Goal: Task Accomplishment & Management: Use online tool/utility

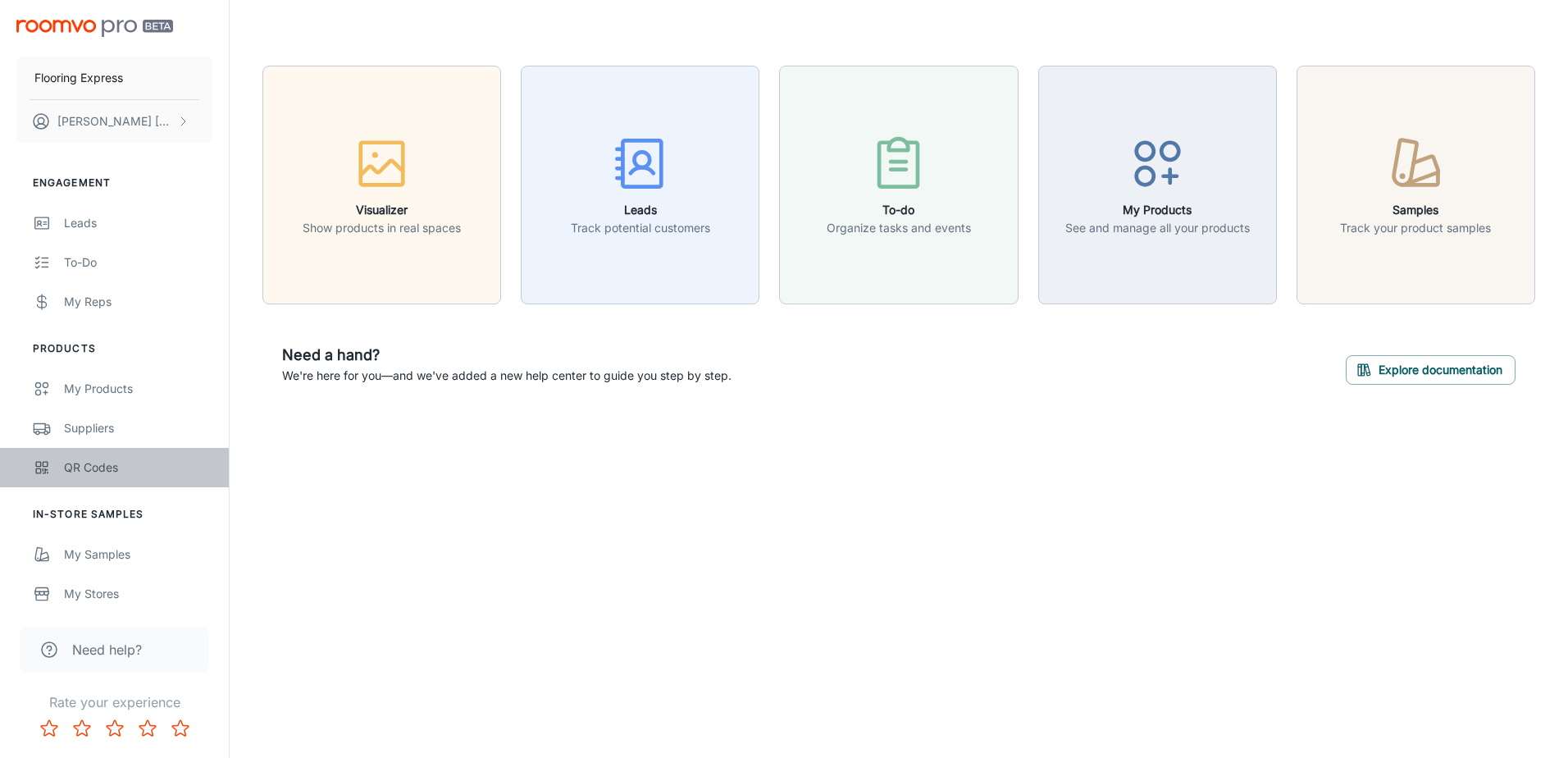
click at [123, 469] on div "QR Codes" at bounding box center [138, 467] width 148 height 18
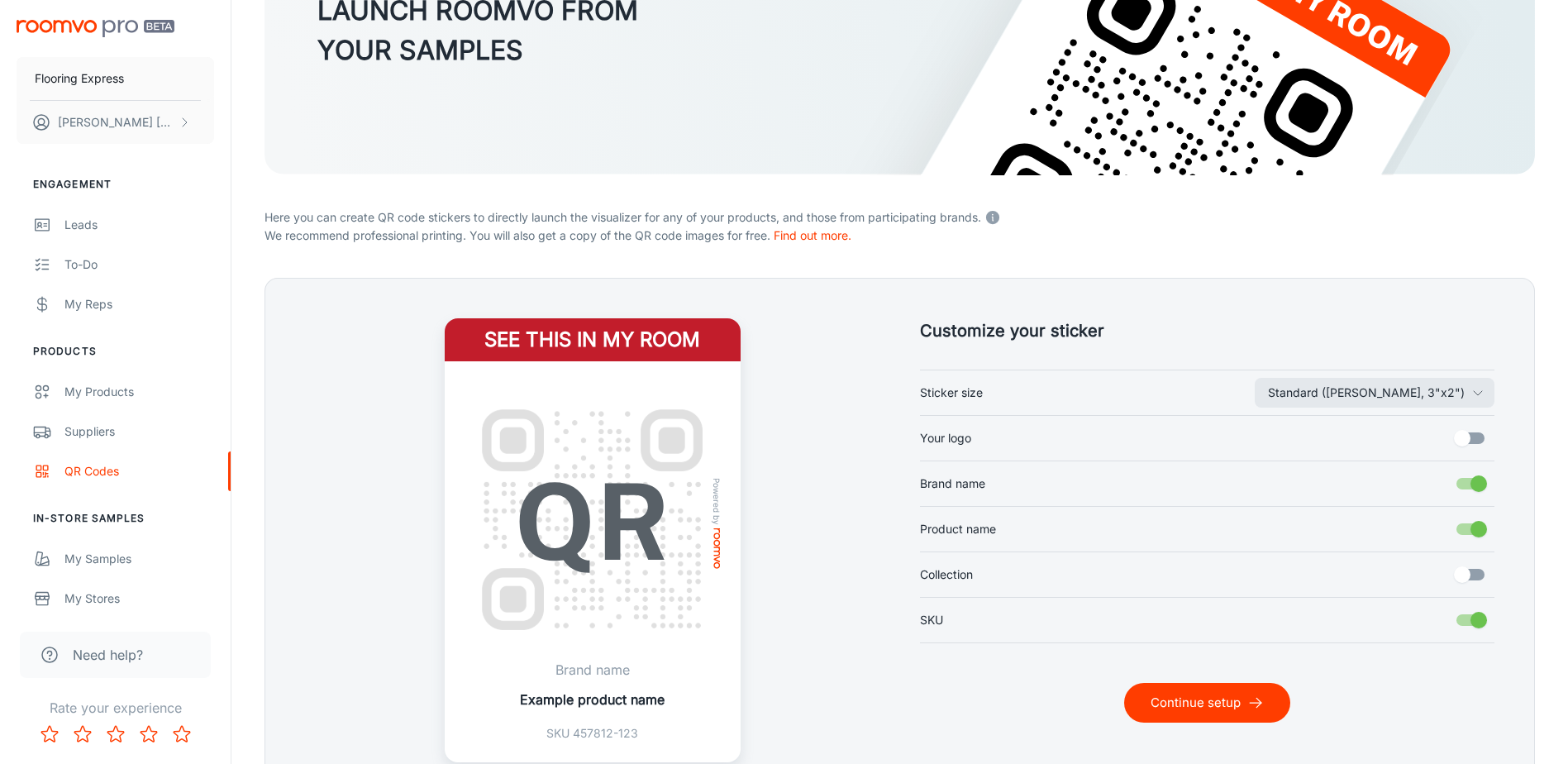
scroll to position [248, 0]
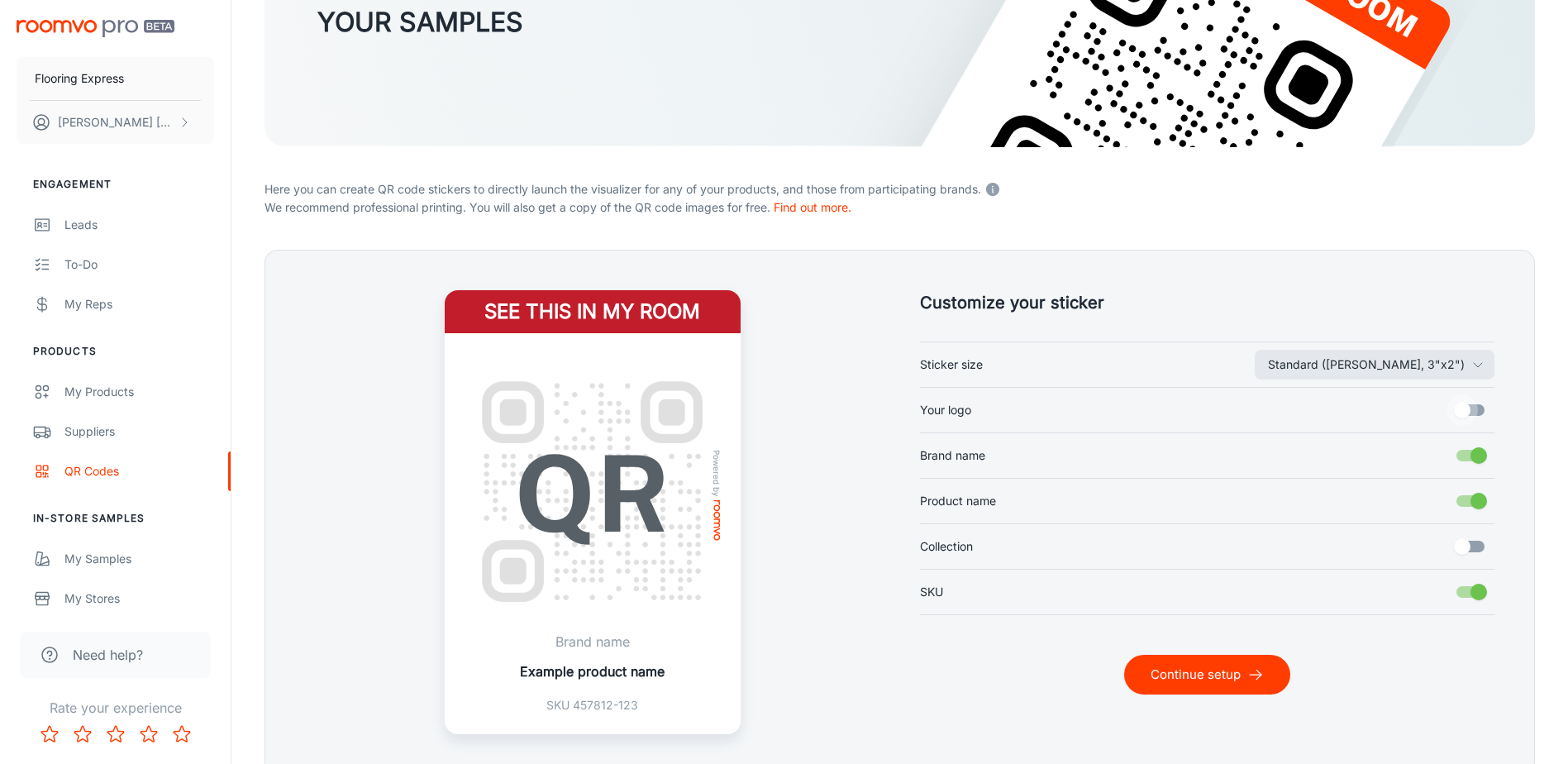
click at [1471, 410] on input "Your logo" at bounding box center [1462, 409] width 94 height 31
checkbox input "true"
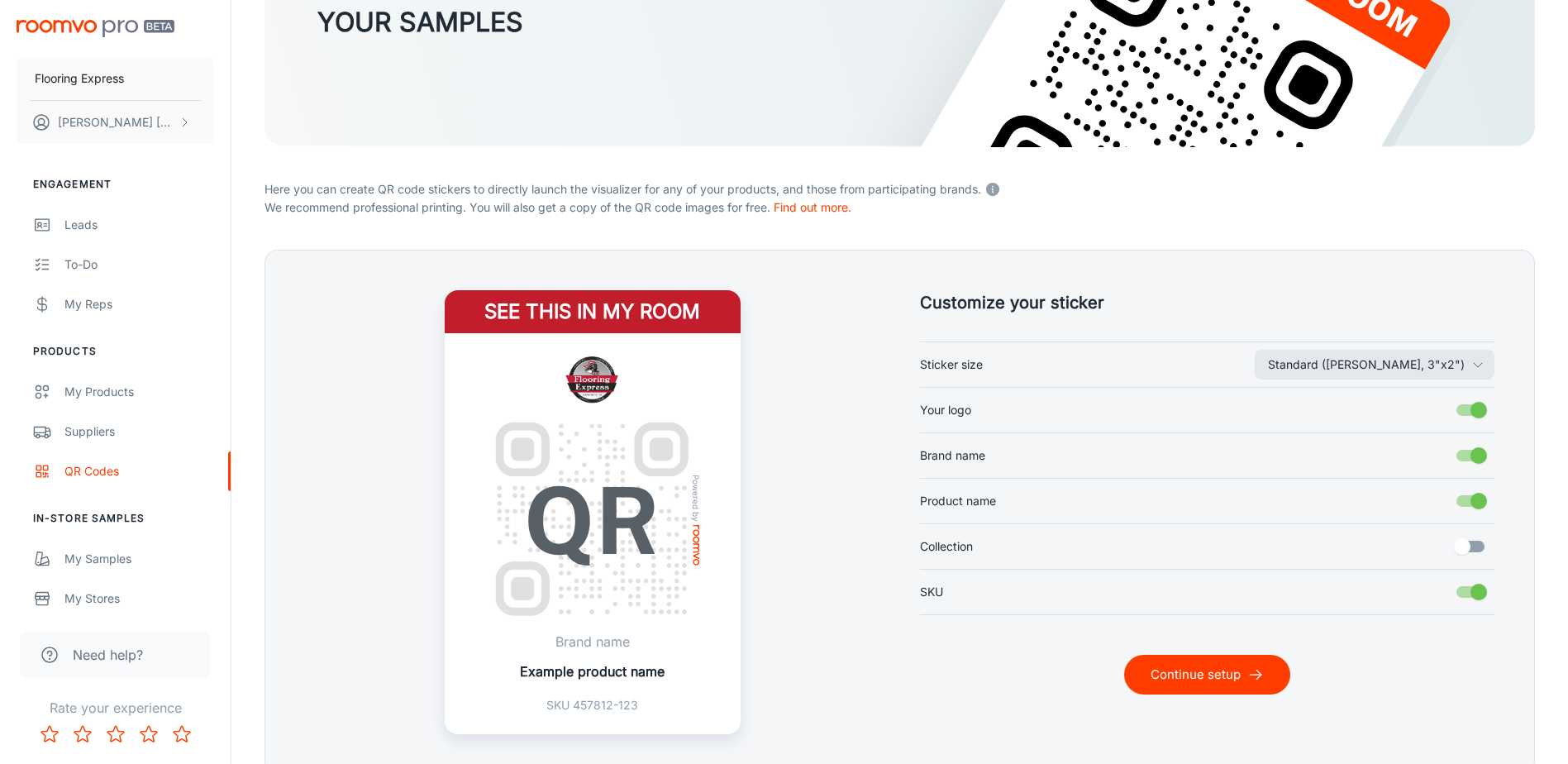
scroll to position [325, 0]
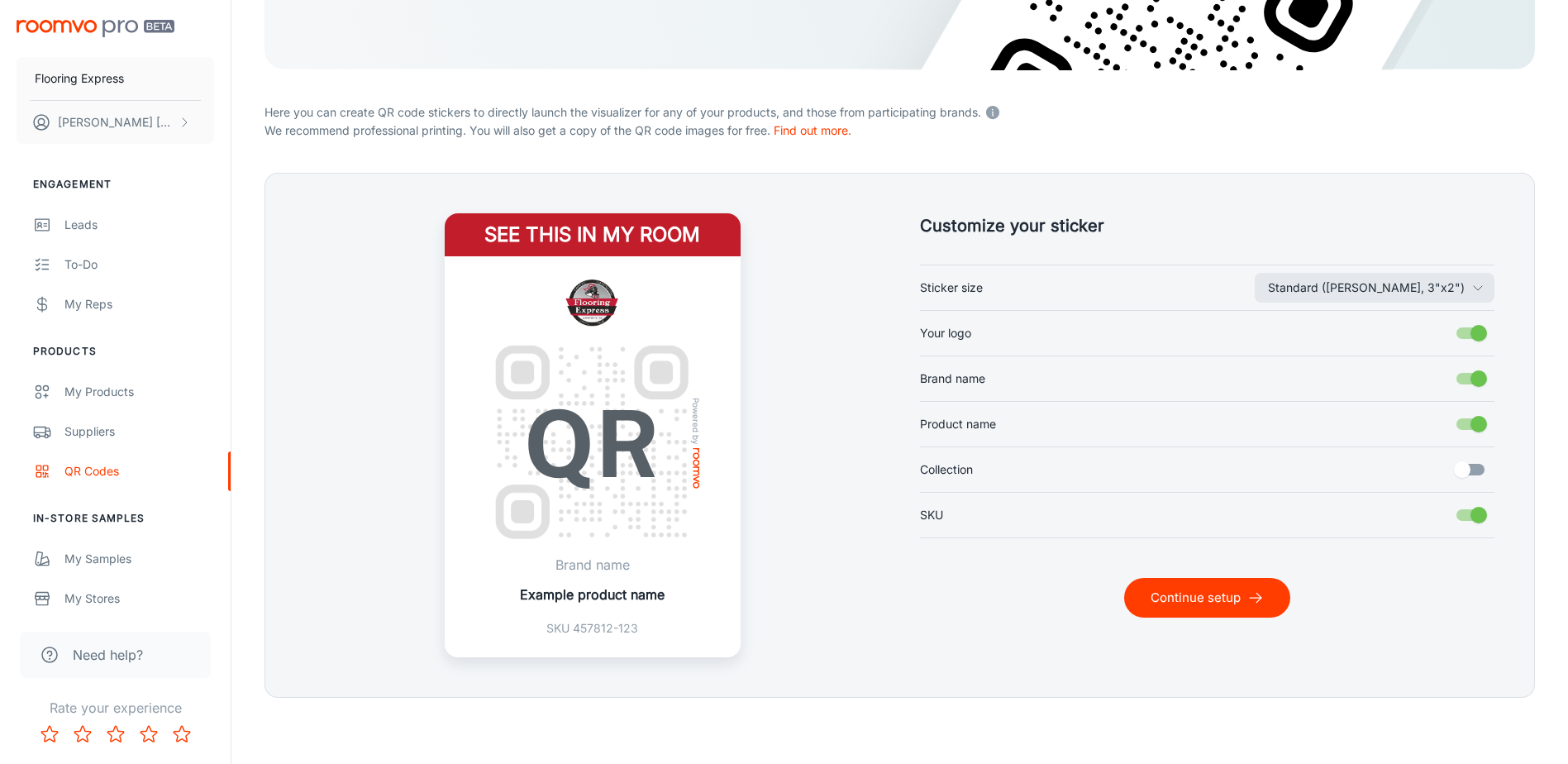
click at [1476, 385] on input "Brand name" at bounding box center [1478, 378] width 94 height 31
click at [1471, 385] on input "Brand name" at bounding box center [1462, 378] width 94 height 31
click at [1471, 385] on input "Brand name" at bounding box center [1478, 378] width 94 height 31
checkbox input "false"
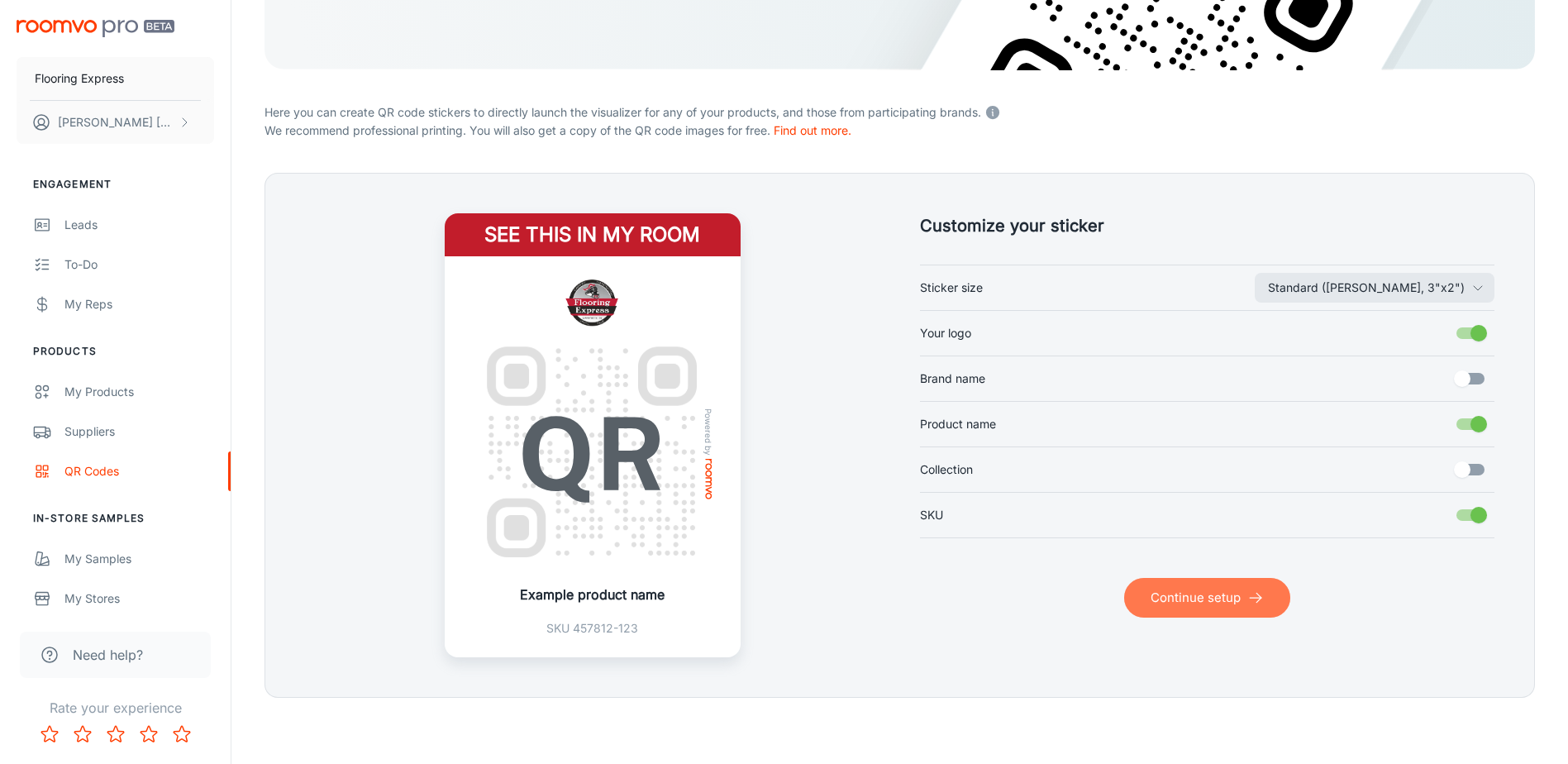
click at [1257, 608] on button "Continue setup" at bounding box center [1208, 597] width 167 height 39
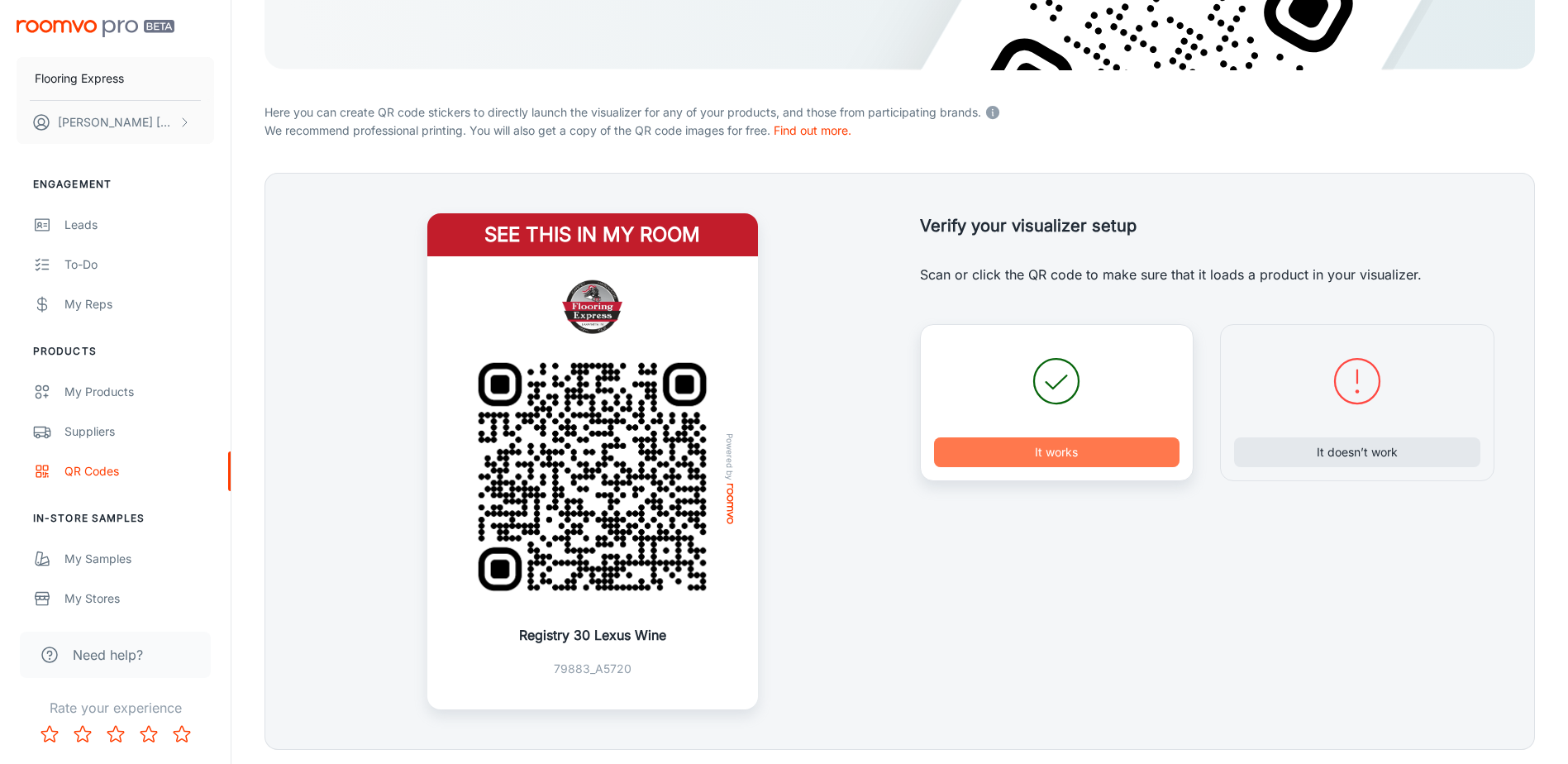
click at [1050, 466] on button "It works" at bounding box center [1057, 451] width 246 height 30
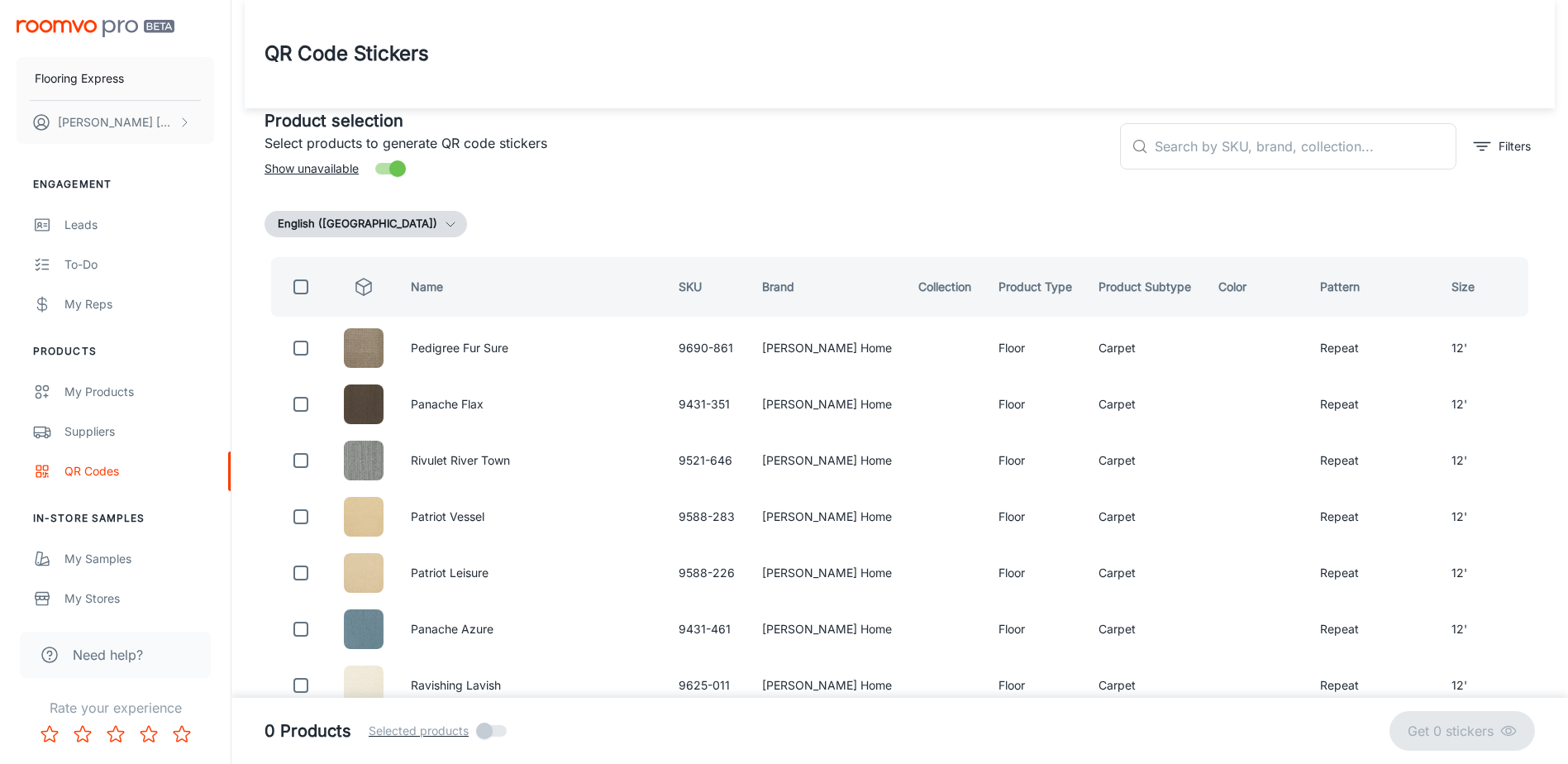
scroll to position [0, 0]
click at [1185, 144] on input "text" at bounding box center [1306, 147] width 302 height 47
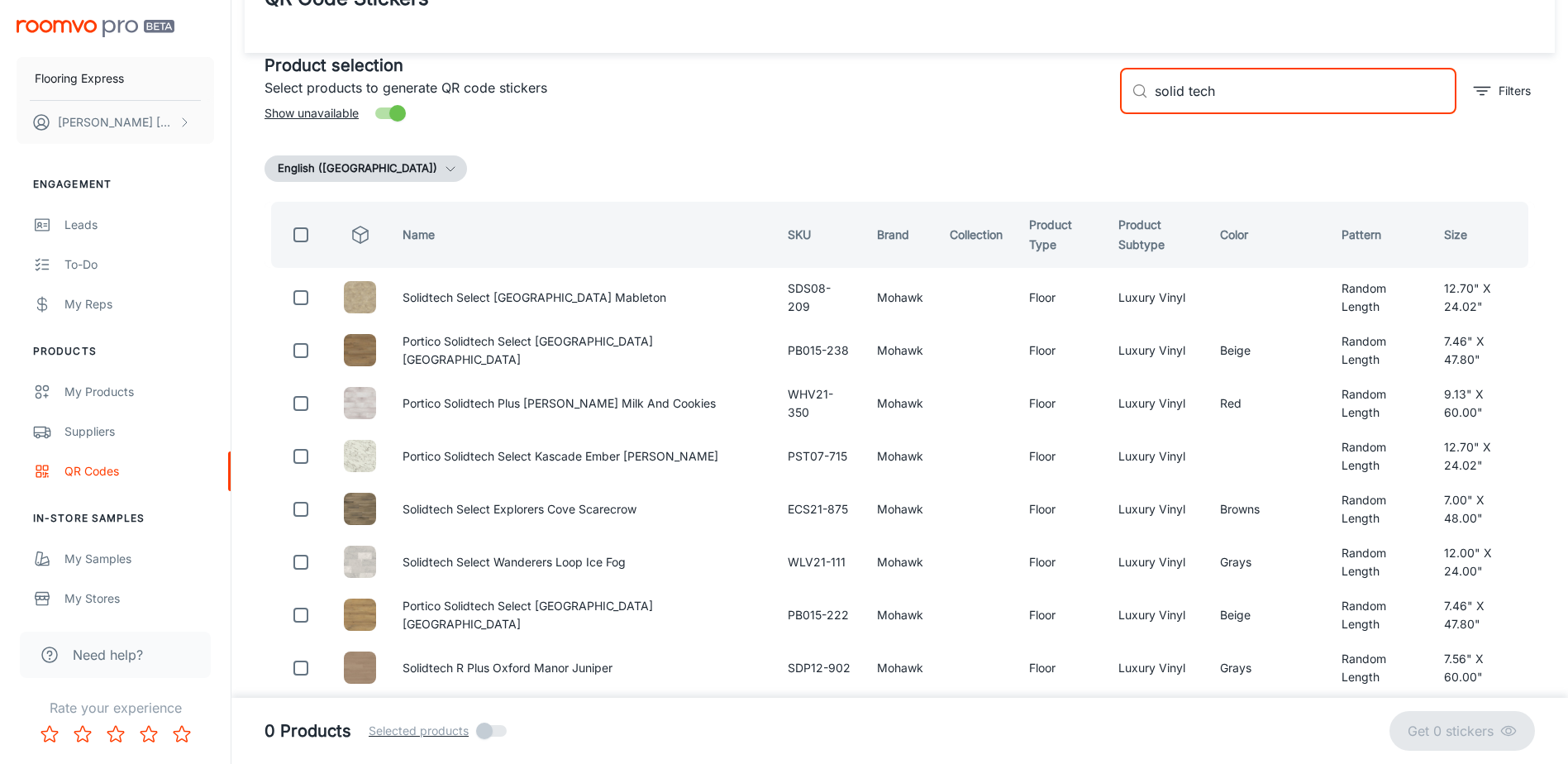
scroll to position [82, 0]
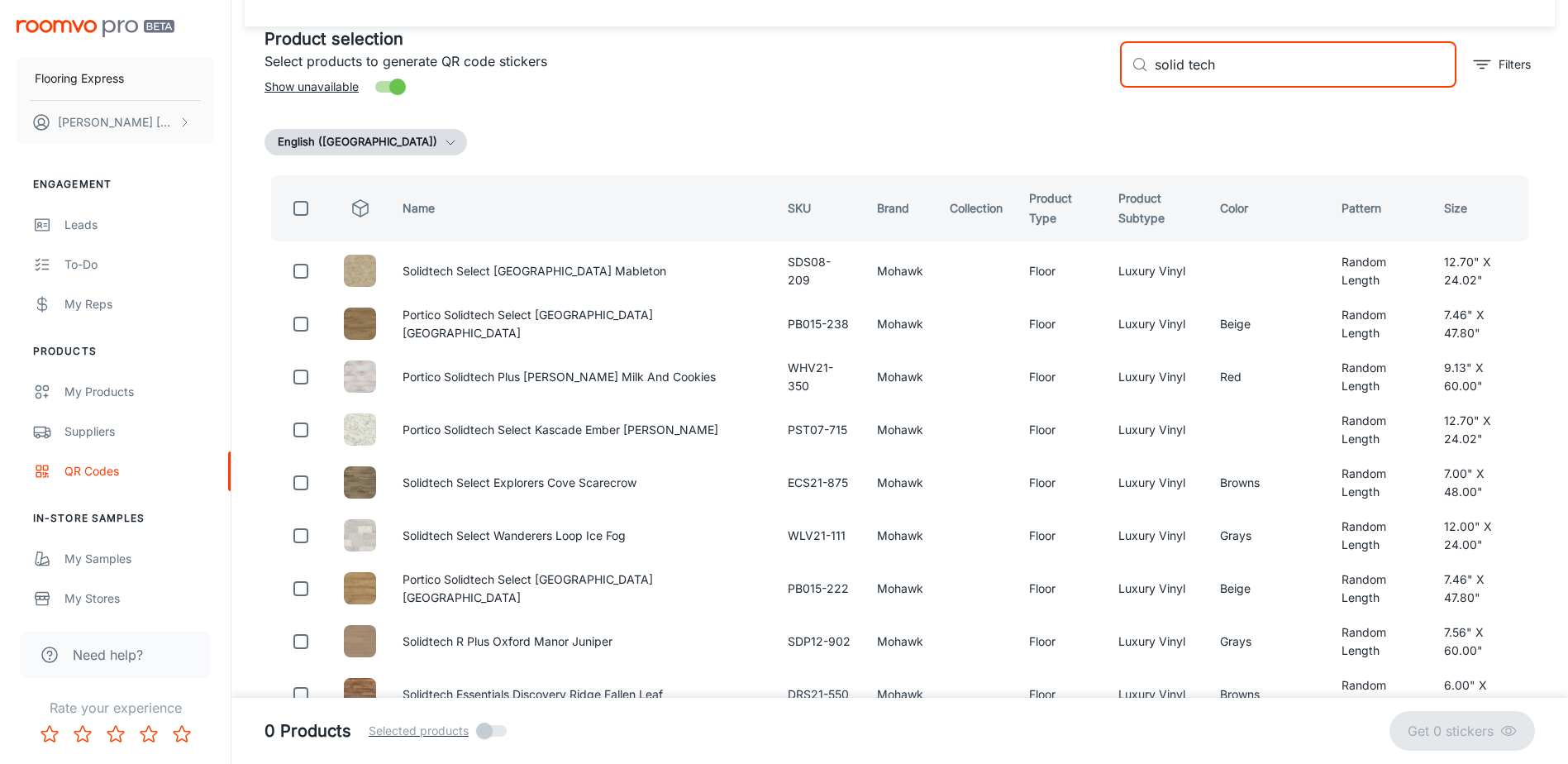
type input "solid tech"
click at [304, 204] on input "checkbox" at bounding box center [301, 208] width 33 height 33
checkbox input "true"
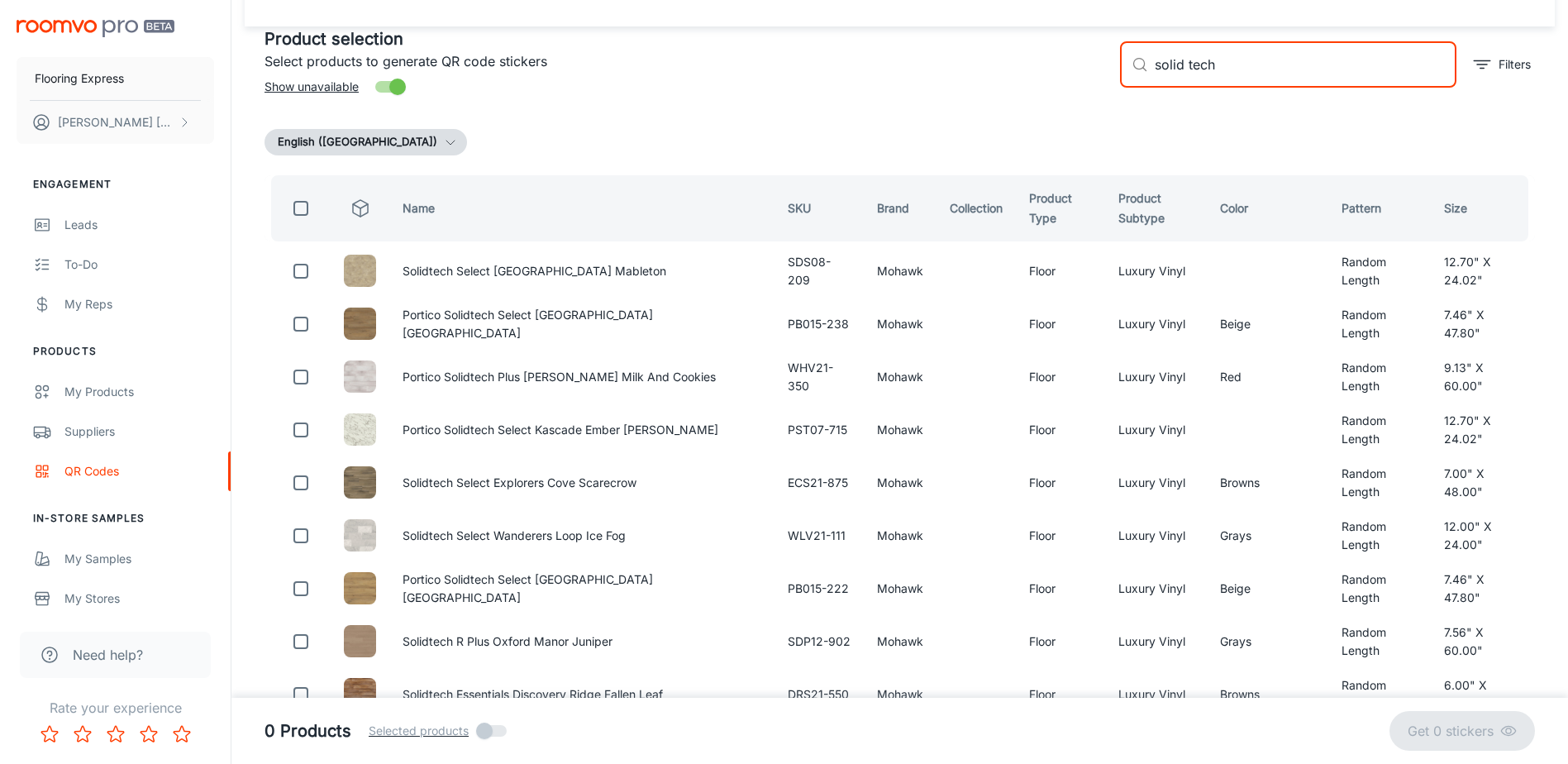
checkbox input "true"
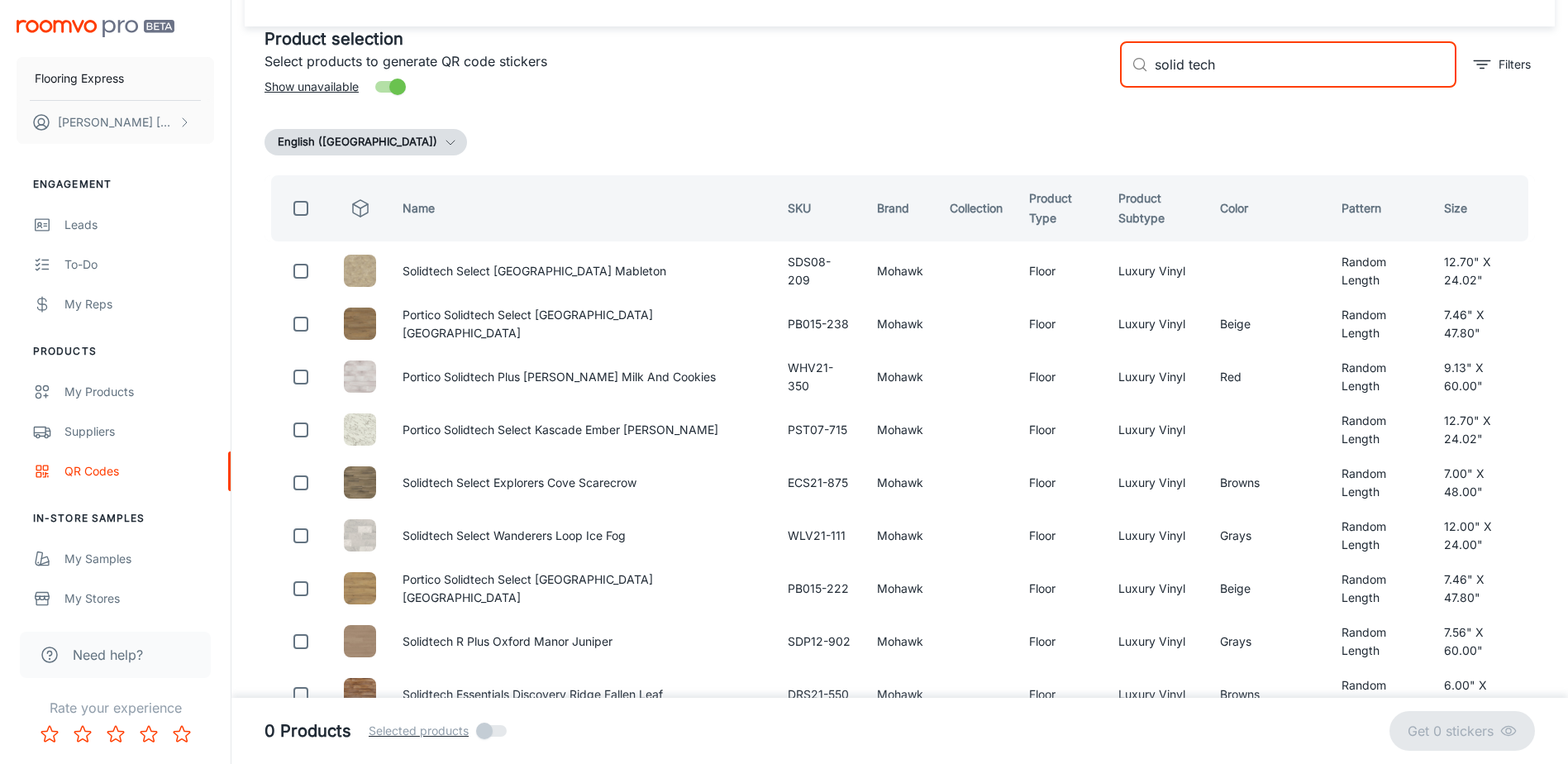
checkbox input "true"
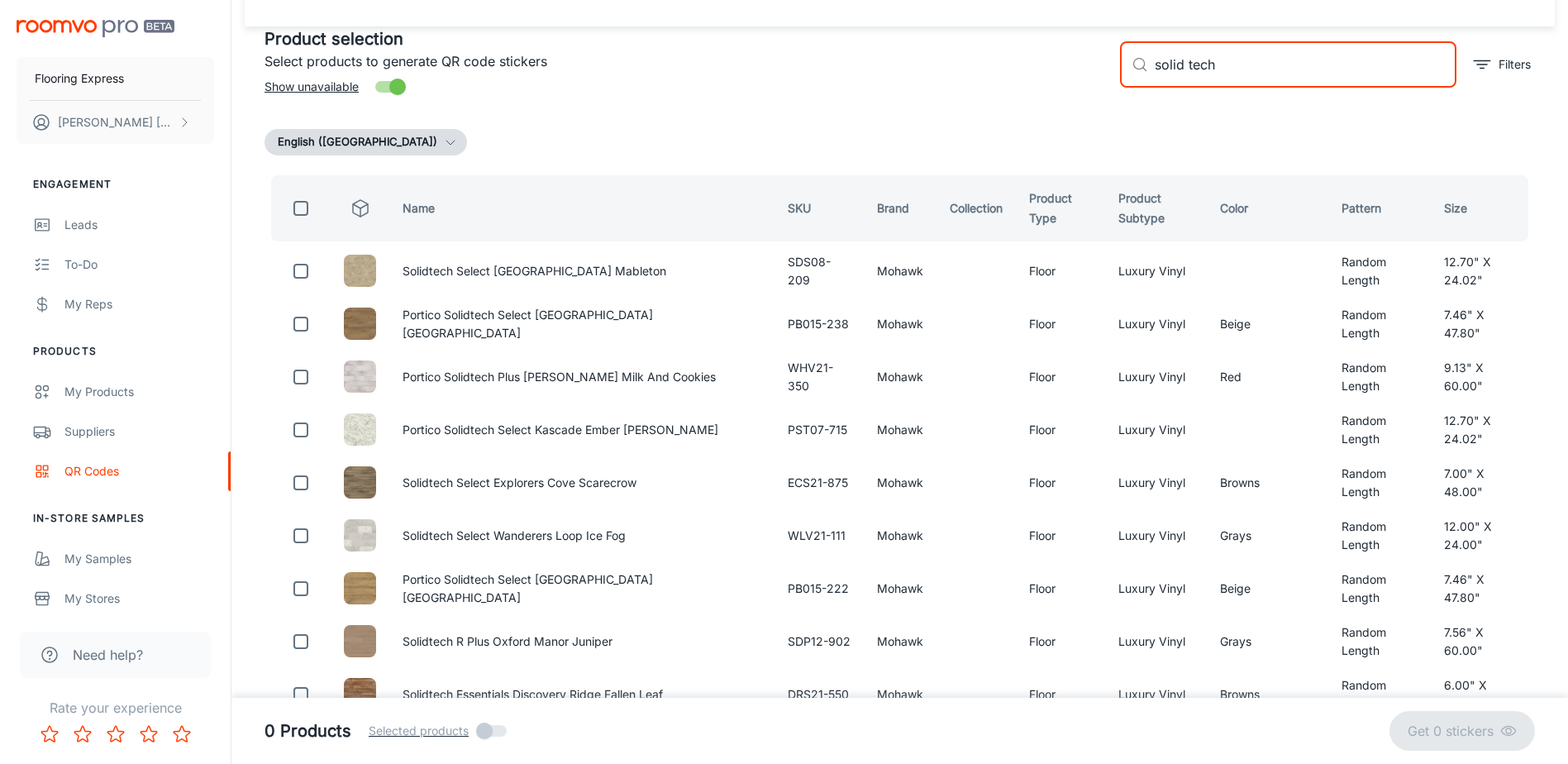
checkbox input "true"
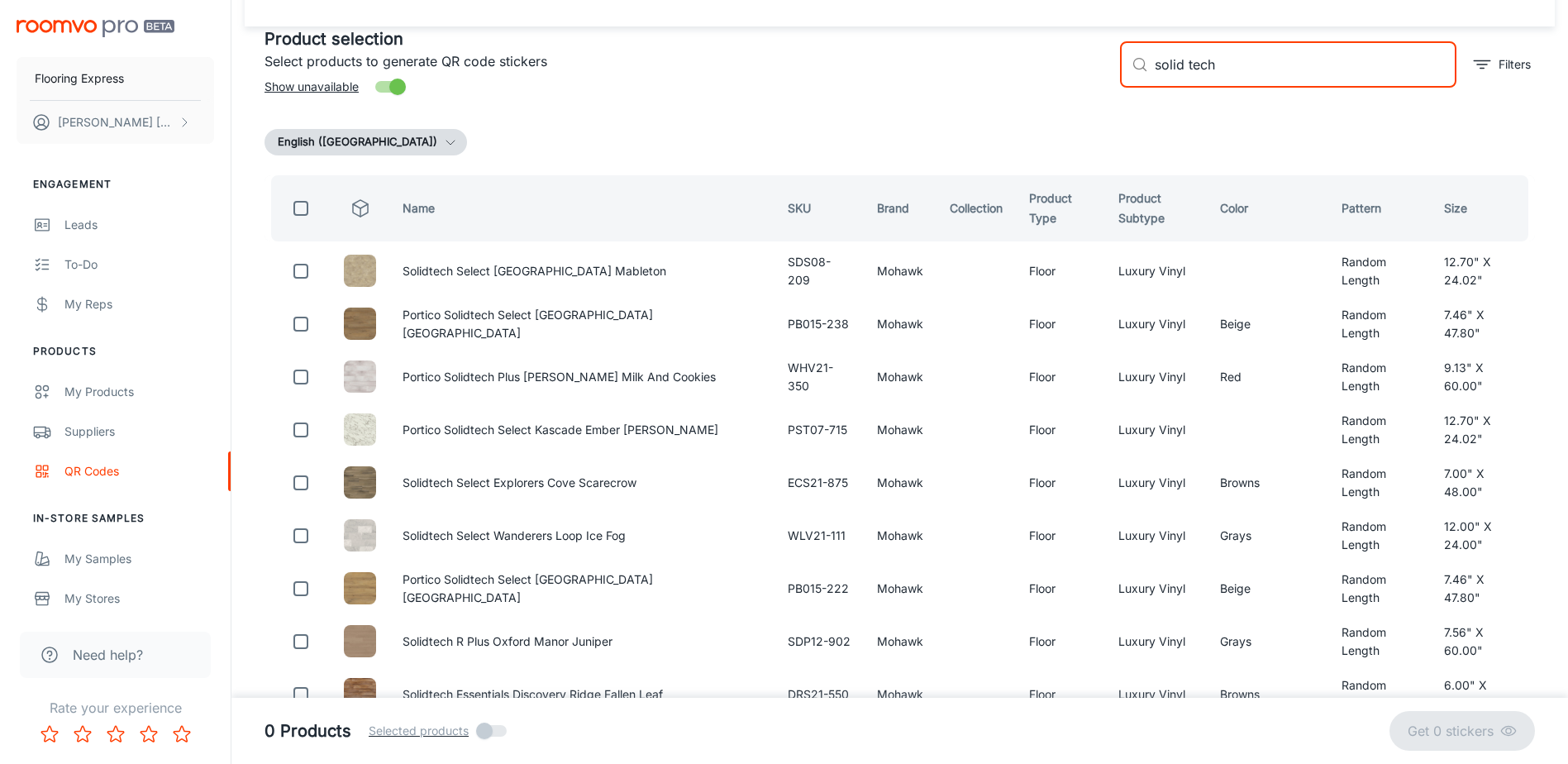
checkbox input "true"
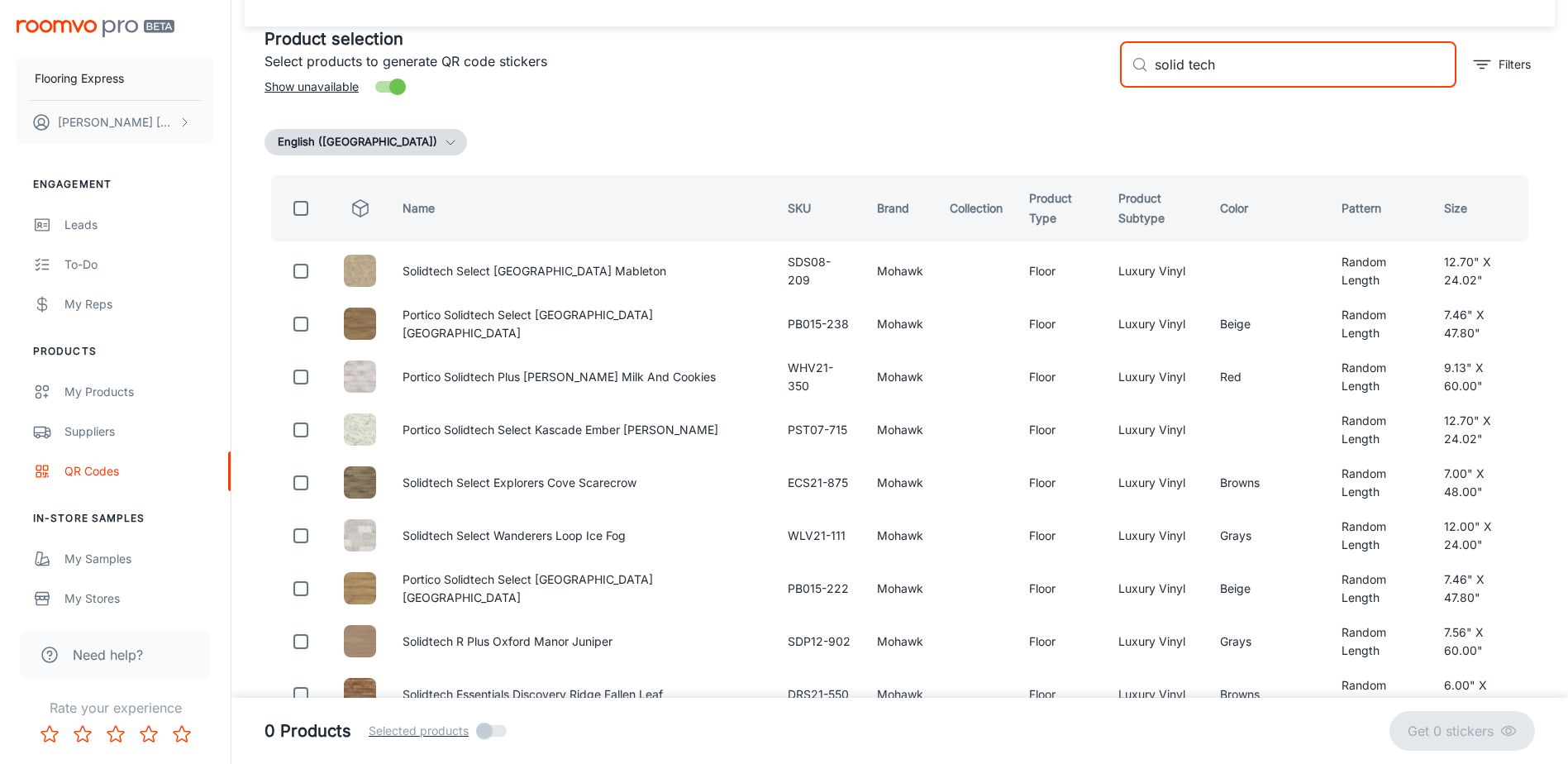
checkbox input "true"
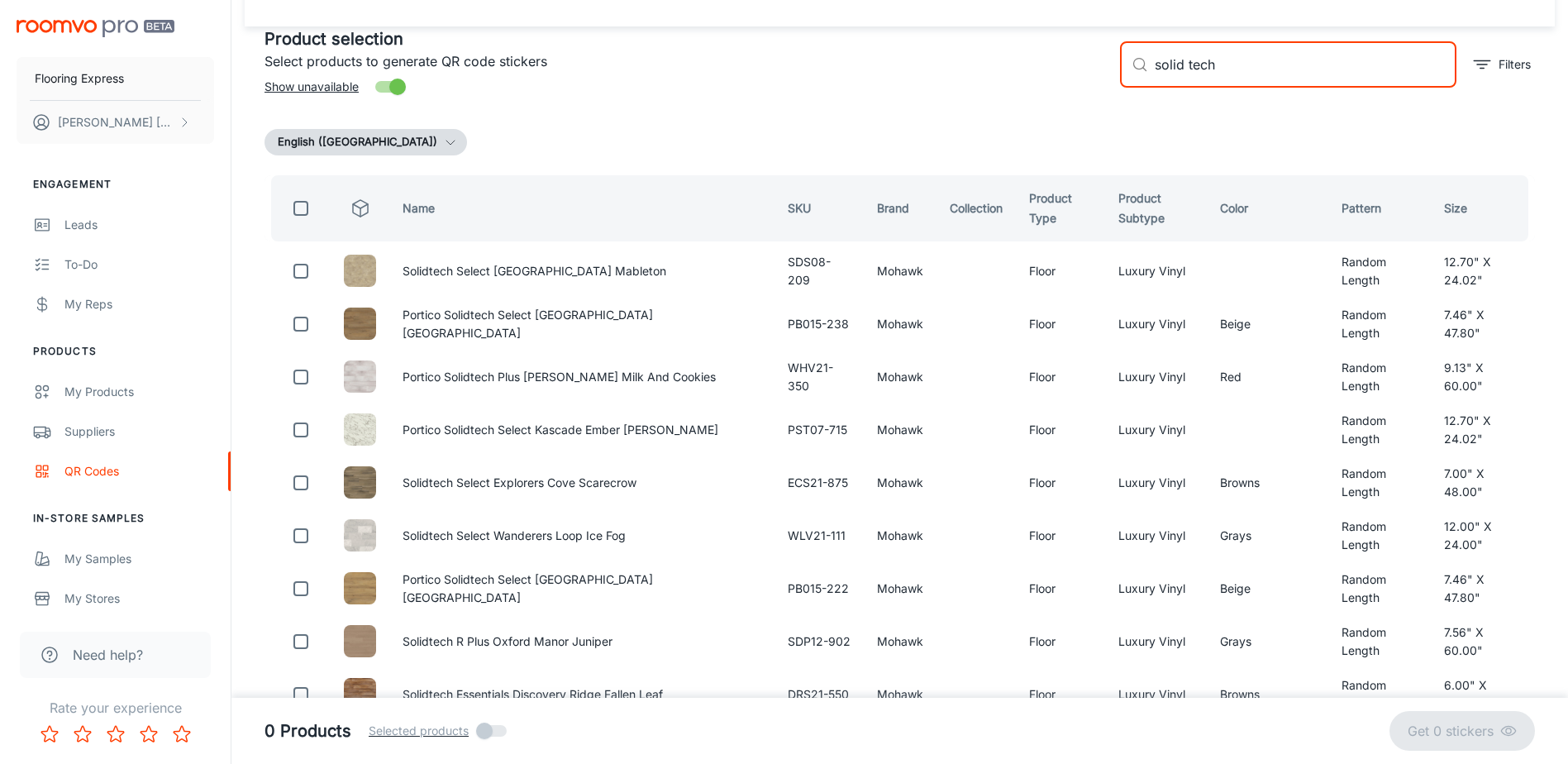
checkbox input "true"
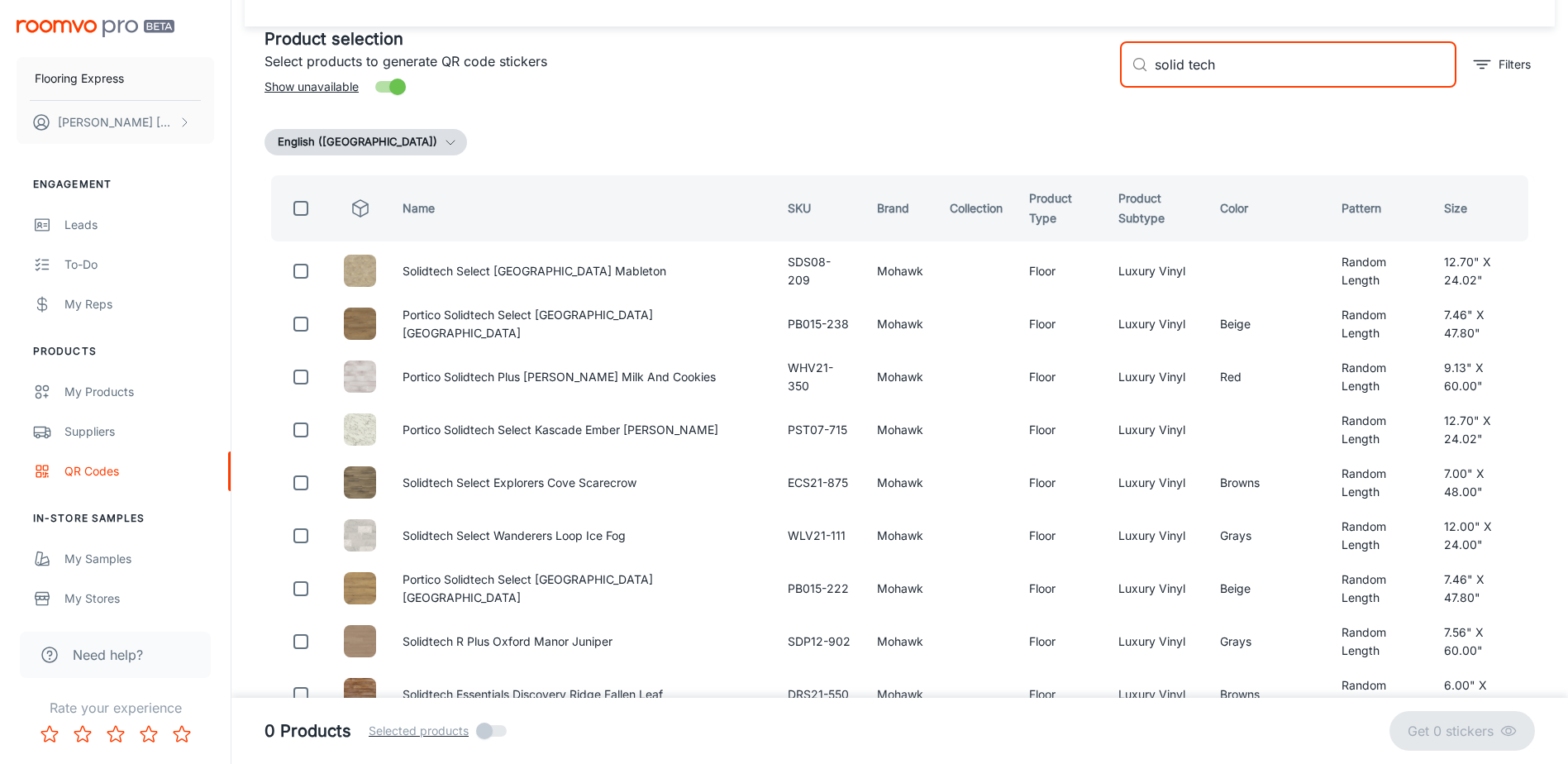
checkbox input "true"
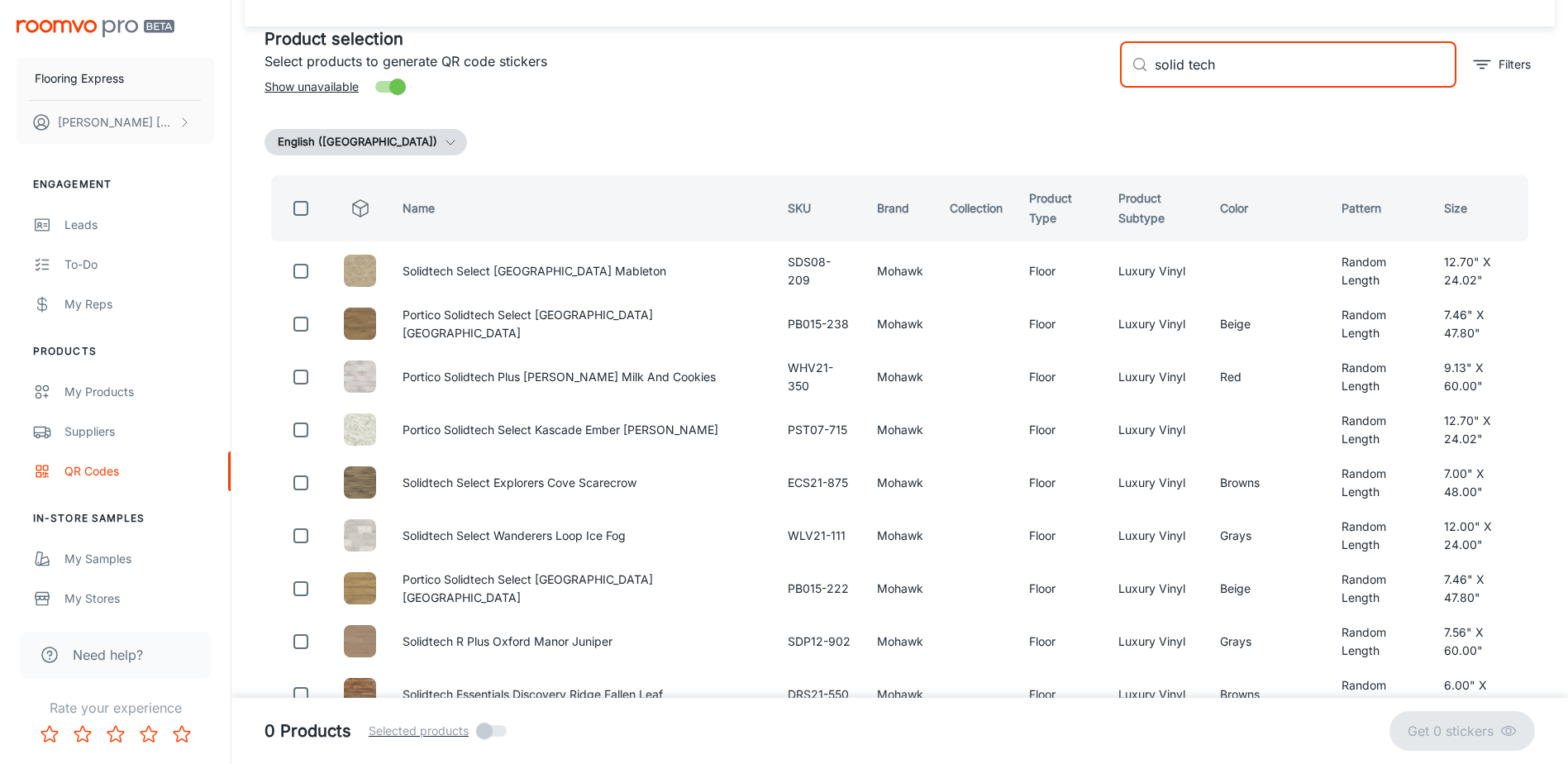
checkbox input "true"
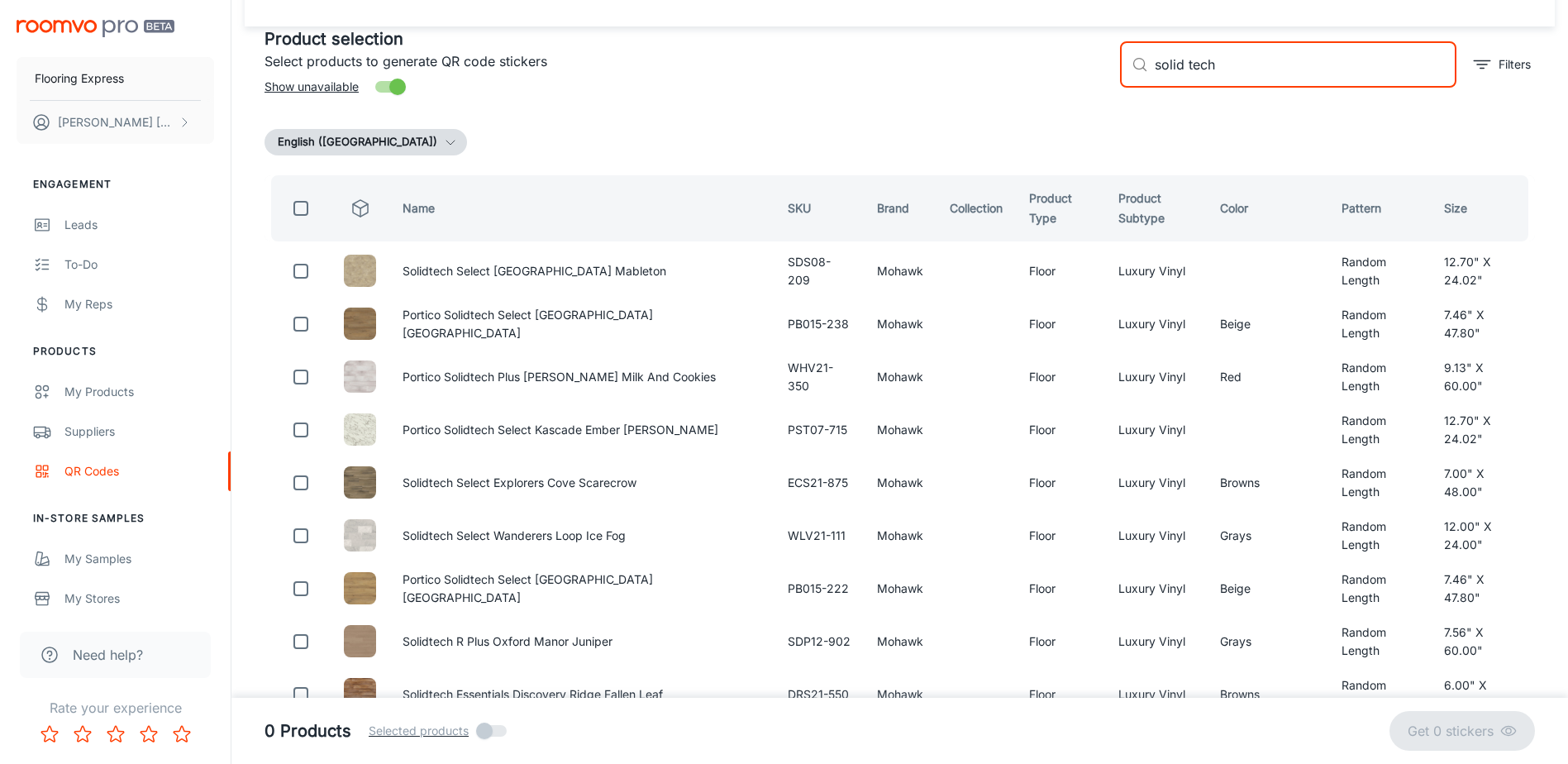
checkbox input "true"
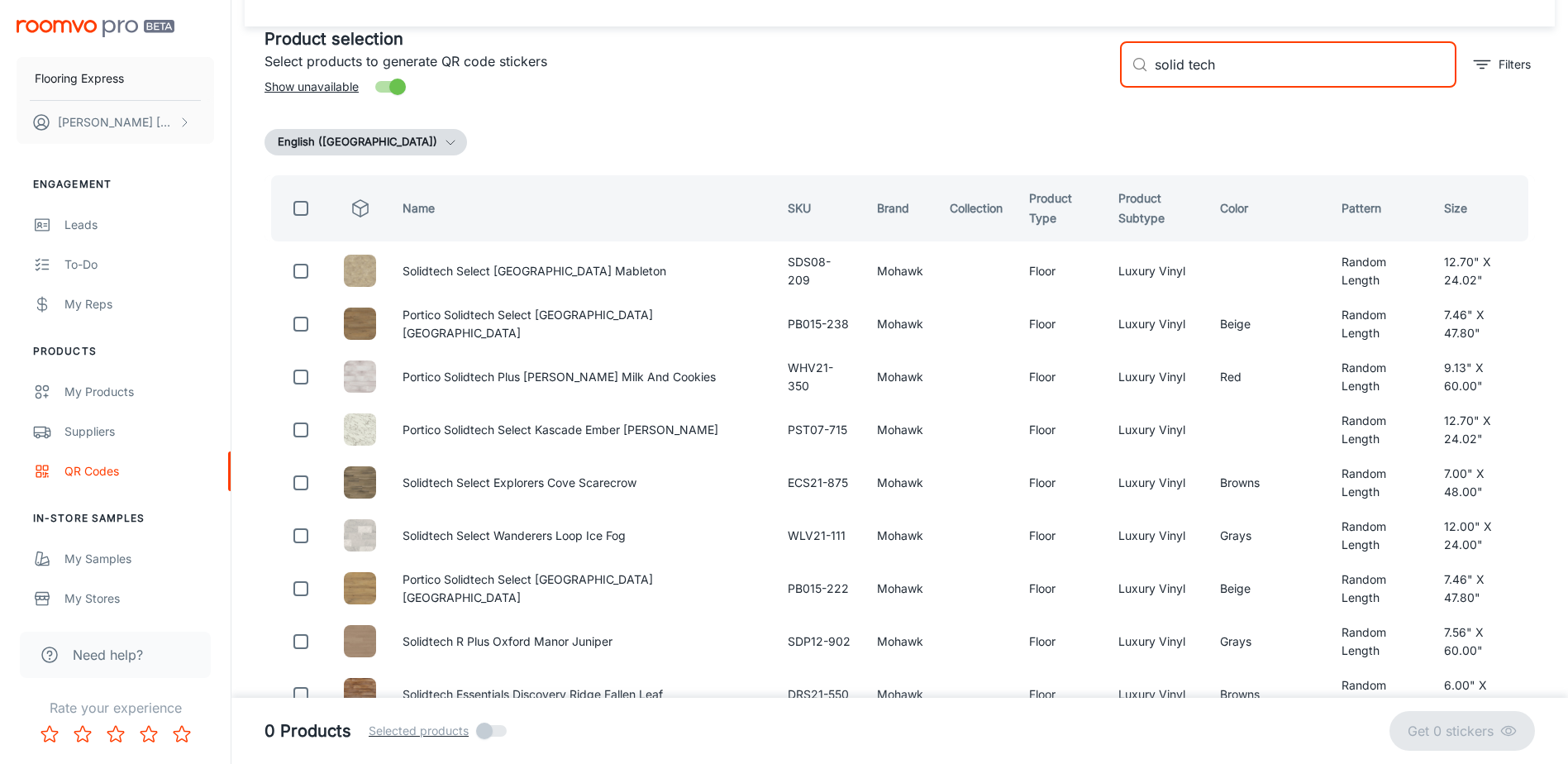
checkbox input "true"
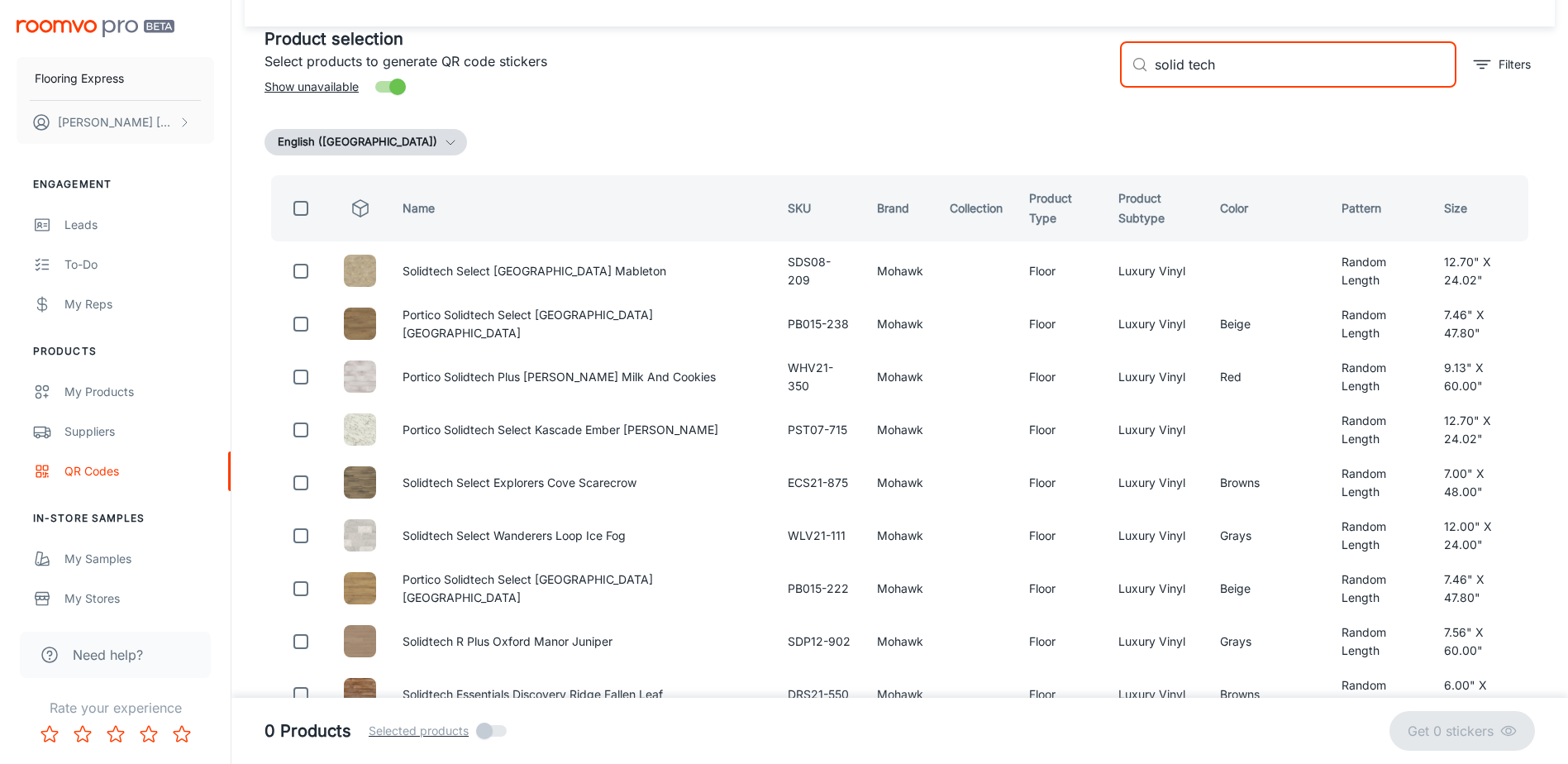
checkbox input "true"
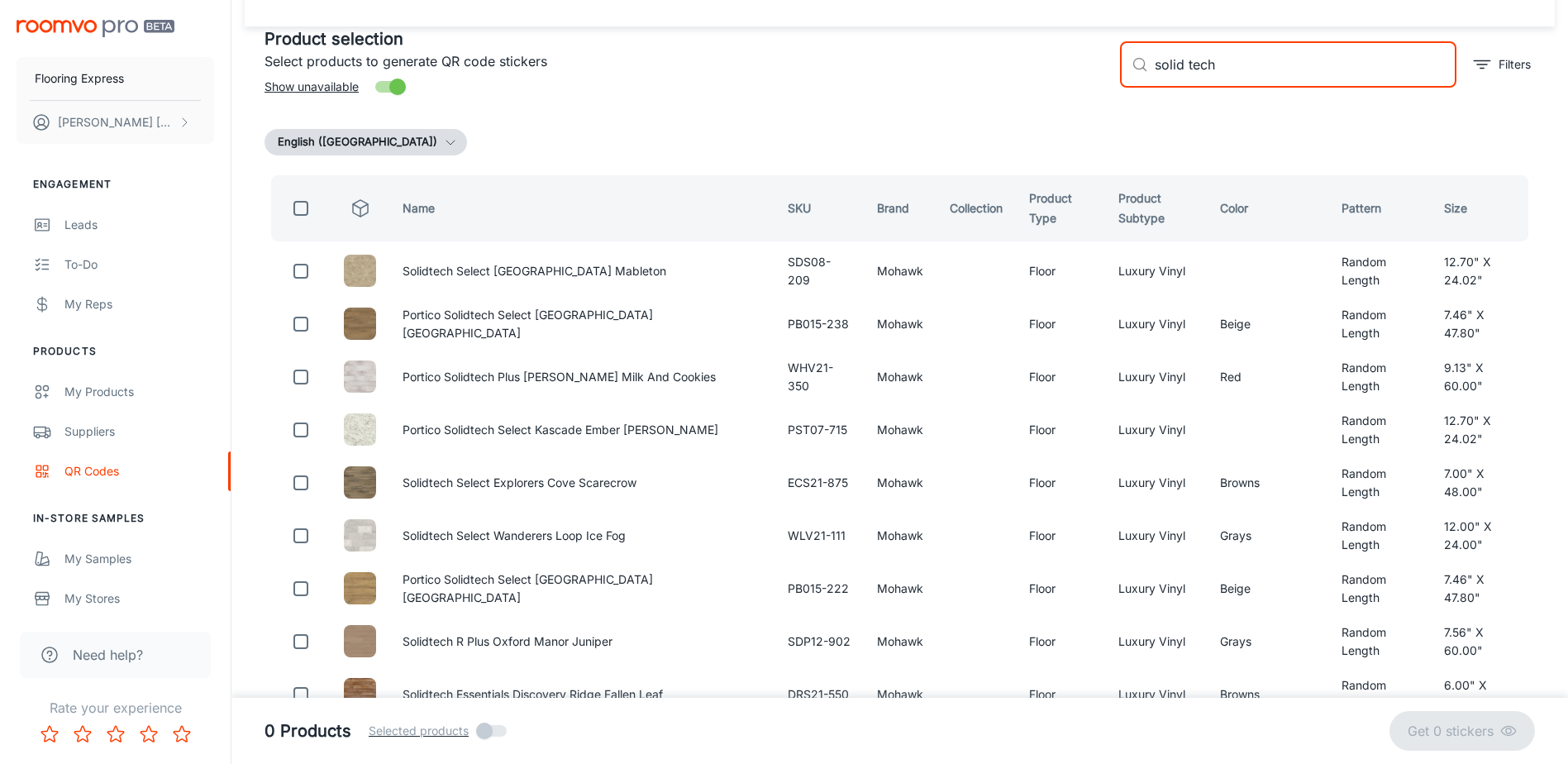
checkbox input "true"
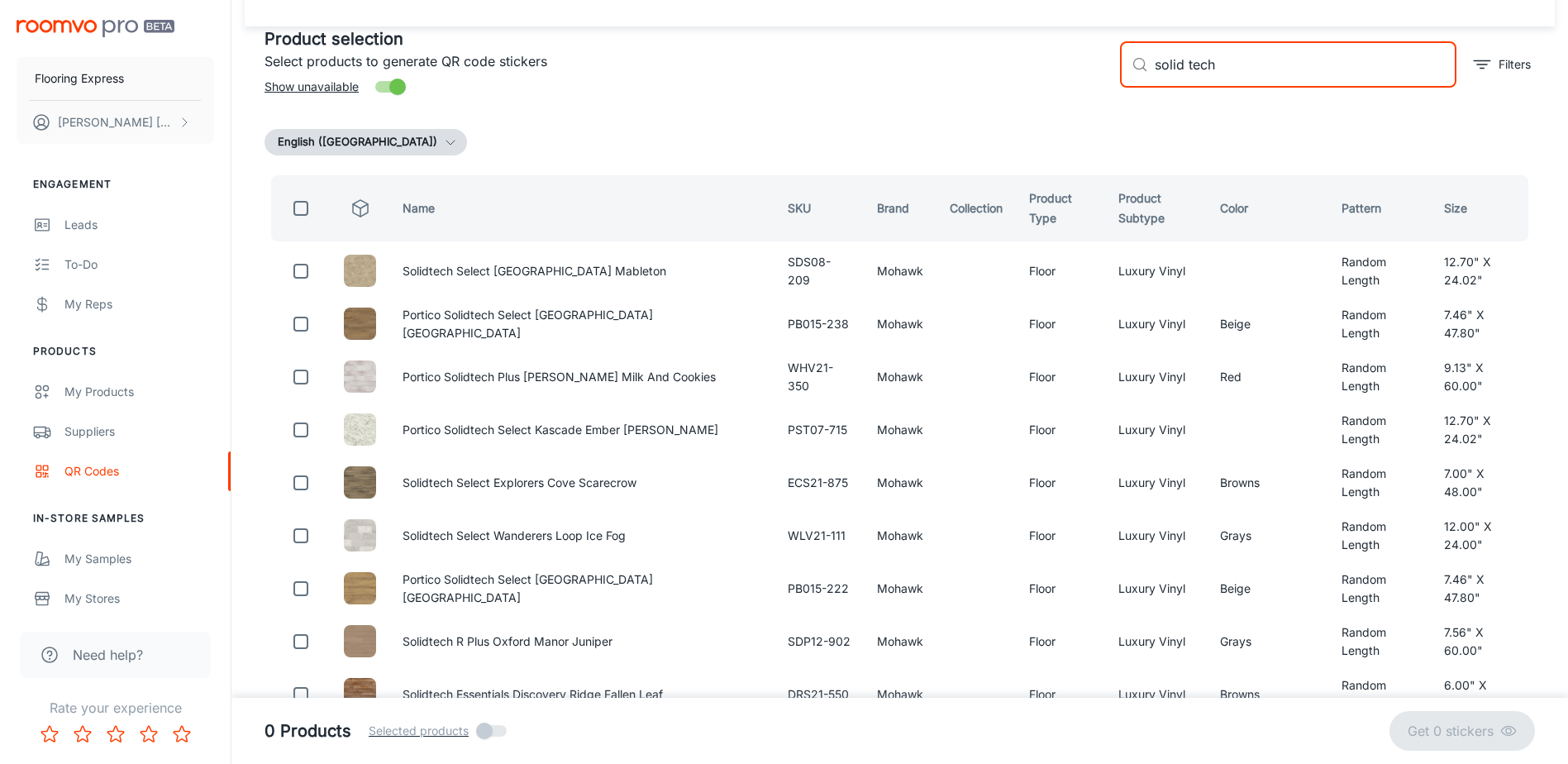
checkbox input "true"
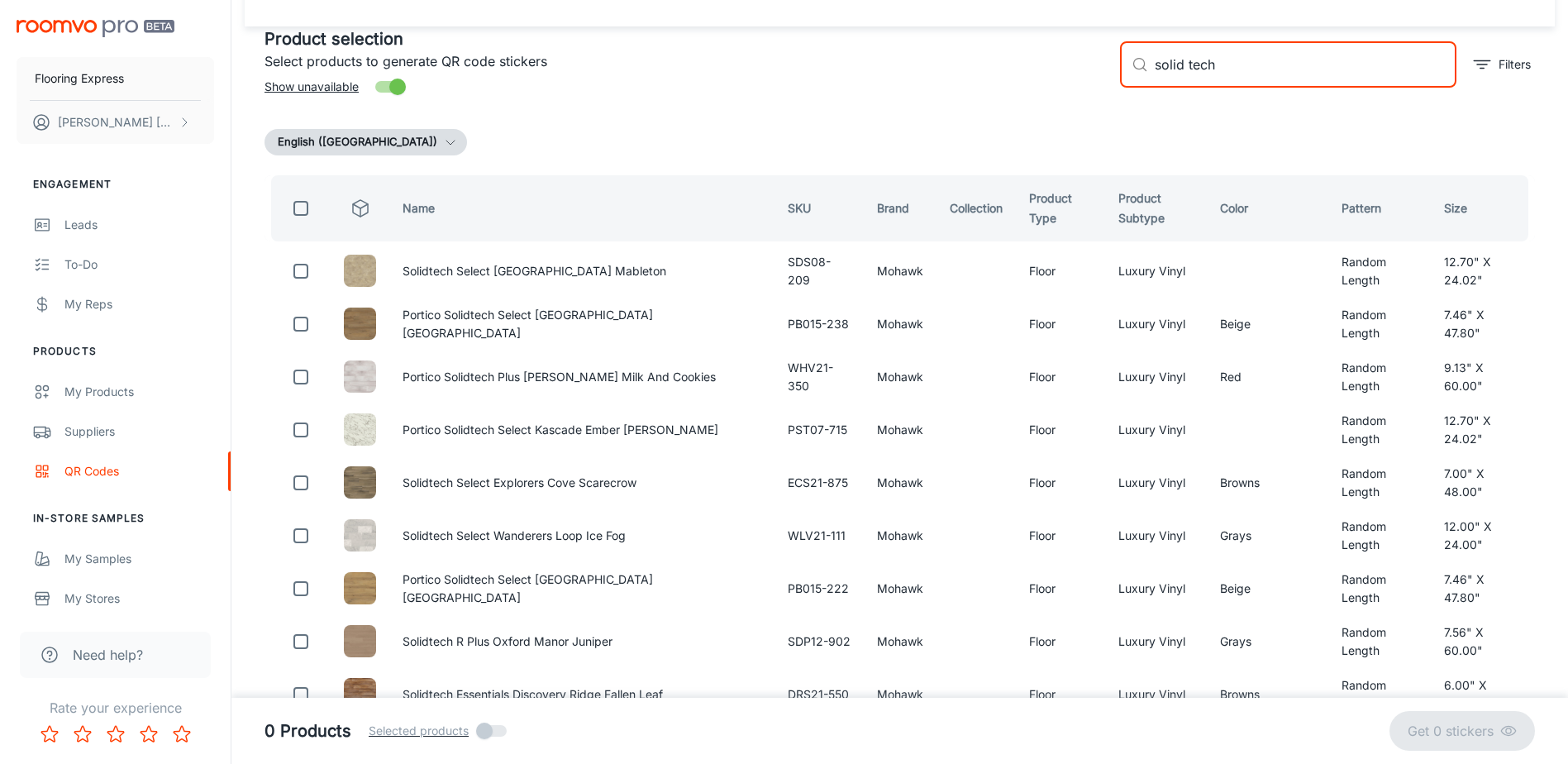
checkbox input "true"
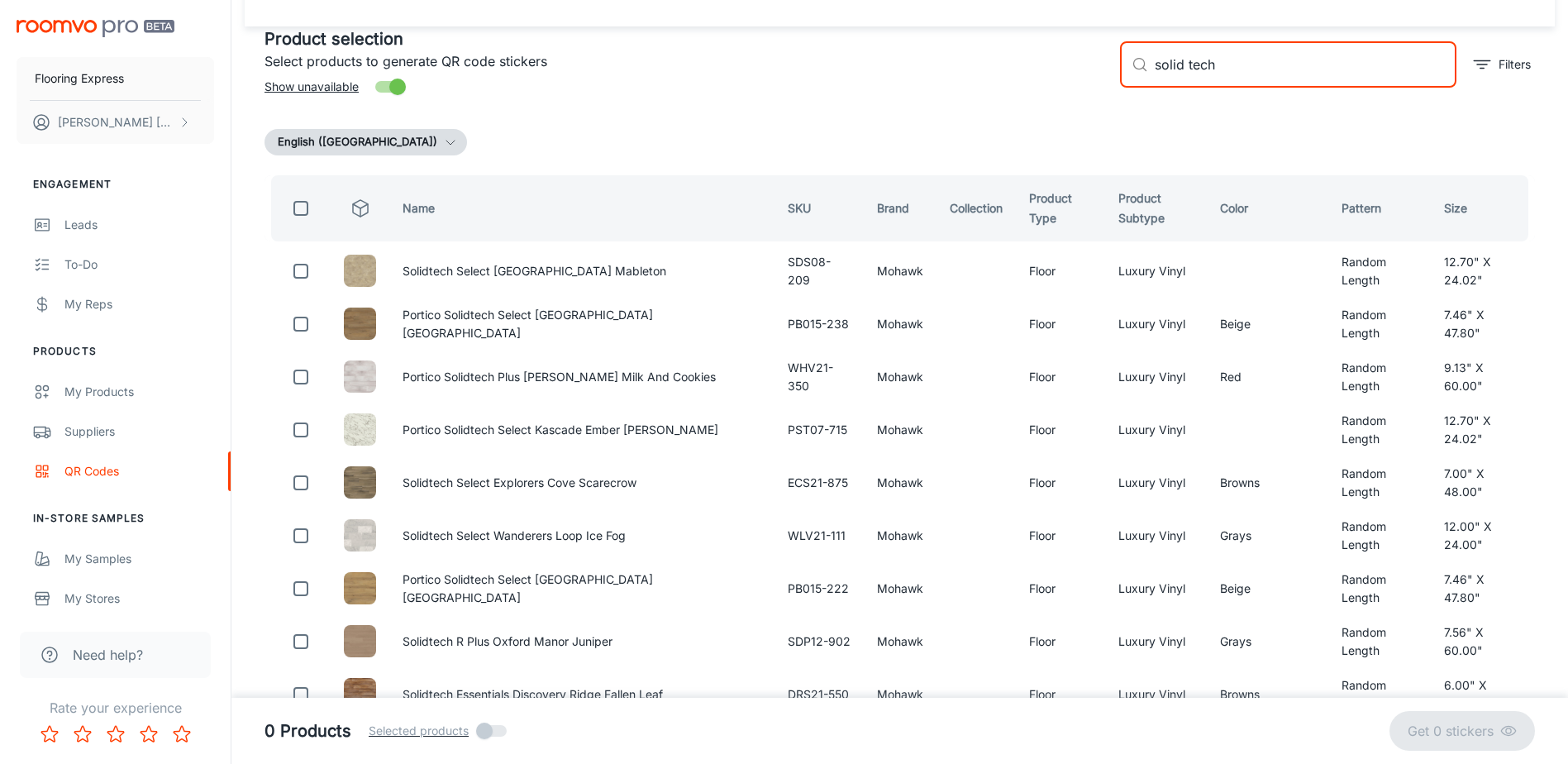
checkbox input "true"
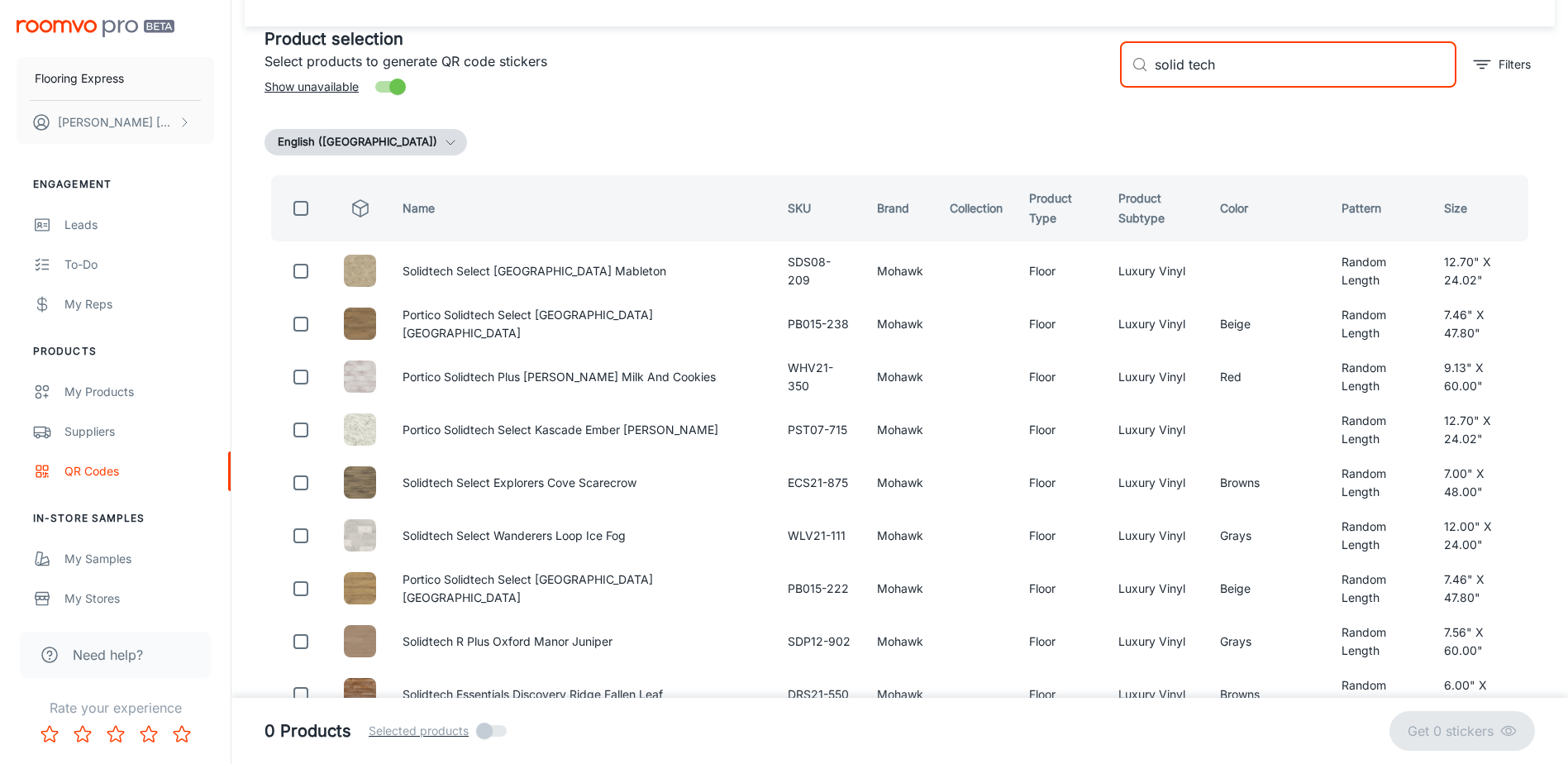
checkbox input "true"
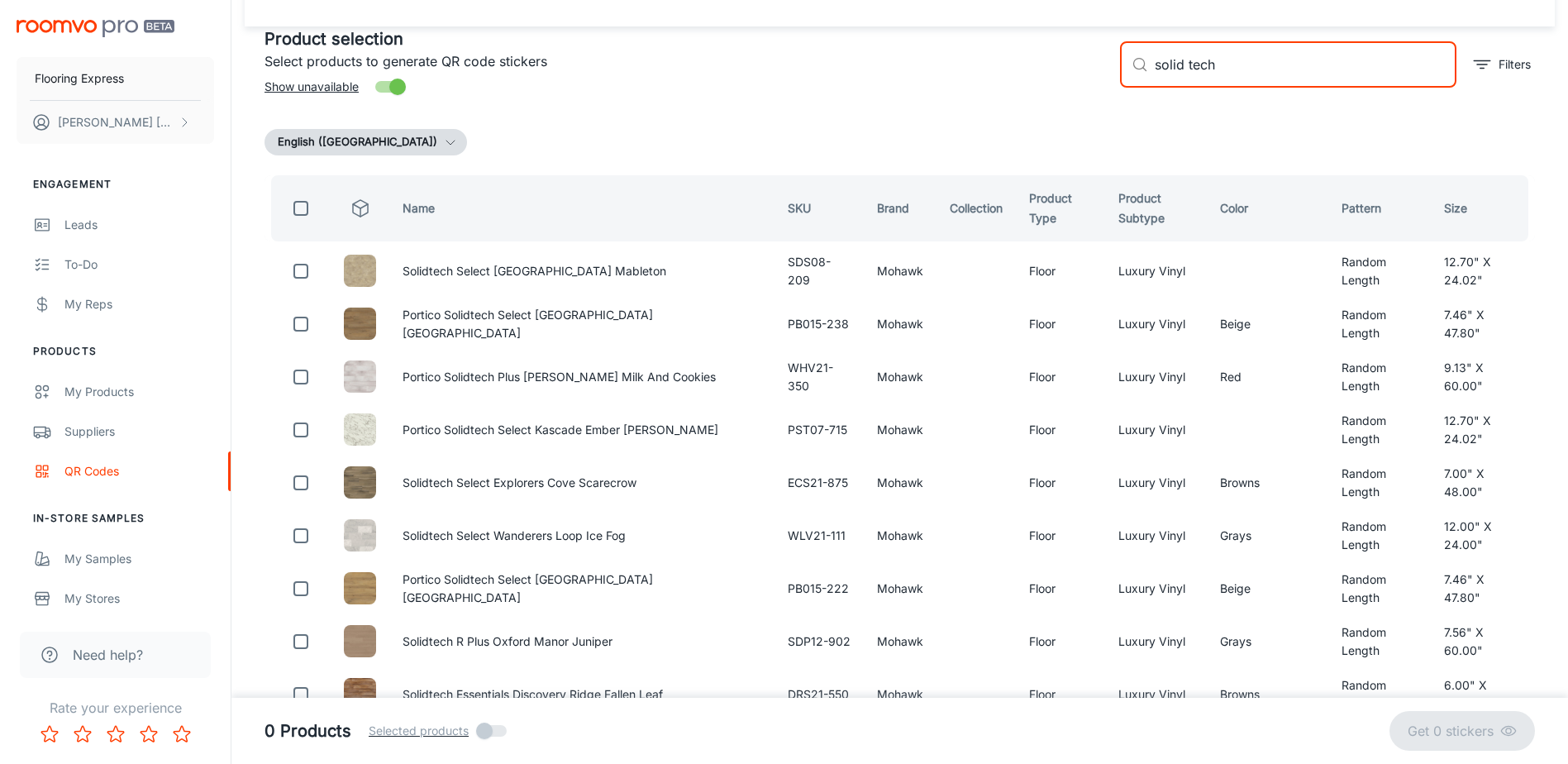
checkbox input "true"
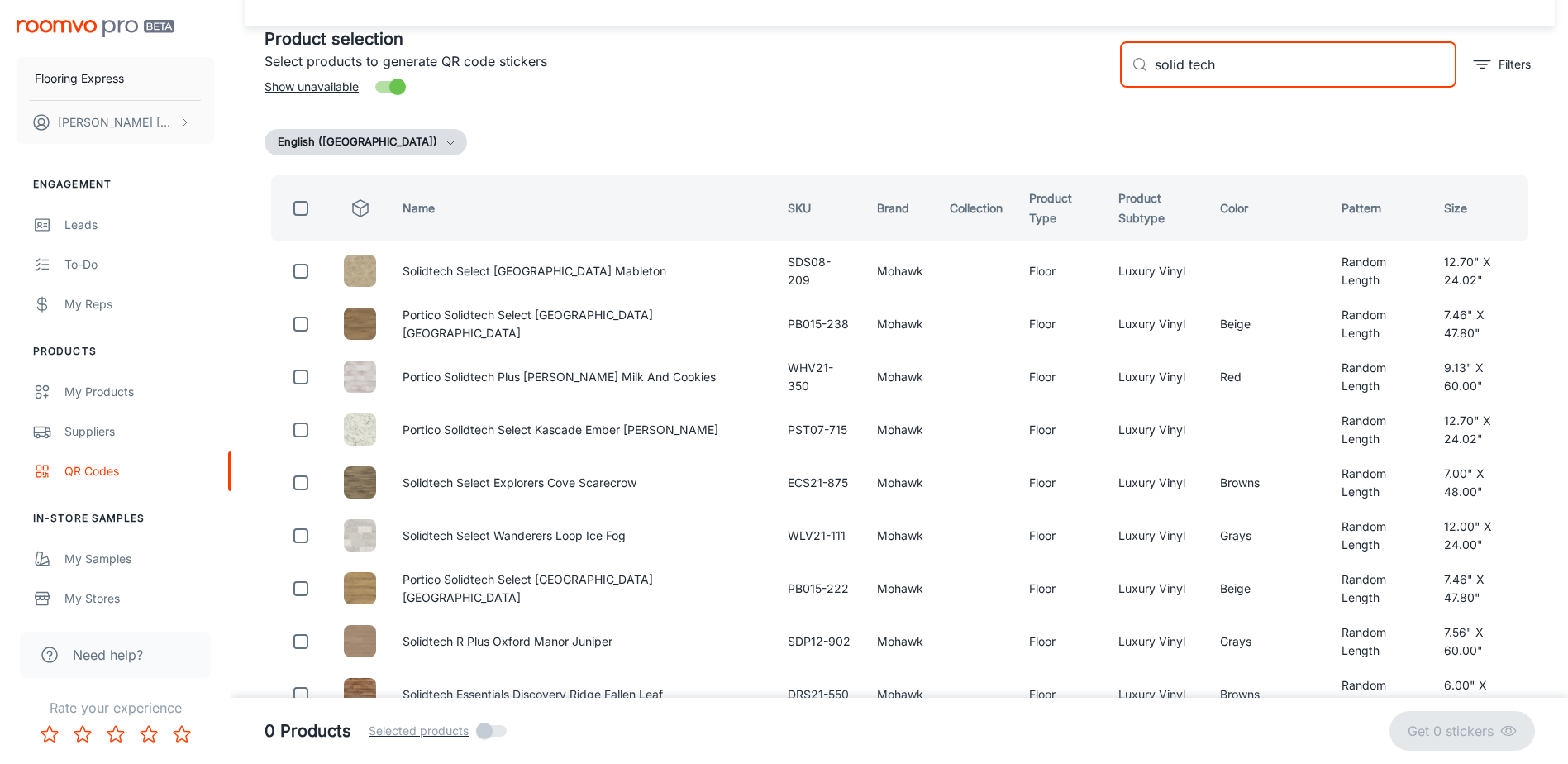
checkbox input "true"
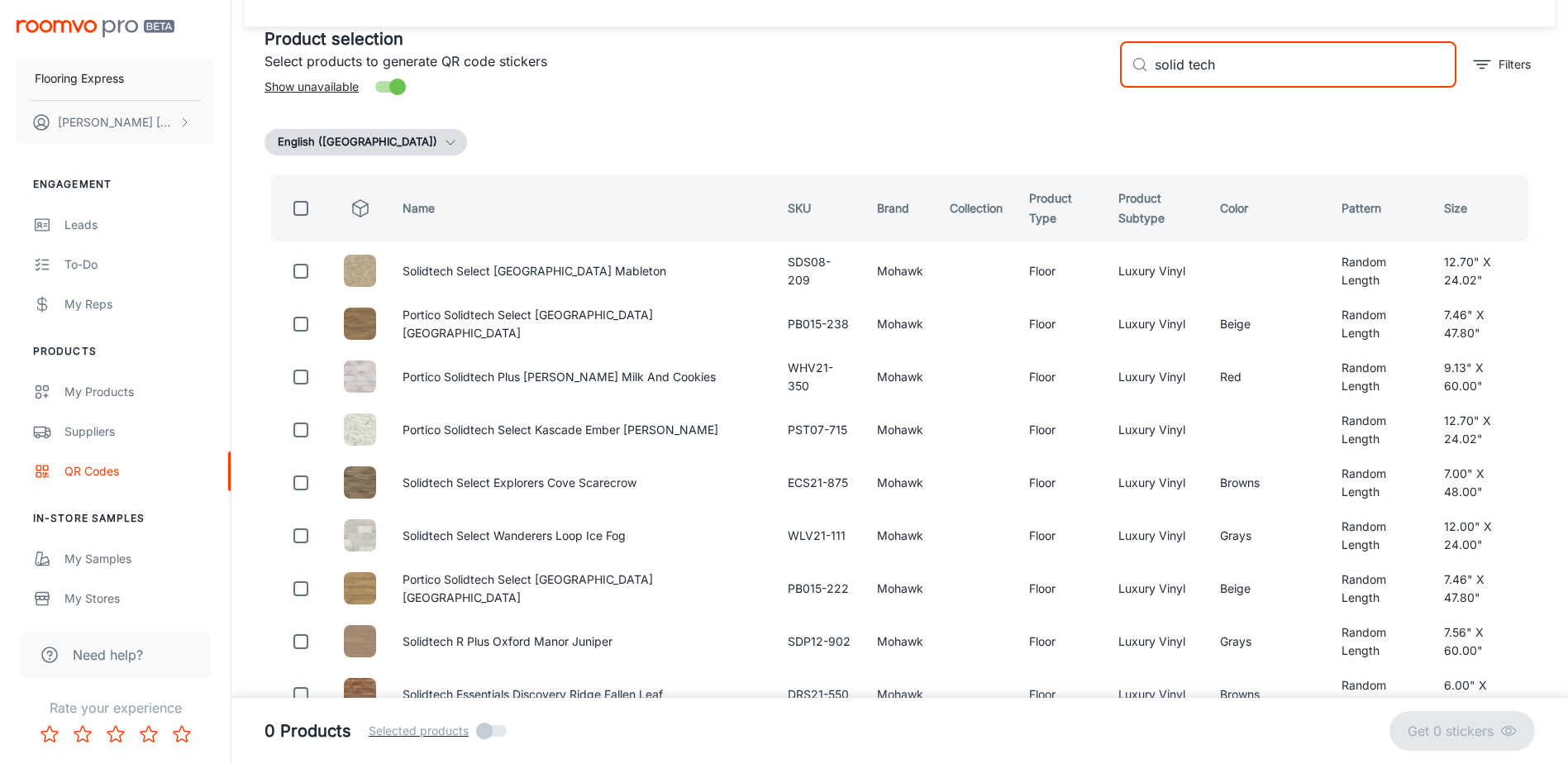
checkbox input "true"
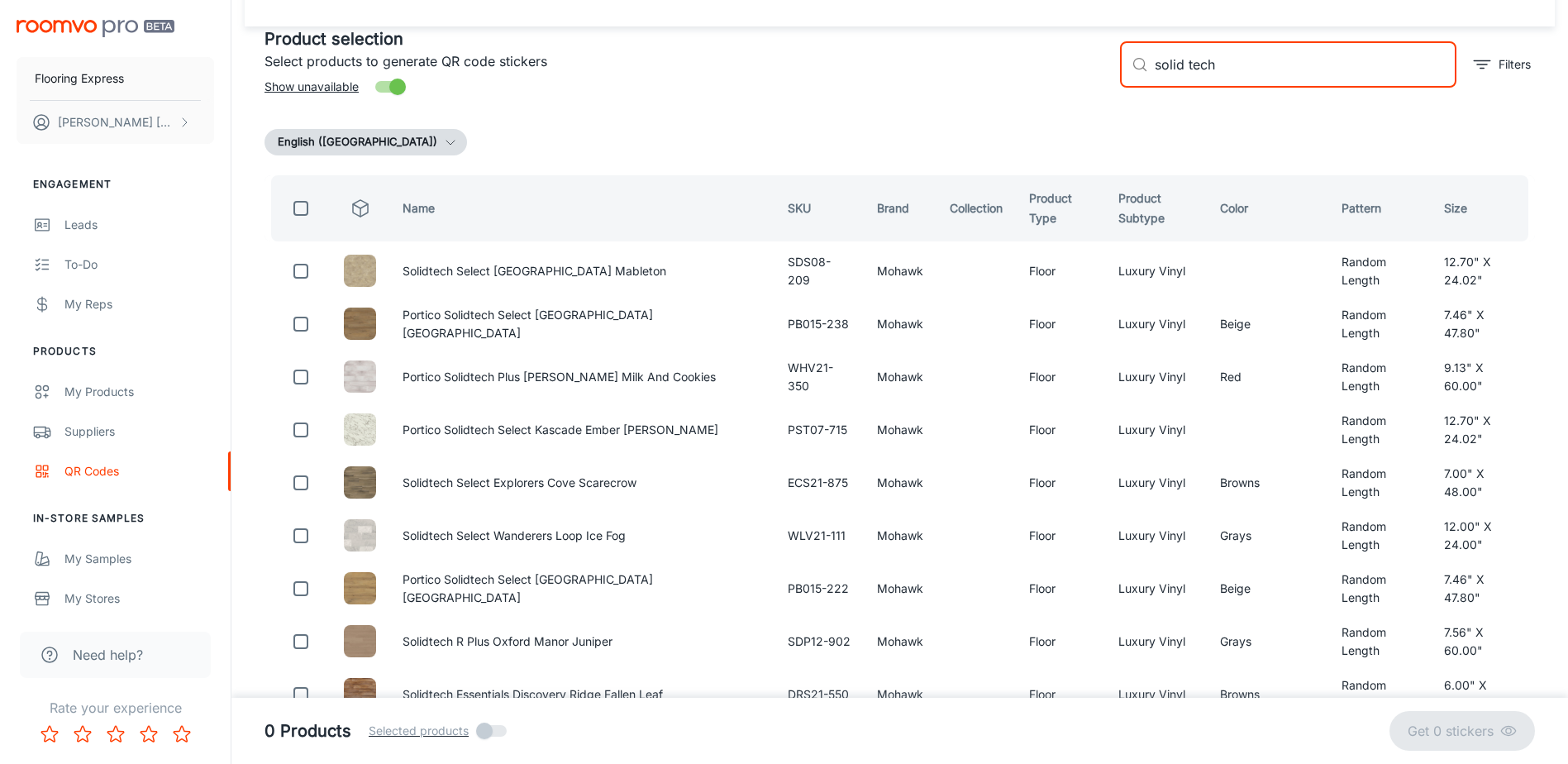
checkbox input "true"
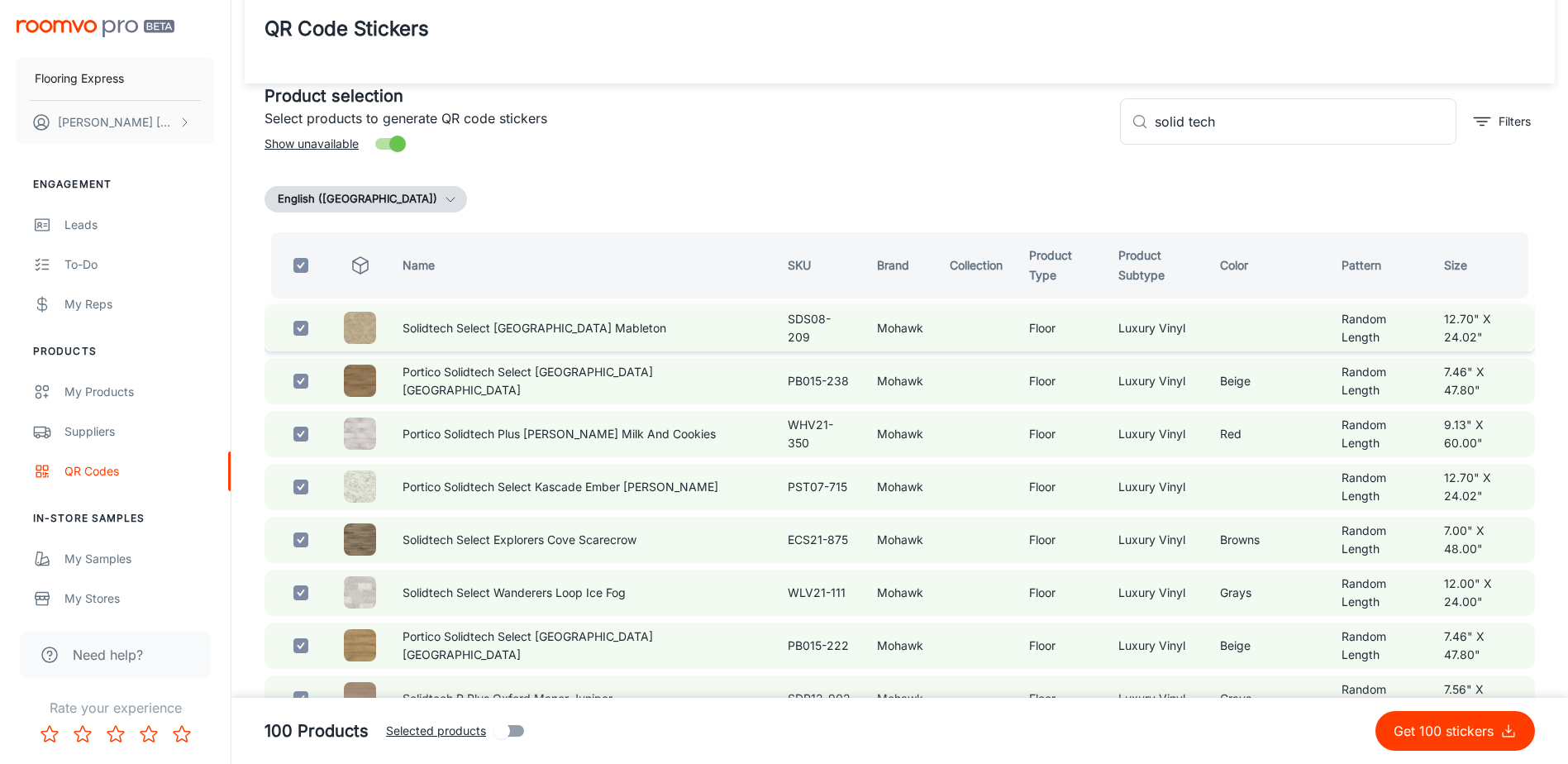
scroll to position [0, 0]
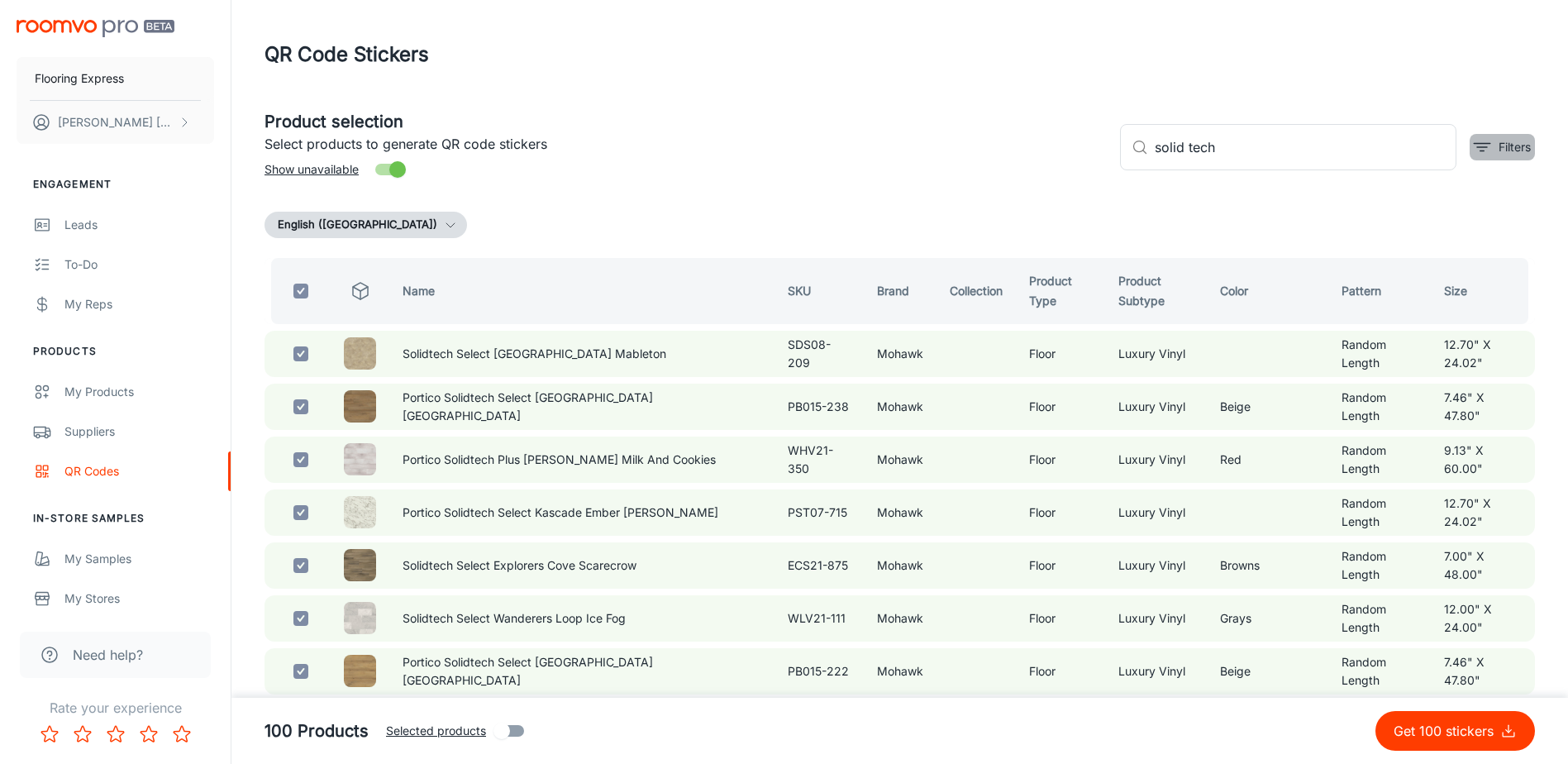
click at [1472, 151] on icon "filter" at bounding box center [1482, 147] width 20 height 20
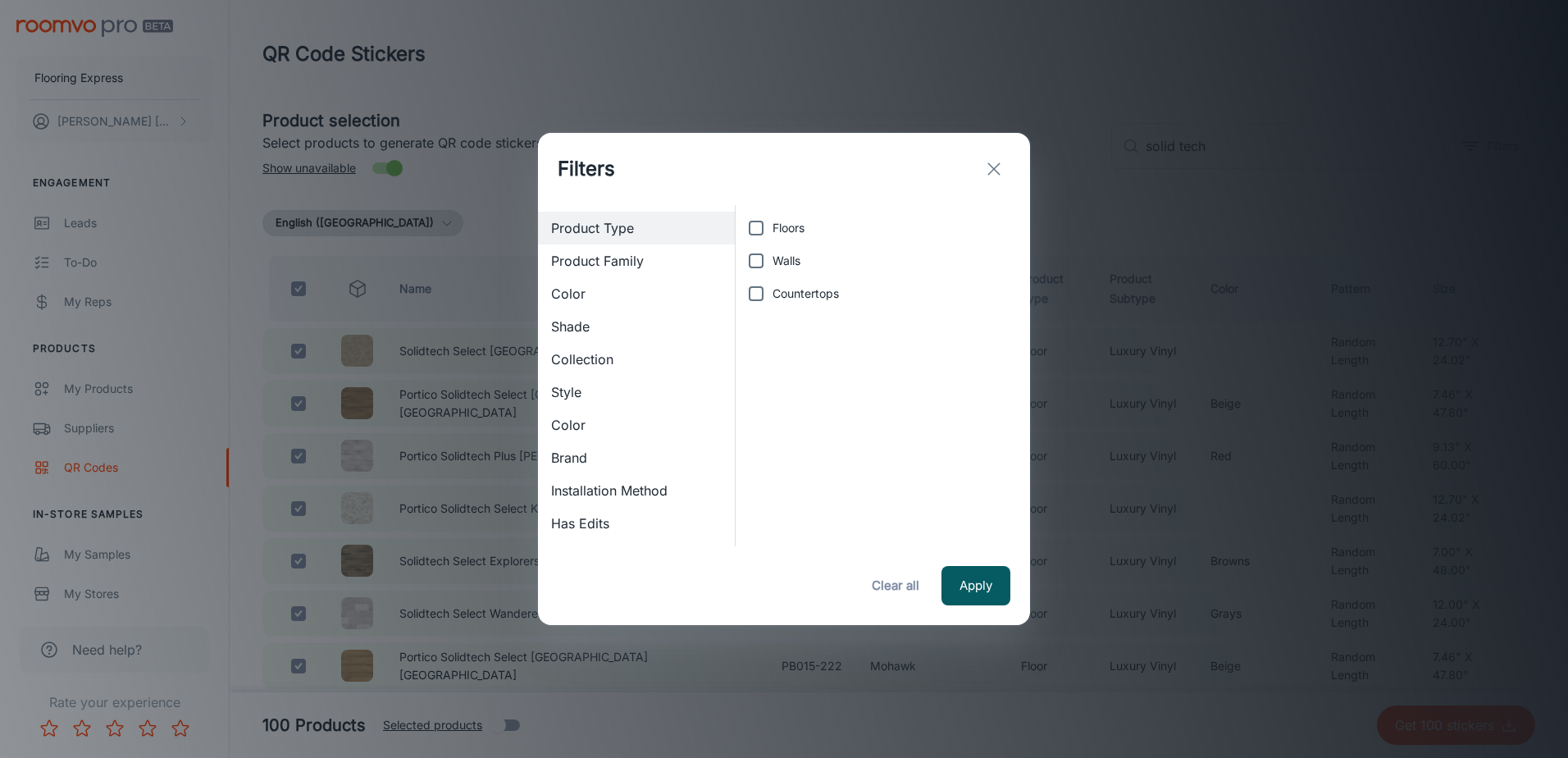
click at [861, 86] on div "Filters Product Type Product Family Color Shade Collection Style Color Brand In…" at bounding box center [784, 379] width 1568 height 758
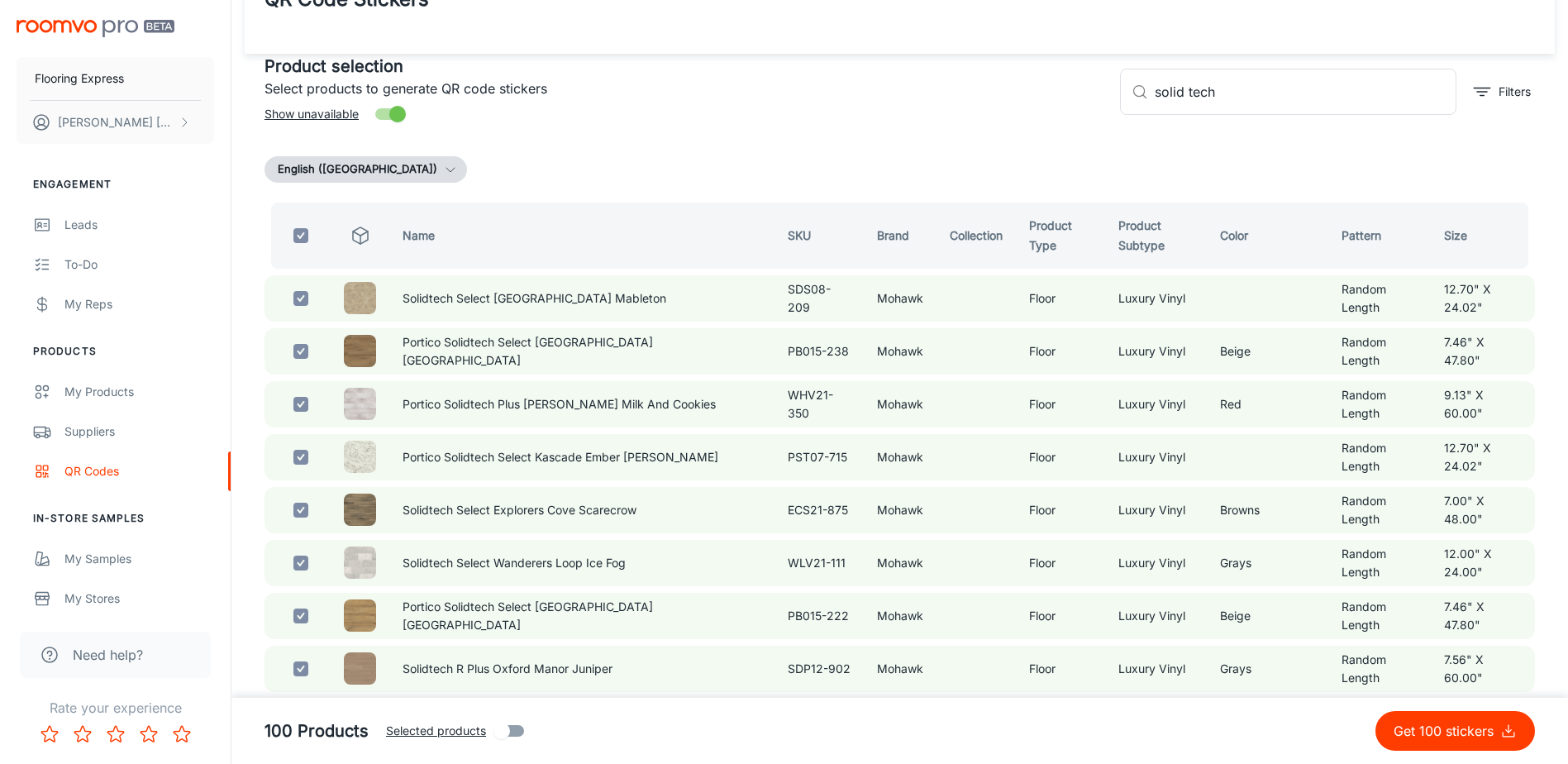
scroll to position [82, 0]
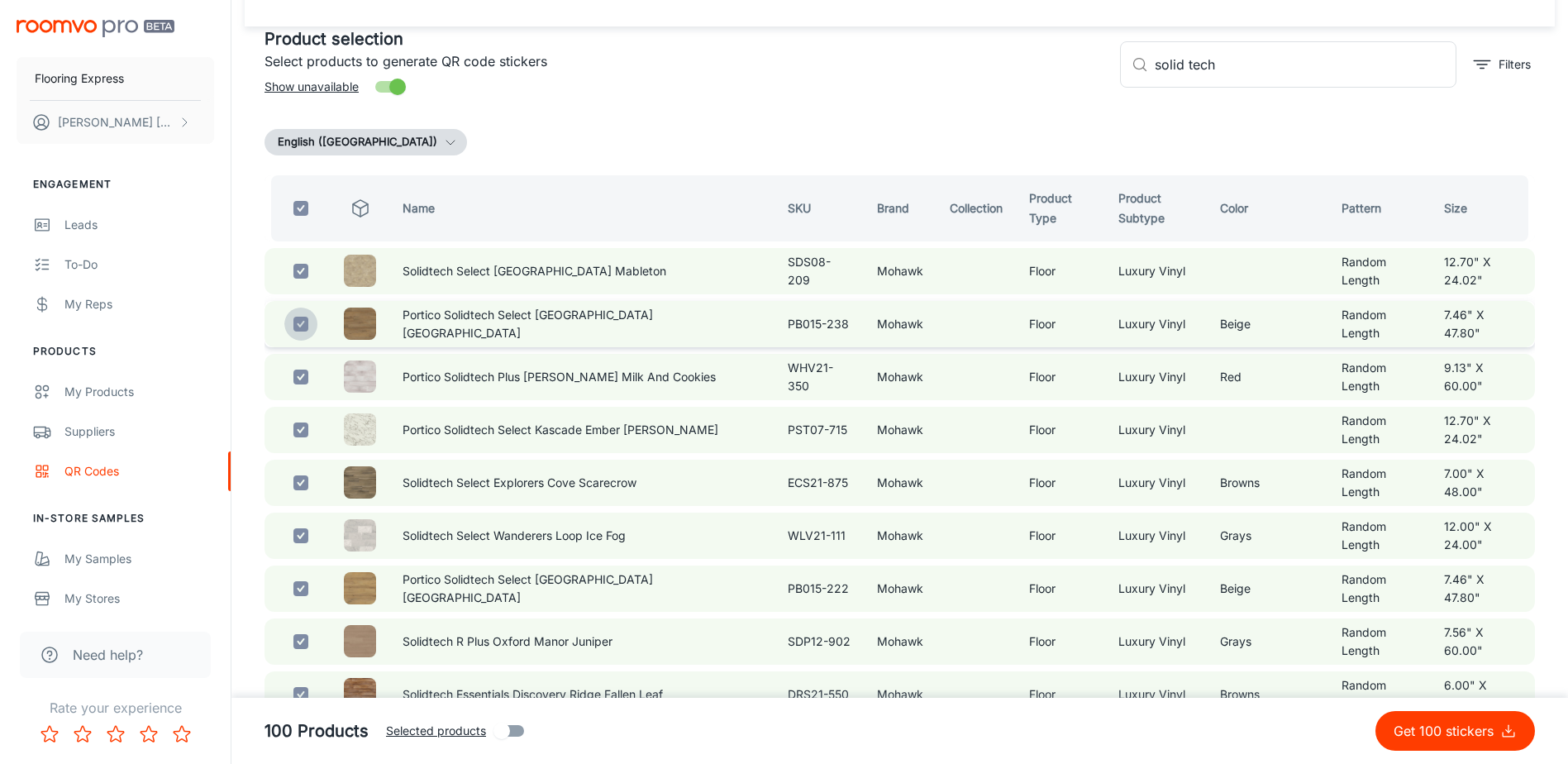
click at [293, 332] on input "checkbox" at bounding box center [301, 323] width 33 height 33
checkbox input "false"
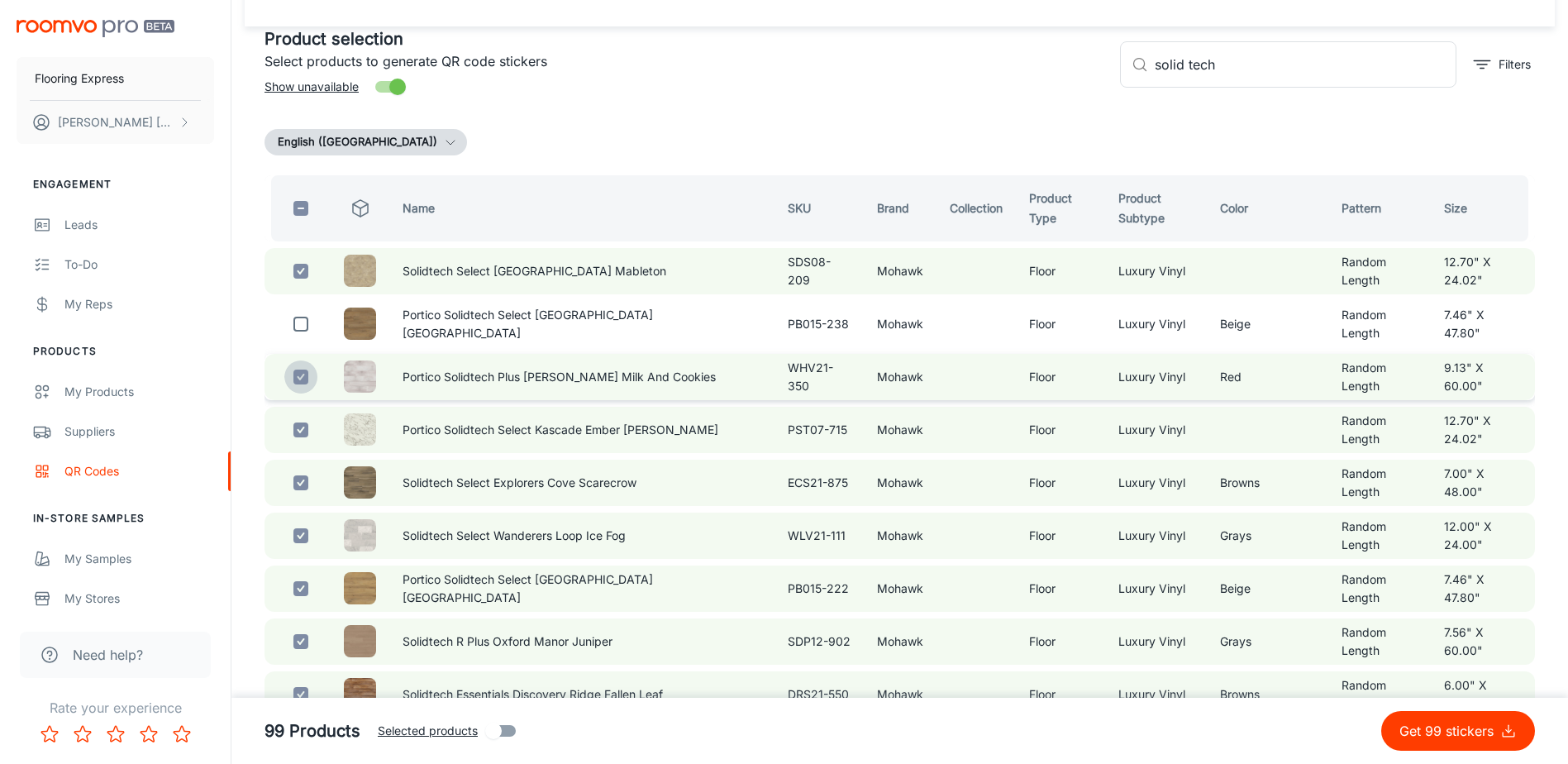
click at [307, 381] on input "checkbox" at bounding box center [301, 377] width 33 height 33
checkbox input "false"
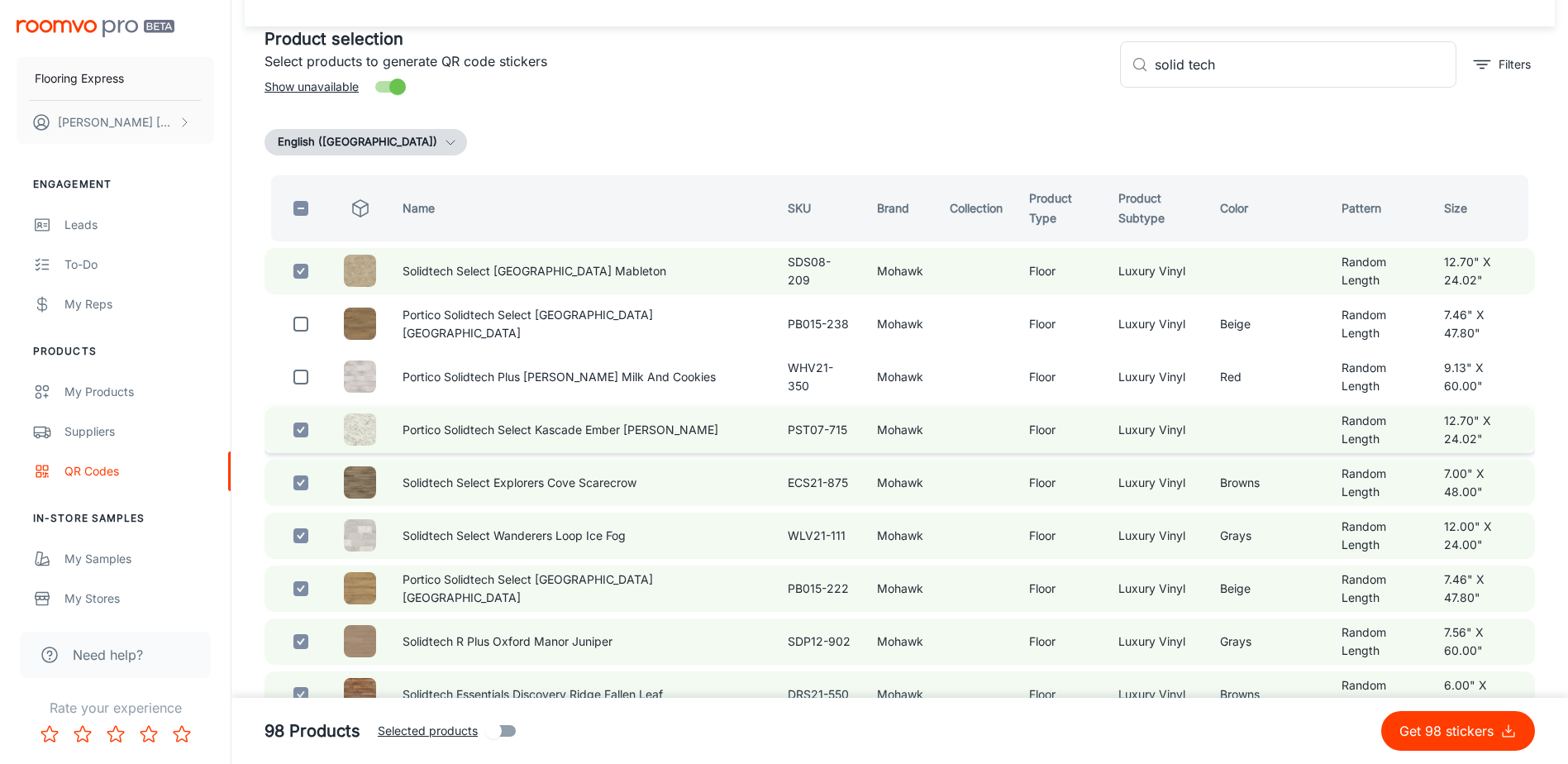
click at [301, 438] on input "checkbox" at bounding box center [301, 430] width 33 height 33
checkbox input "false"
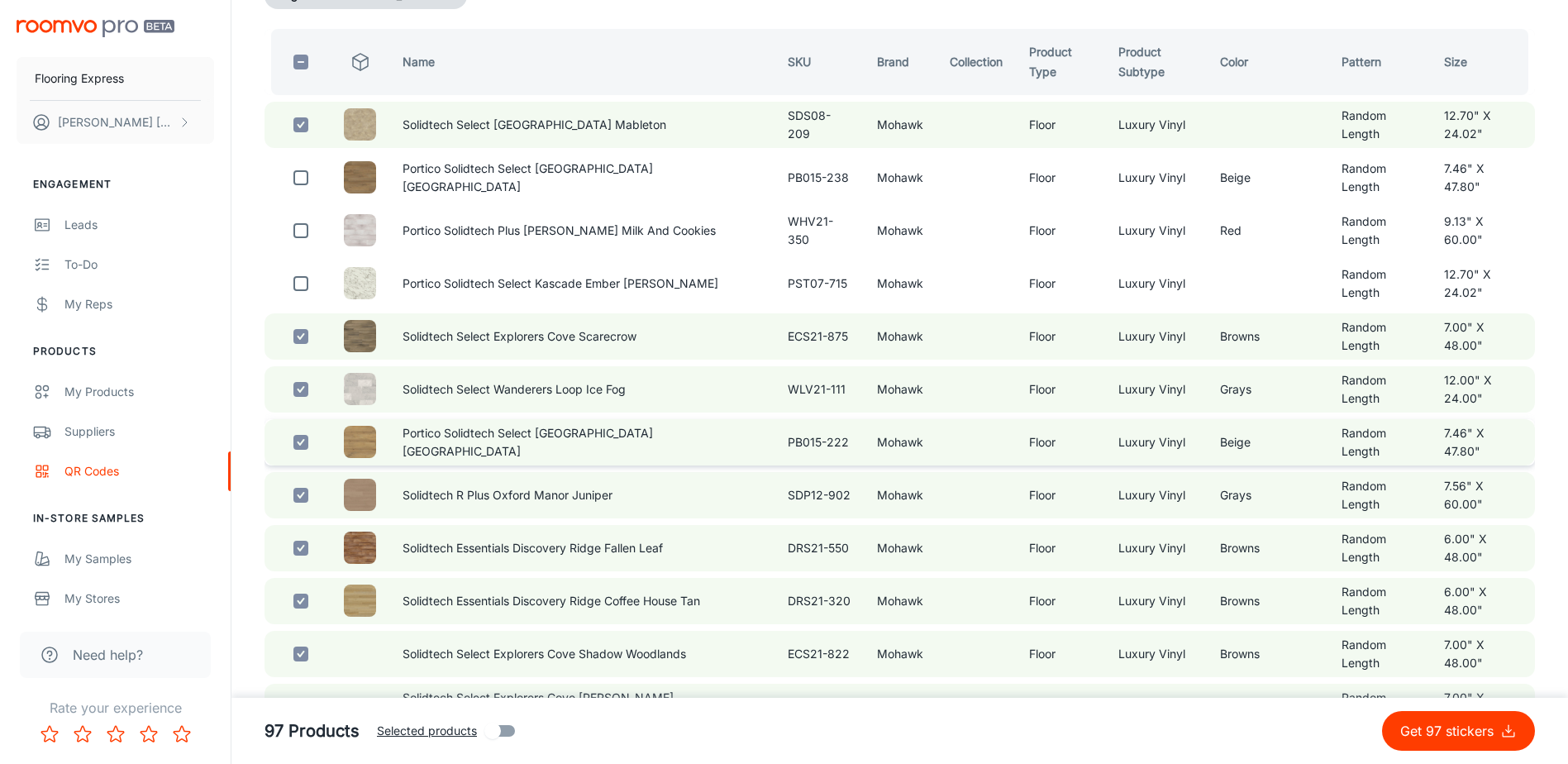
scroll to position [248, 0]
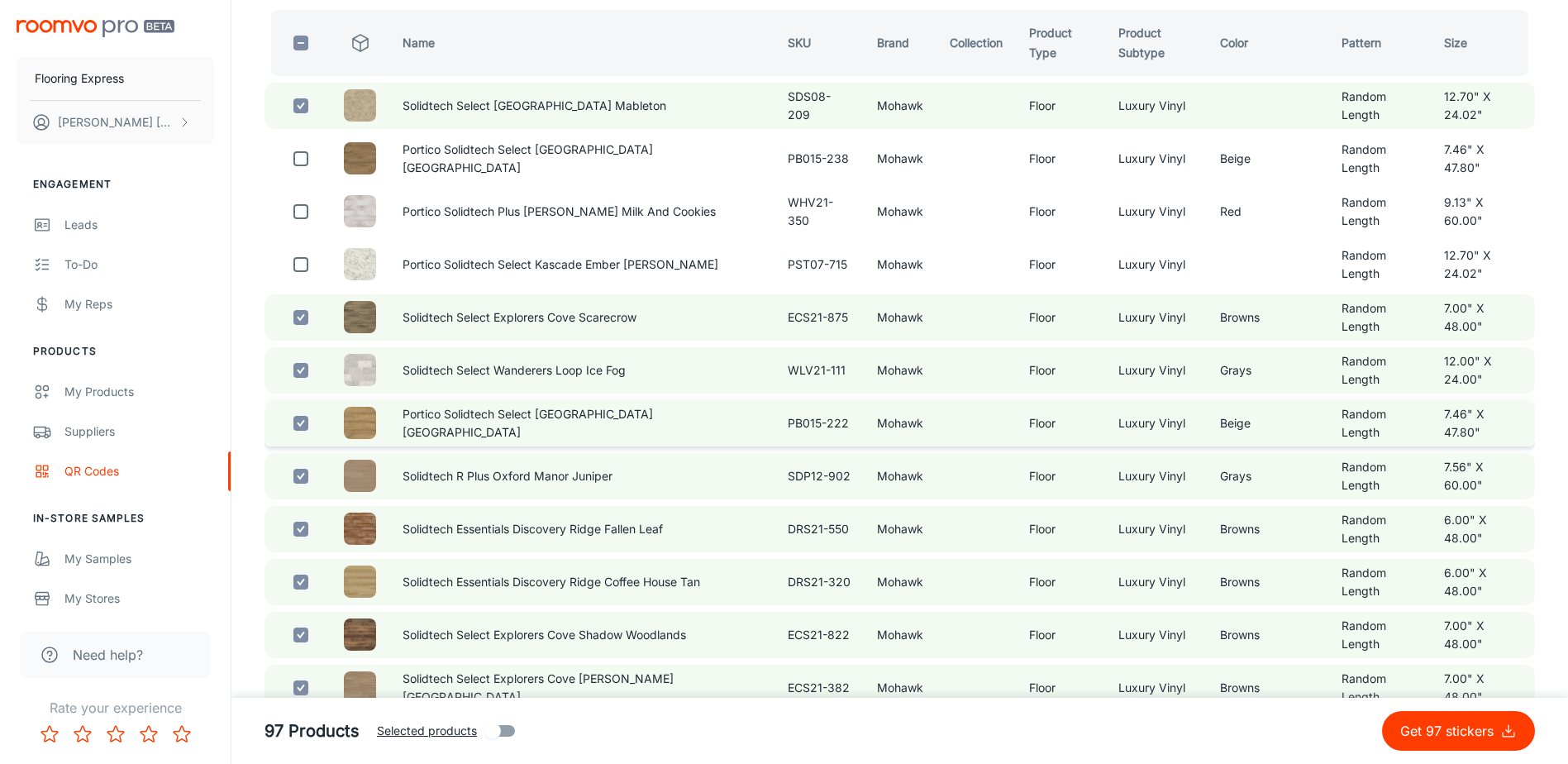
click at [304, 430] on input "checkbox" at bounding box center [301, 423] width 33 height 33
checkbox input "false"
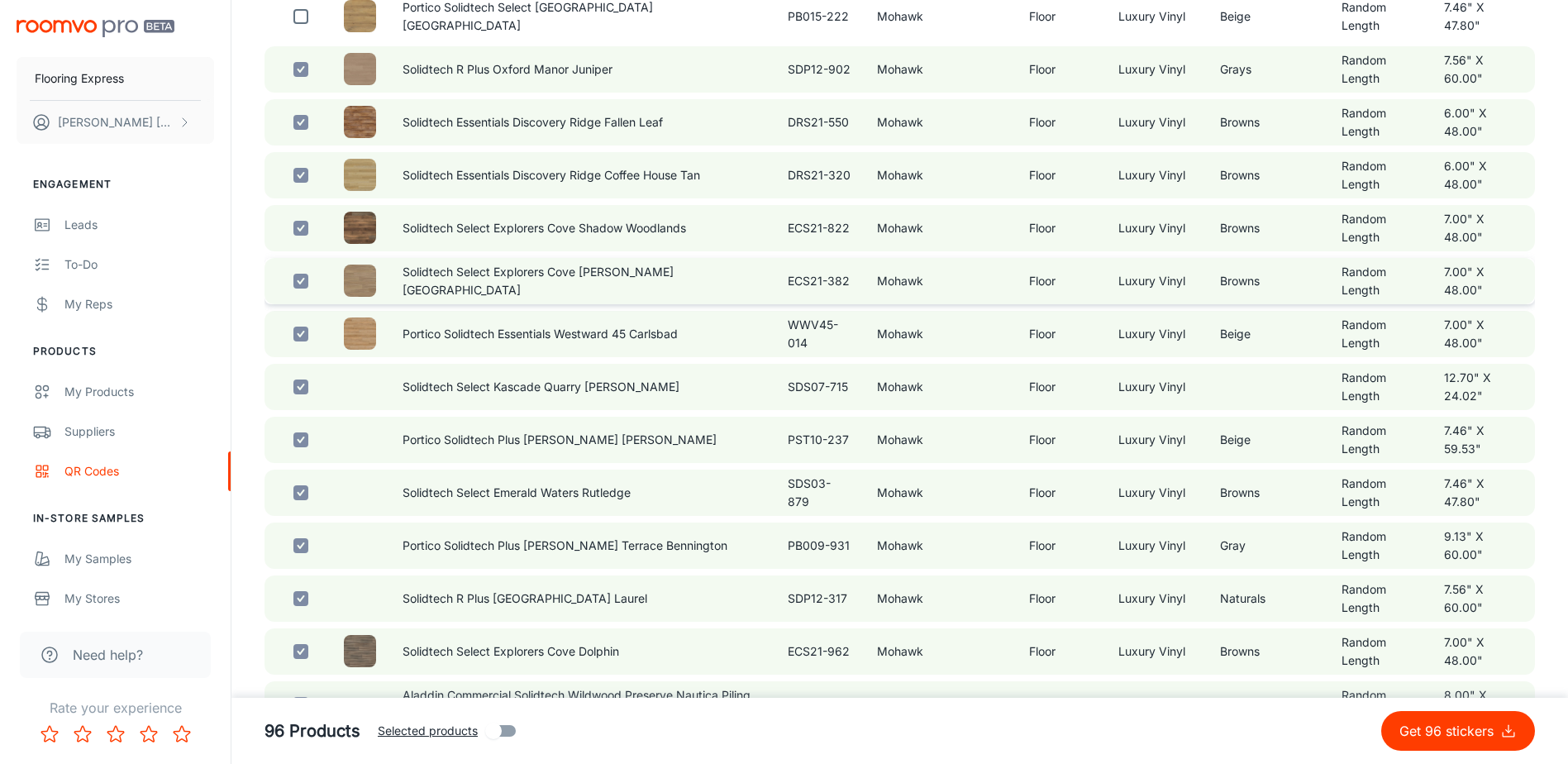
scroll to position [662, 0]
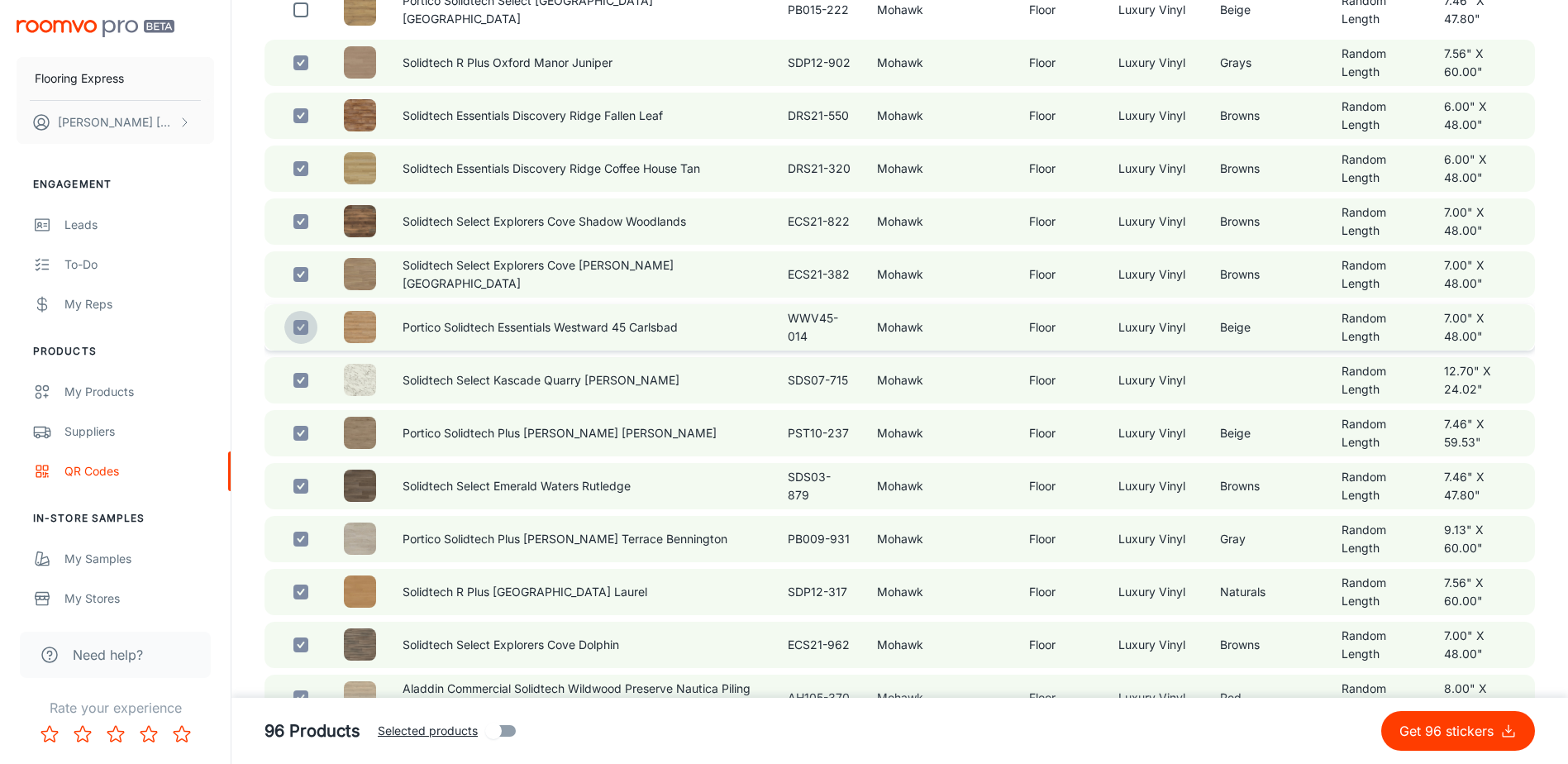
click at [298, 334] on input "checkbox" at bounding box center [301, 327] width 33 height 33
checkbox input "false"
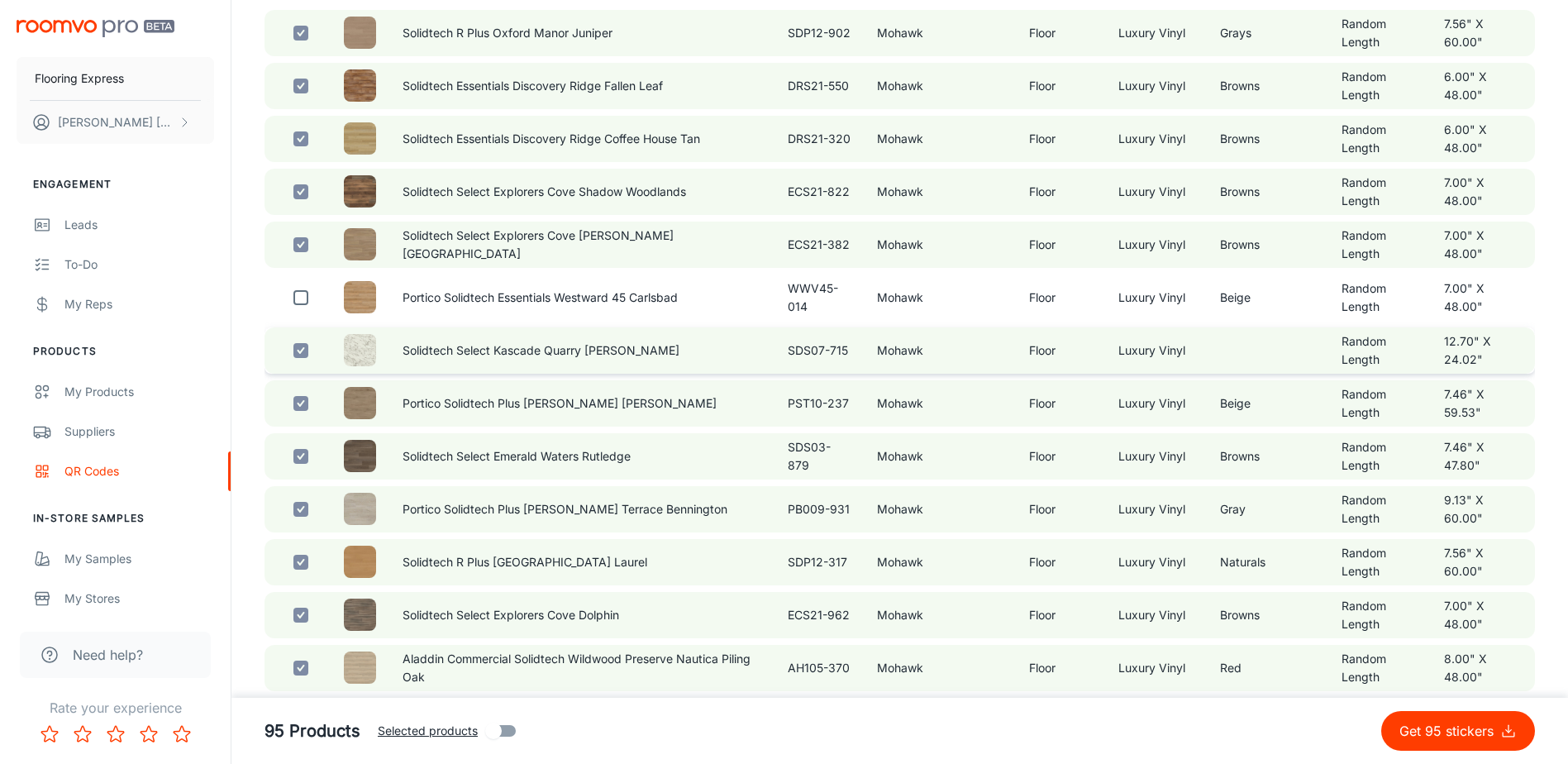
scroll to position [744, 0]
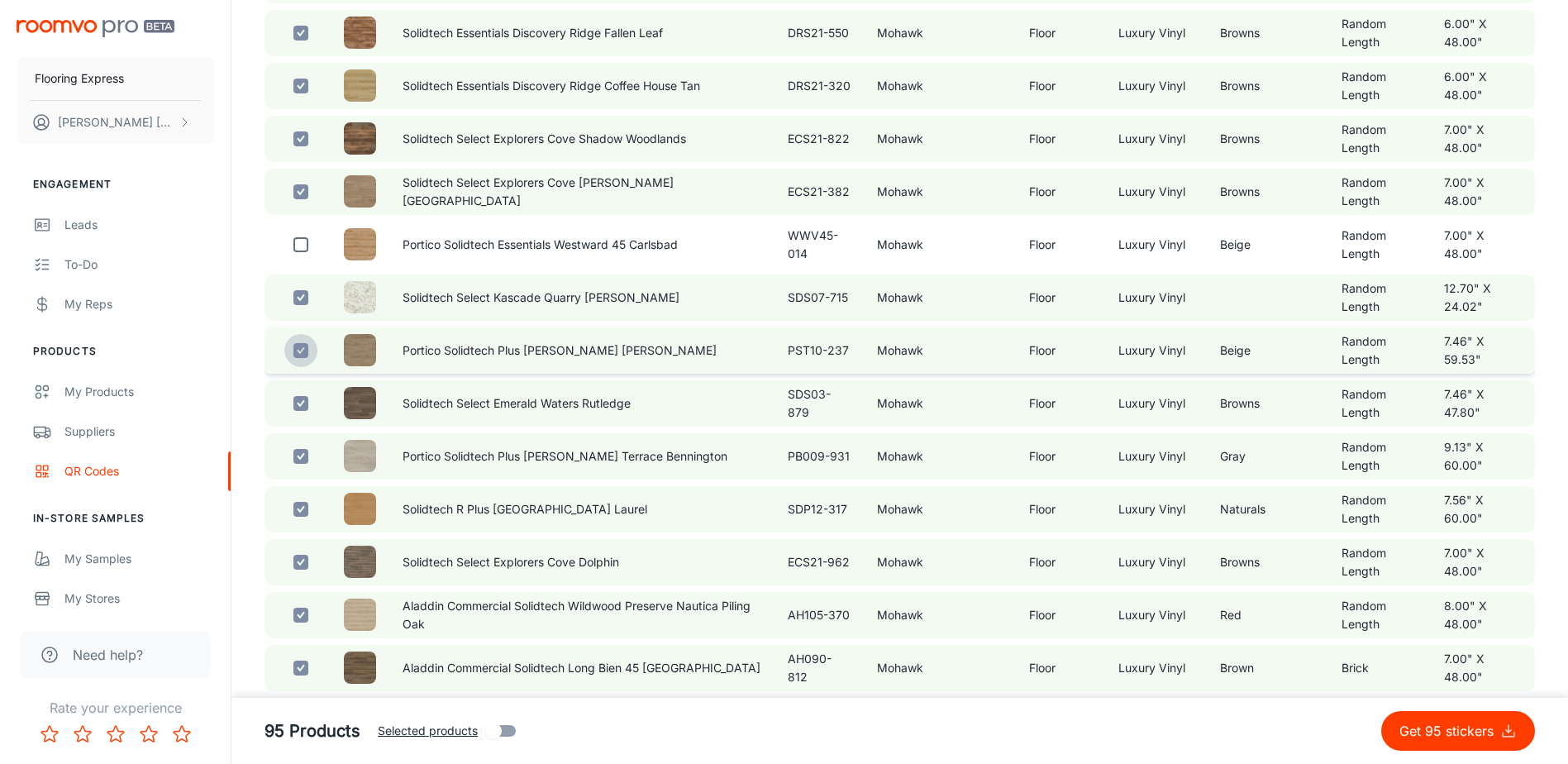
click at [307, 367] on input "checkbox" at bounding box center [301, 350] width 33 height 33
checkbox input "false"
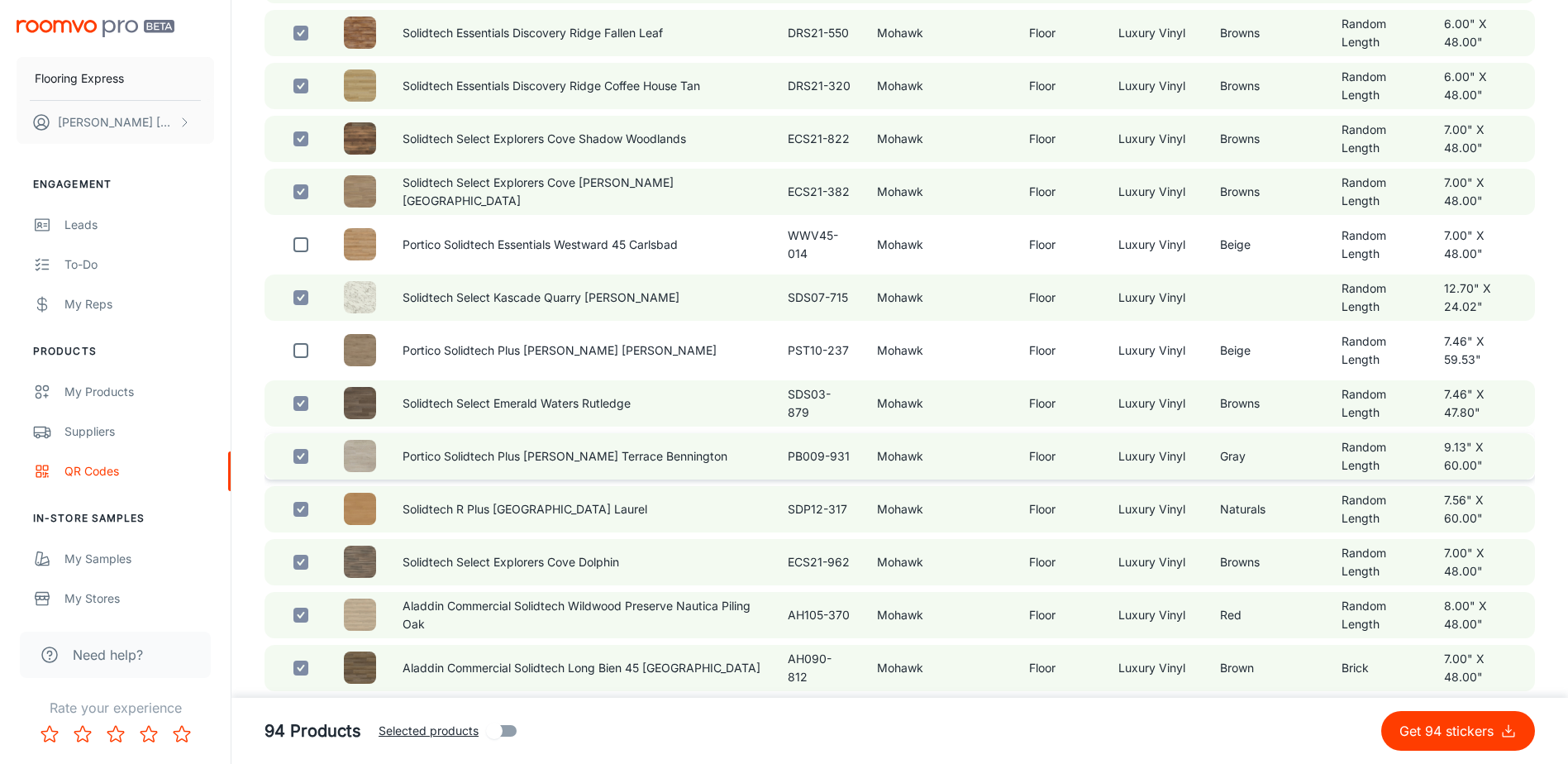
click at [321, 479] on td at bounding box center [297, 457] width 66 height 47
click at [300, 473] on input "checkbox" at bounding box center [301, 456] width 33 height 33
checkbox input "false"
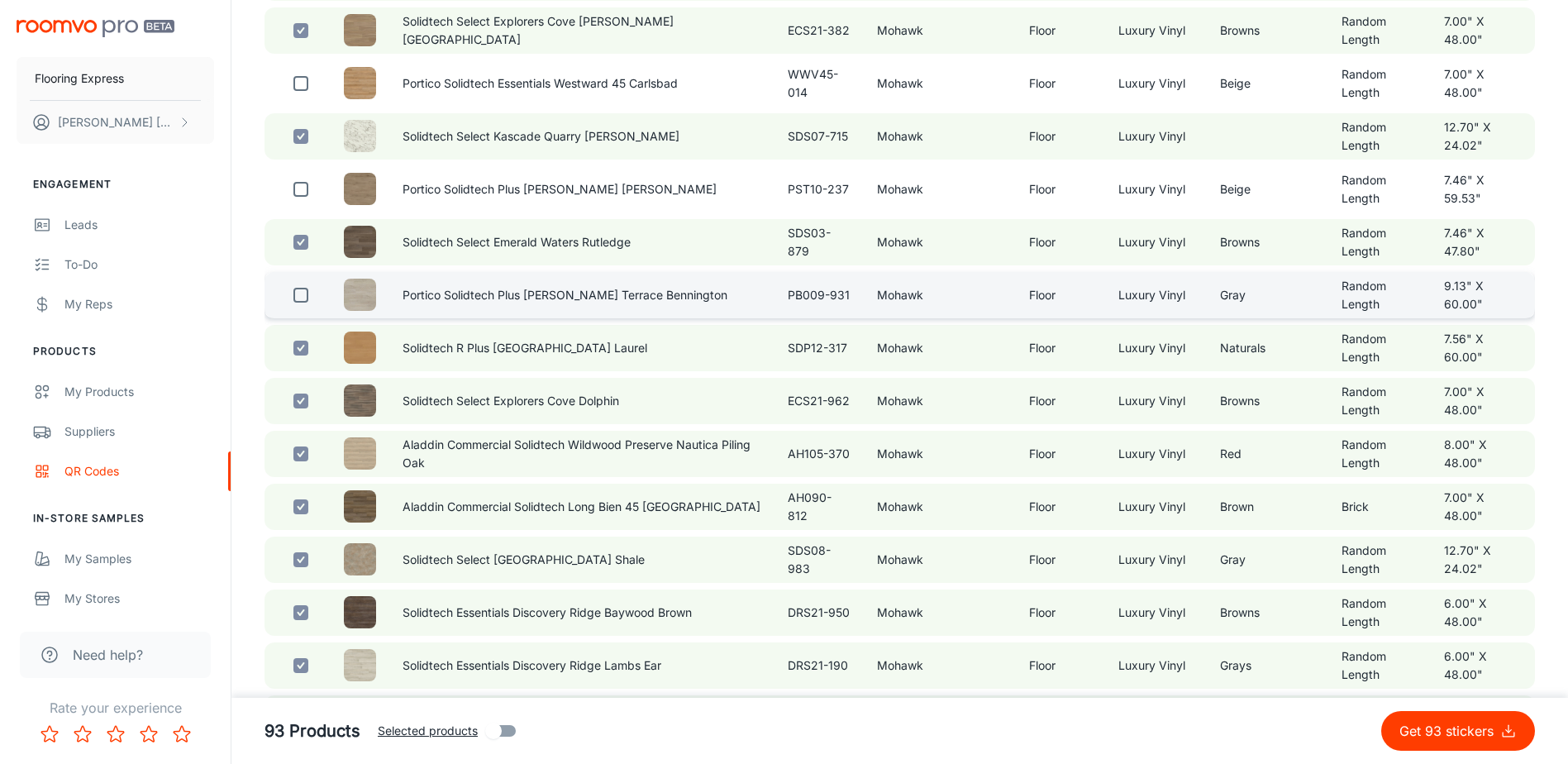
scroll to position [910, 0]
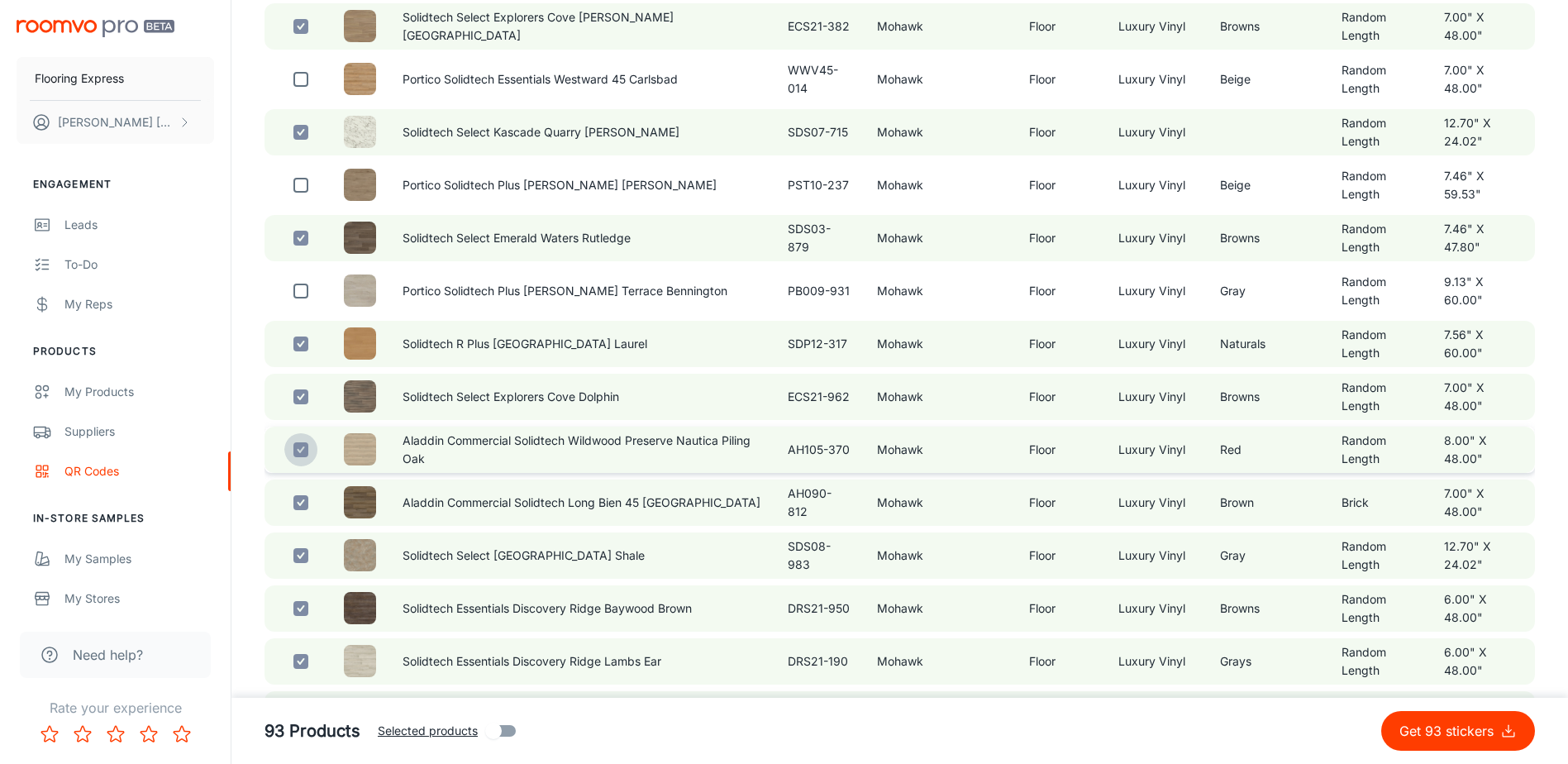
click at [302, 467] on input "checkbox" at bounding box center [301, 450] width 33 height 33
checkbox input "false"
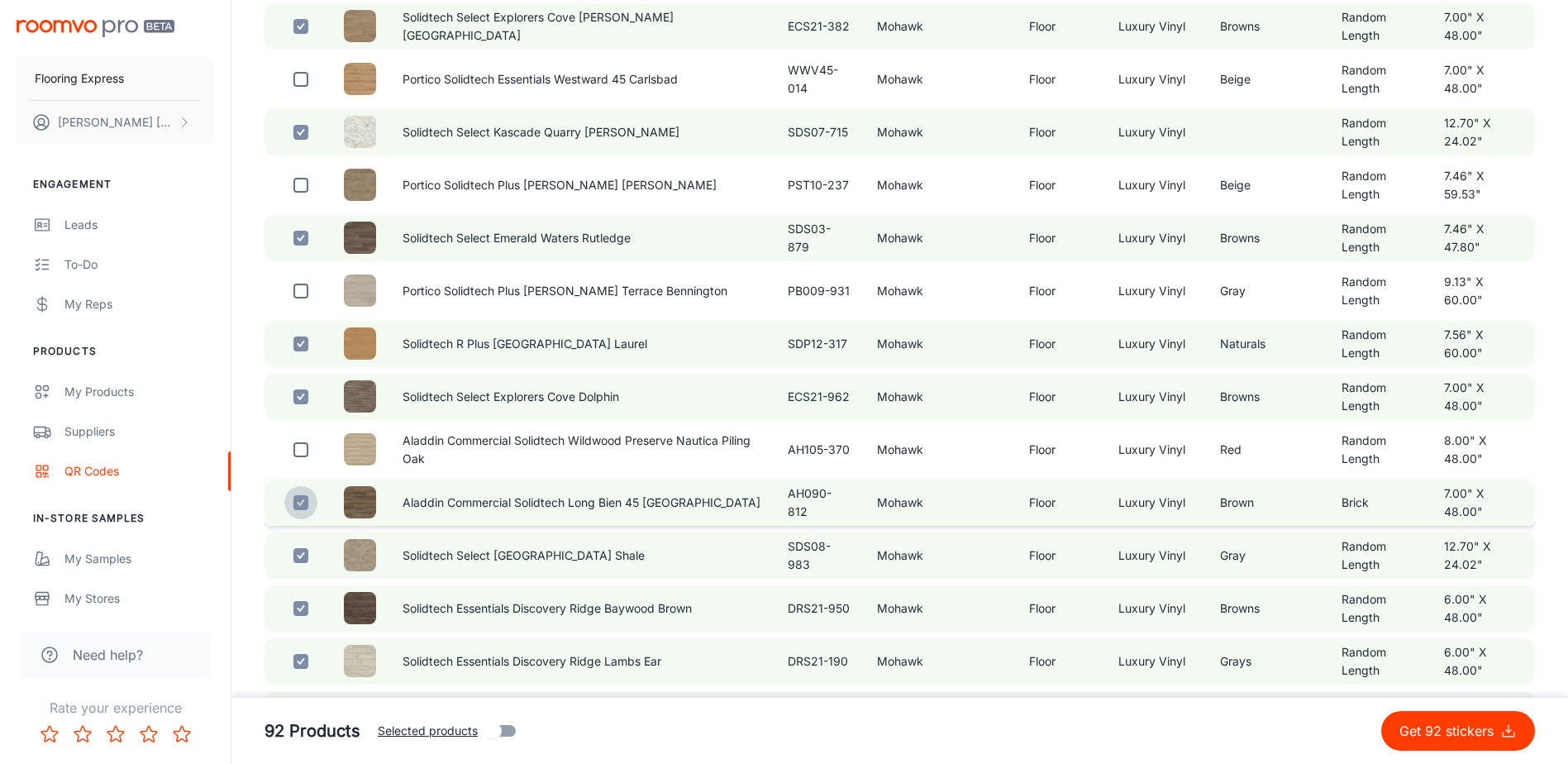
click at [308, 519] on input "checkbox" at bounding box center [301, 502] width 33 height 33
checkbox input "false"
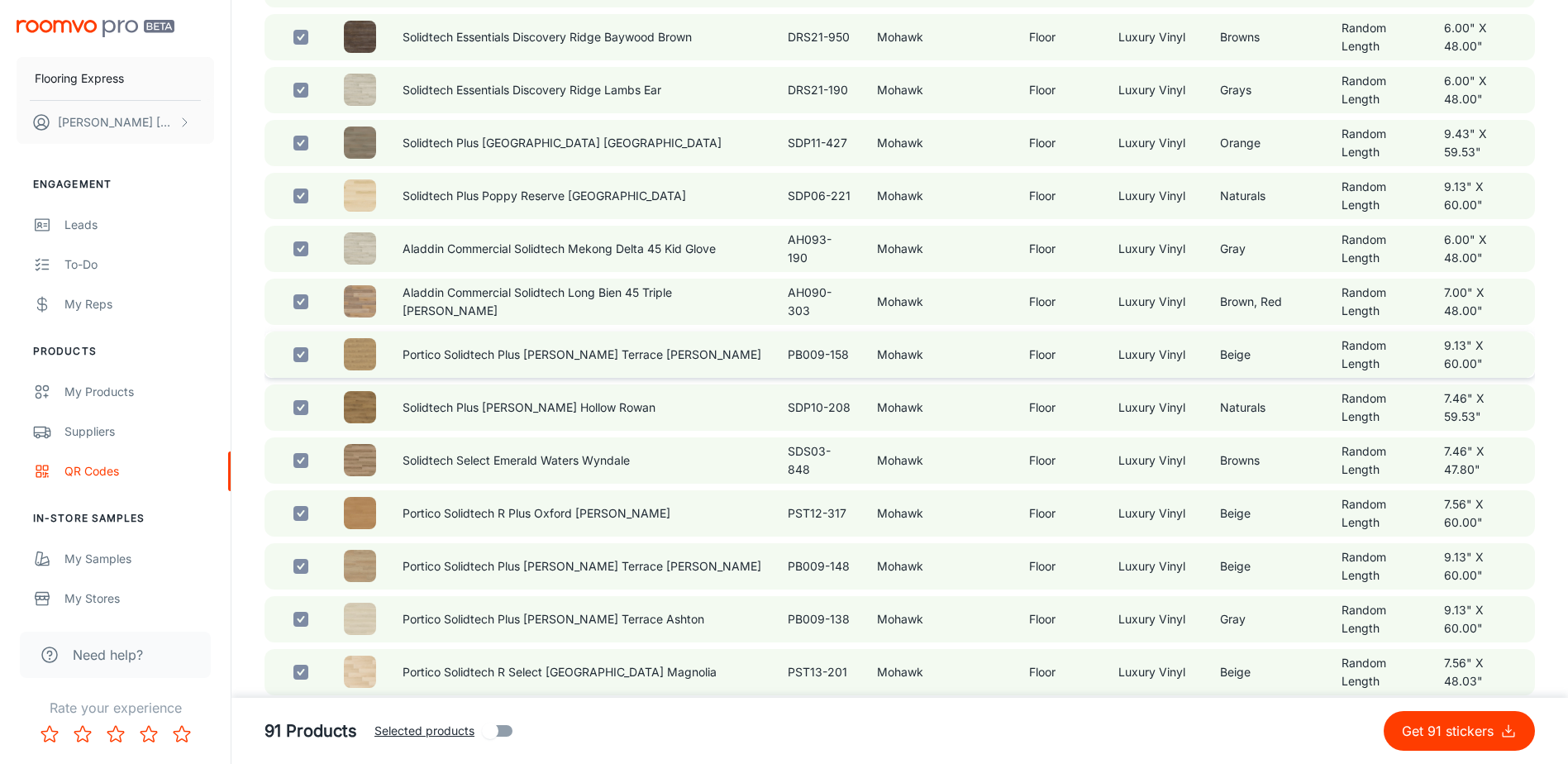
scroll to position [1489, 0]
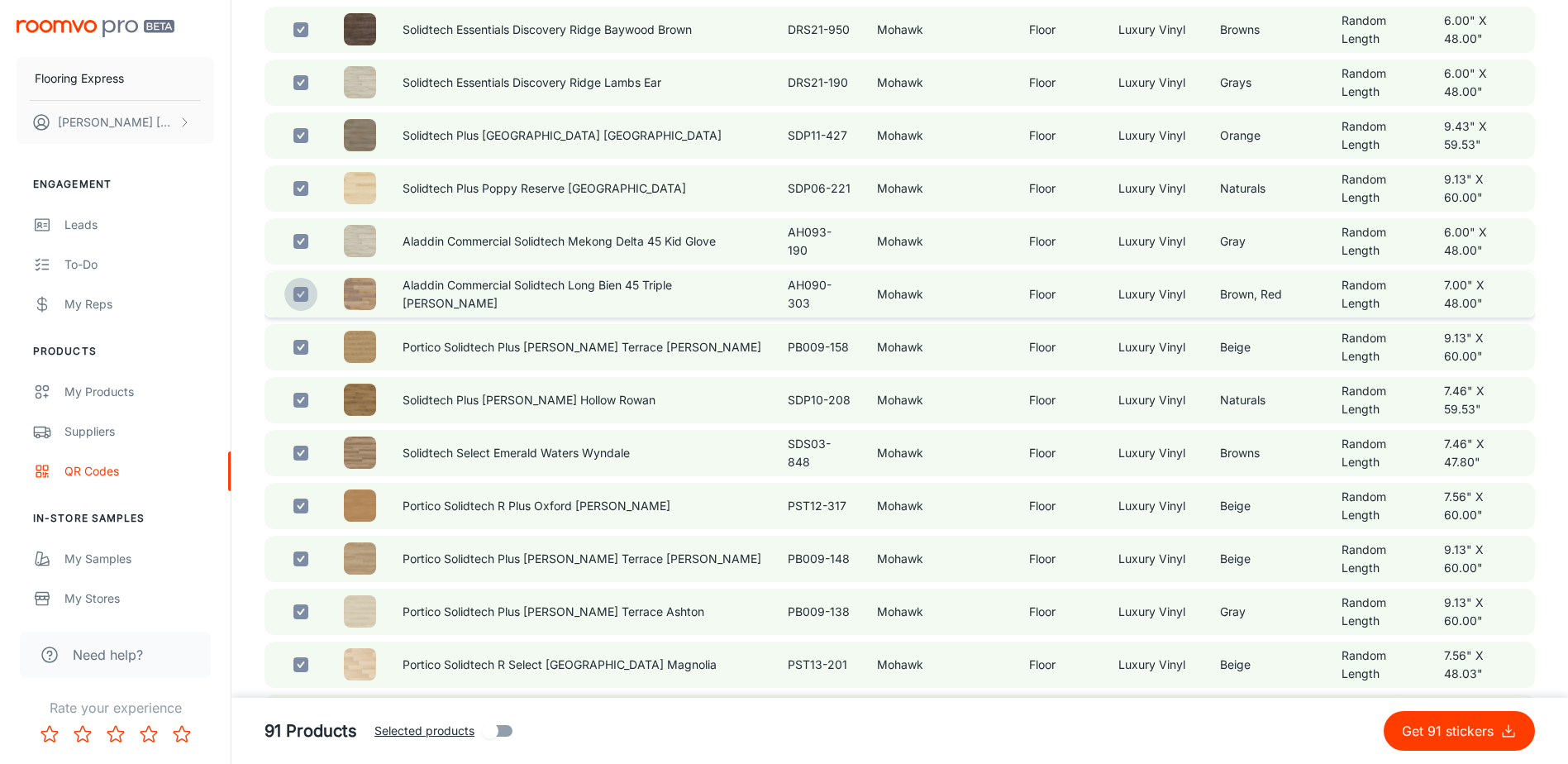
click at [306, 311] on input "checkbox" at bounding box center [301, 294] width 33 height 33
checkbox input "false"
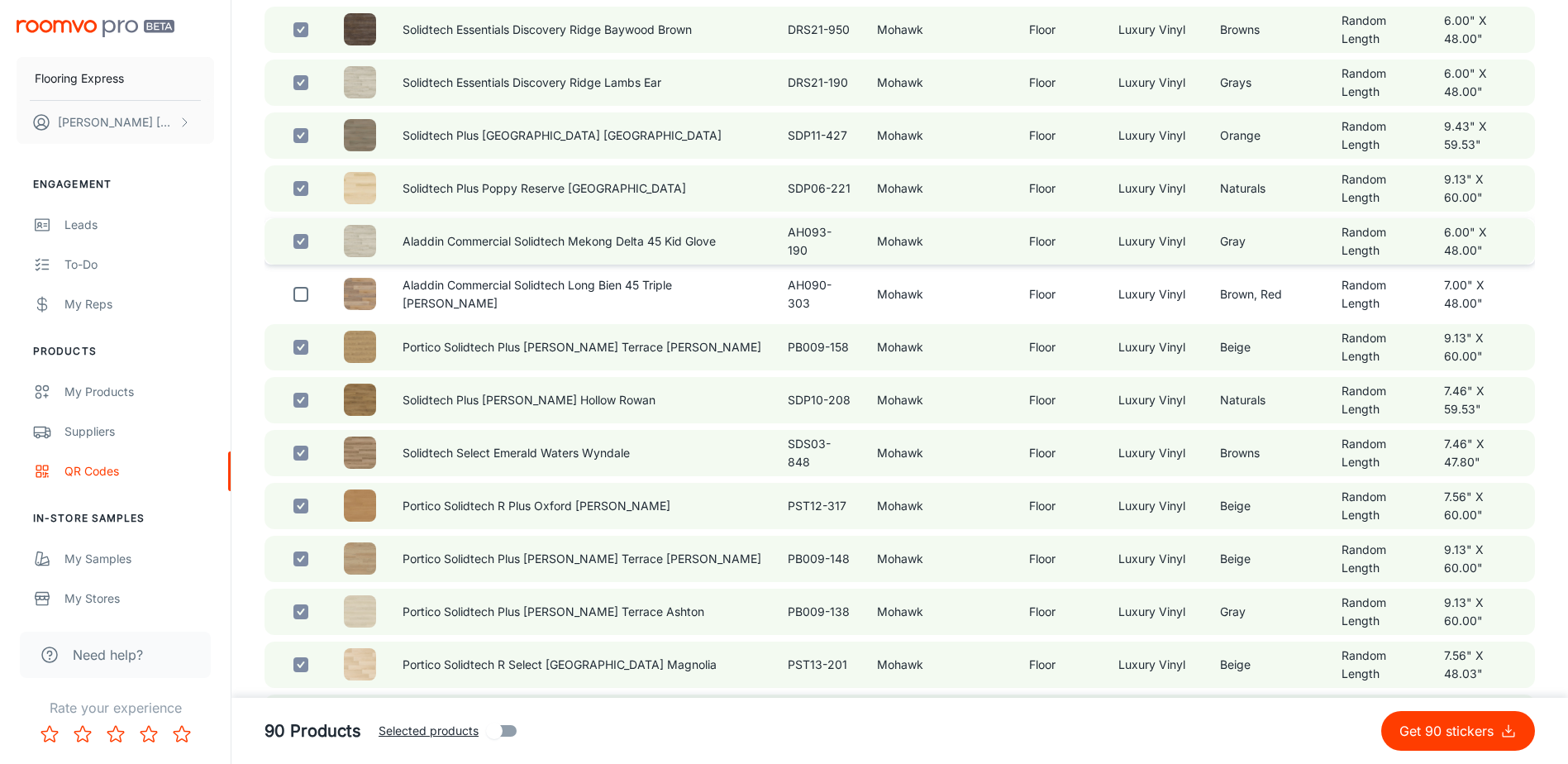
click at [306, 258] on input "checkbox" at bounding box center [301, 241] width 33 height 33
checkbox input "false"
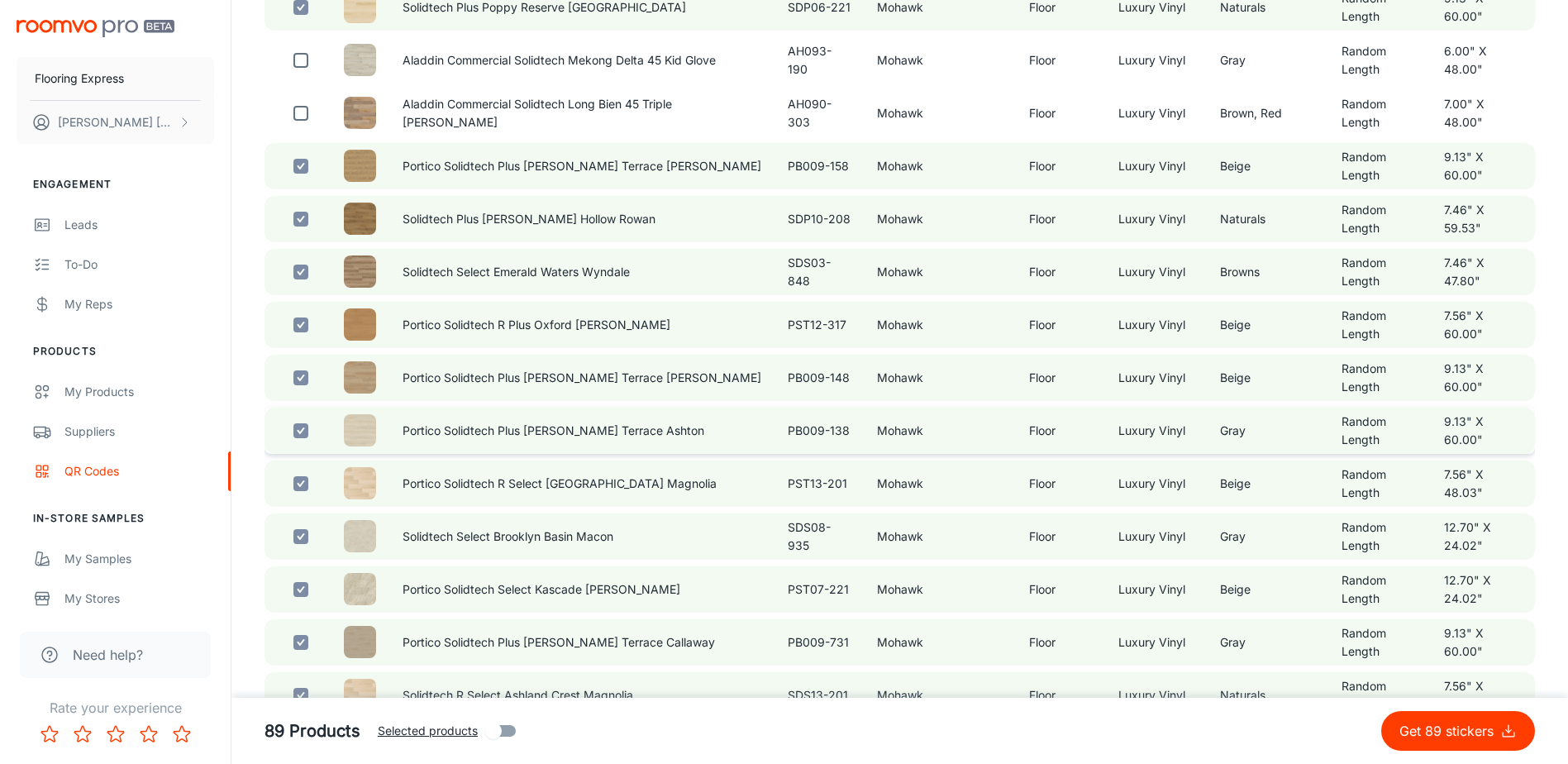
scroll to position [1654, 0]
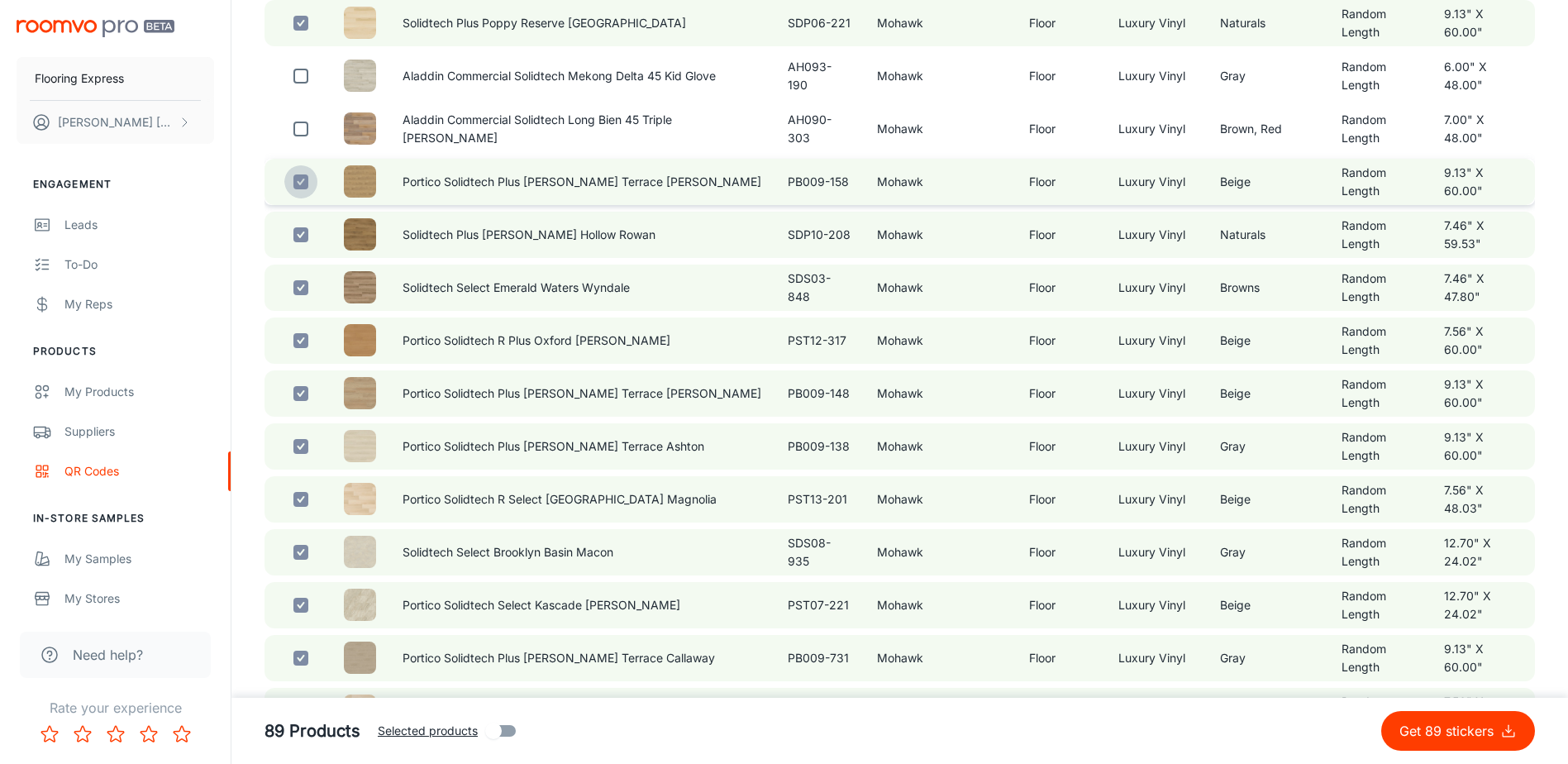
click at [304, 199] on input "checkbox" at bounding box center [301, 182] width 33 height 33
checkbox input "false"
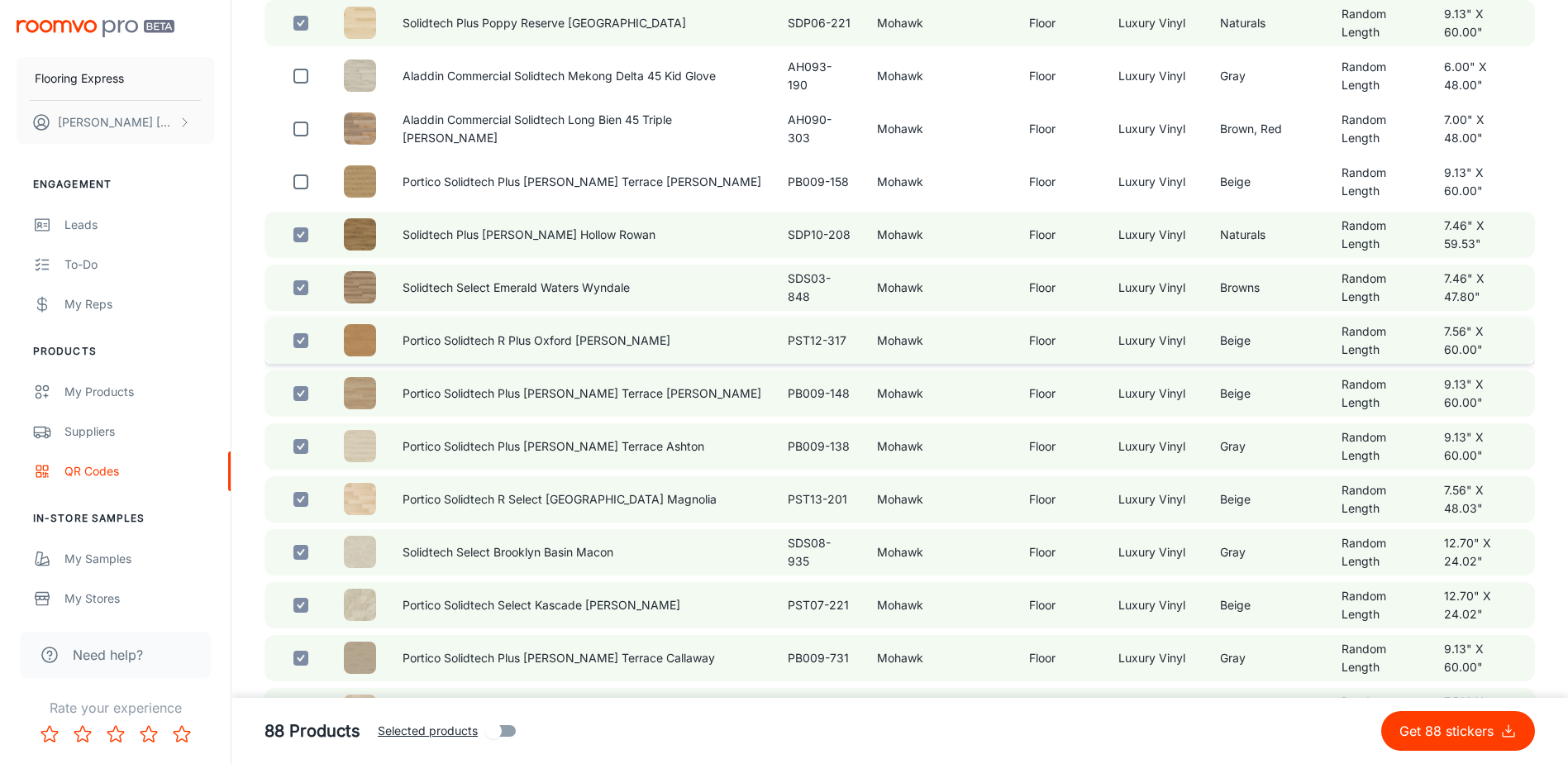
click at [306, 357] on input "checkbox" at bounding box center [301, 340] width 33 height 33
checkbox input "false"
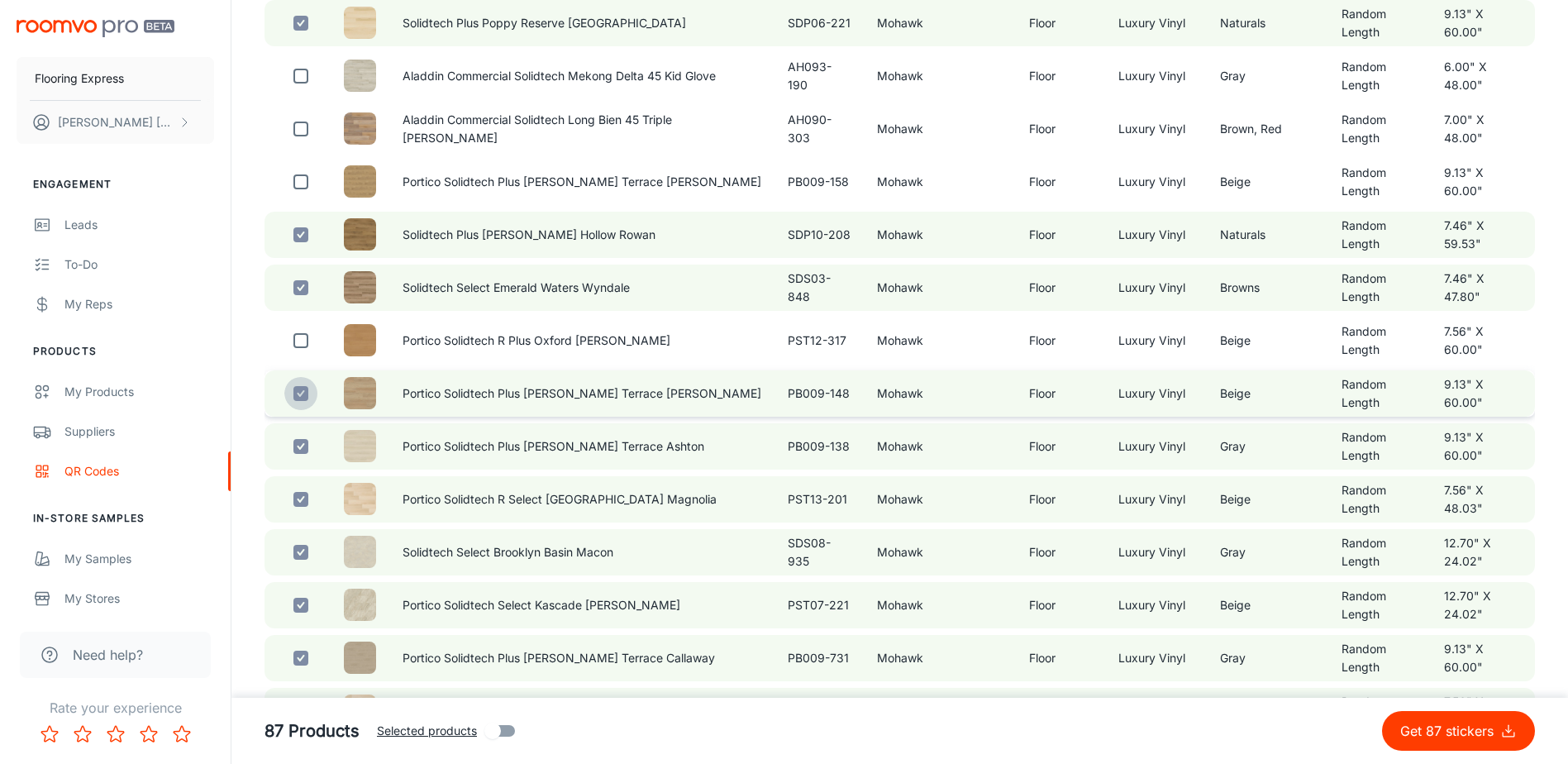
click at [313, 410] on input "checkbox" at bounding box center [301, 393] width 33 height 33
checkbox input "false"
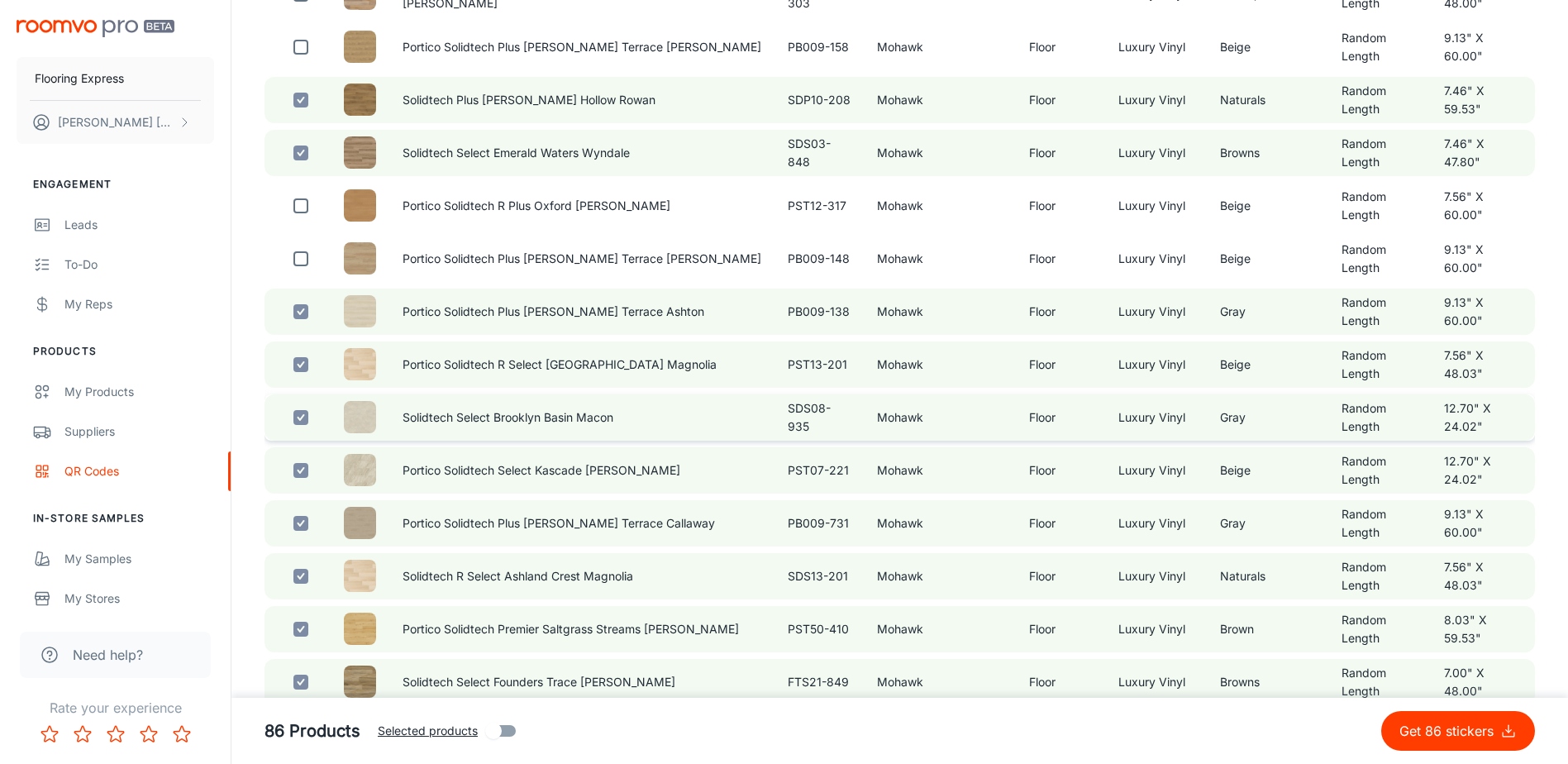
scroll to position [1819, 0]
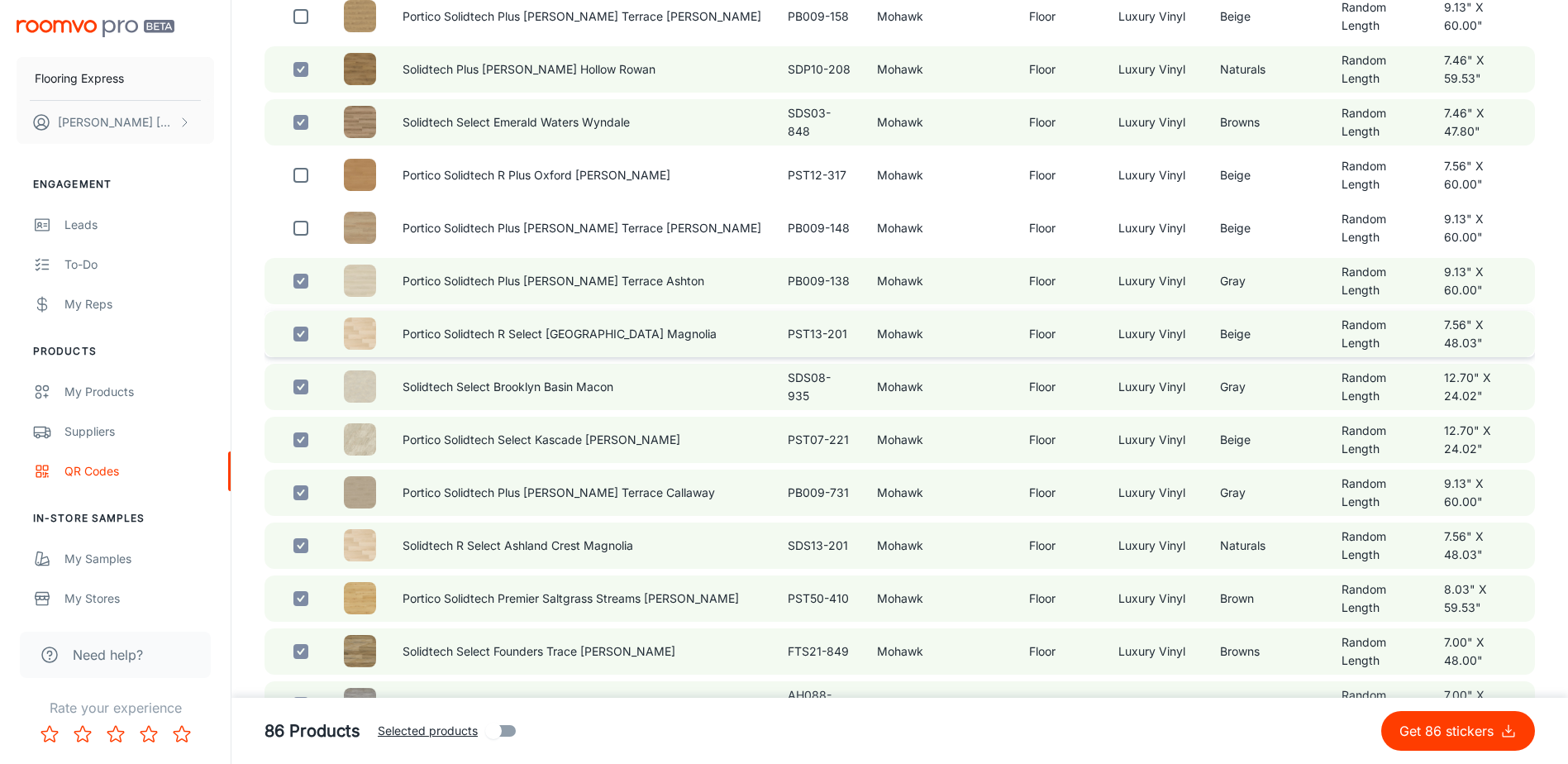
click at [313, 353] on td at bounding box center [297, 334] width 66 height 47
click at [312, 350] on input "checkbox" at bounding box center [301, 334] width 33 height 33
checkbox input "false"
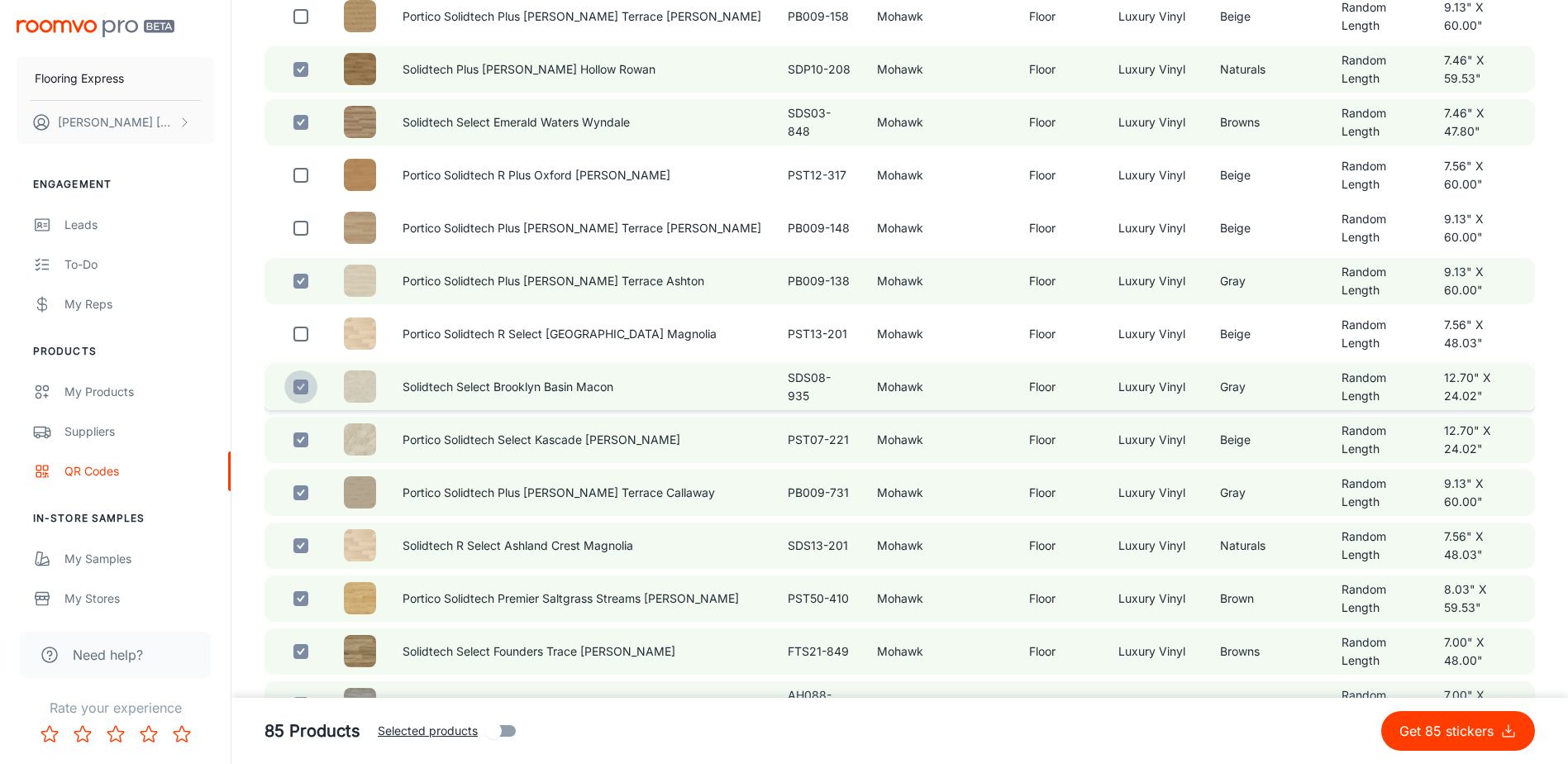
click at [313, 404] on input "checkbox" at bounding box center [301, 387] width 33 height 33
click at [312, 404] on input "checkbox" at bounding box center [301, 387] width 33 height 33
checkbox input "true"
click at [311, 297] on input "checkbox" at bounding box center [301, 280] width 33 height 33
checkbox input "false"
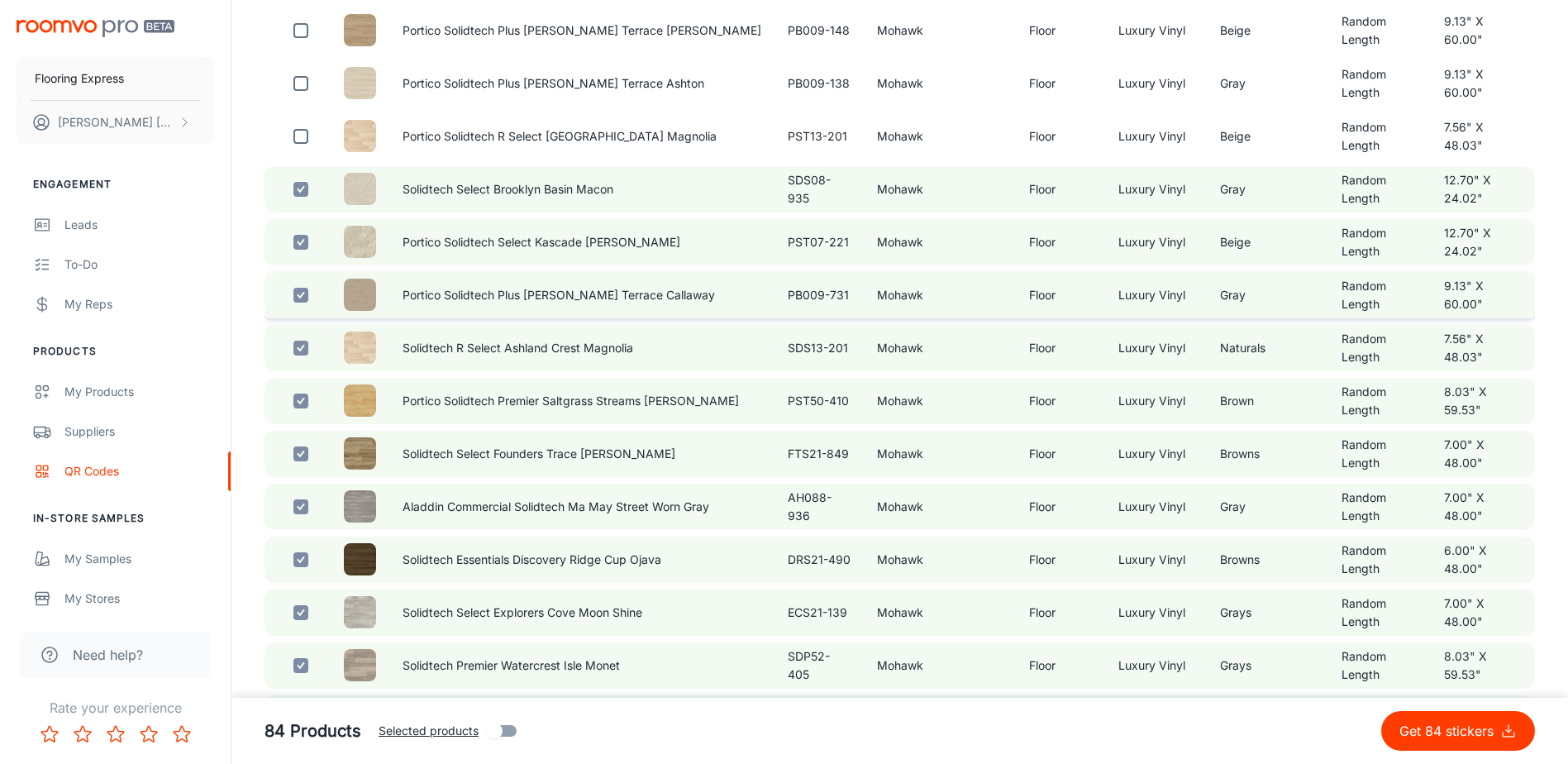
scroll to position [2067, 0]
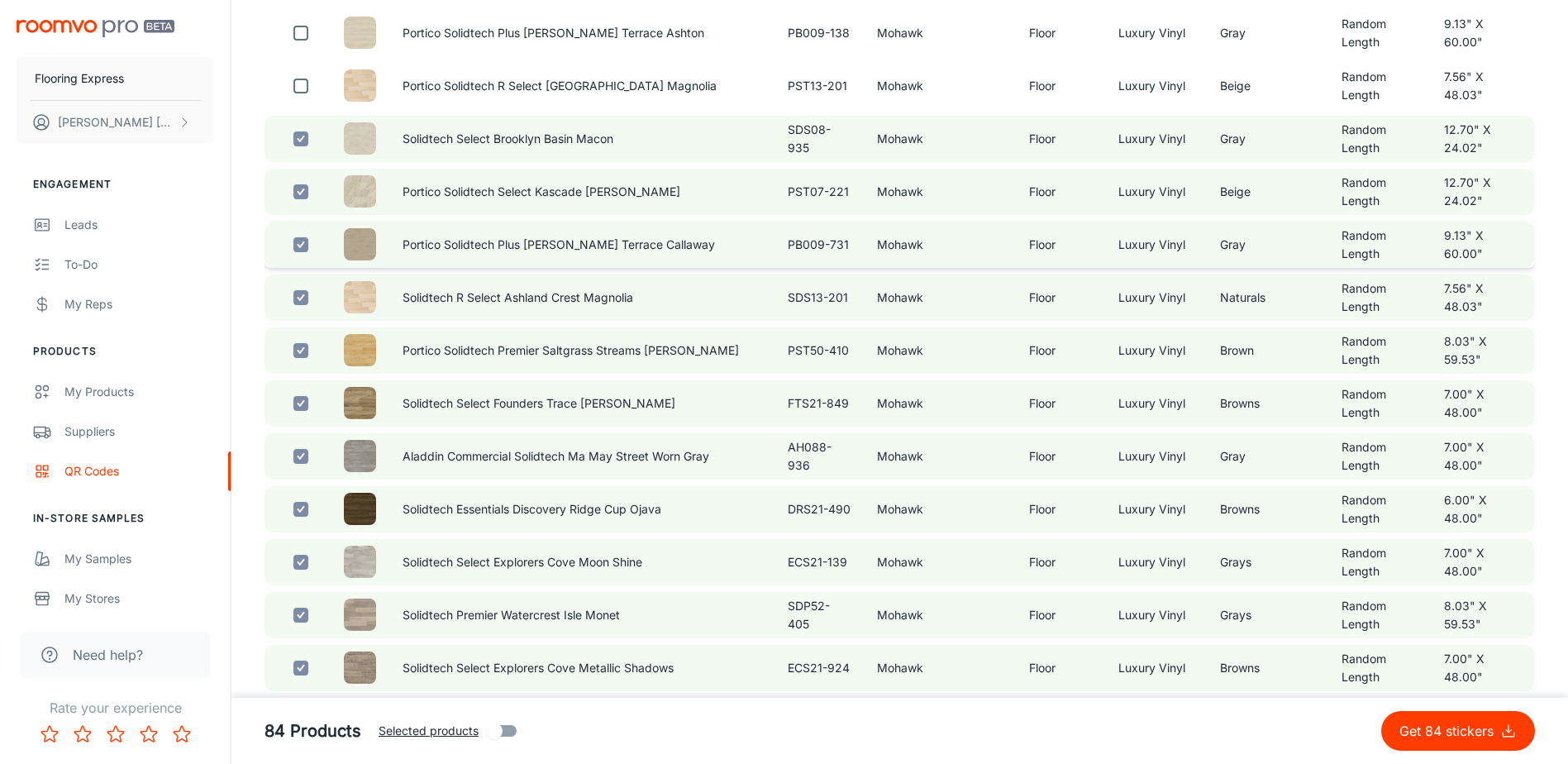
click at [309, 262] on input "checkbox" at bounding box center [301, 245] width 33 height 33
checkbox input "false"
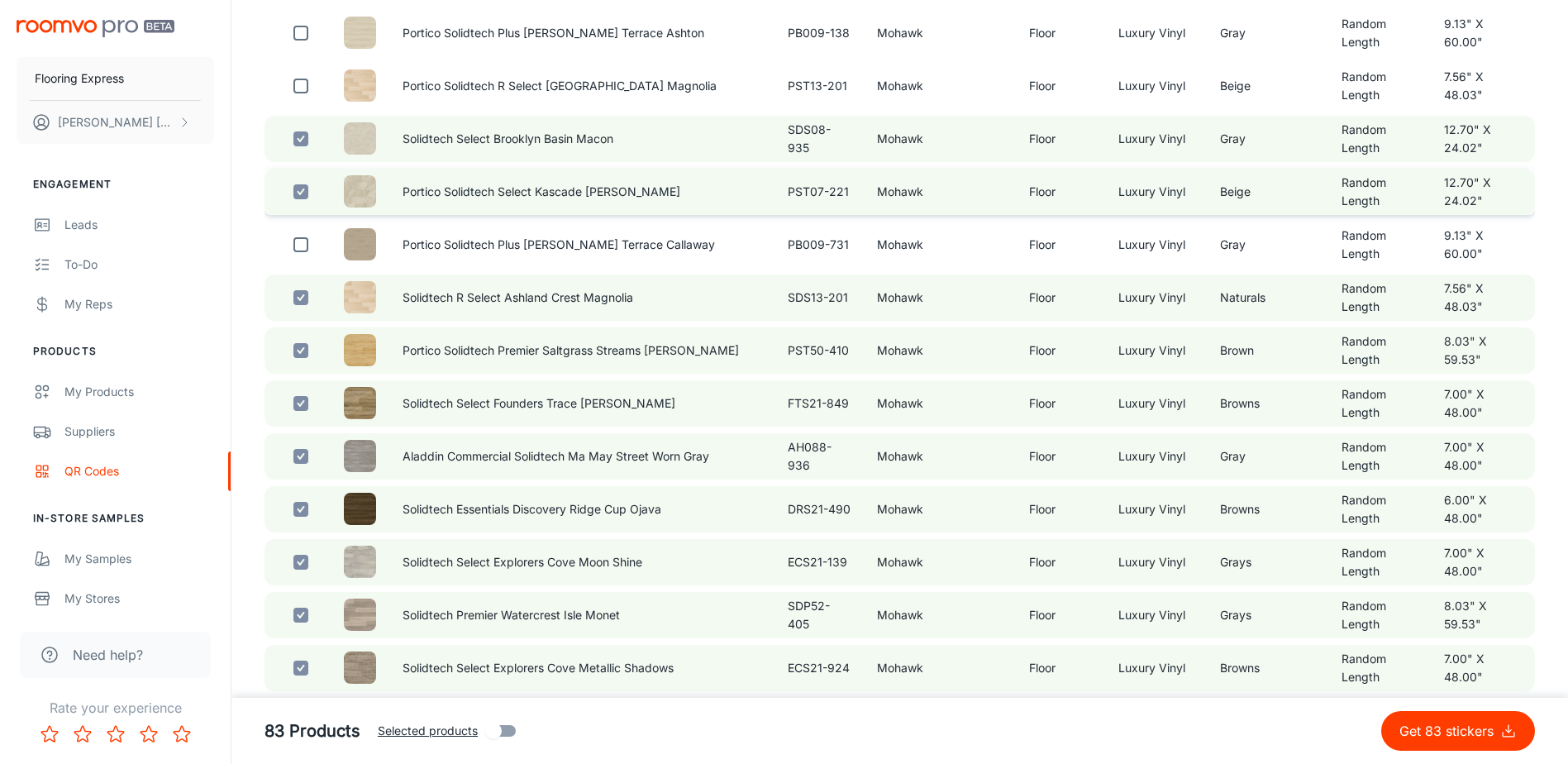
click at [313, 215] on td at bounding box center [297, 192] width 66 height 47
click at [313, 209] on input "checkbox" at bounding box center [301, 192] width 33 height 33
checkbox input "false"
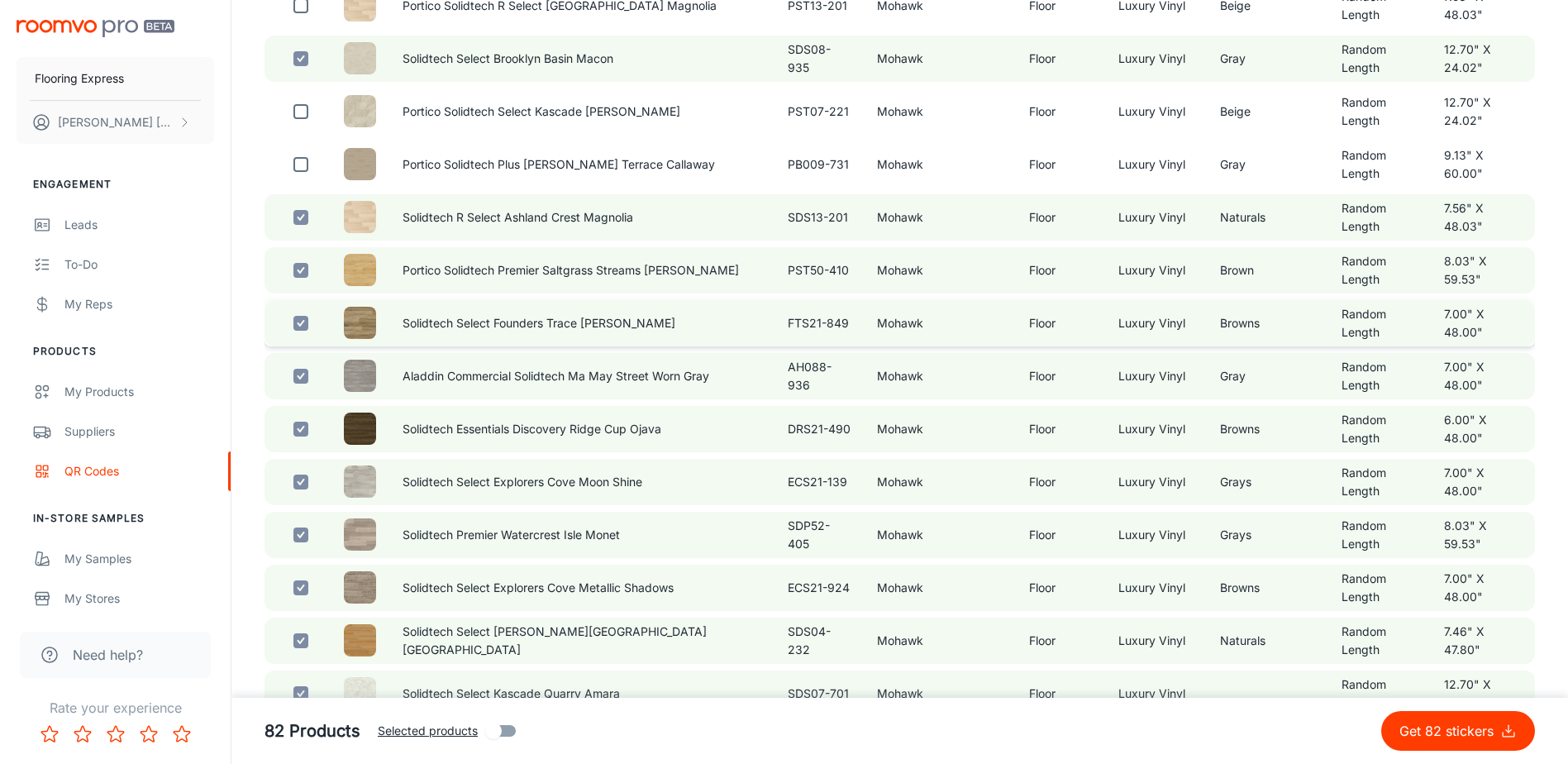
scroll to position [2150, 0]
click at [307, 285] on input "checkbox" at bounding box center [301, 268] width 33 height 33
checkbox input "false"
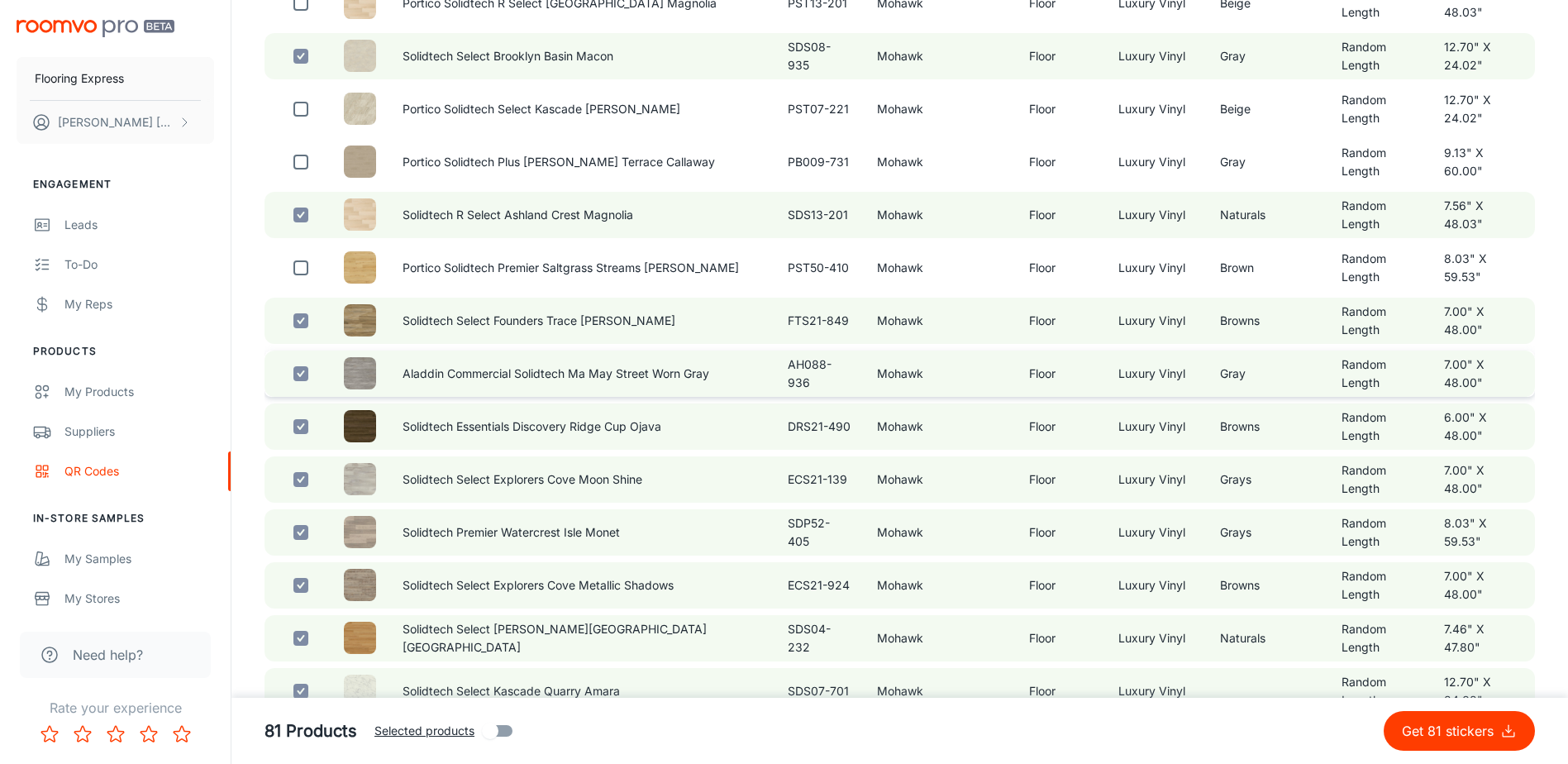
click at [314, 391] on input "checkbox" at bounding box center [301, 373] width 33 height 33
checkbox input "false"
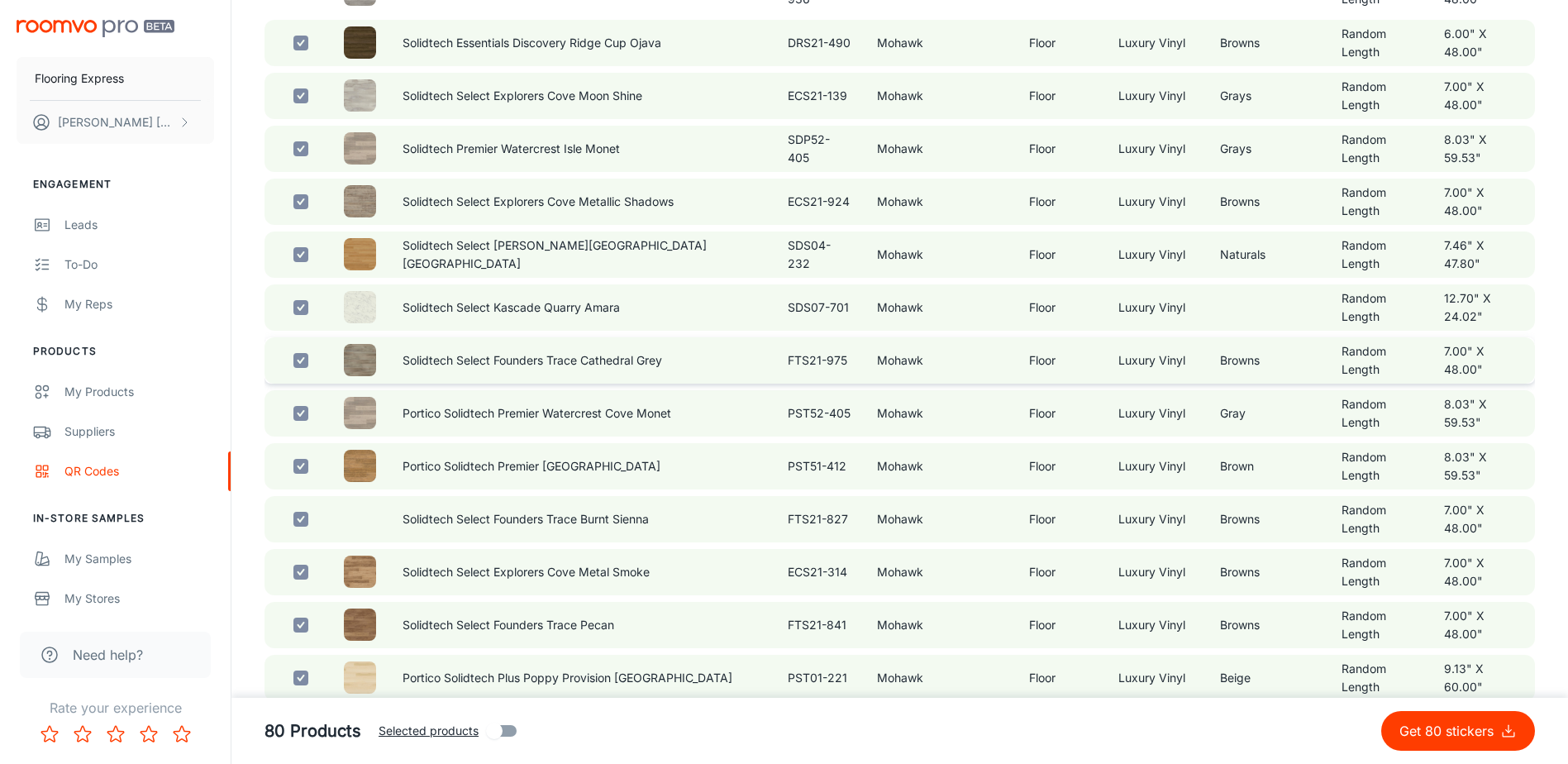
scroll to position [2563, 0]
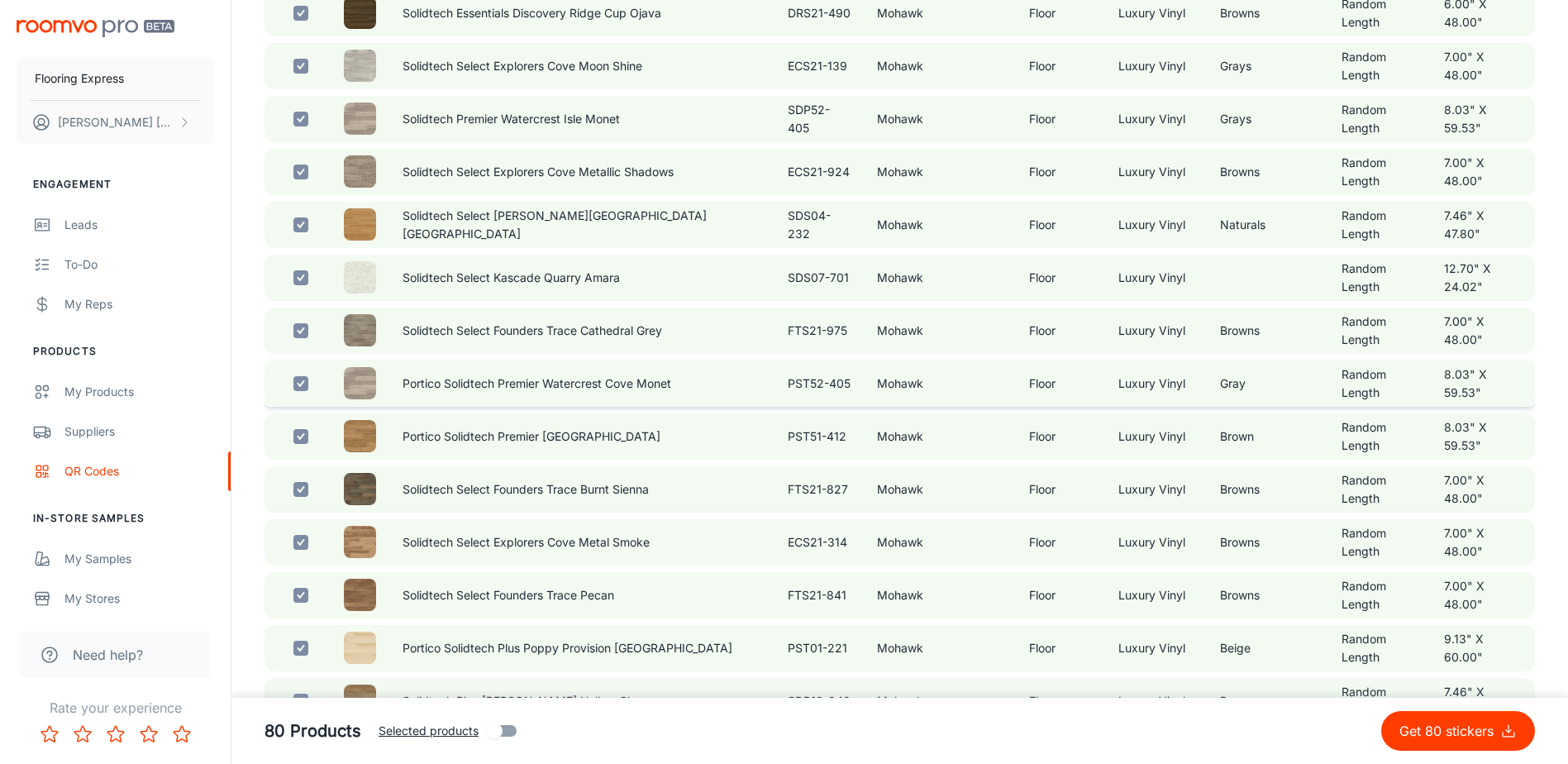
click at [312, 400] on input "checkbox" at bounding box center [301, 383] width 33 height 33
checkbox input "false"
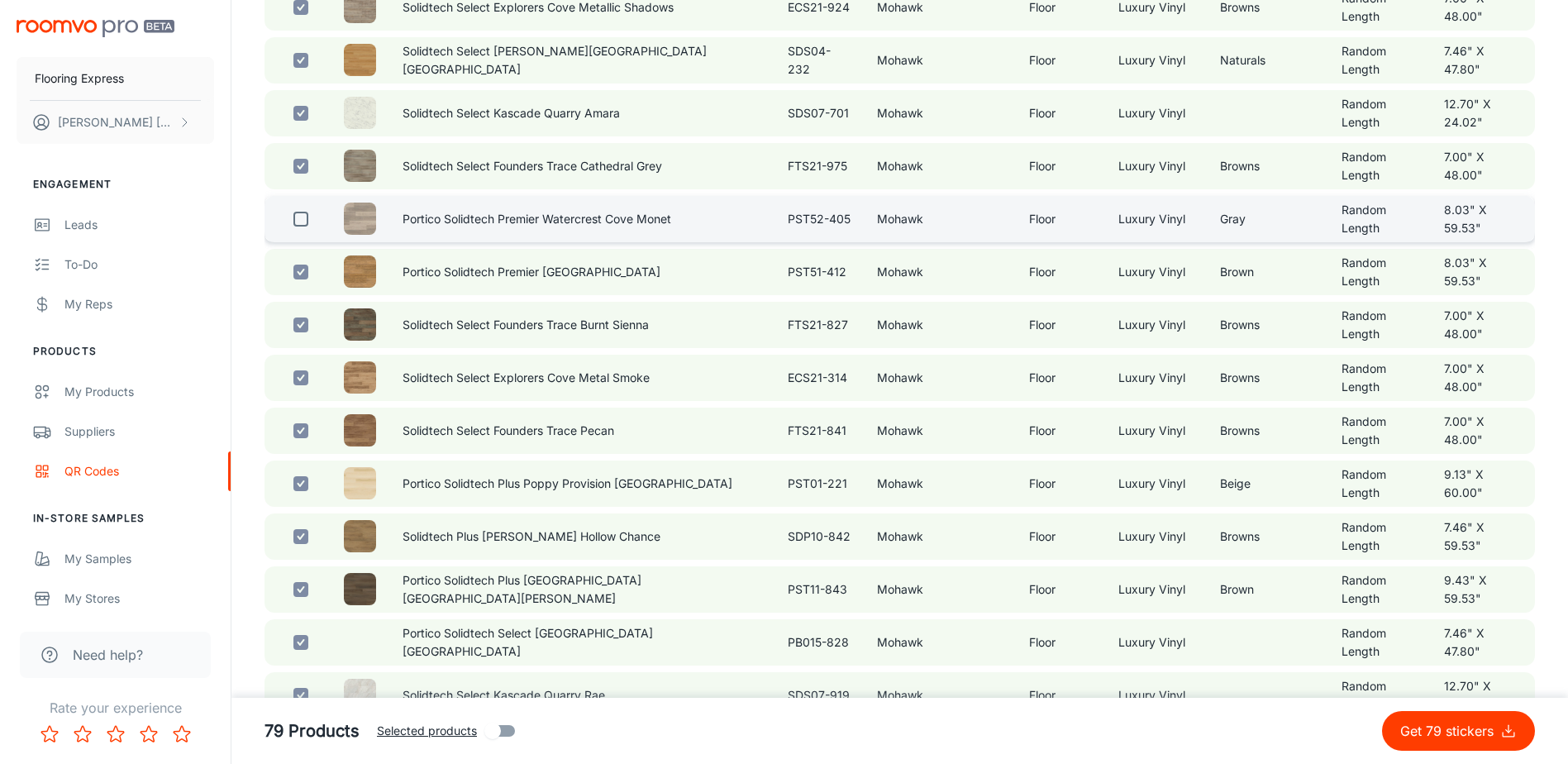
scroll to position [2729, 0]
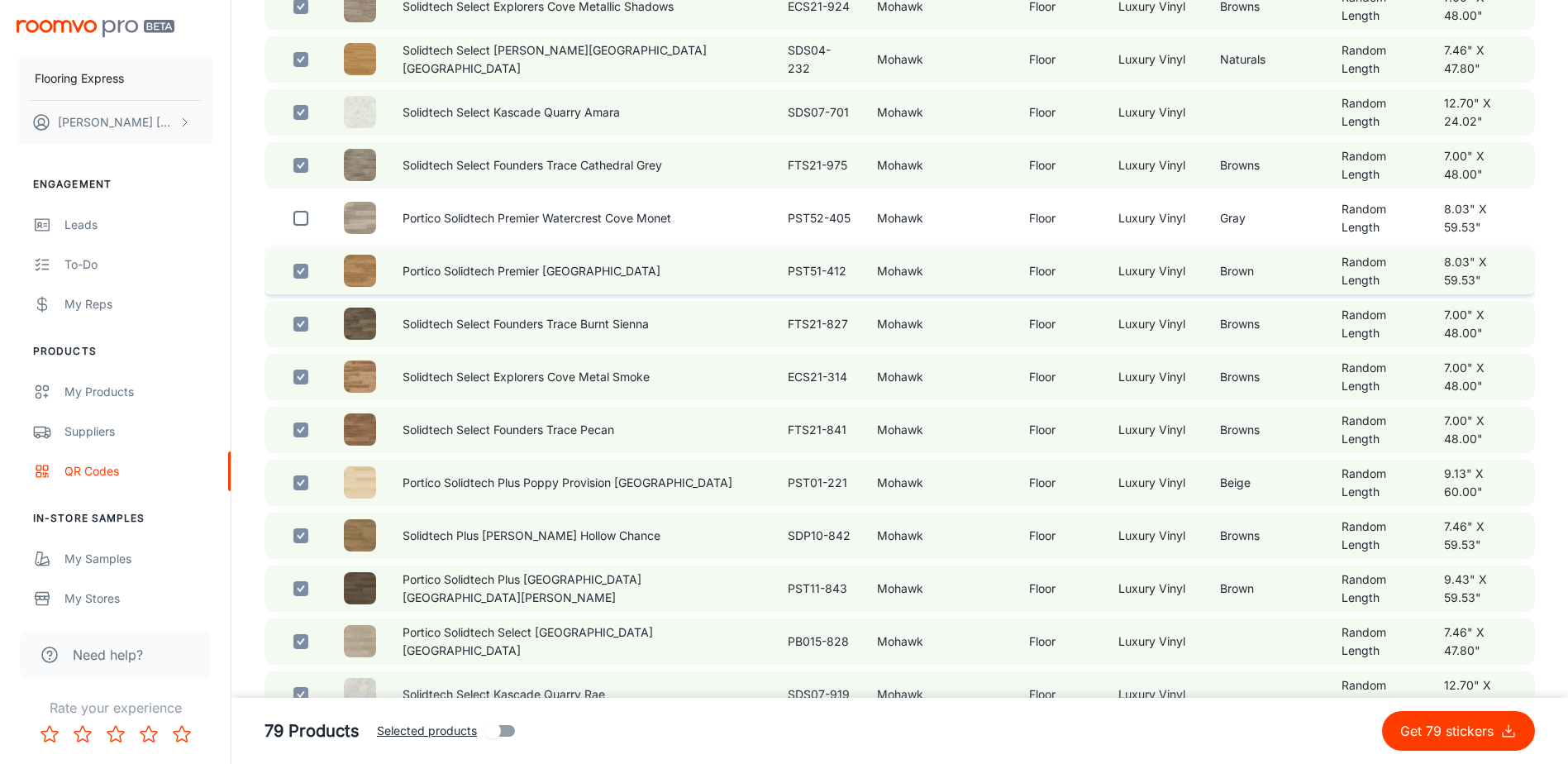
click at [314, 288] on input "checkbox" at bounding box center [301, 270] width 33 height 33
checkbox input "false"
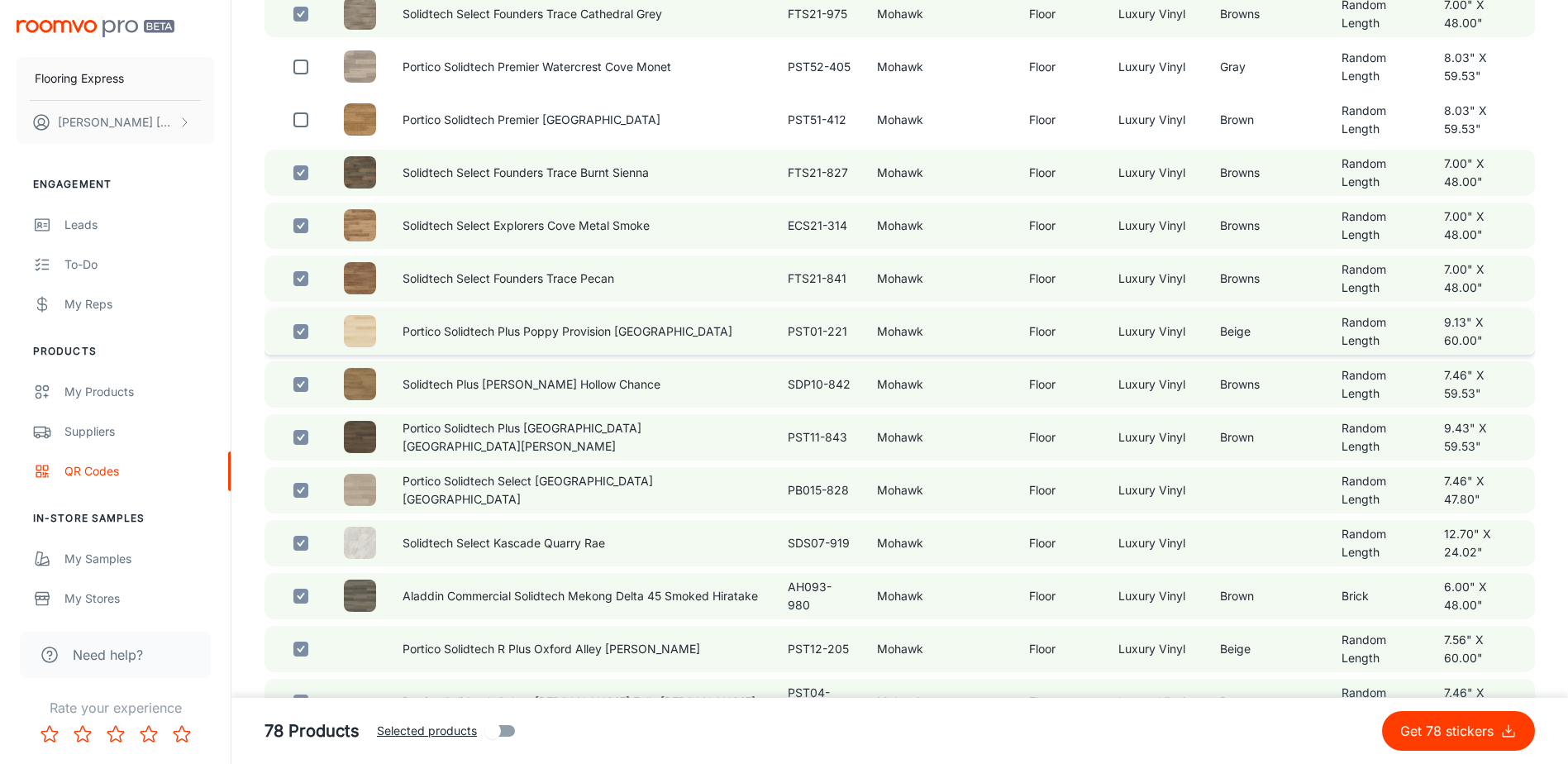
scroll to position [2895, 0]
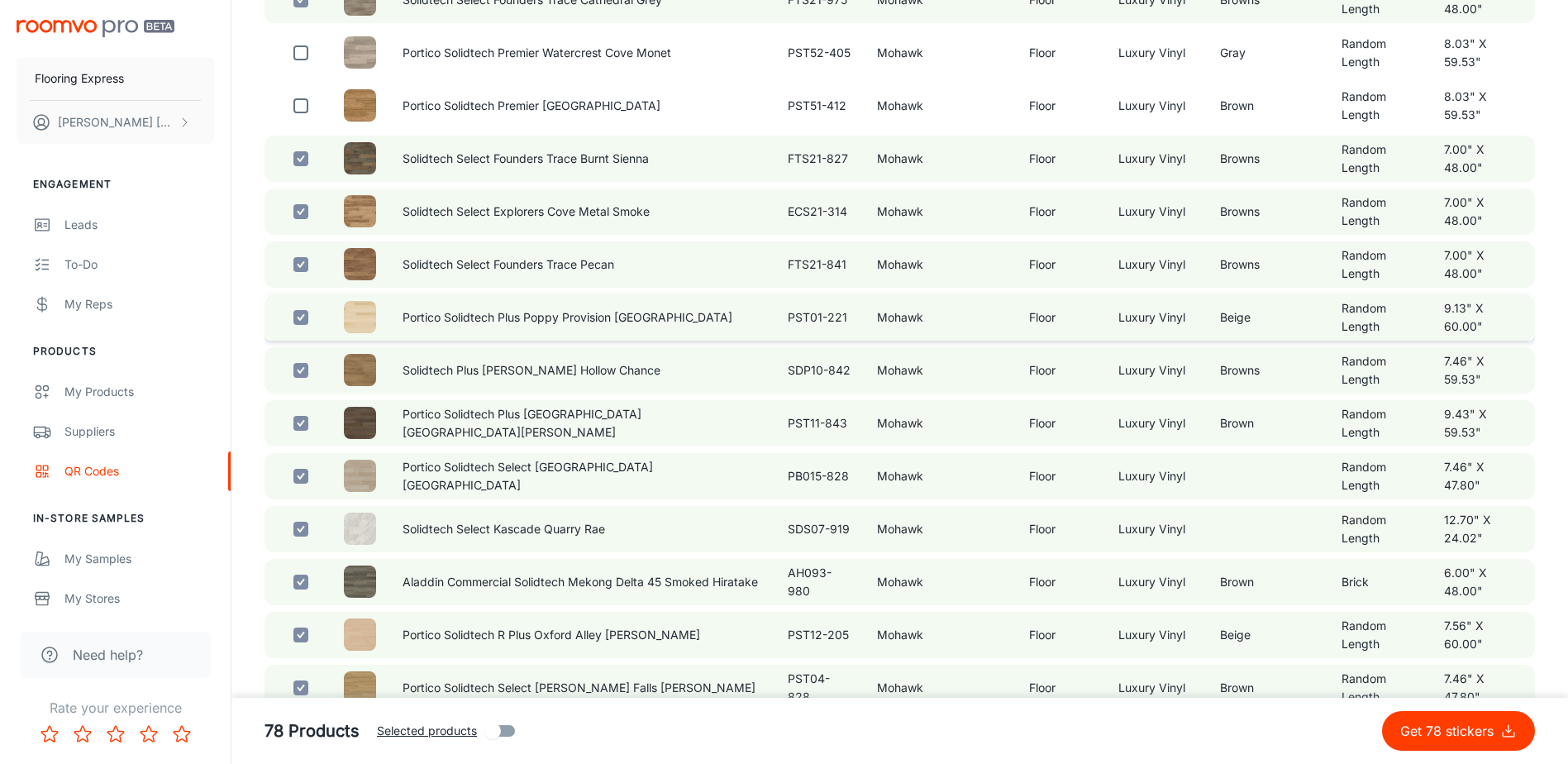
click at [327, 340] on td at bounding box center [297, 318] width 66 height 47
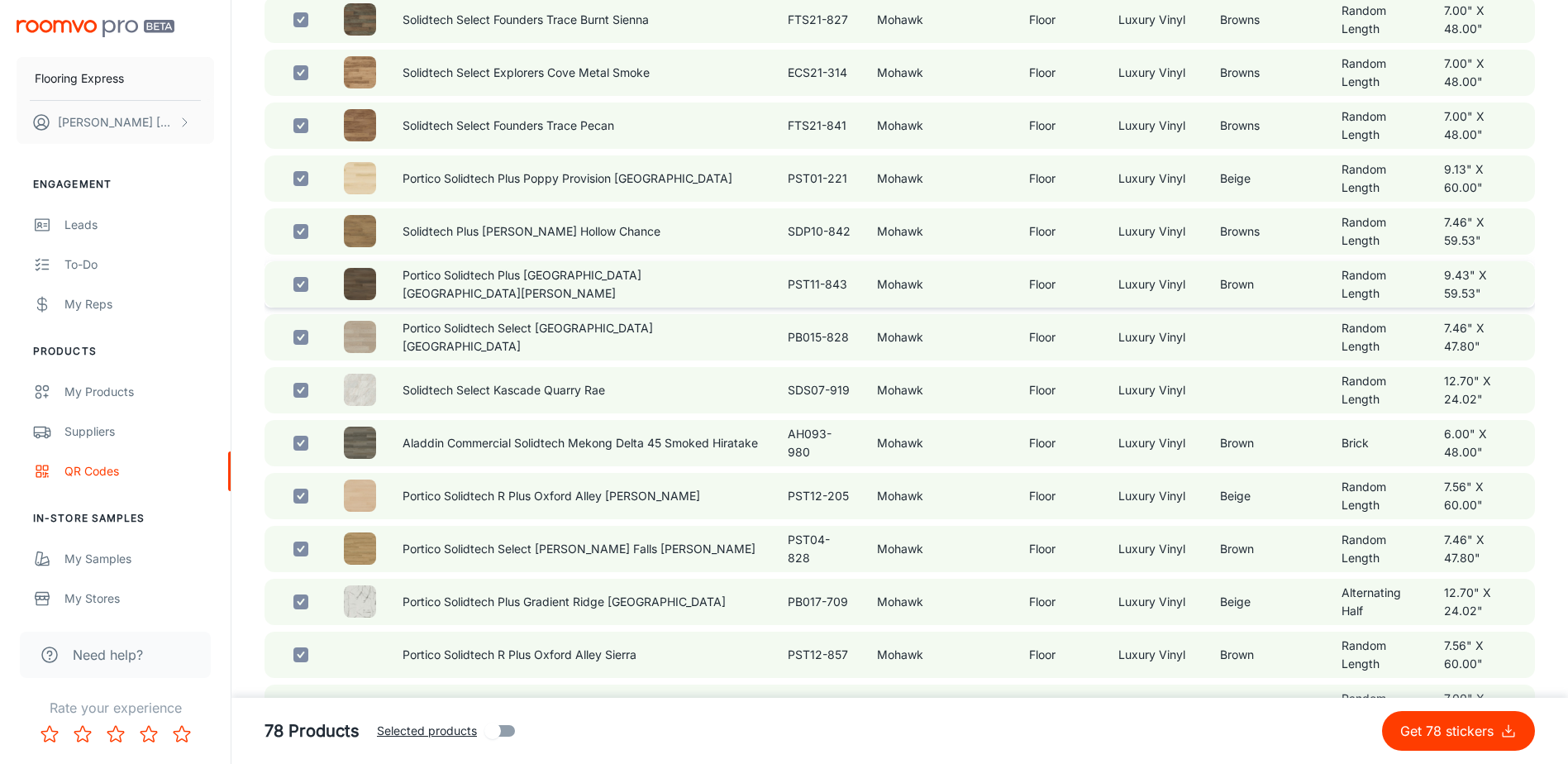
scroll to position [3060, 0]
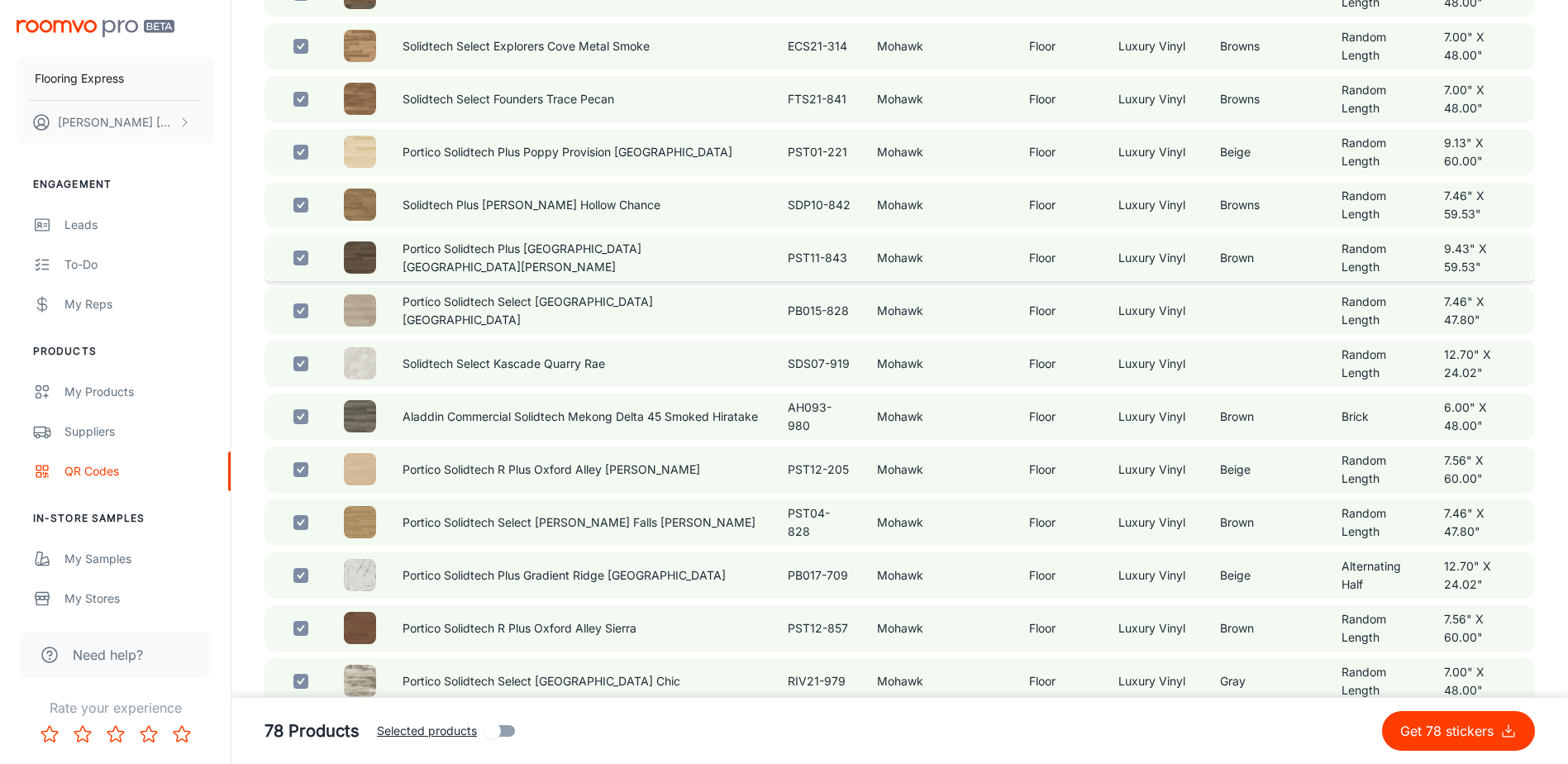
click at [324, 281] on td at bounding box center [297, 258] width 66 height 47
click at [322, 334] on td at bounding box center [297, 311] width 66 height 47
click at [306, 275] on input "checkbox" at bounding box center [301, 258] width 33 height 33
checkbox input "false"
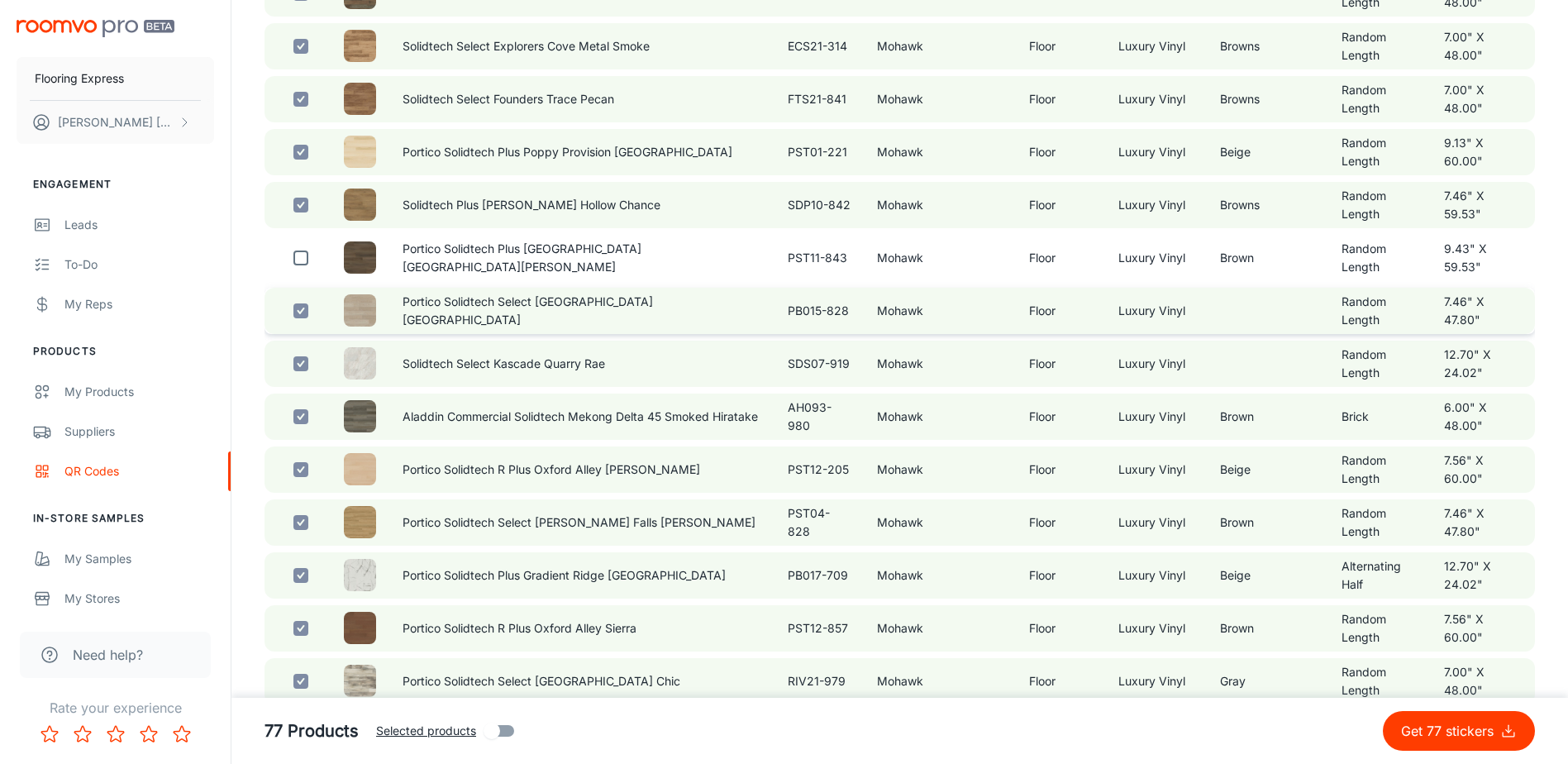
click at [300, 328] on input "checkbox" at bounding box center [301, 311] width 33 height 33
checkbox input "false"
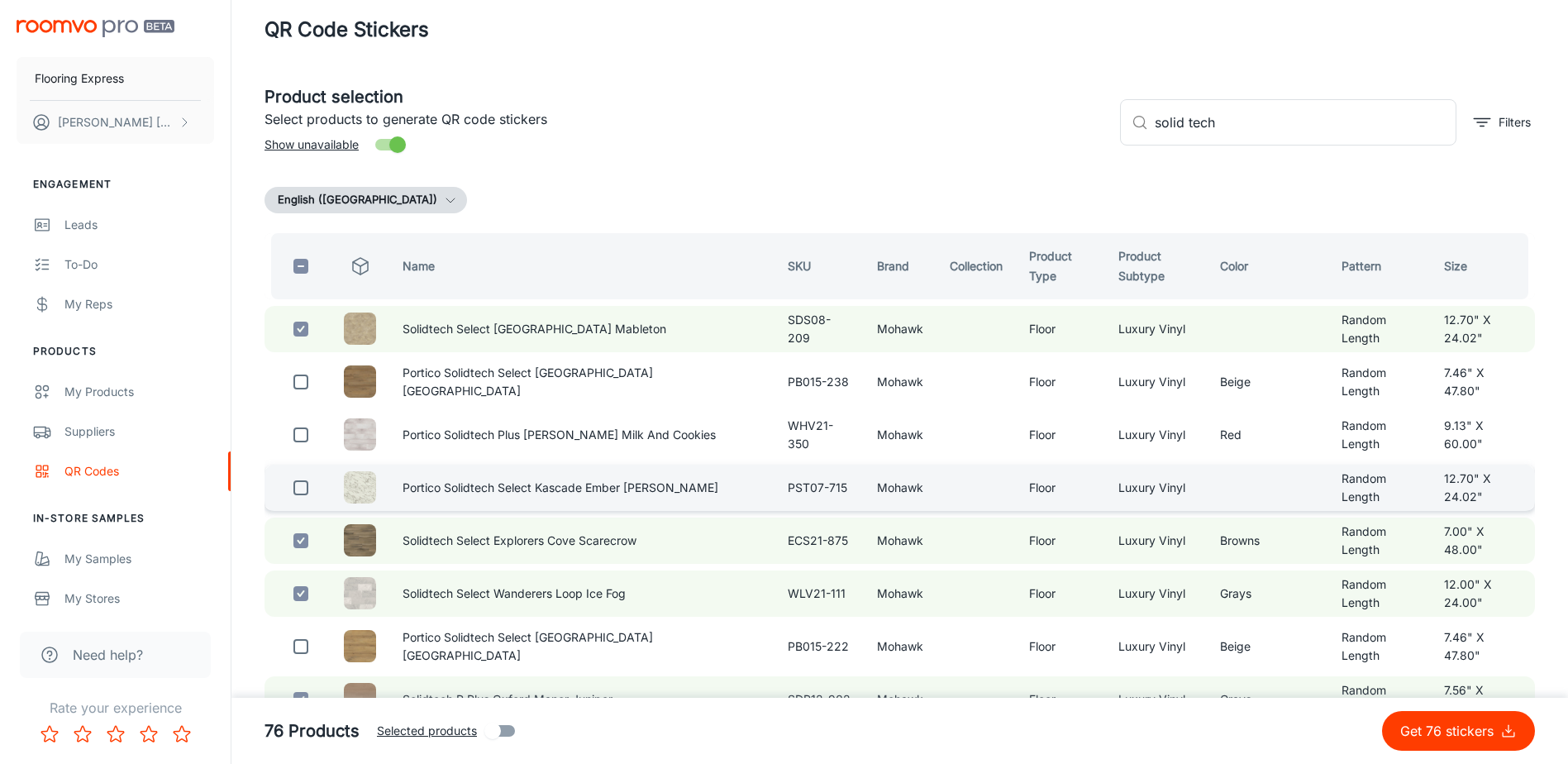
scroll to position [0, 0]
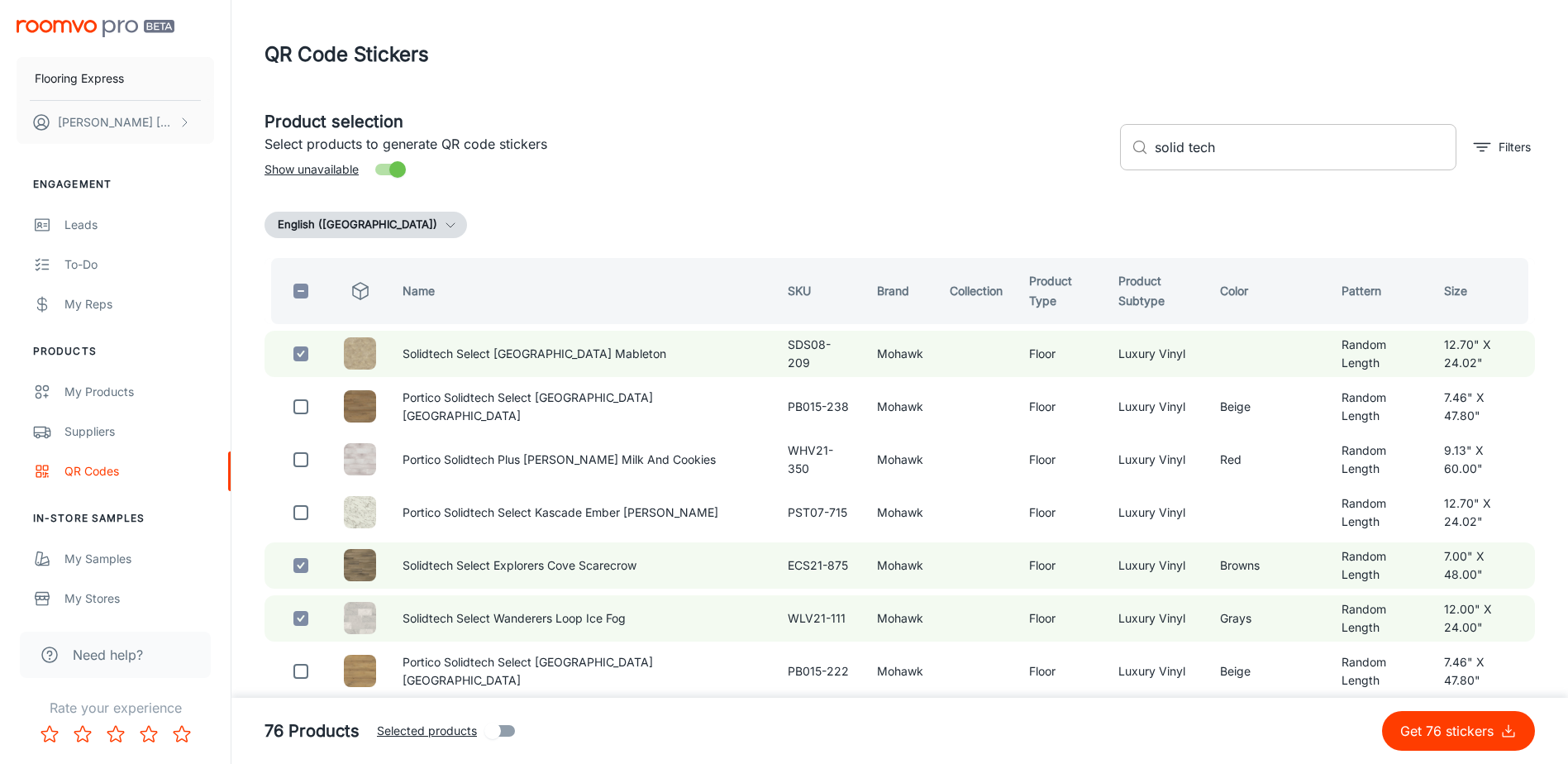
click at [1255, 140] on input "solid tech" at bounding box center [1306, 147] width 302 height 47
drag, startPoint x: 1256, startPoint y: 148, endPoint x: 1042, endPoint y: 164, distance: 214.6
click at [1042, 164] on div "Product selection Select products to generate QR code stickers Show unavailable…" at bounding box center [894, 141] width 1284 height 90
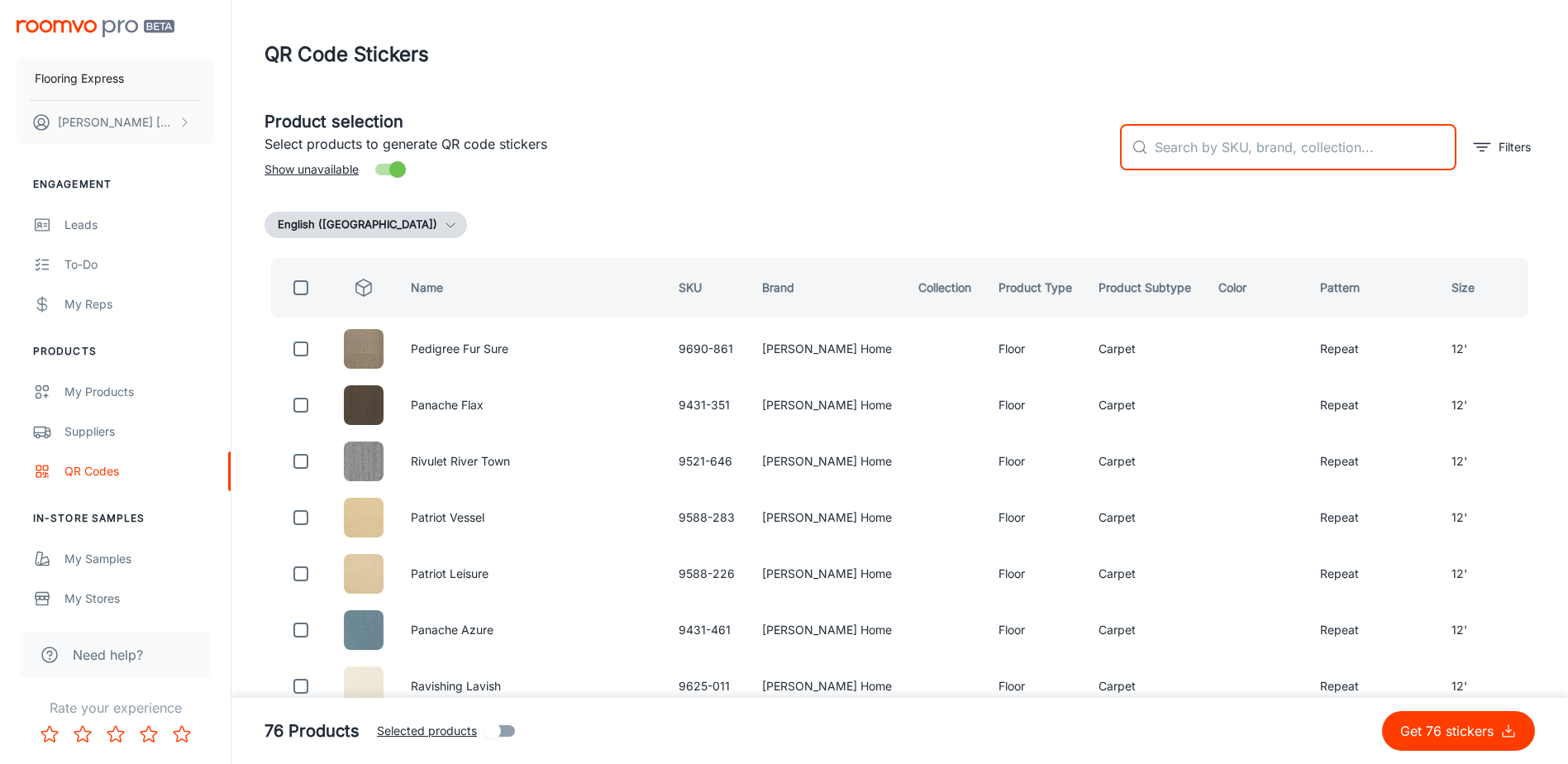
click at [1232, 153] on input "text" at bounding box center [1306, 147] width 302 height 47
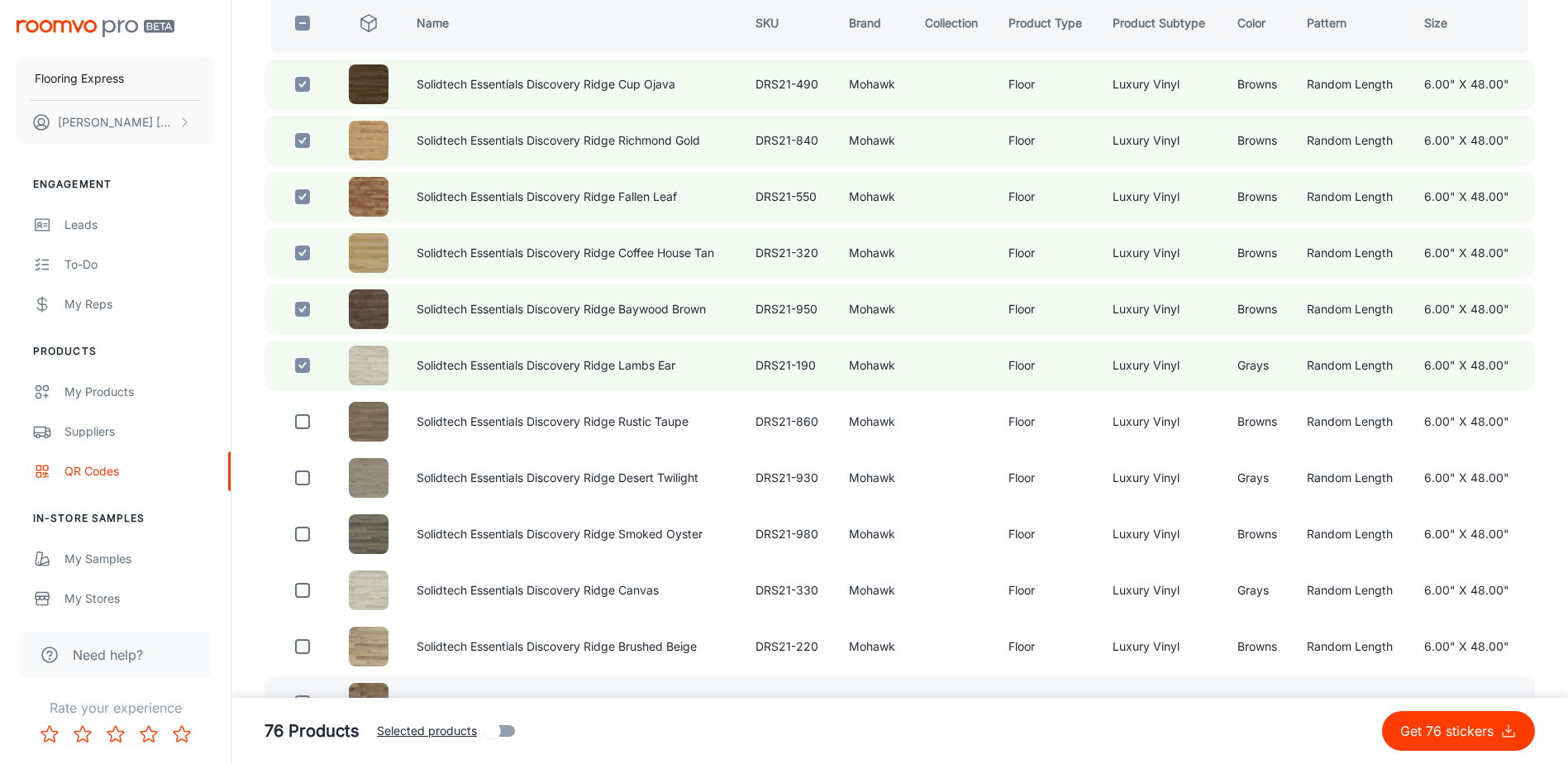
scroll to position [348, 0]
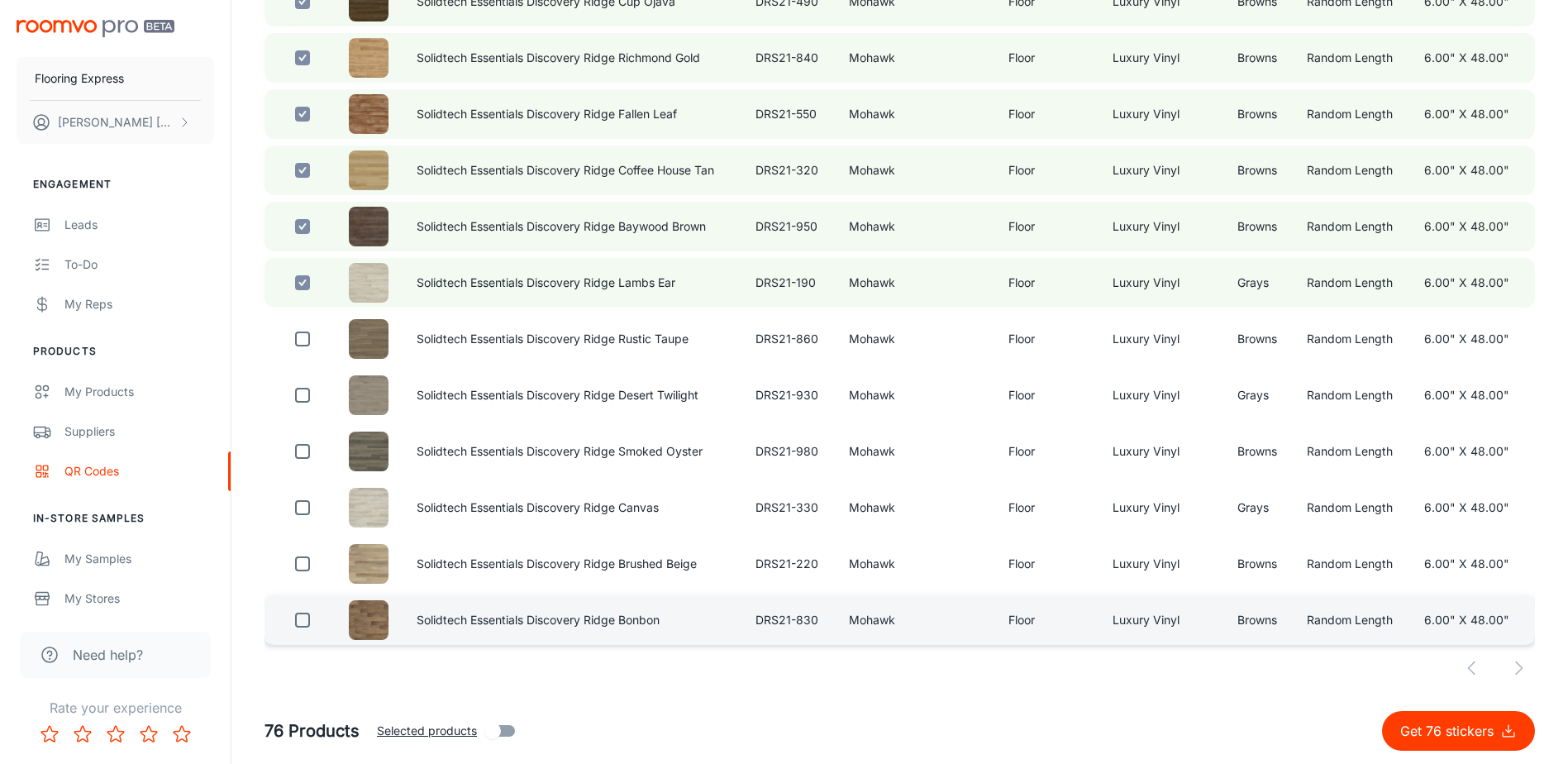
type input "discovery ridge"
click at [298, 619] on input "checkbox" at bounding box center [302, 620] width 33 height 33
checkbox input "true"
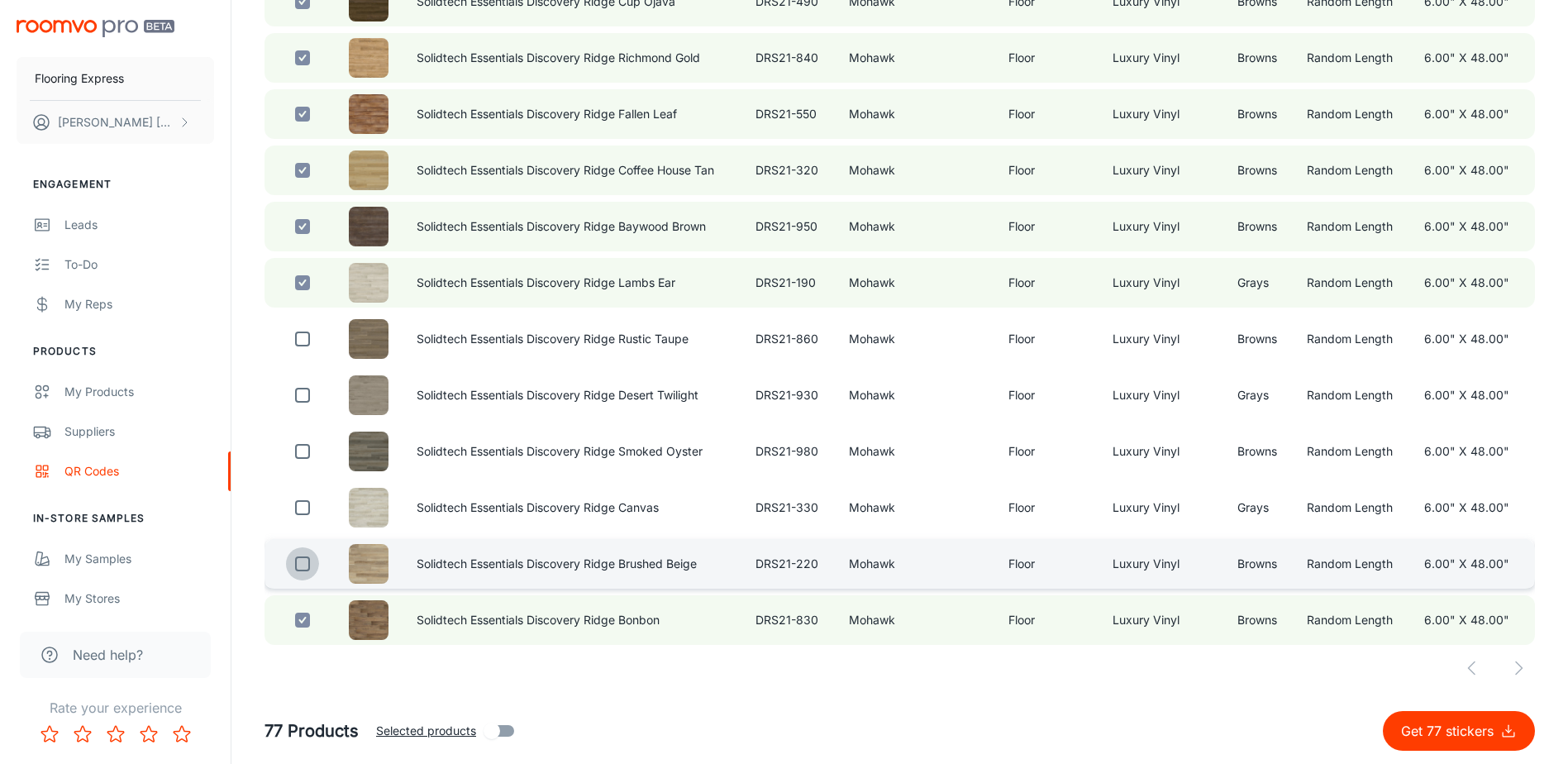
drag, startPoint x: 297, startPoint y: 568, endPoint x: 299, endPoint y: 558, distance: 10.2
click at [297, 567] on input "checkbox" at bounding box center [302, 563] width 33 height 33
checkbox input "true"
drag, startPoint x: 303, startPoint y: 502, endPoint x: 303, endPoint y: 479, distance: 23.0
click at [303, 502] on input "checkbox" at bounding box center [302, 507] width 33 height 33
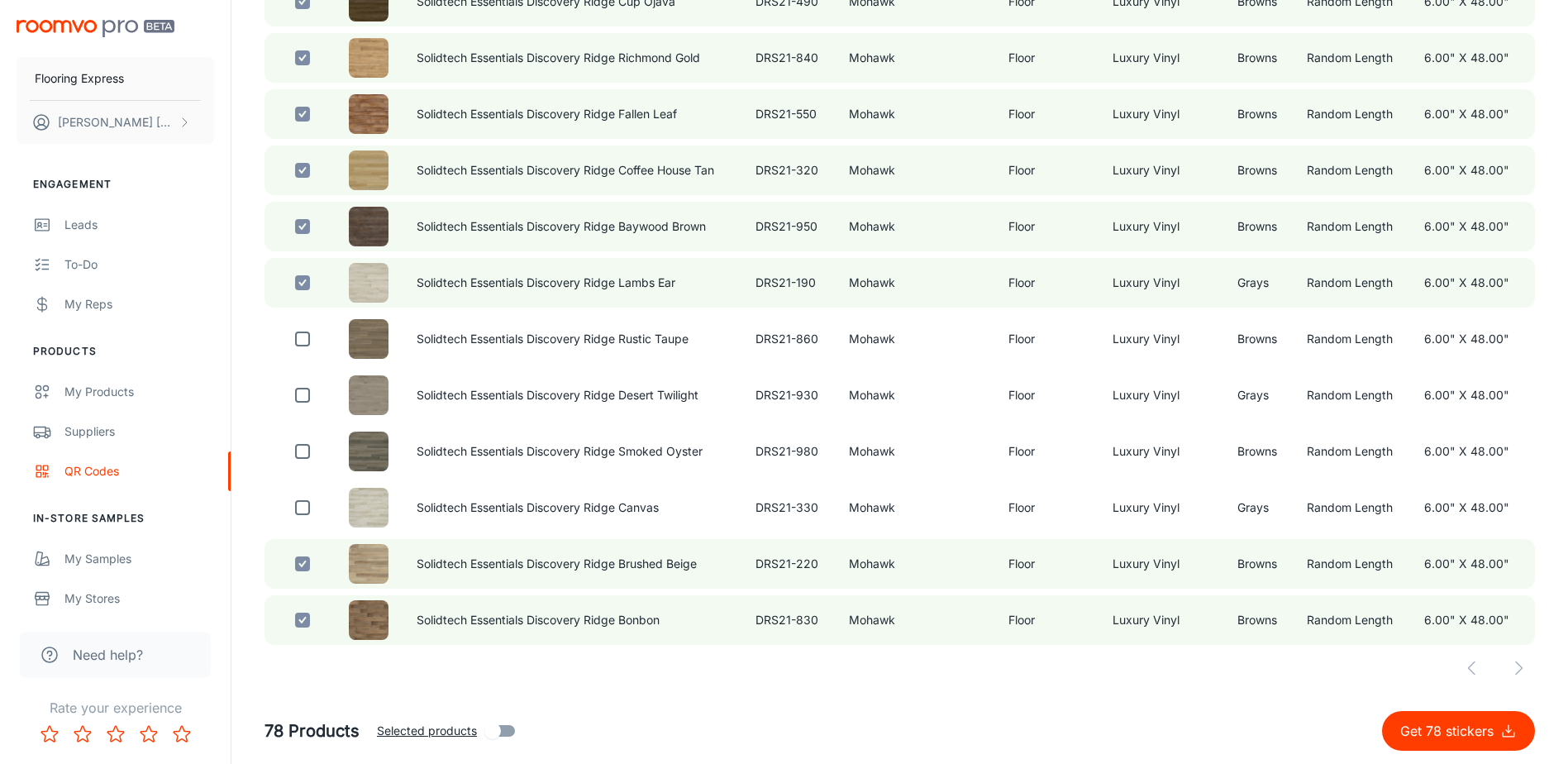
checkbox input "true"
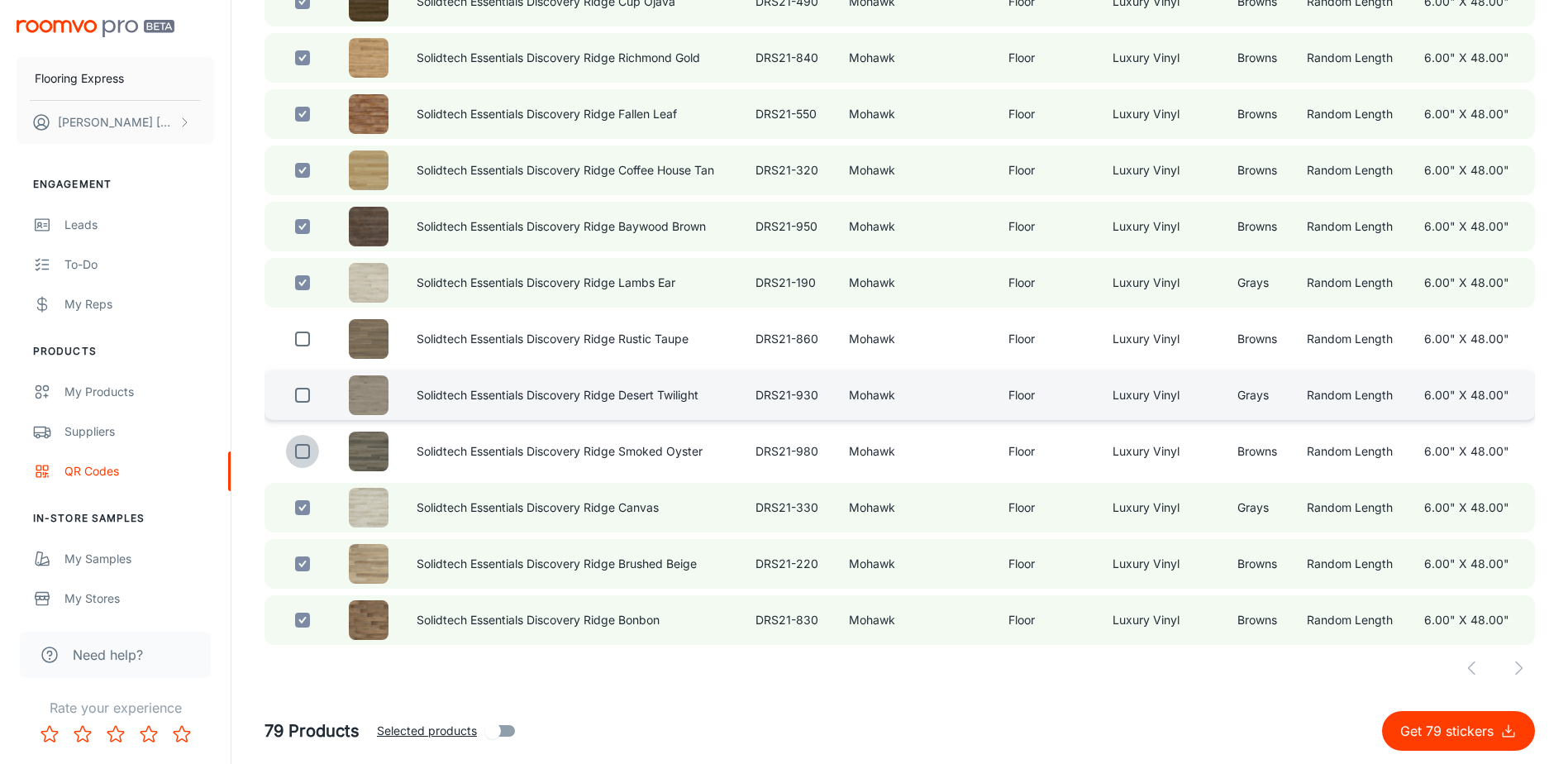
drag, startPoint x: 300, startPoint y: 451, endPoint x: 302, endPoint y: 415, distance: 36.1
click at [300, 448] on input "checkbox" at bounding box center [302, 451] width 33 height 33
checkbox input "true"
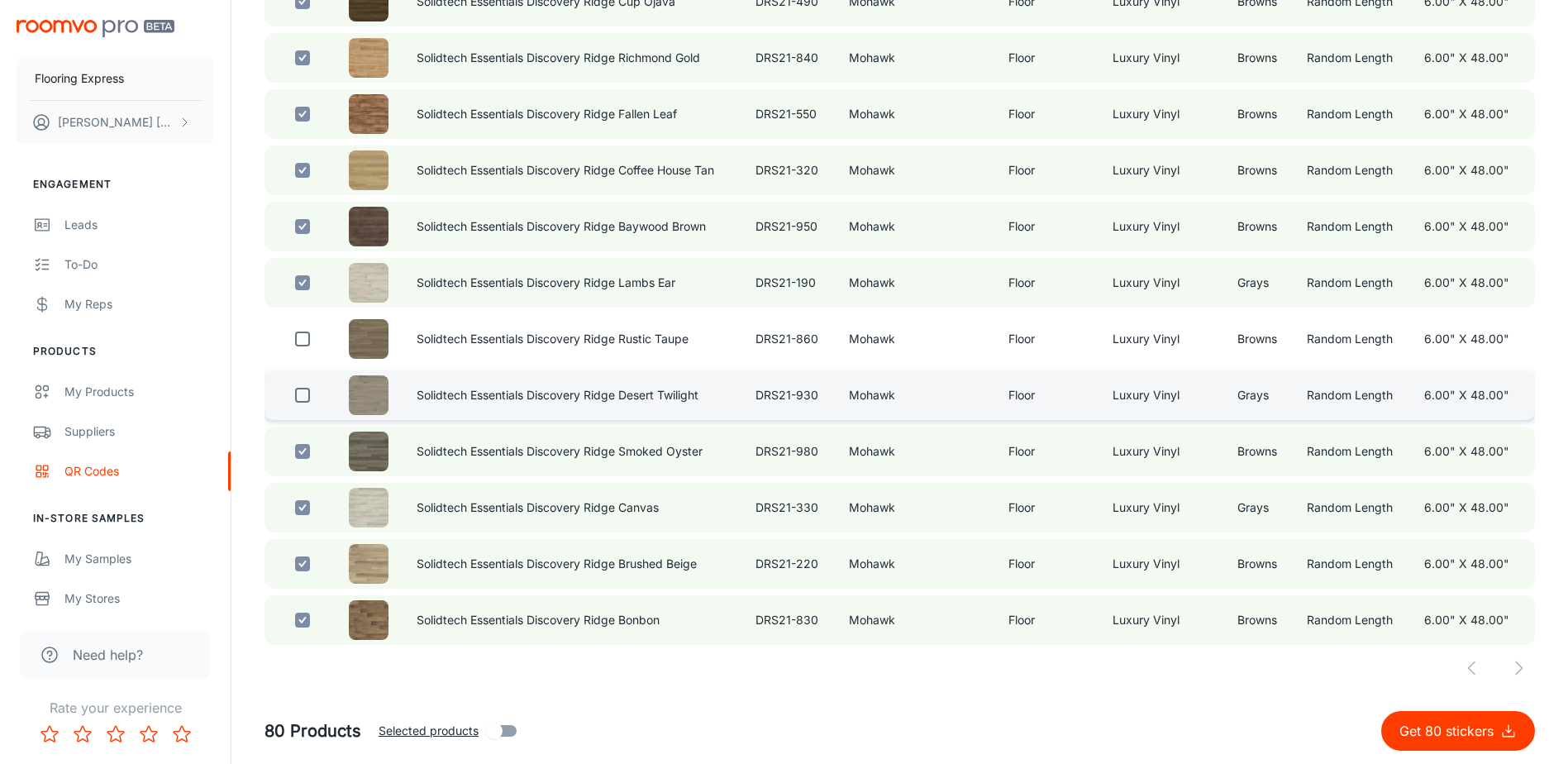
drag, startPoint x: 304, startPoint y: 396, endPoint x: 304, endPoint y: 378, distance: 18.0
click at [304, 395] on input "checkbox" at bounding box center [302, 395] width 33 height 33
checkbox input "true"
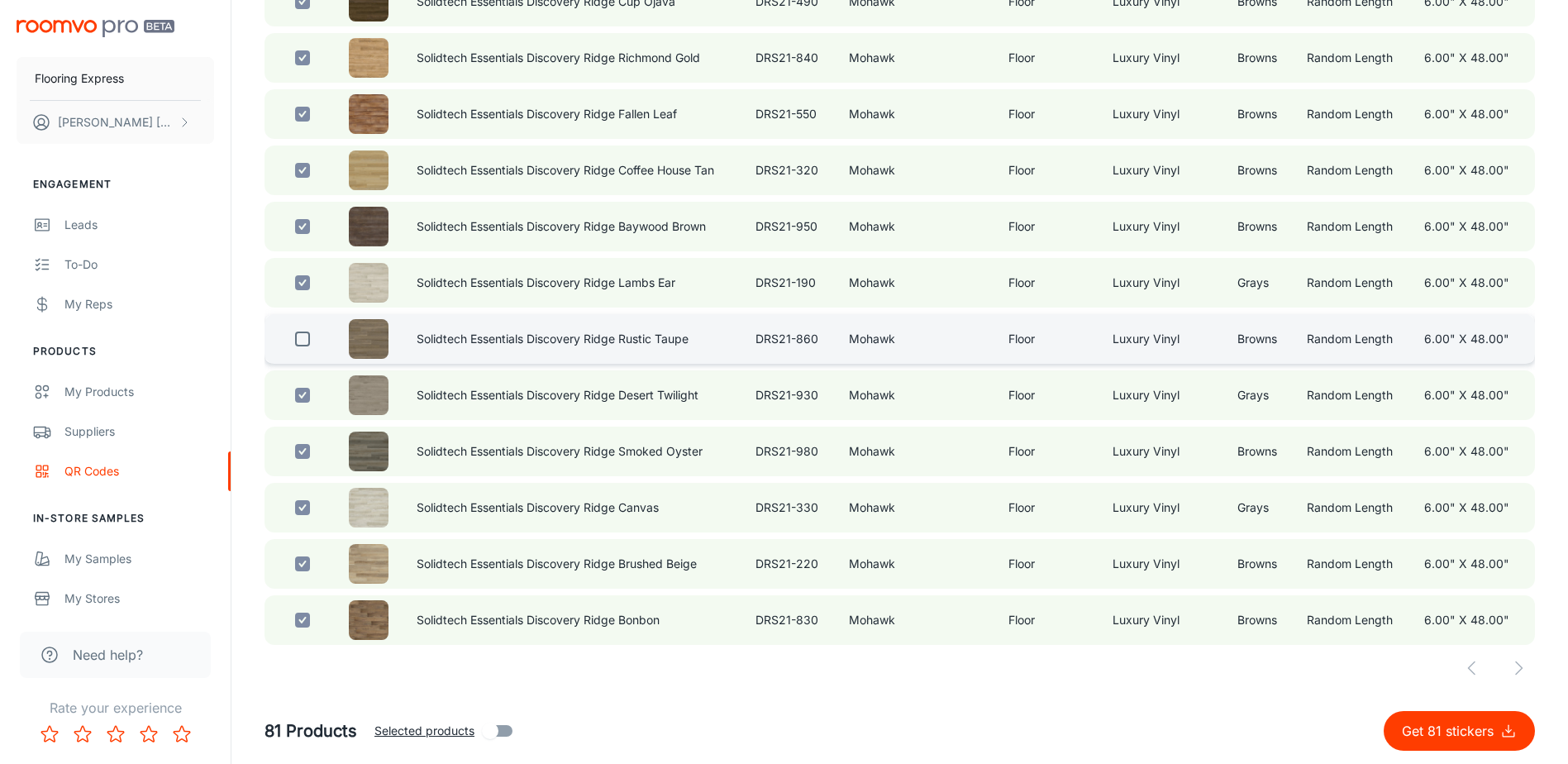
click at [301, 339] on input "checkbox" at bounding box center [302, 339] width 33 height 33
checkbox input "true"
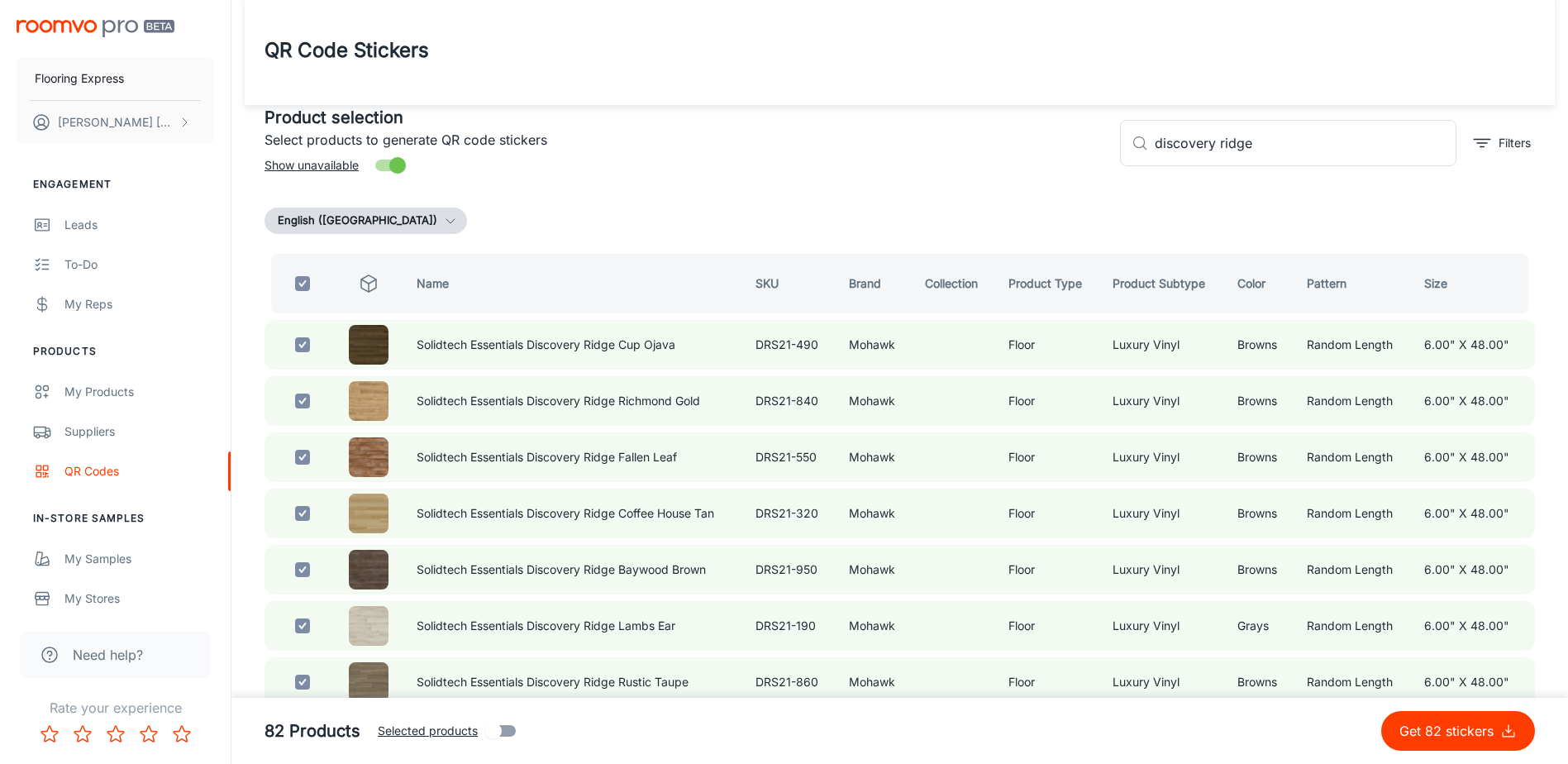
scroll to position [0, 0]
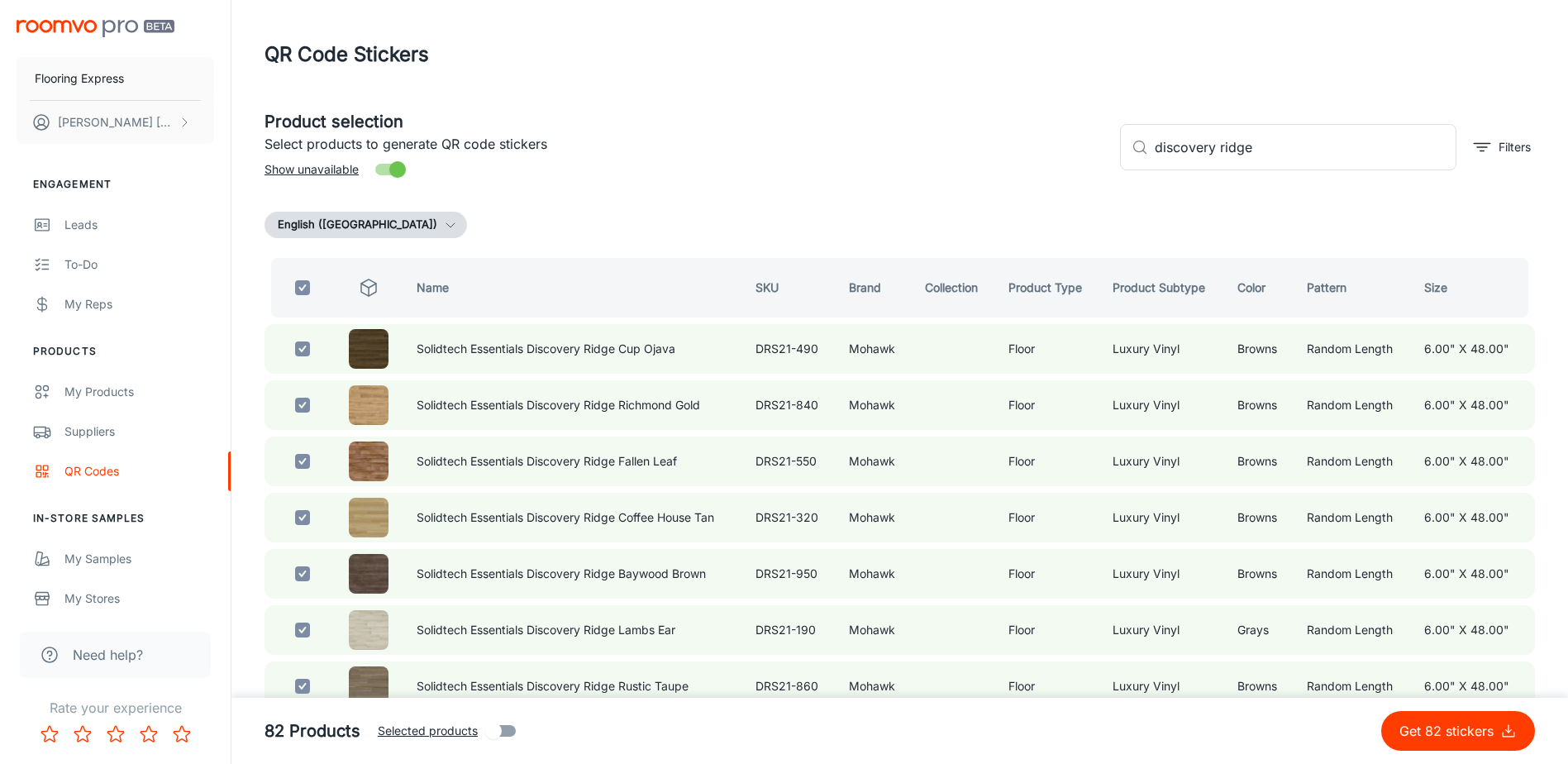
click at [301, 282] on input "checkbox" at bounding box center [302, 288] width 33 height 33
checkbox input "false"
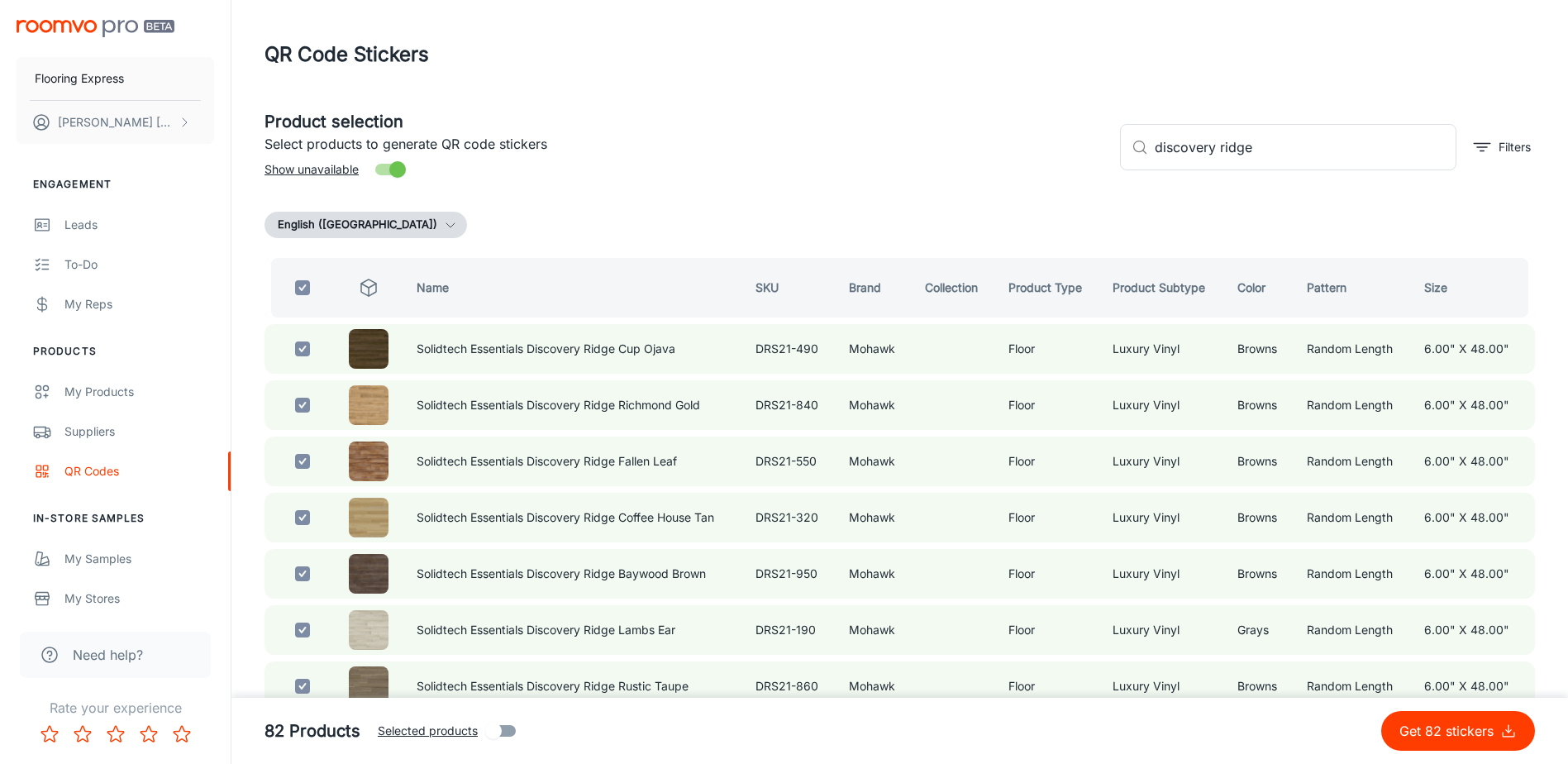
checkbox input "false"
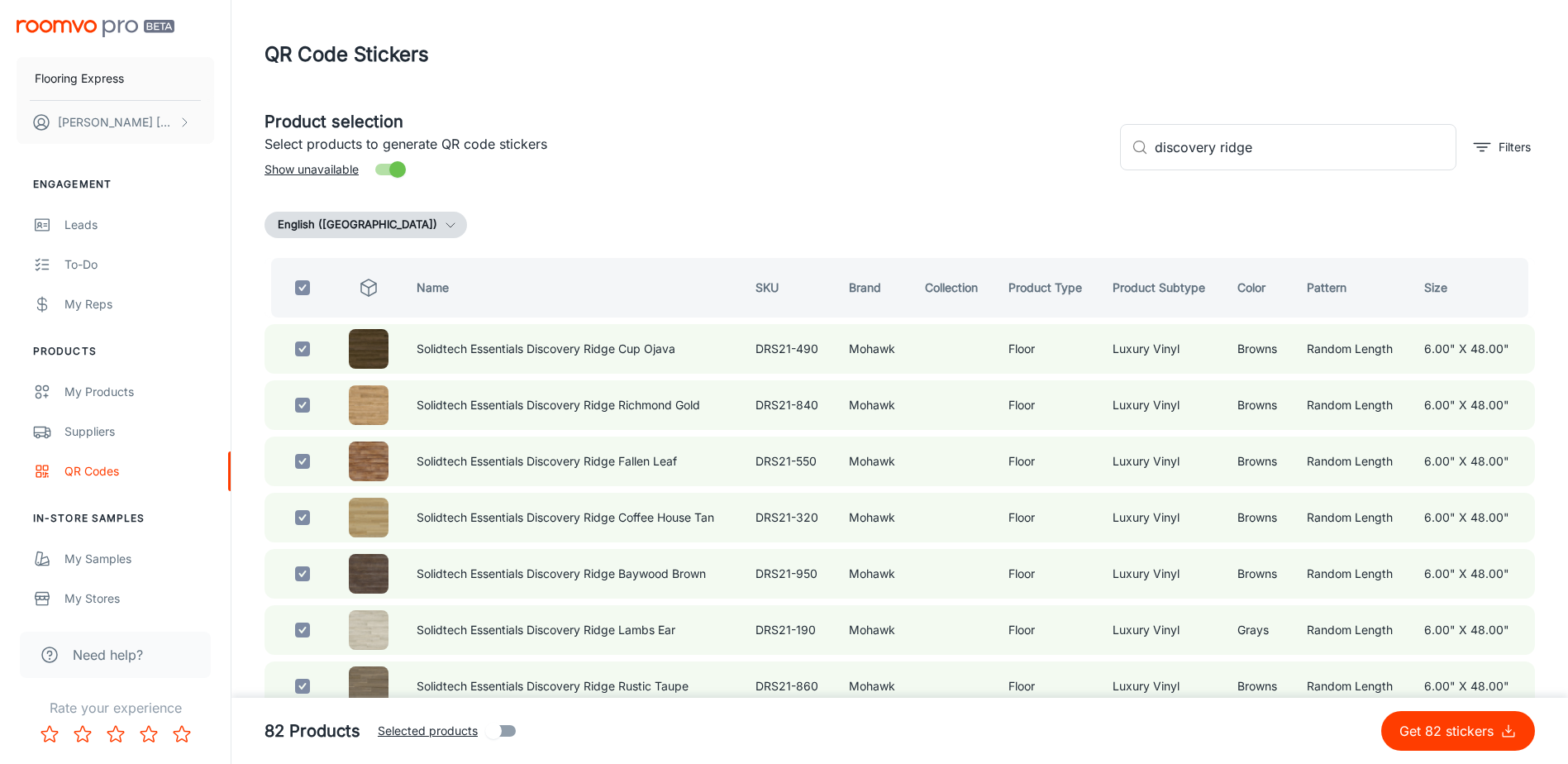
checkbox input "false"
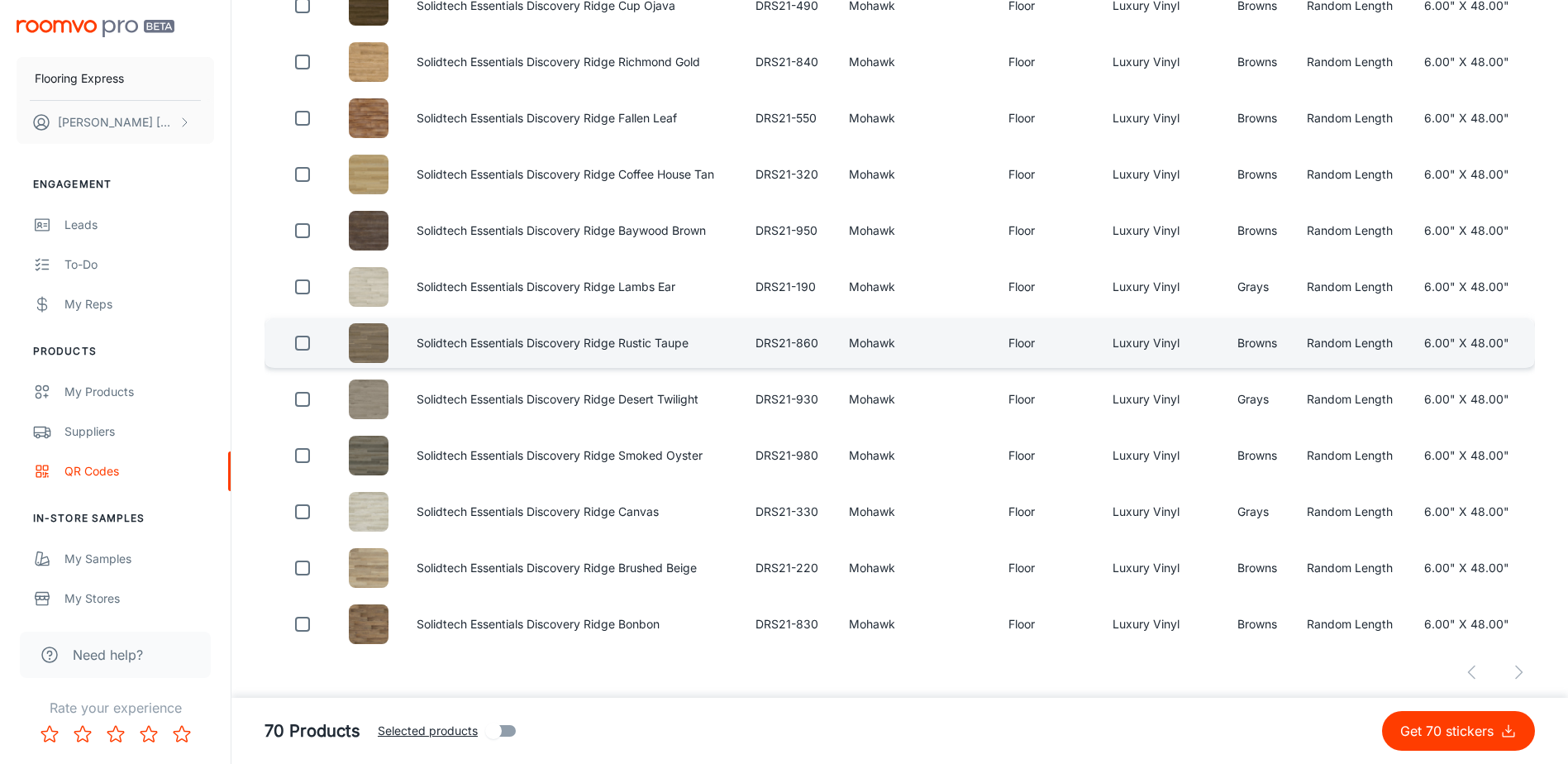
scroll to position [348, 0]
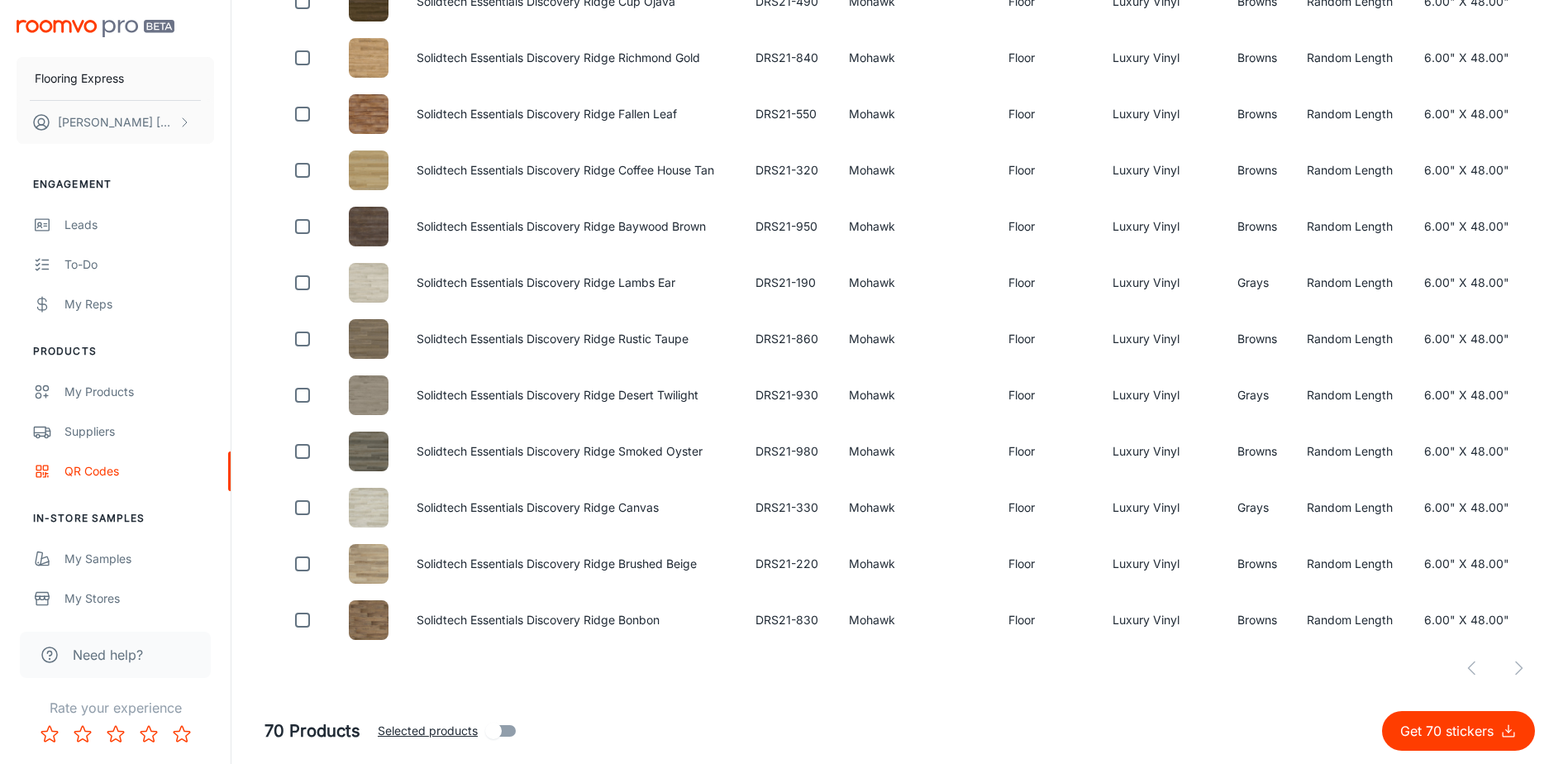
click at [441, 729] on span "Selected products" at bounding box center [428, 731] width 100 height 18
click at [447, 729] on input "Selected products" at bounding box center [493, 731] width 94 height 31
checkbox input "true"
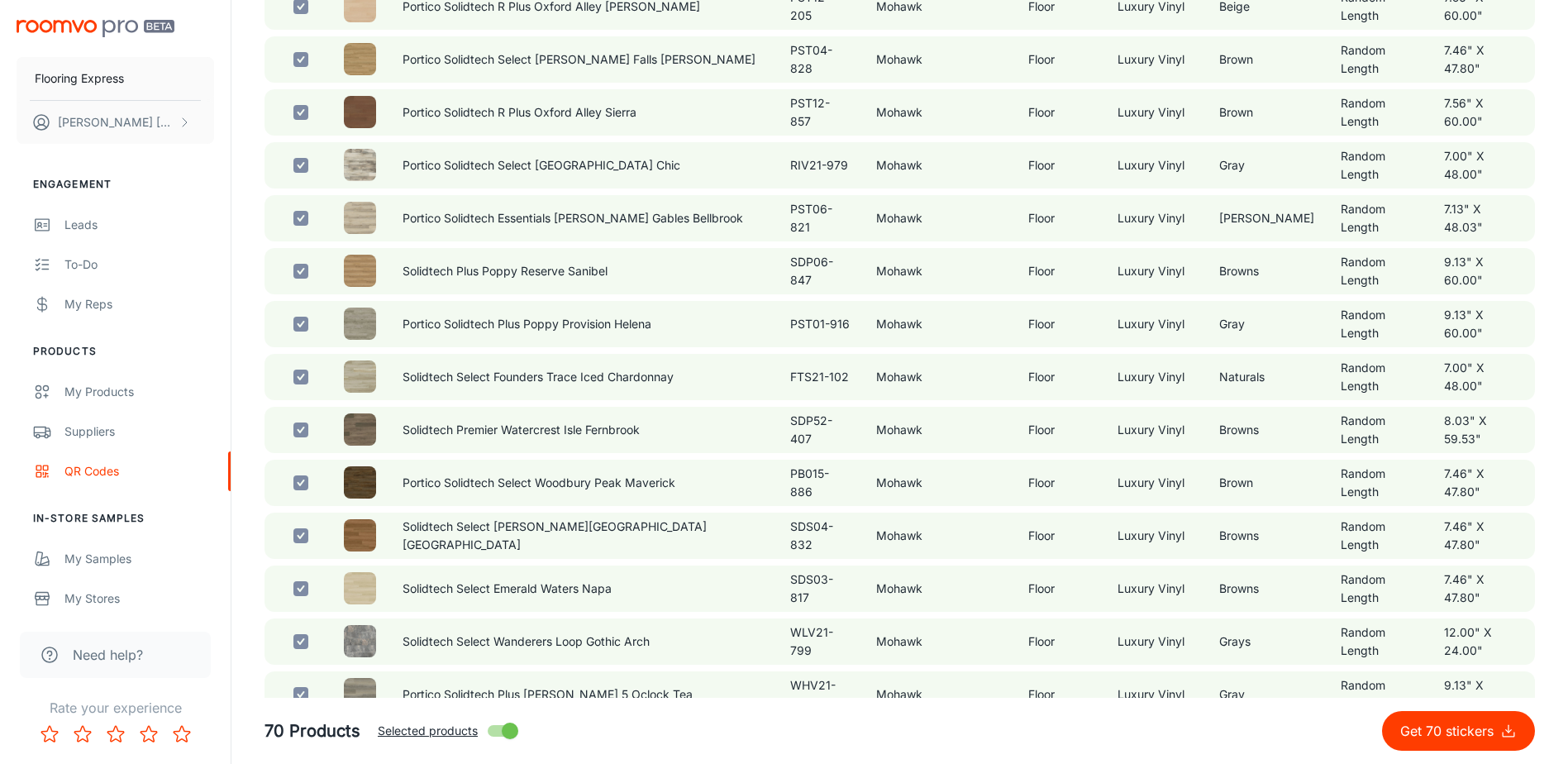
click at [504, 729] on input "Selected products" at bounding box center [510, 731] width 94 height 31
checkbox input "false"
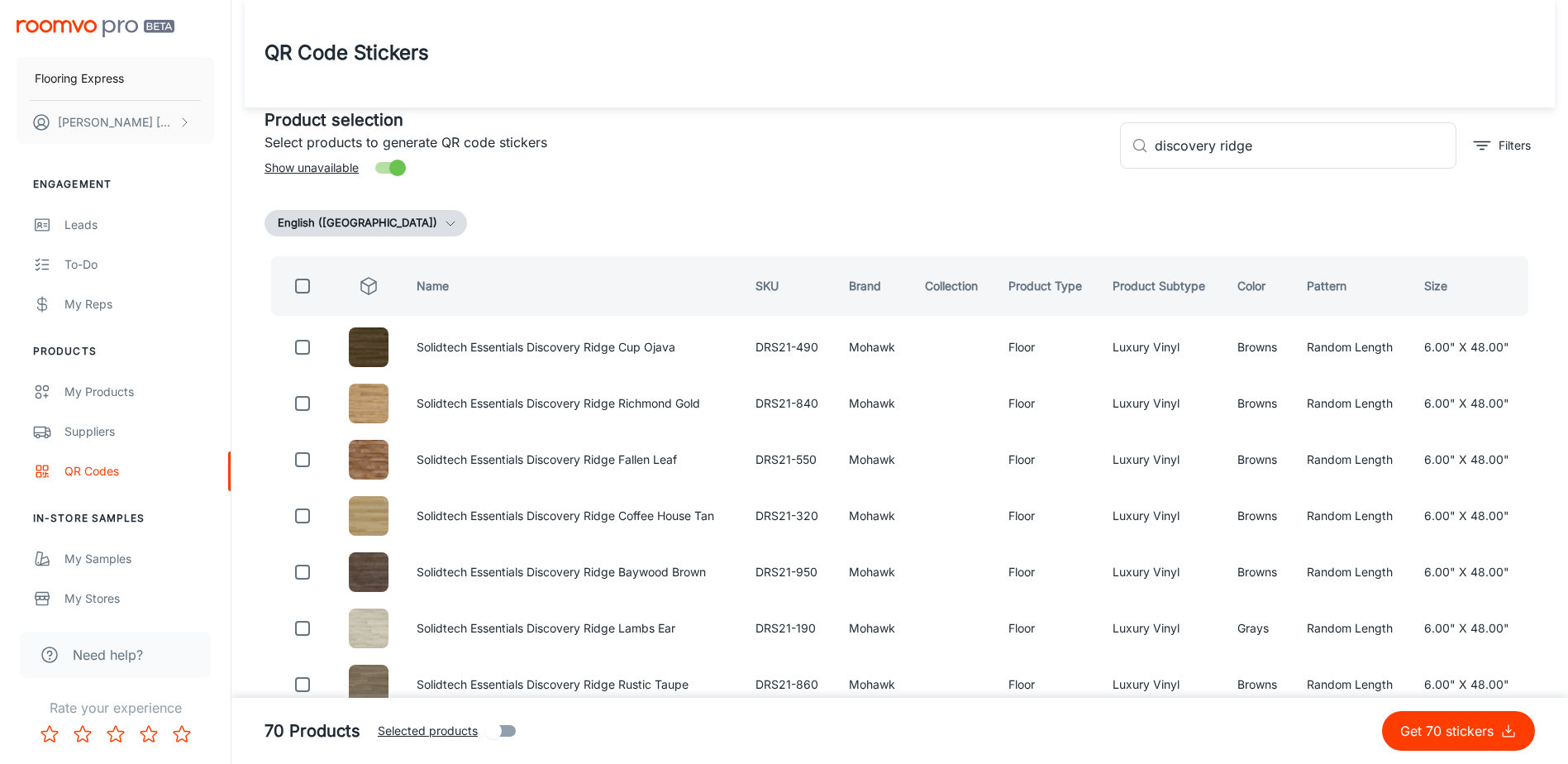
scroll to position [0, 0]
click at [401, 169] on input "Show unavailable" at bounding box center [397, 169] width 94 height 31
checkbox input "false"
click at [307, 287] on input "checkbox" at bounding box center [302, 288] width 33 height 33
checkbox input "true"
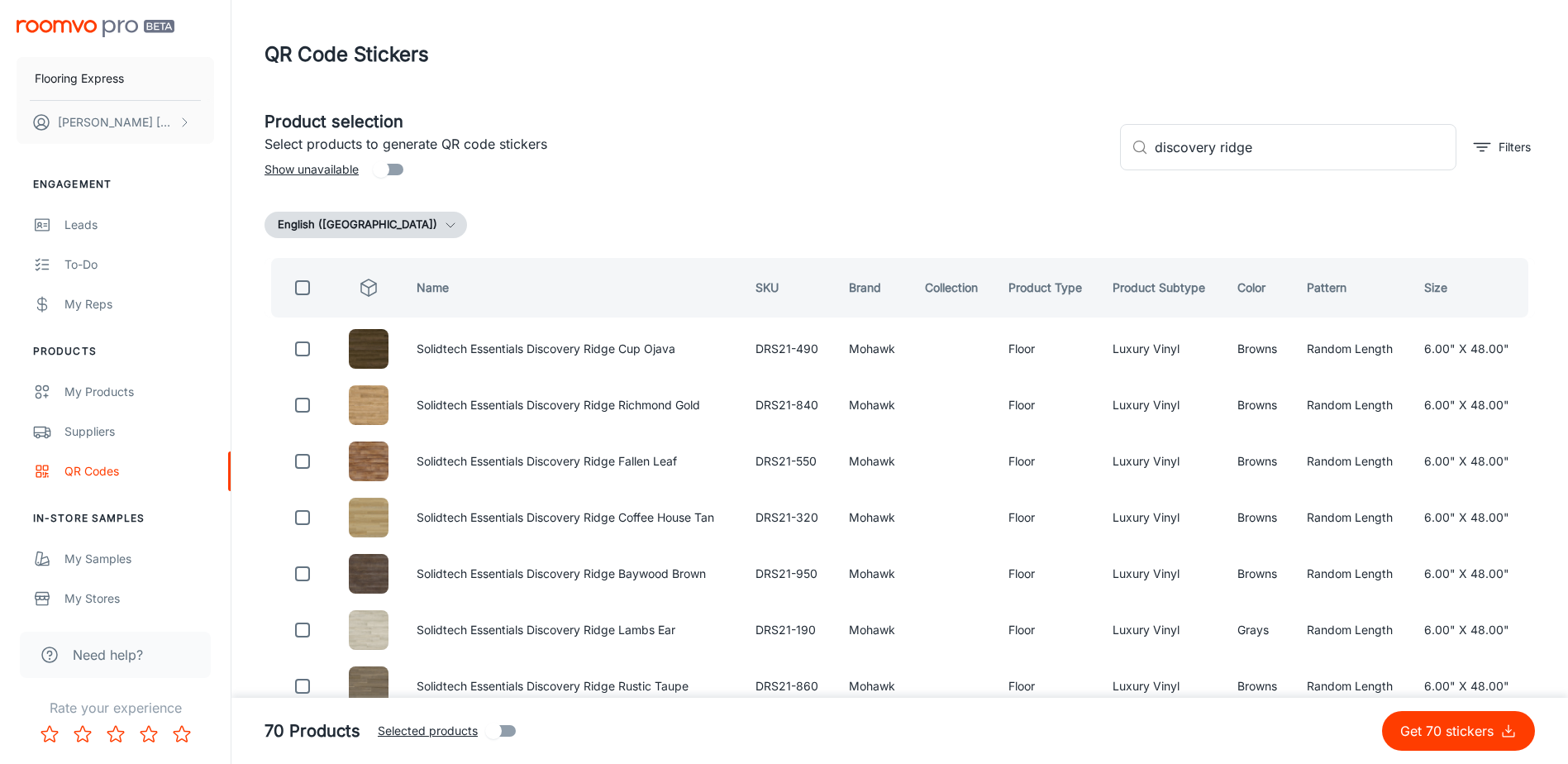
checkbox input "true"
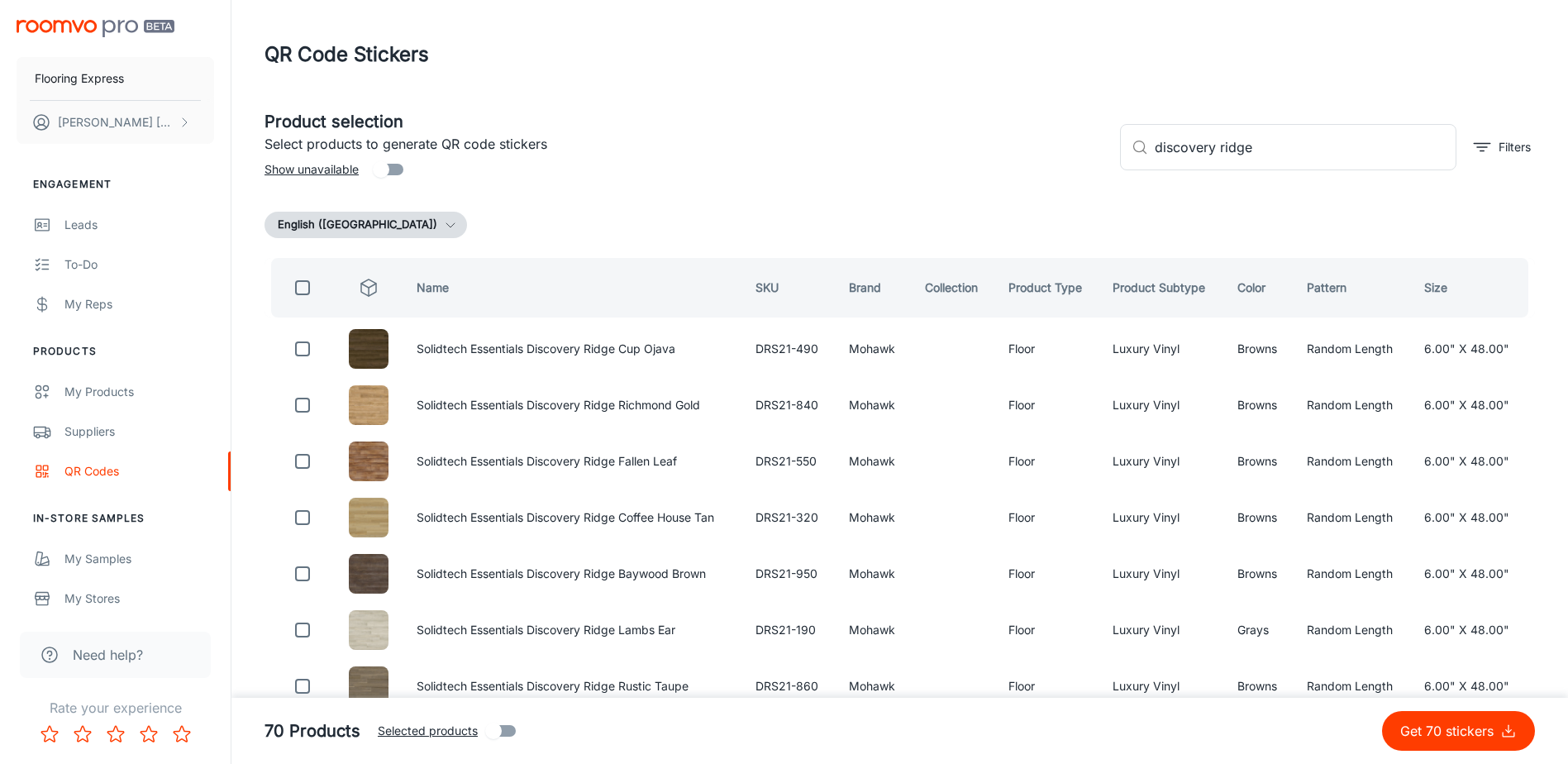
checkbox input "true"
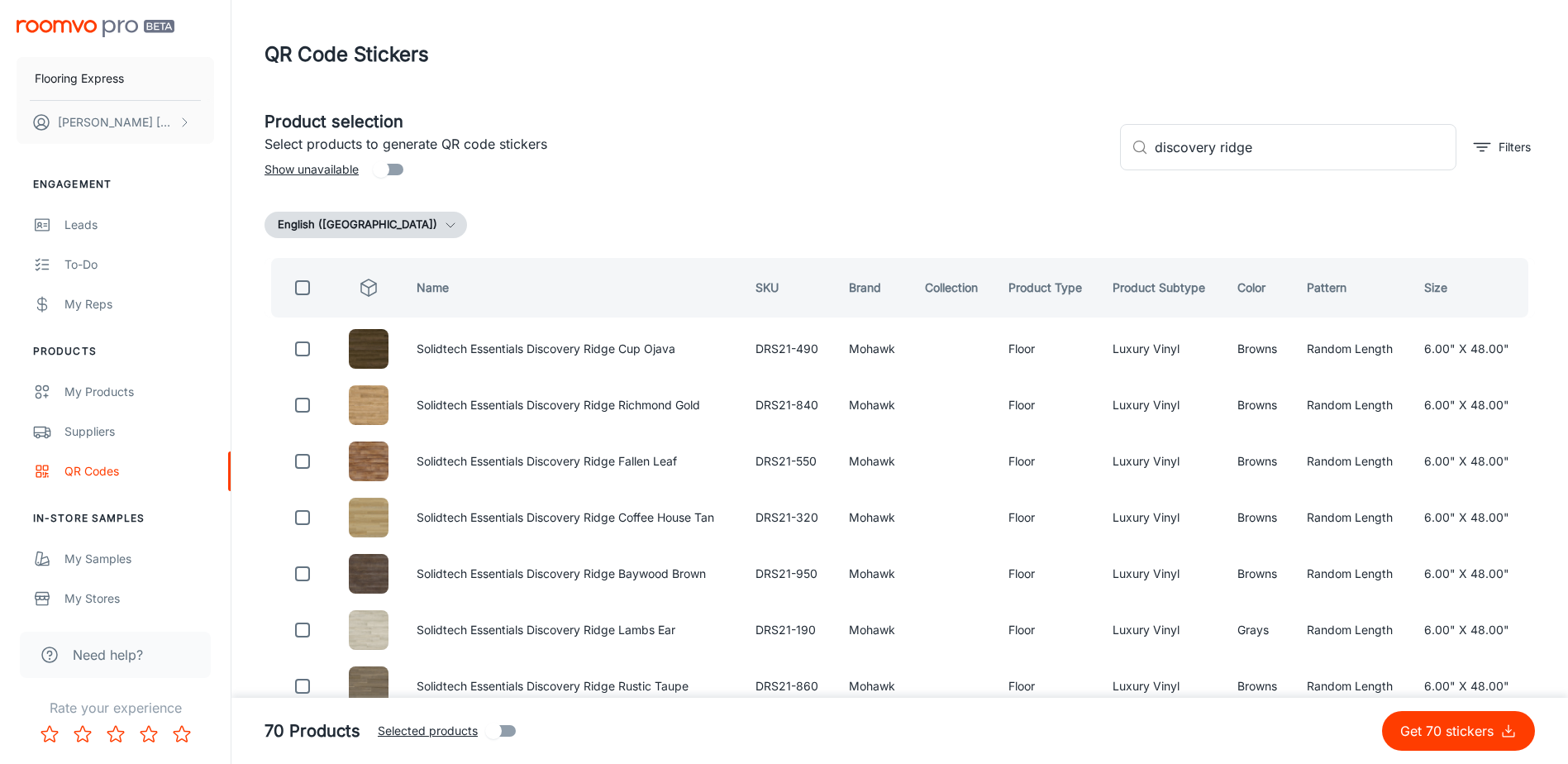
checkbox input "true"
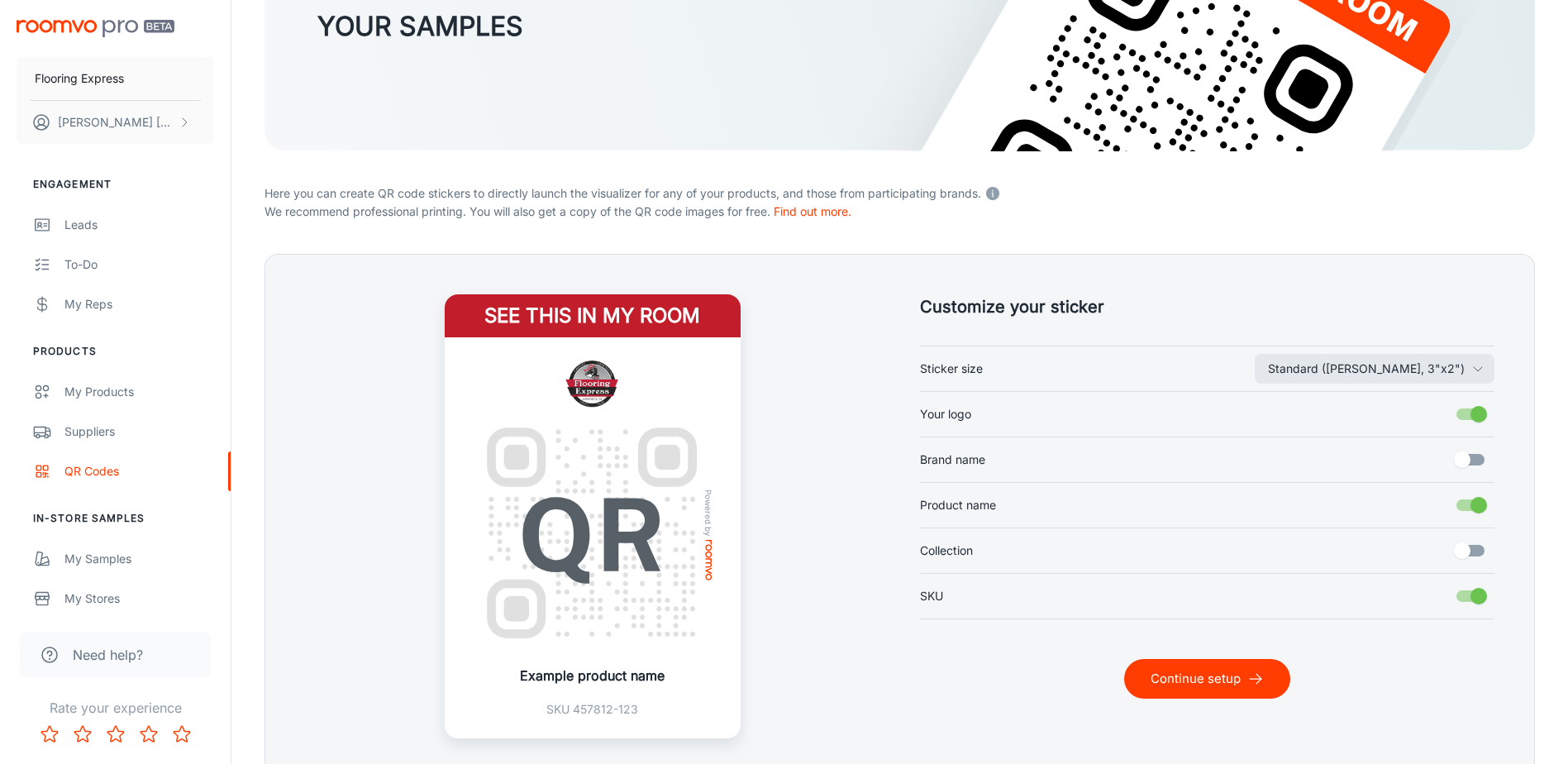
scroll to position [325, 0]
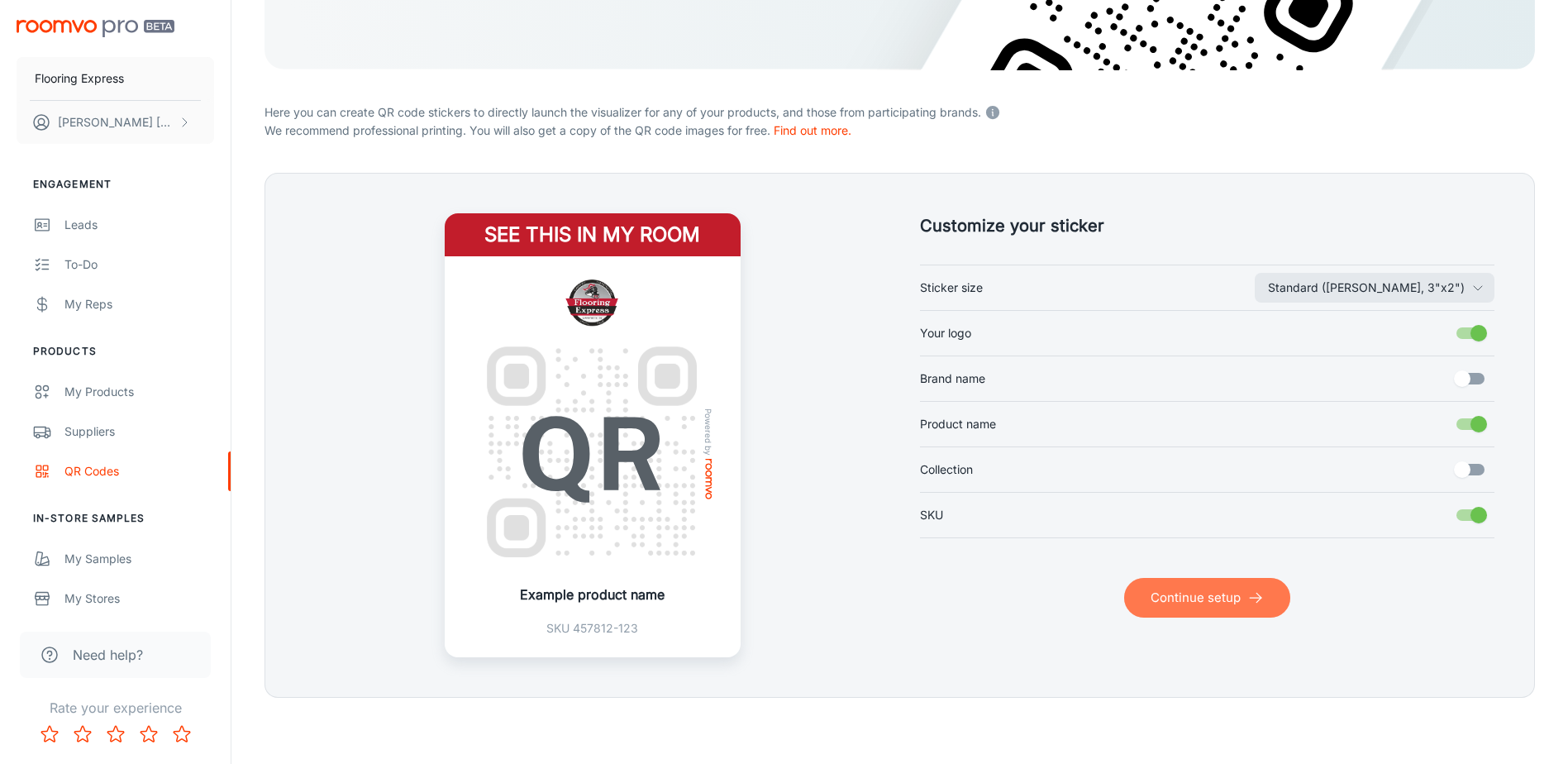
click at [1212, 601] on button "Continue setup" at bounding box center [1208, 597] width 167 height 39
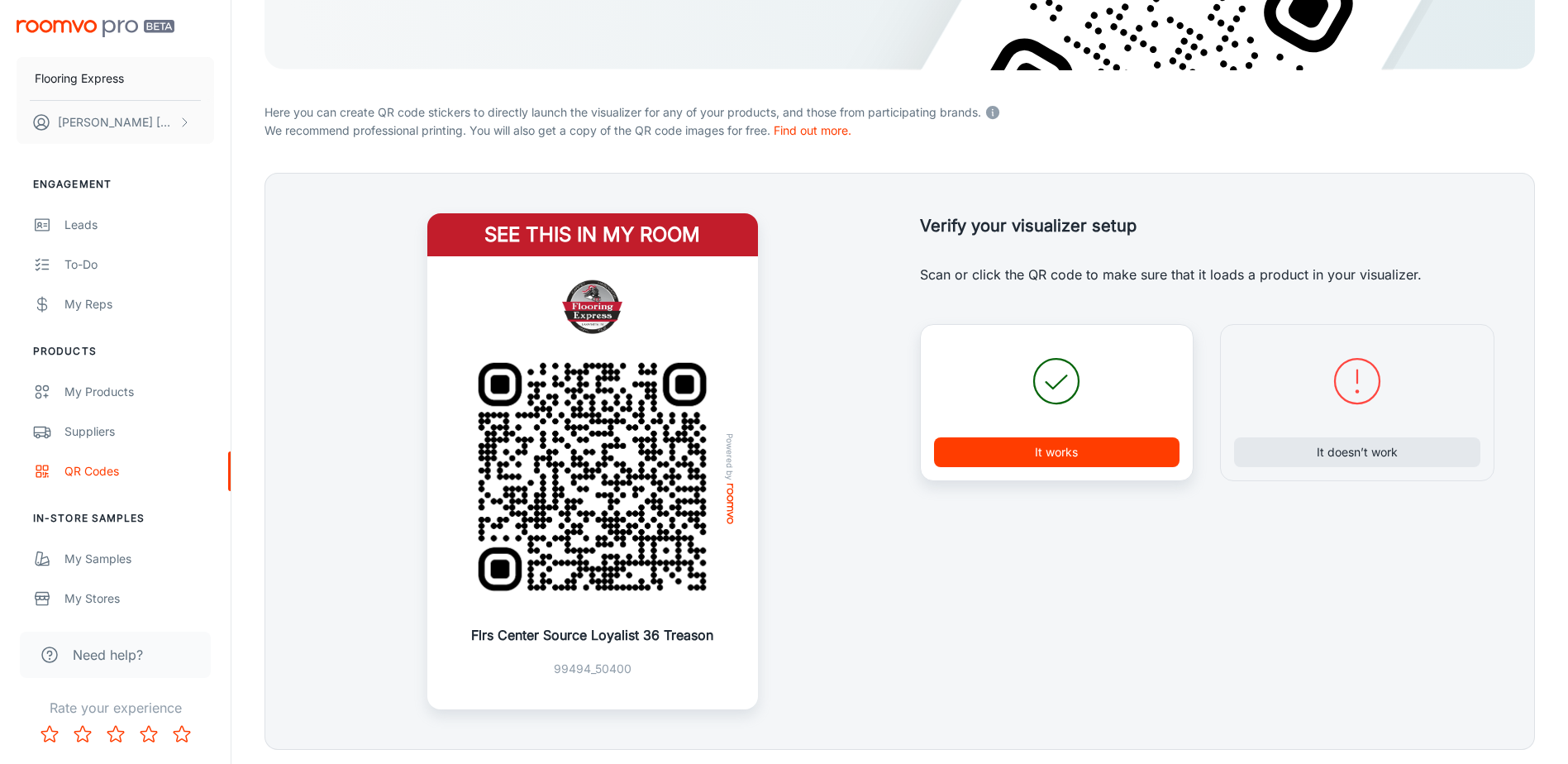
click at [1099, 456] on button "It works" at bounding box center [1057, 451] width 246 height 30
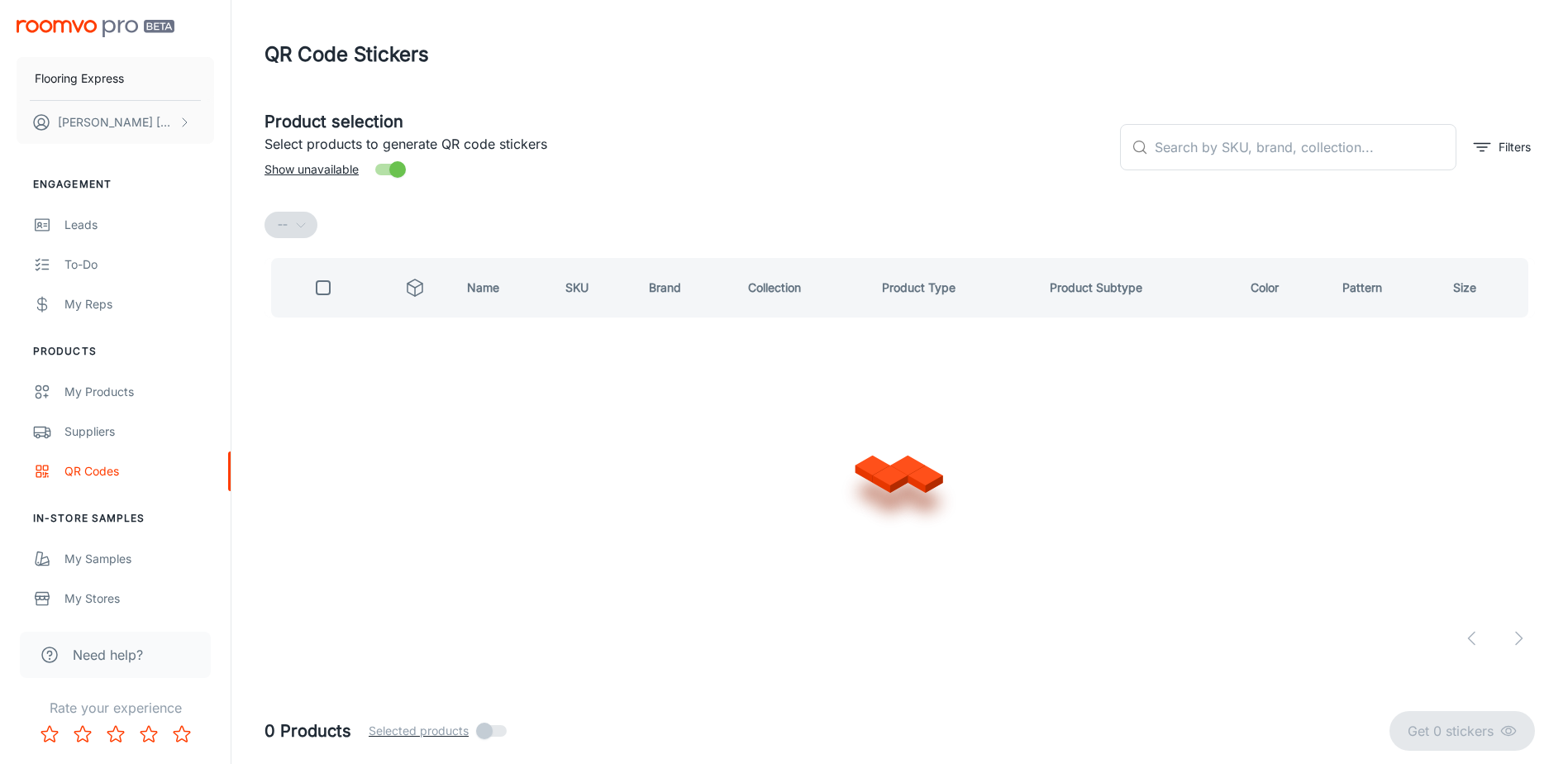
scroll to position [0, 0]
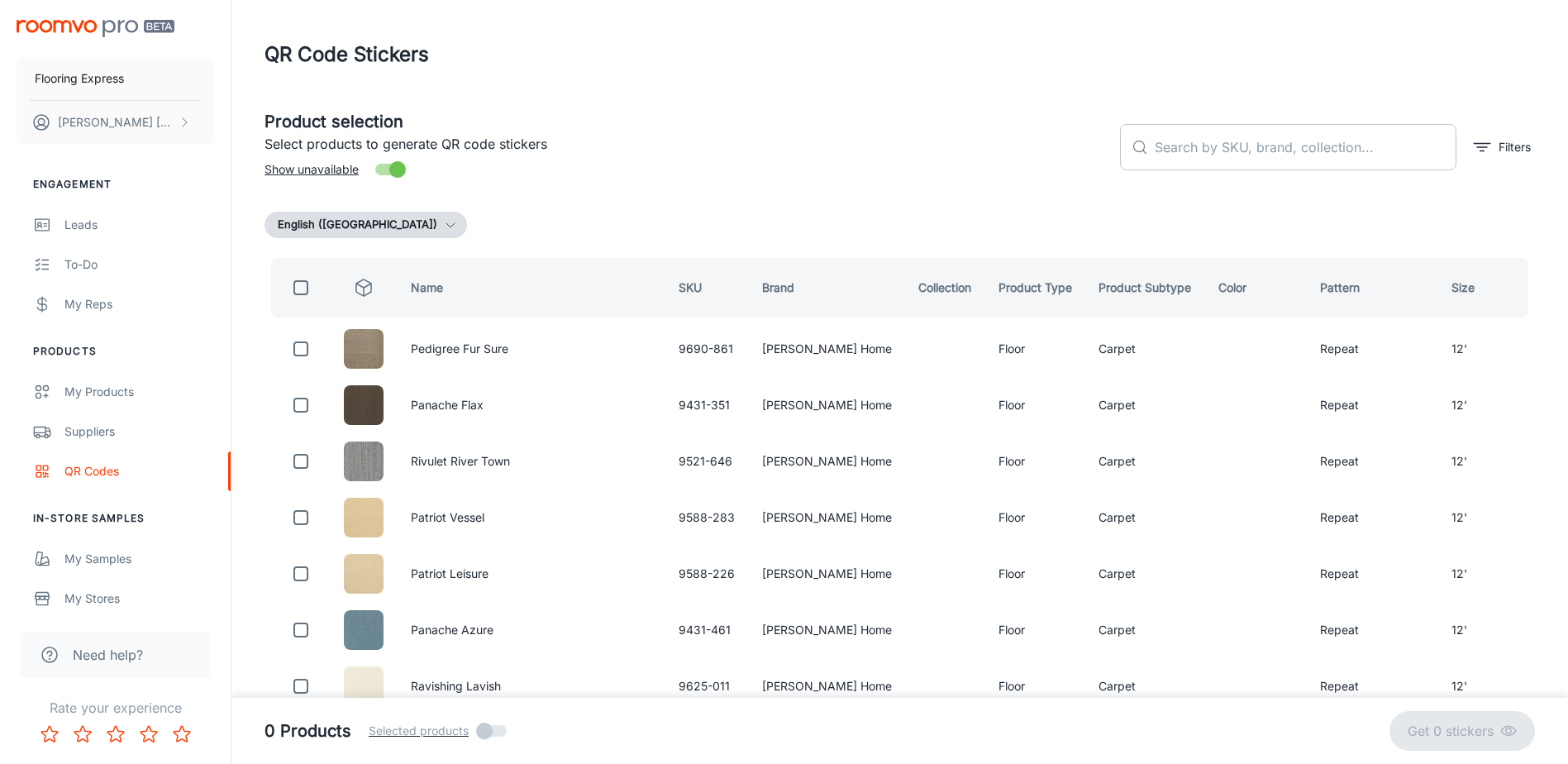
click at [1320, 148] on input "text" at bounding box center [1306, 147] width 302 height 47
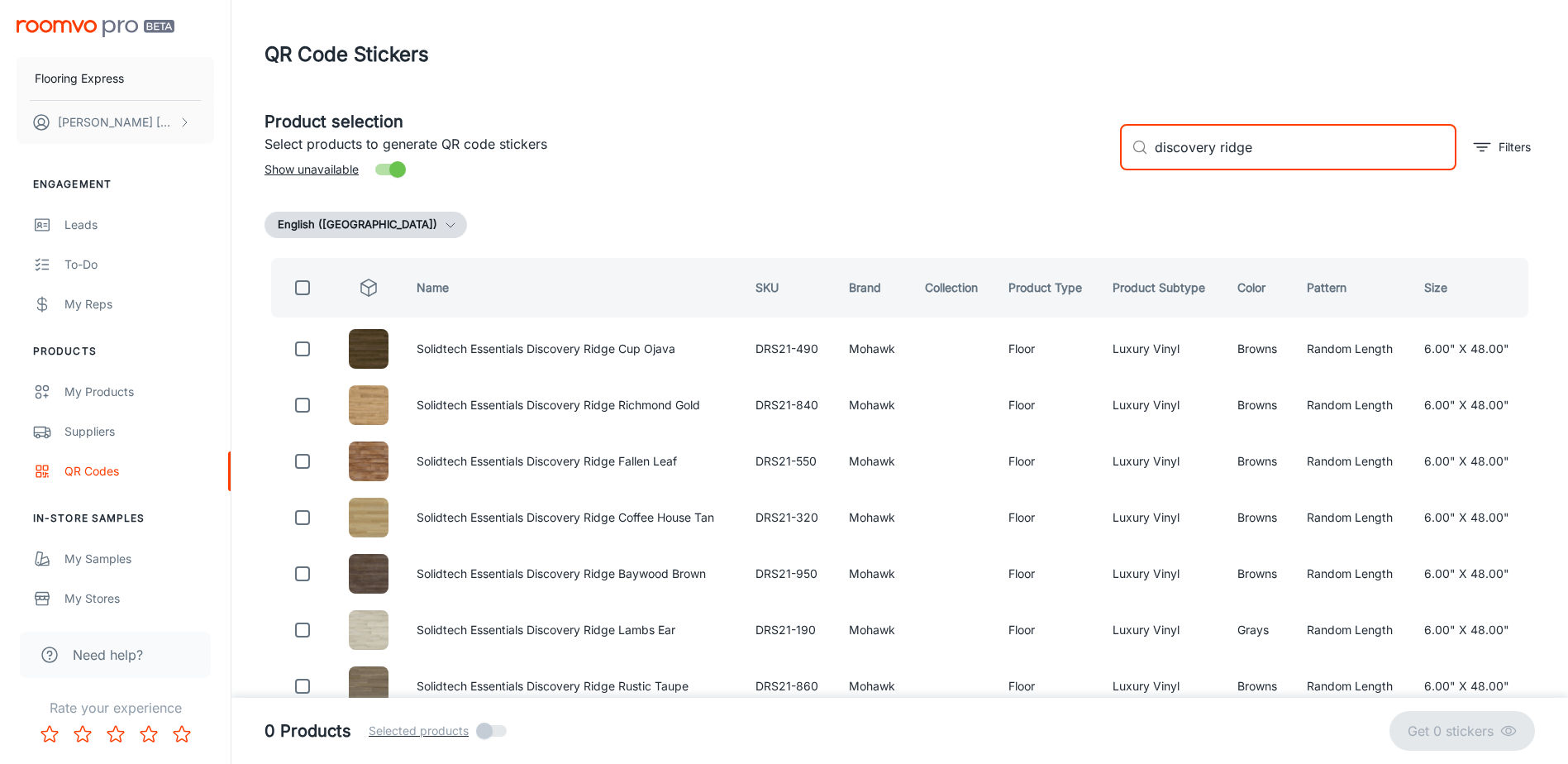
type input "discovery ridge"
click at [304, 296] on input "checkbox" at bounding box center [302, 288] width 33 height 33
checkbox input "true"
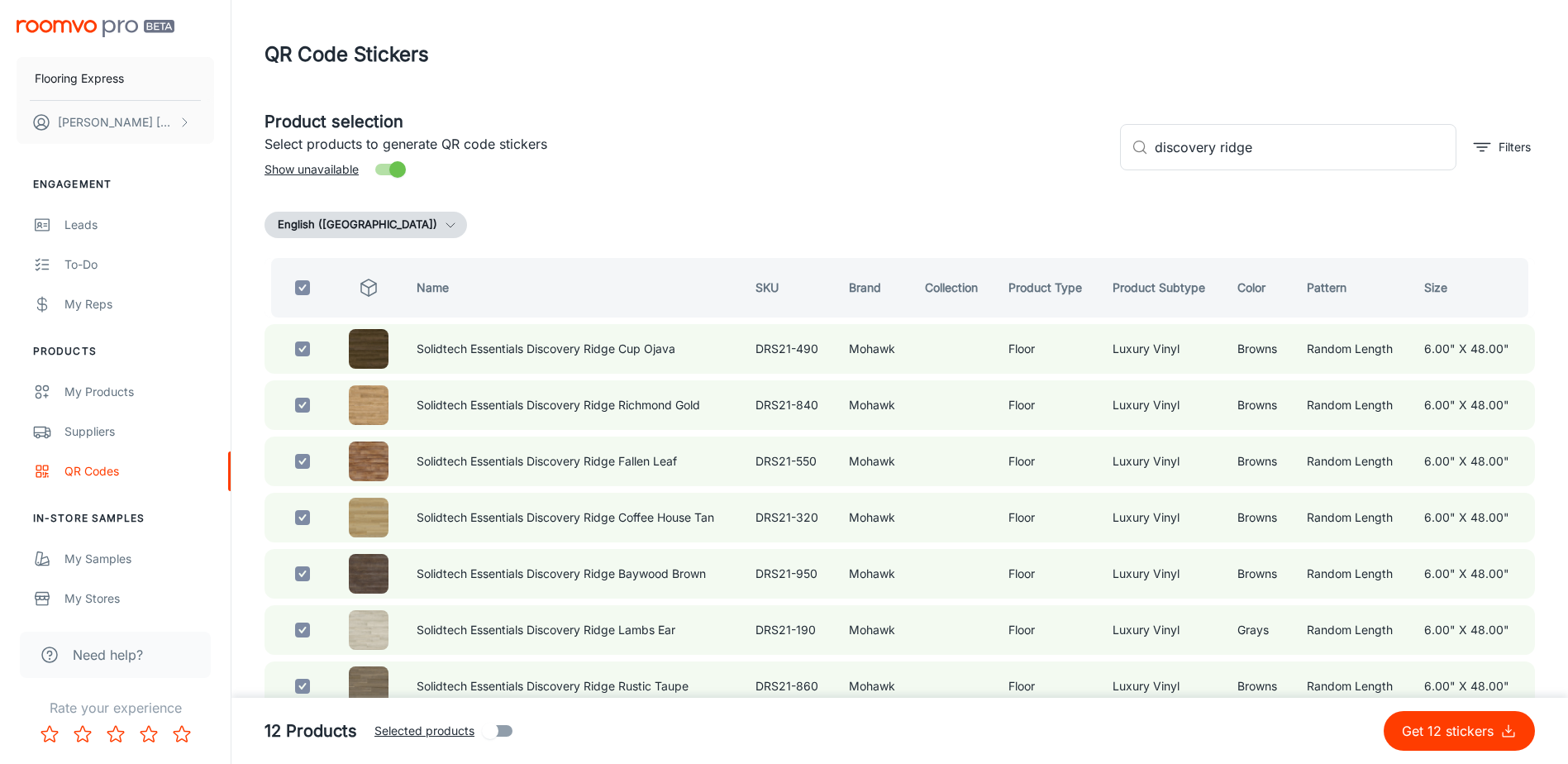
checkbox input "true"
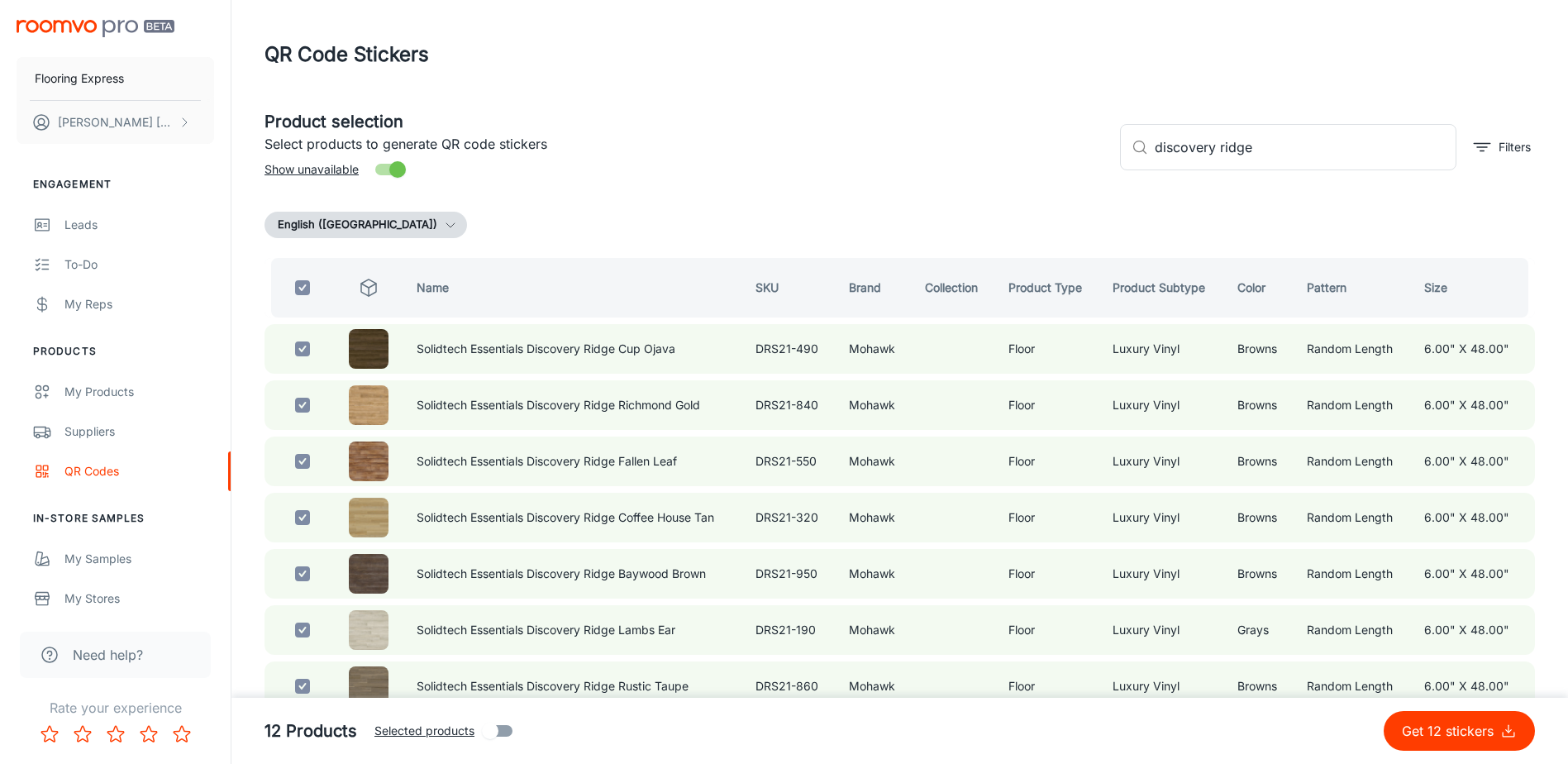
checkbox input "true"
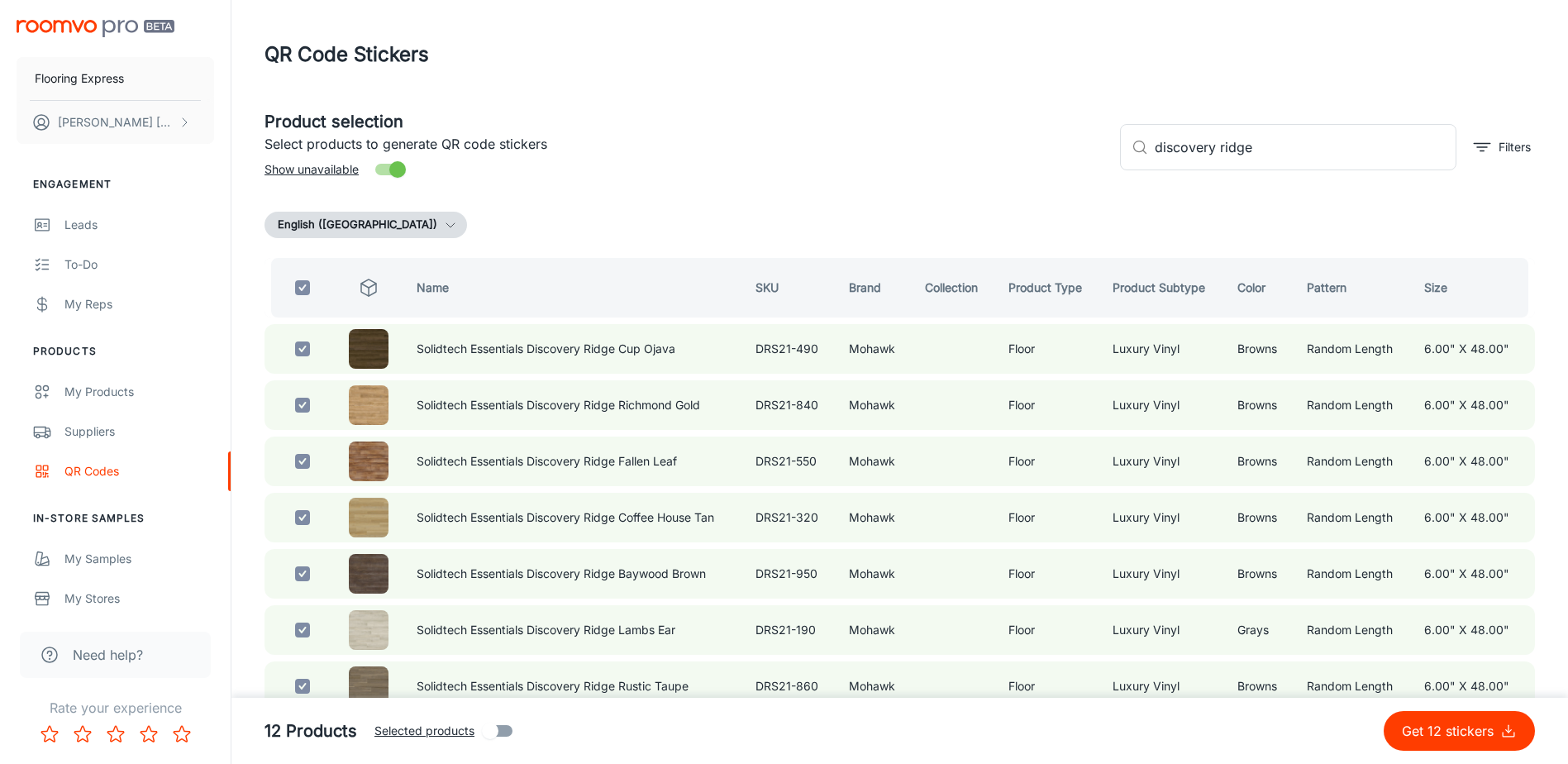
checkbox input "true"
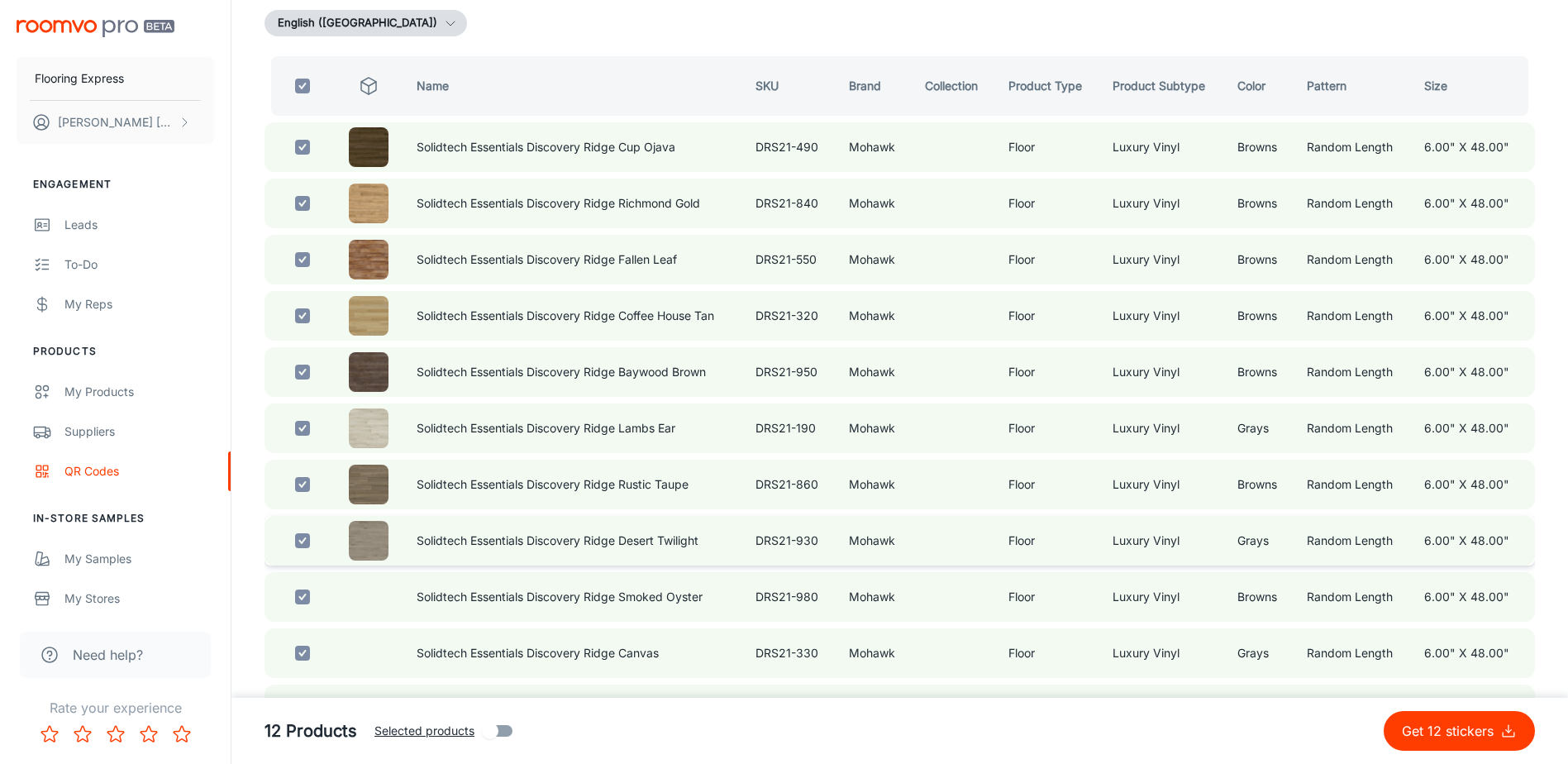
scroll to position [348, 0]
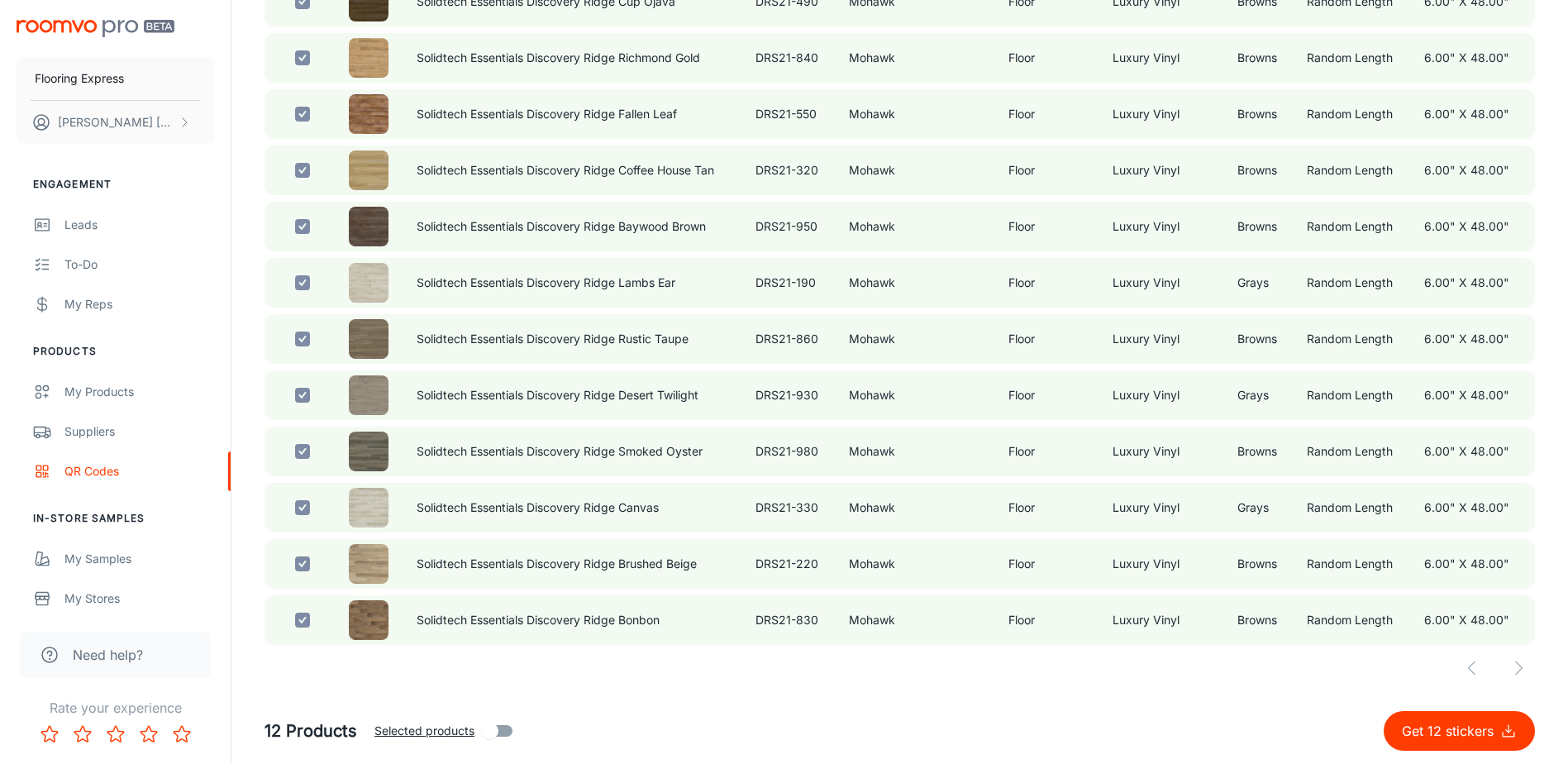
click at [1449, 740] on p "Get 12 stickers" at bounding box center [1452, 731] width 99 height 20
checkbox input "false"
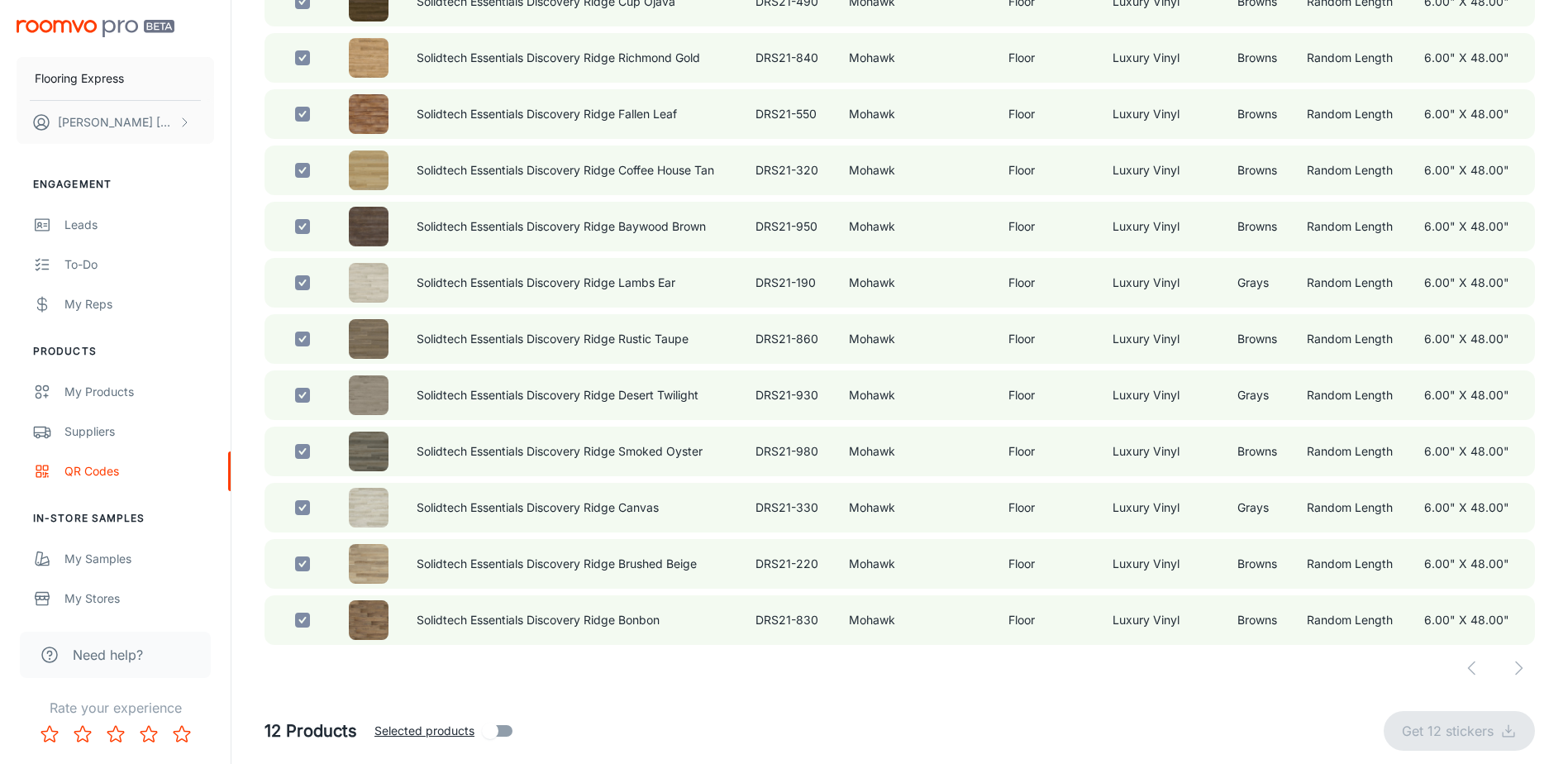
checkbox input "false"
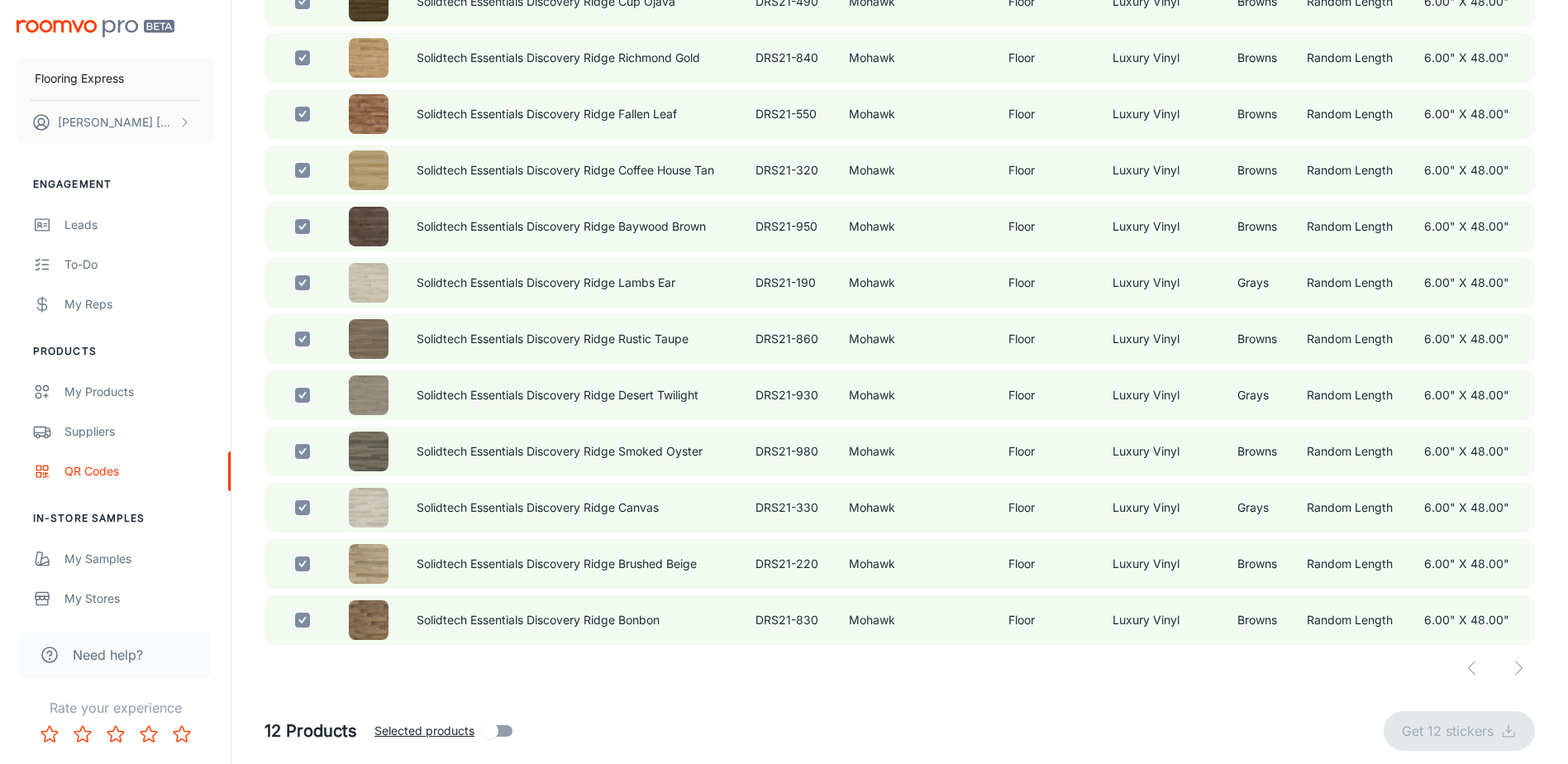
checkbox input "false"
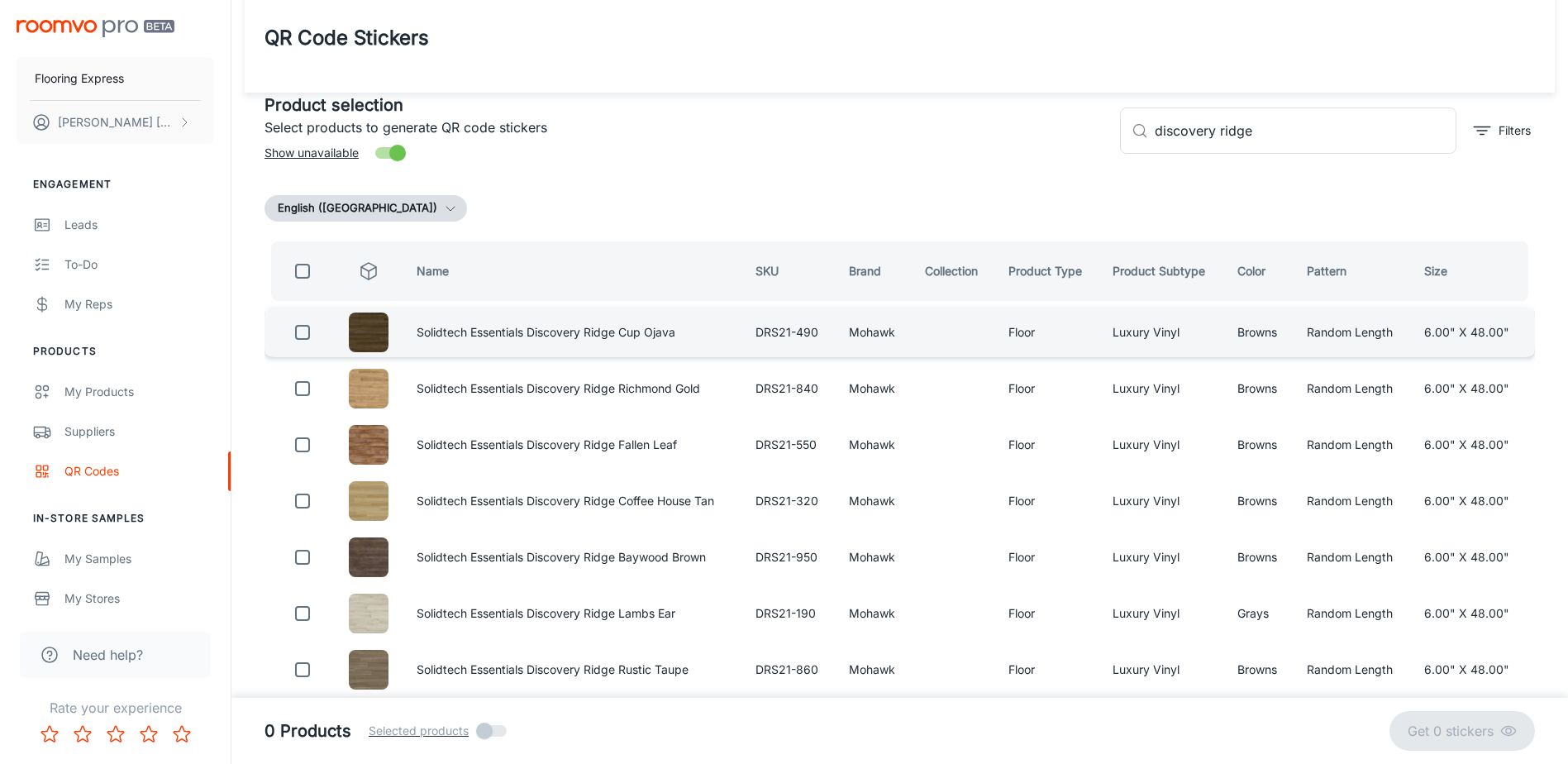
scroll to position [0, 0]
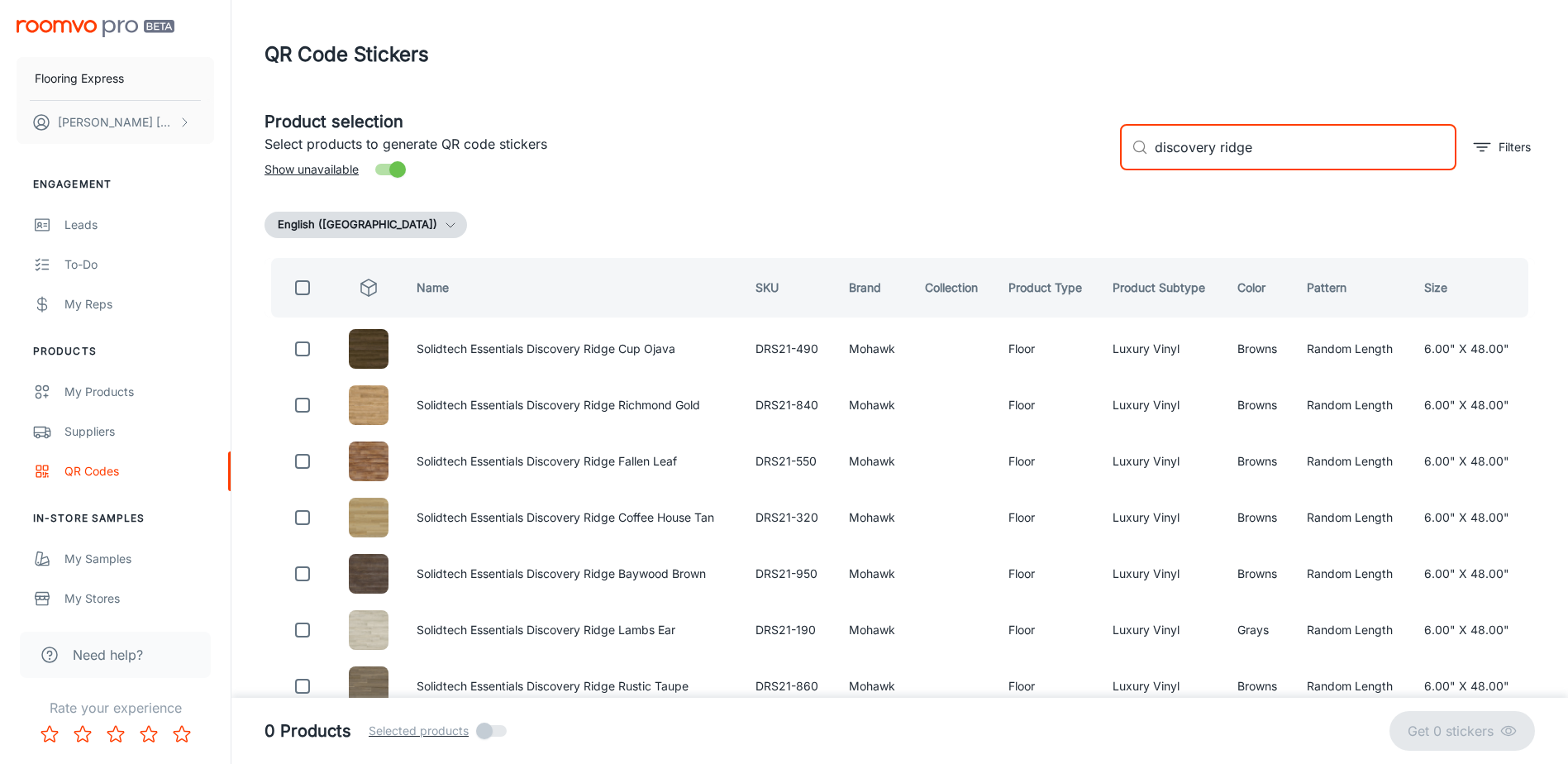
drag, startPoint x: 1274, startPoint y: 150, endPoint x: 1083, endPoint y: 145, distance: 191.1
click at [1083, 145] on div "Product selection Select products to generate QR code stickers Show unavailable…" at bounding box center [894, 141] width 1284 height 90
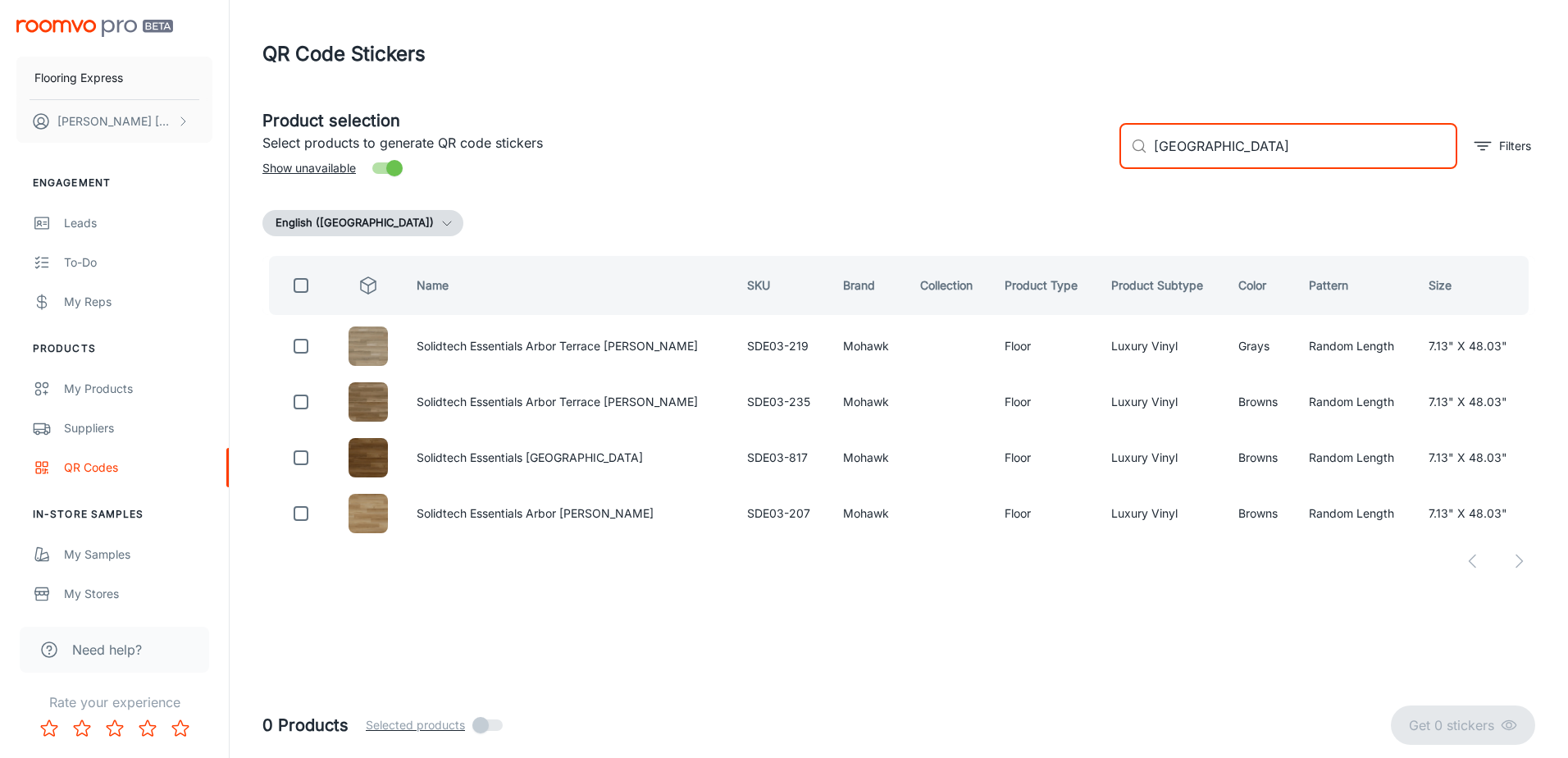
type input "[GEOGRAPHIC_DATA]"
click at [299, 286] on input "checkbox" at bounding box center [300, 285] width 33 height 33
checkbox input "true"
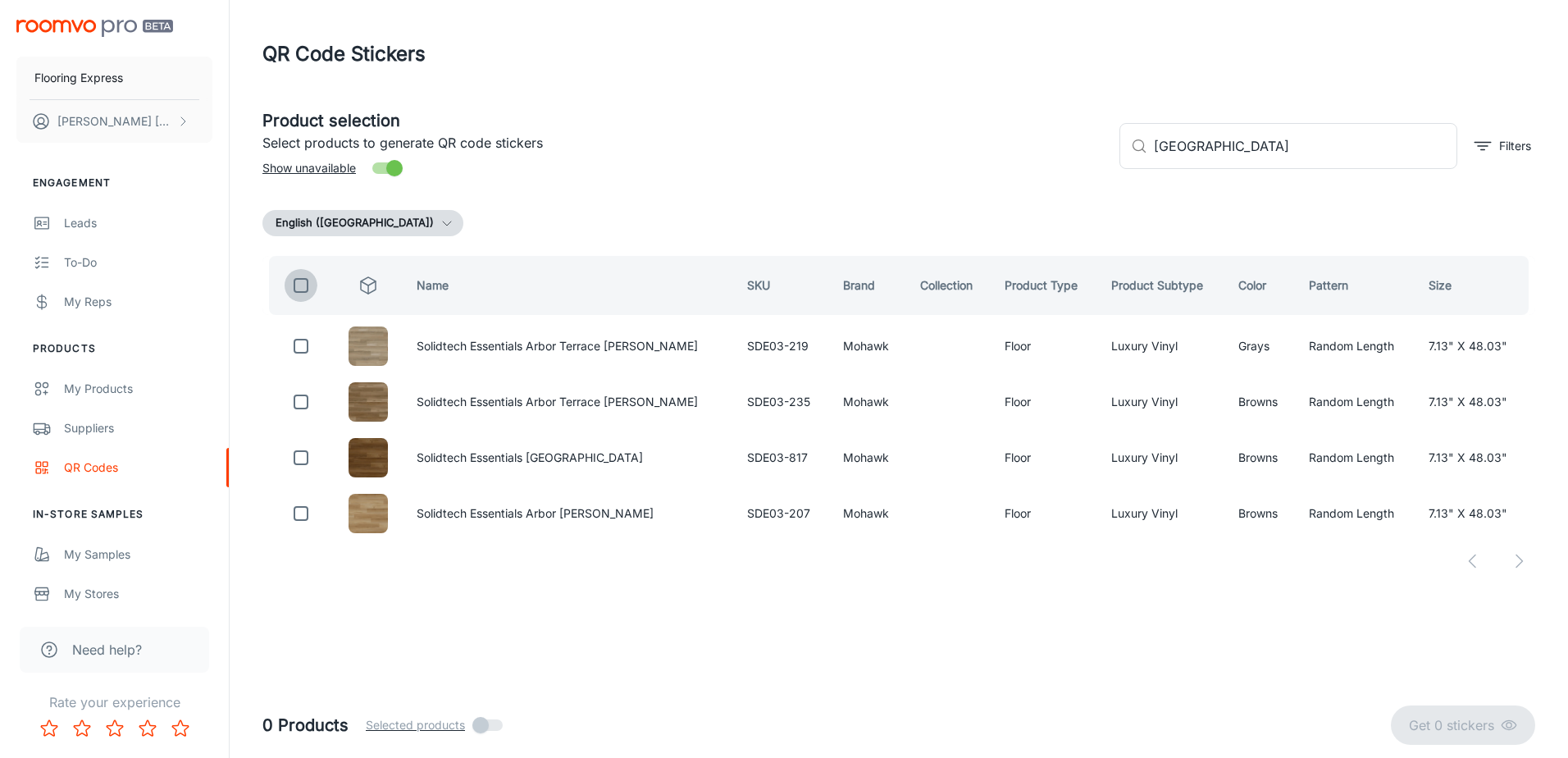
checkbox input "true"
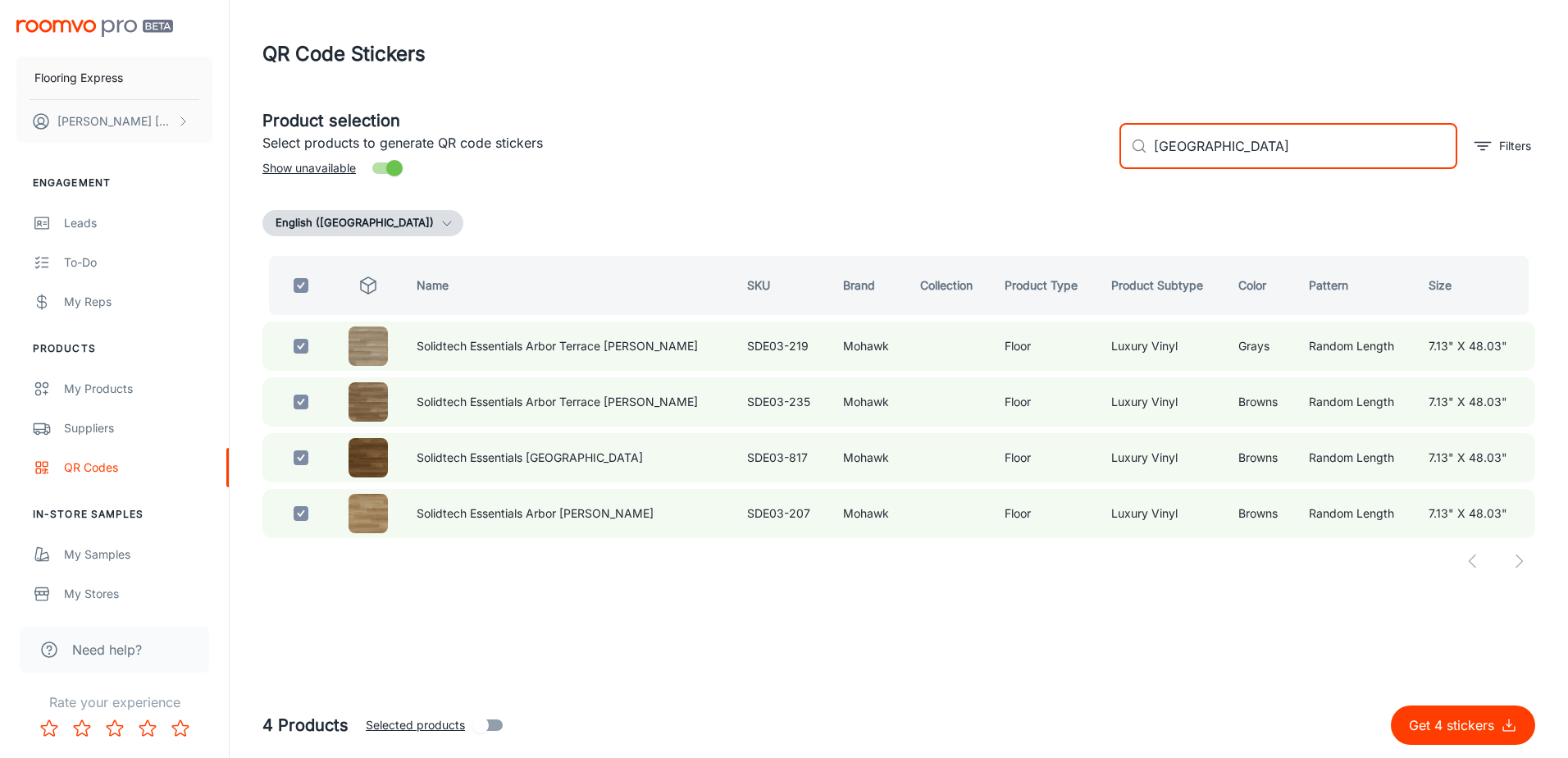
drag, startPoint x: 1249, startPoint y: 140, endPoint x: 1039, endPoint y: 148, distance: 210.2
click at [1039, 148] on div "Product selection Select products to generate QR code stickers Show unavailable…" at bounding box center [893, 140] width 1286 height 89
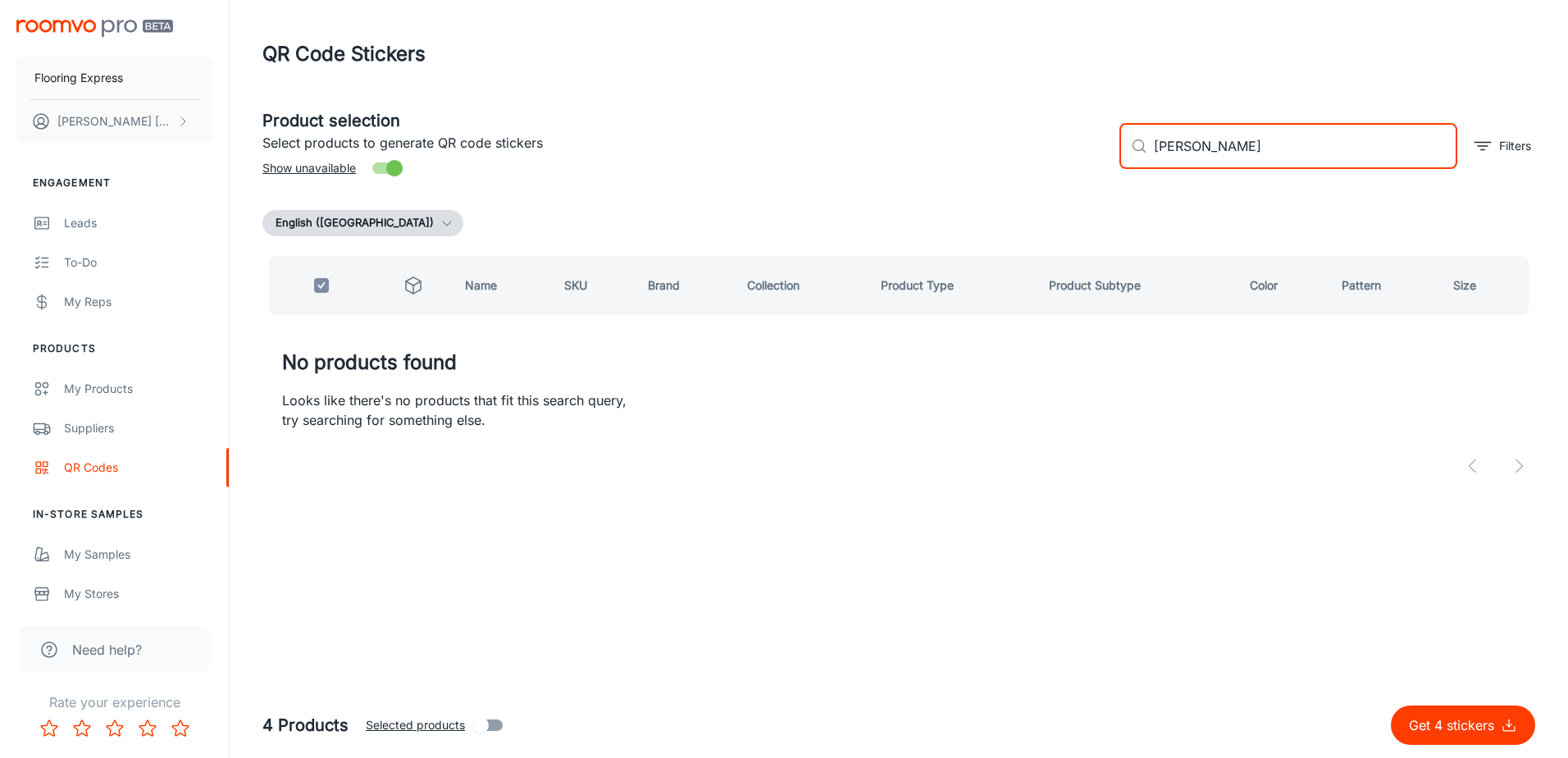
type input "[PERSON_NAME]"
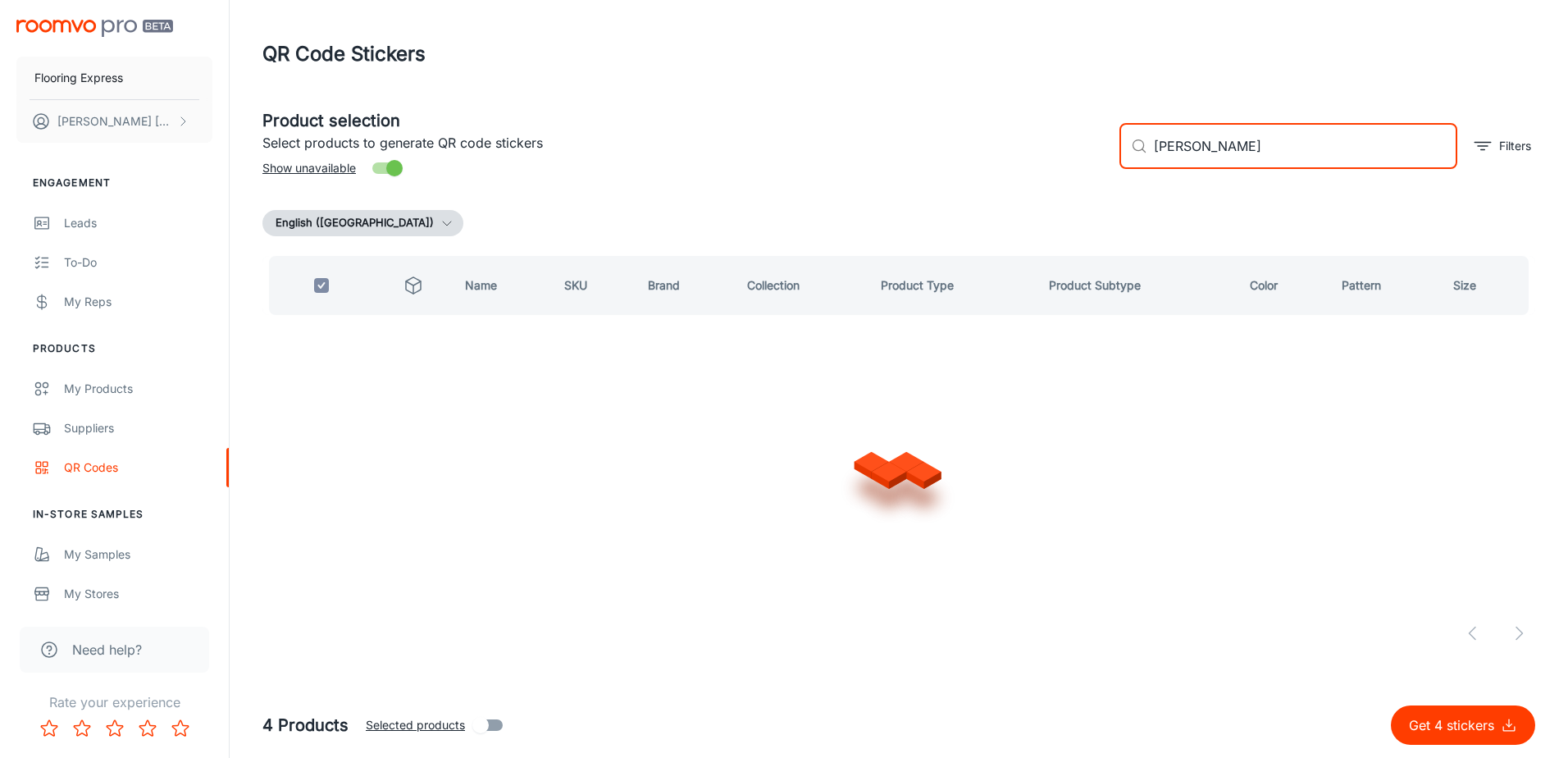
checkbox input "false"
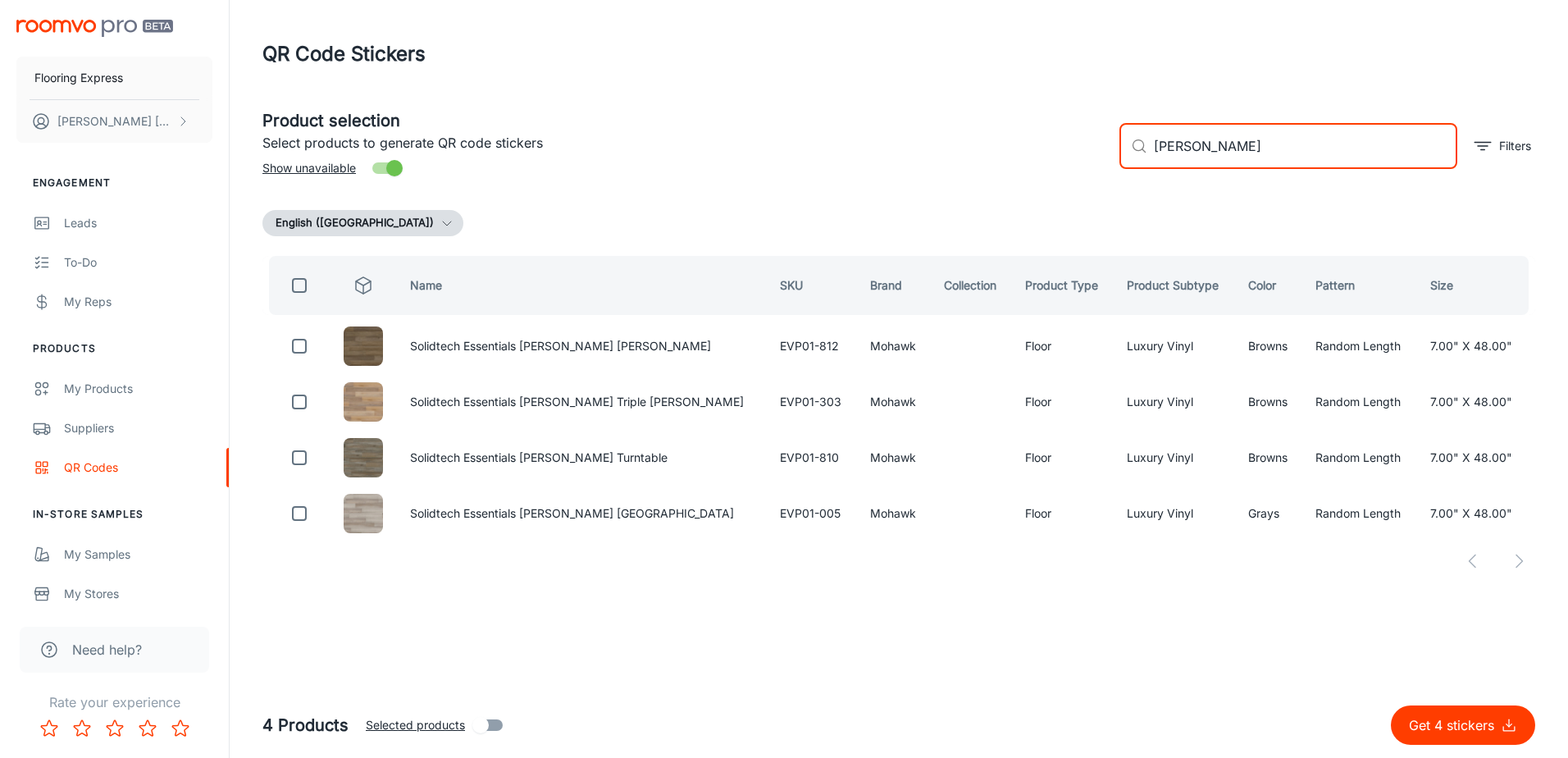
type input "[PERSON_NAME]"
click at [294, 289] on input "checkbox" at bounding box center [299, 285] width 33 height 33
checkbox input "true"
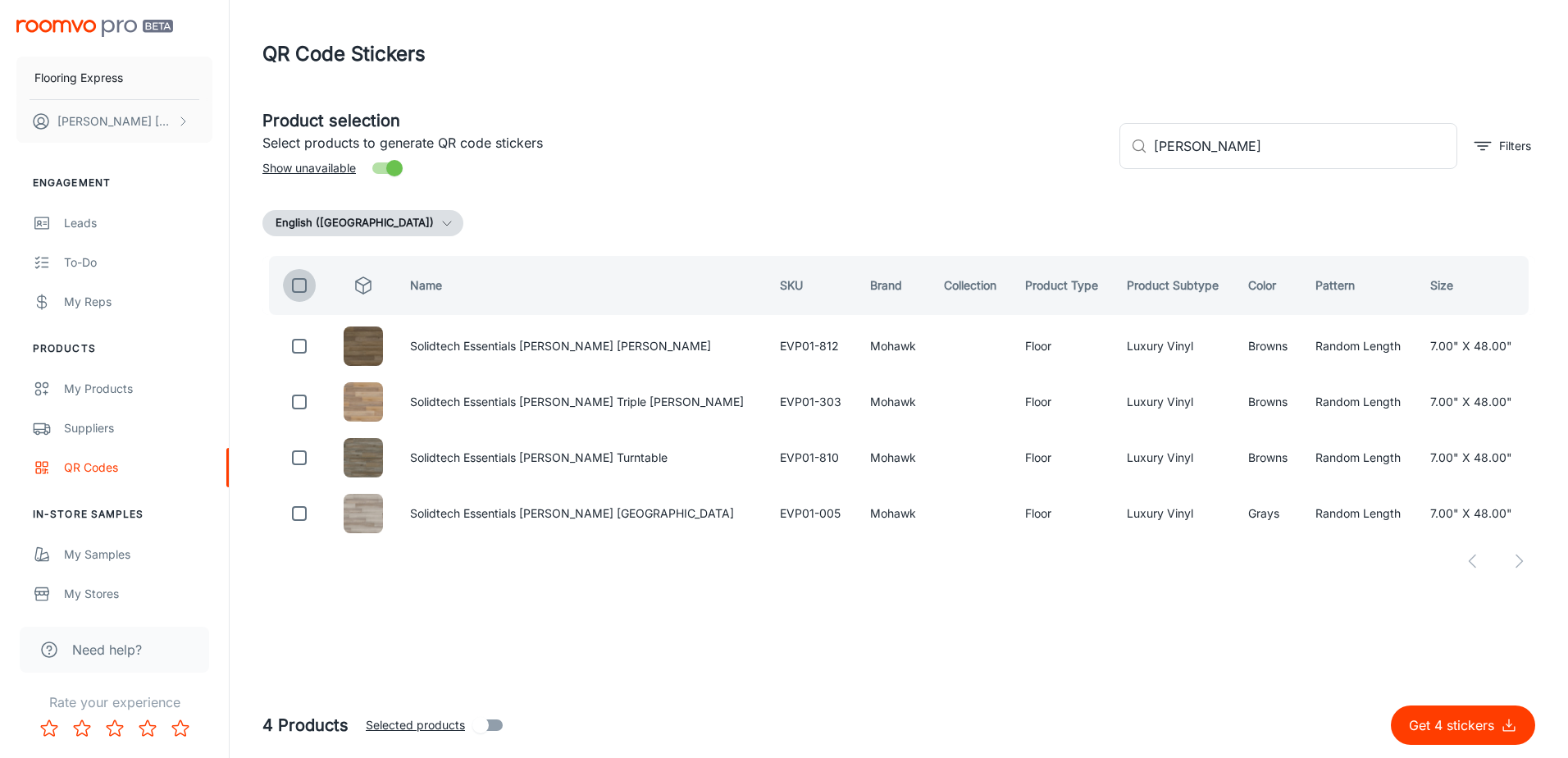
checkbox input "true"
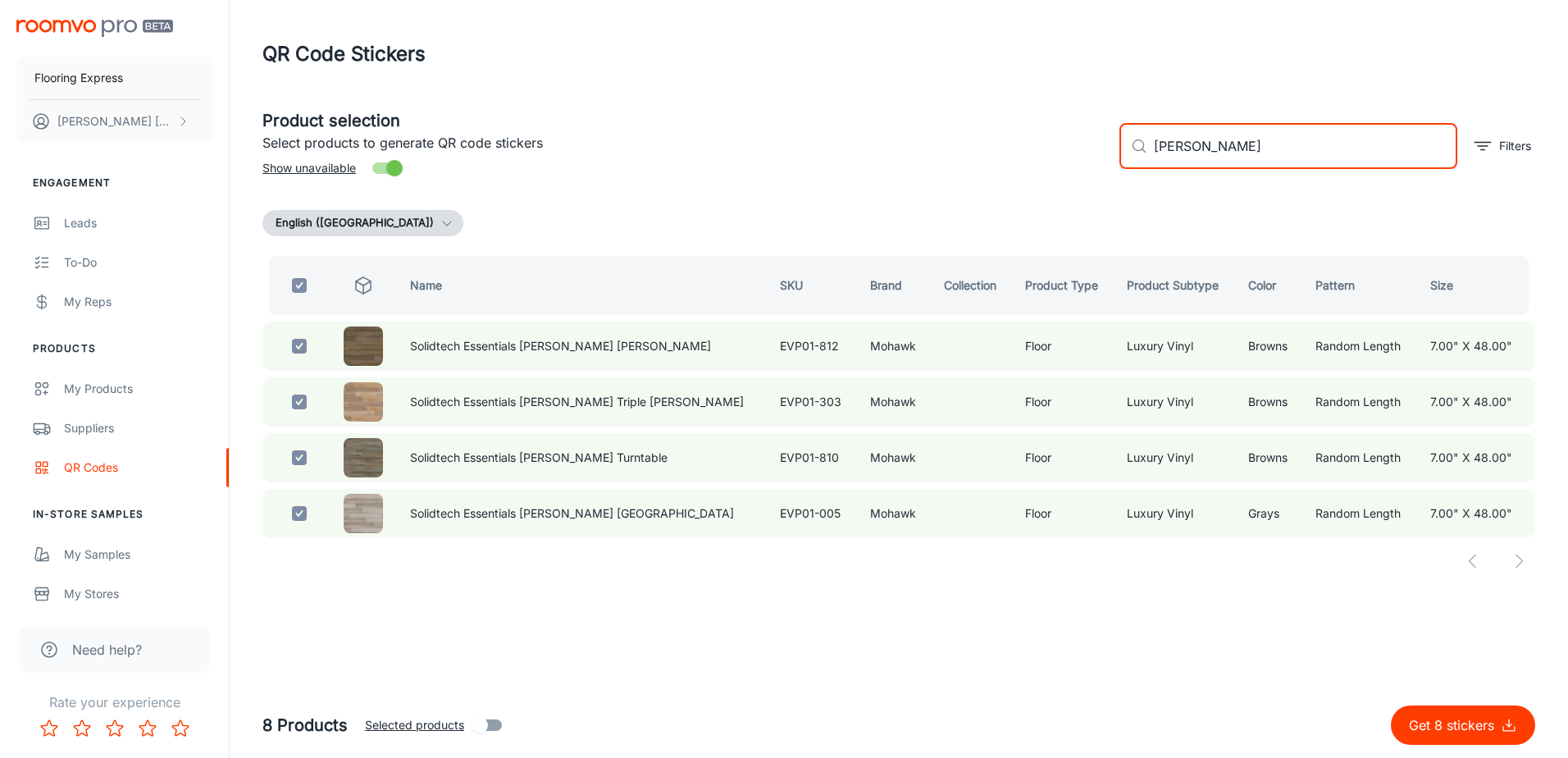
drag, startPoint x: 1219, startPoint y: 156, endPoint x: 1086, endPoint y: 169, distance: 133.6
click at [1086, 168] on div "Product selection Select products to generate QR code stickers Show unavailable…" at bounding box center [893, 140] width 1286 height 89
checkbox input "false"
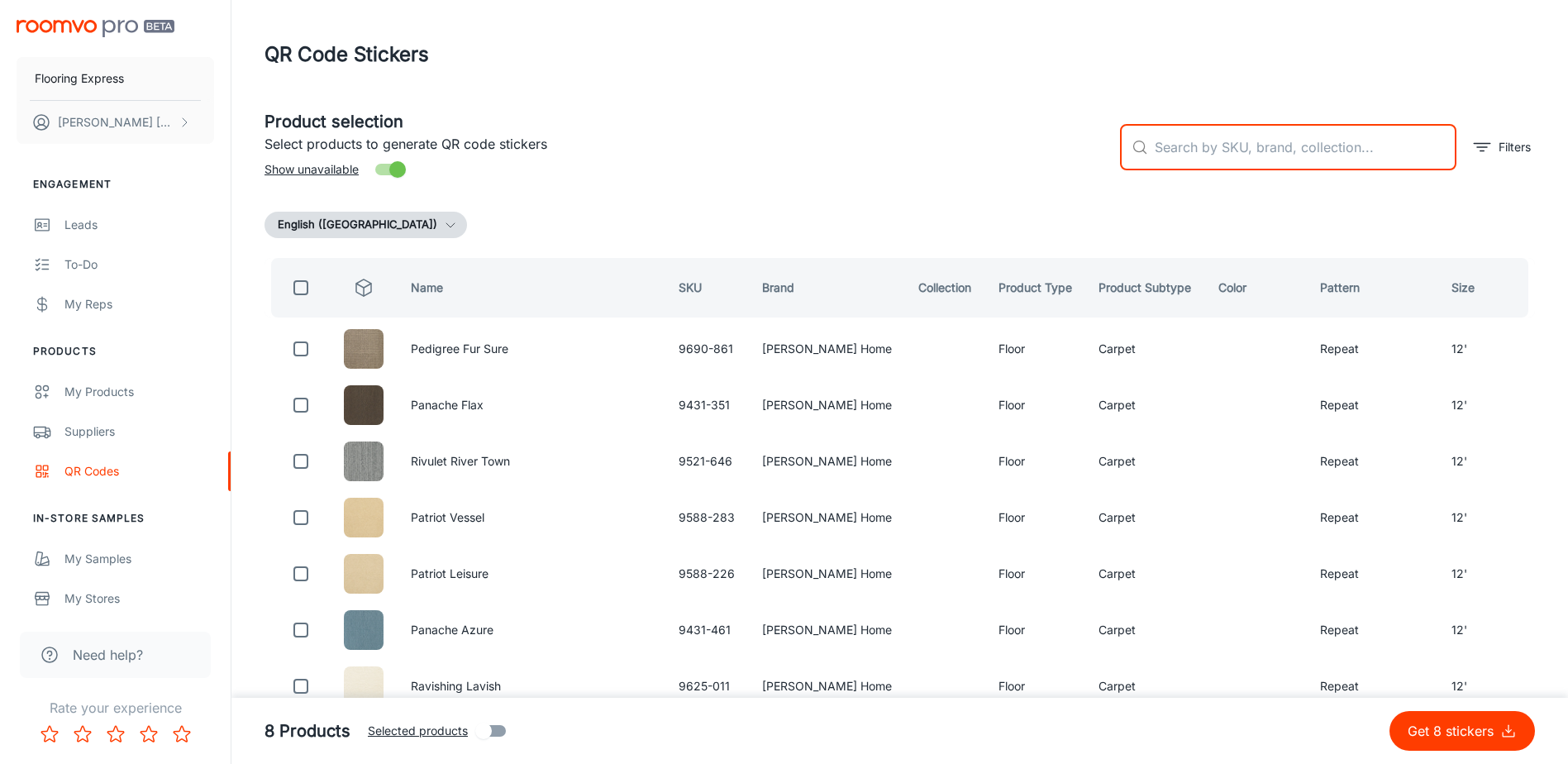
click at [1206, 157] on input "text" at bounding box center [1306, 147] width 302 height 47
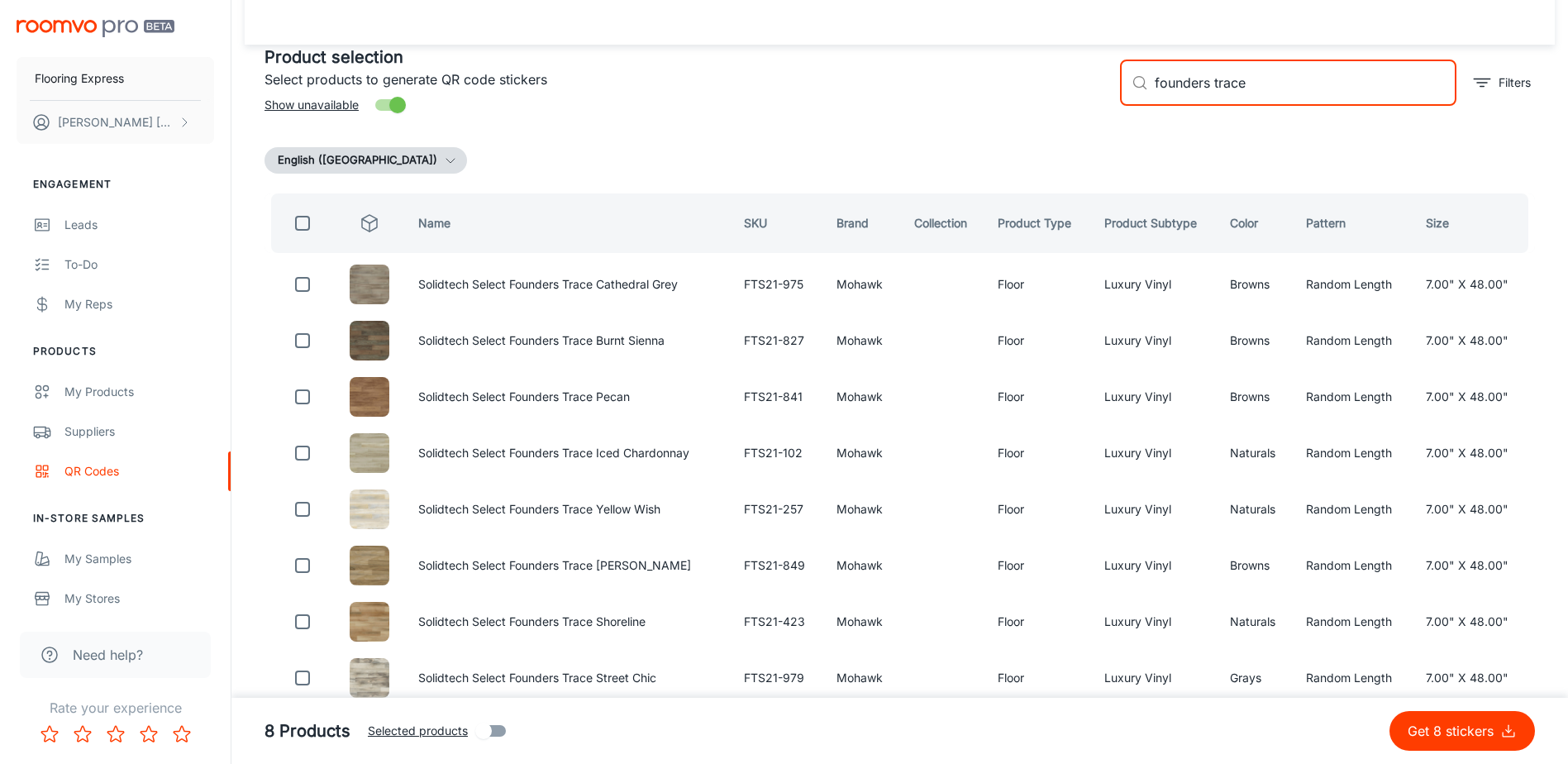
scroll to position [47, 0]
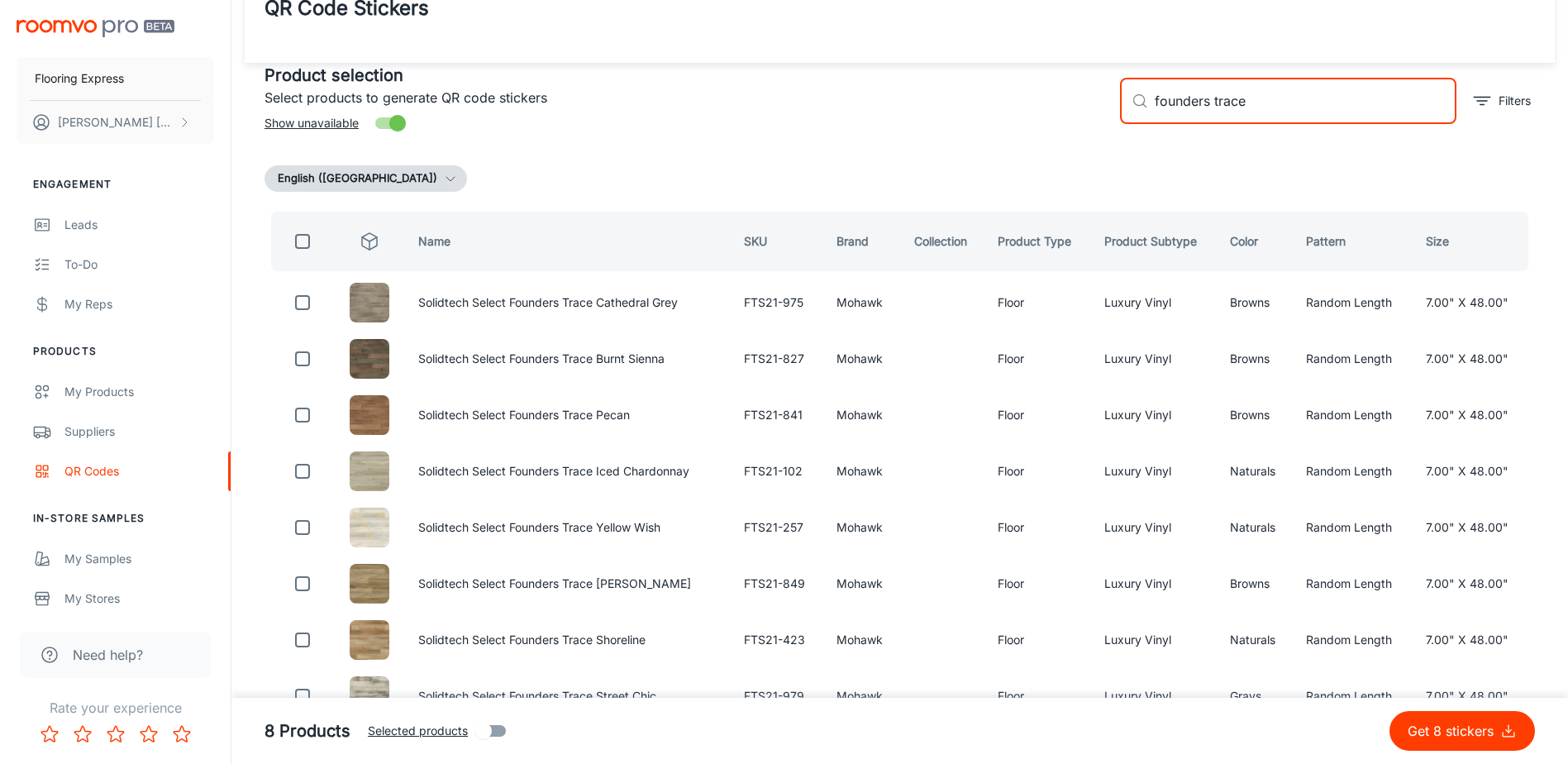
type input "founders trace"
click at [300, 243] on input "checkbox" at bounding box center [302, 241] width 33 height 33
checkbox input "true"
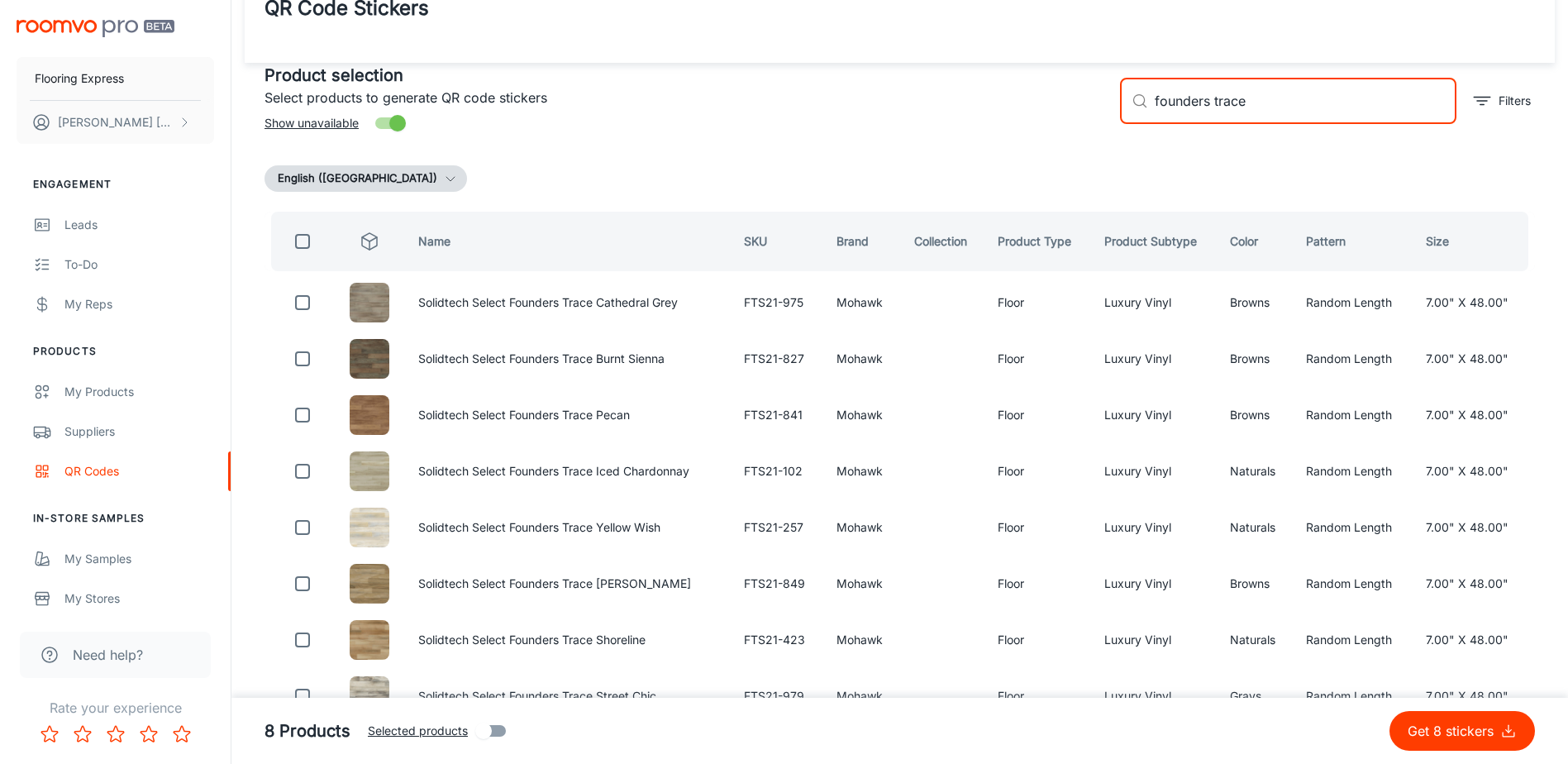
checkbox input "true"
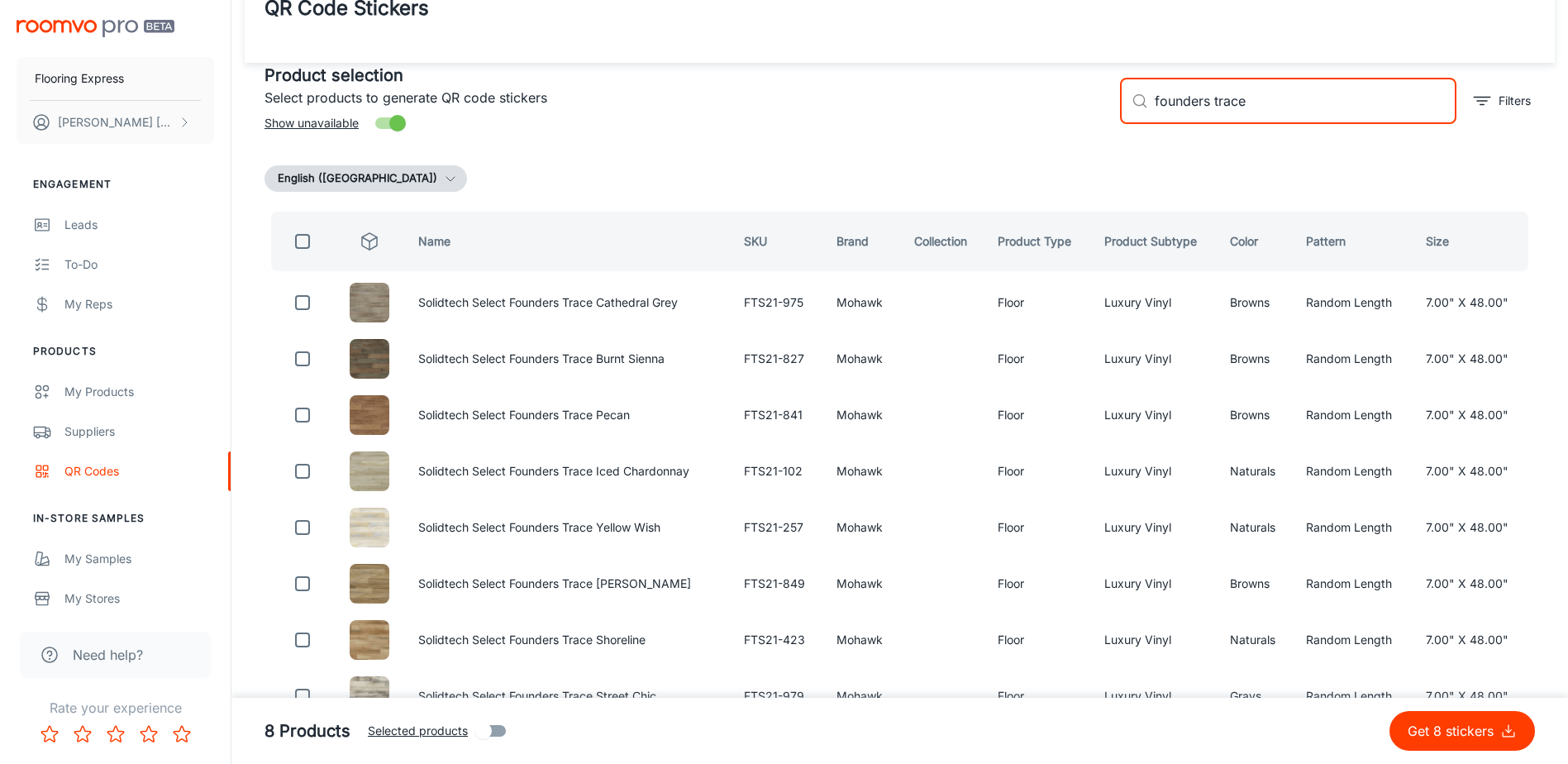
checkbox input "true"
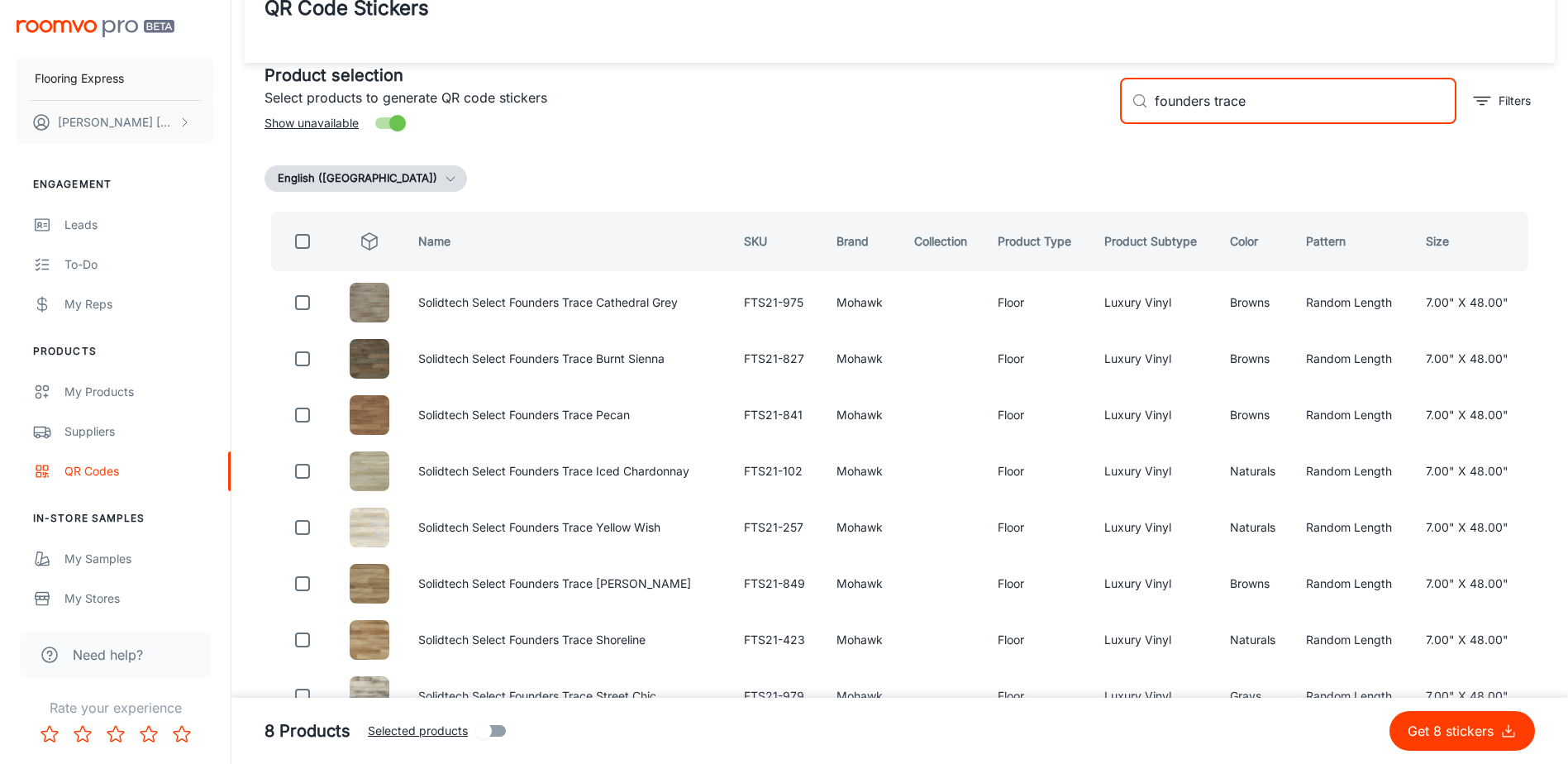
checkbox input "true"
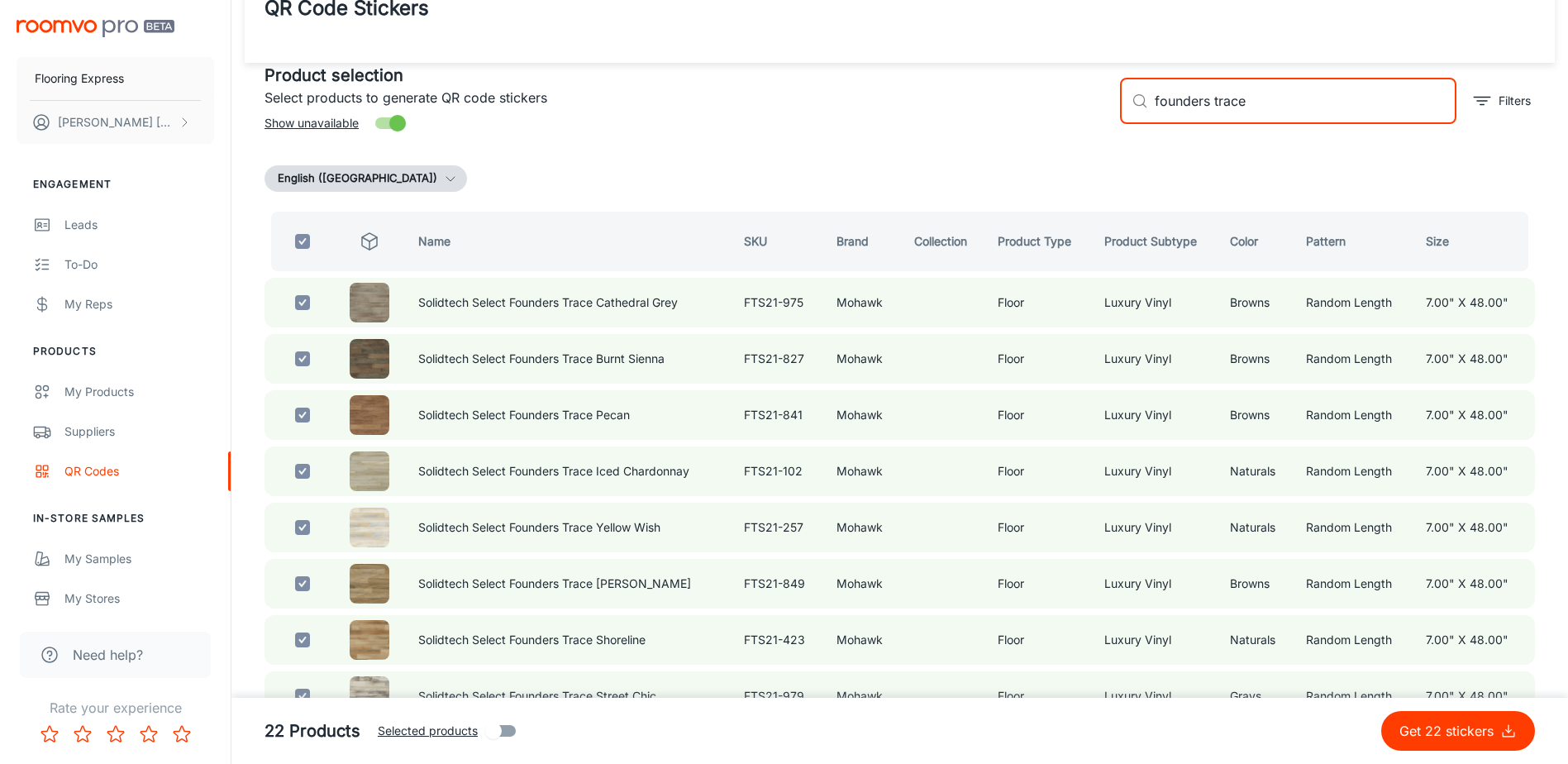
click at [1268, 98] on input "founders trace" at bounding box center [1306, 101] width 302 height 47
drag, startPoint x: 1268, startPoint y: 98, endPoint x: 1092, endPoint y: 107, distance: 176.2
click at [1092, 107] on div "Product selection Select products to generate QR code stickers Show unavailable…" at bounding box center [894, 94] width 1284 height 90
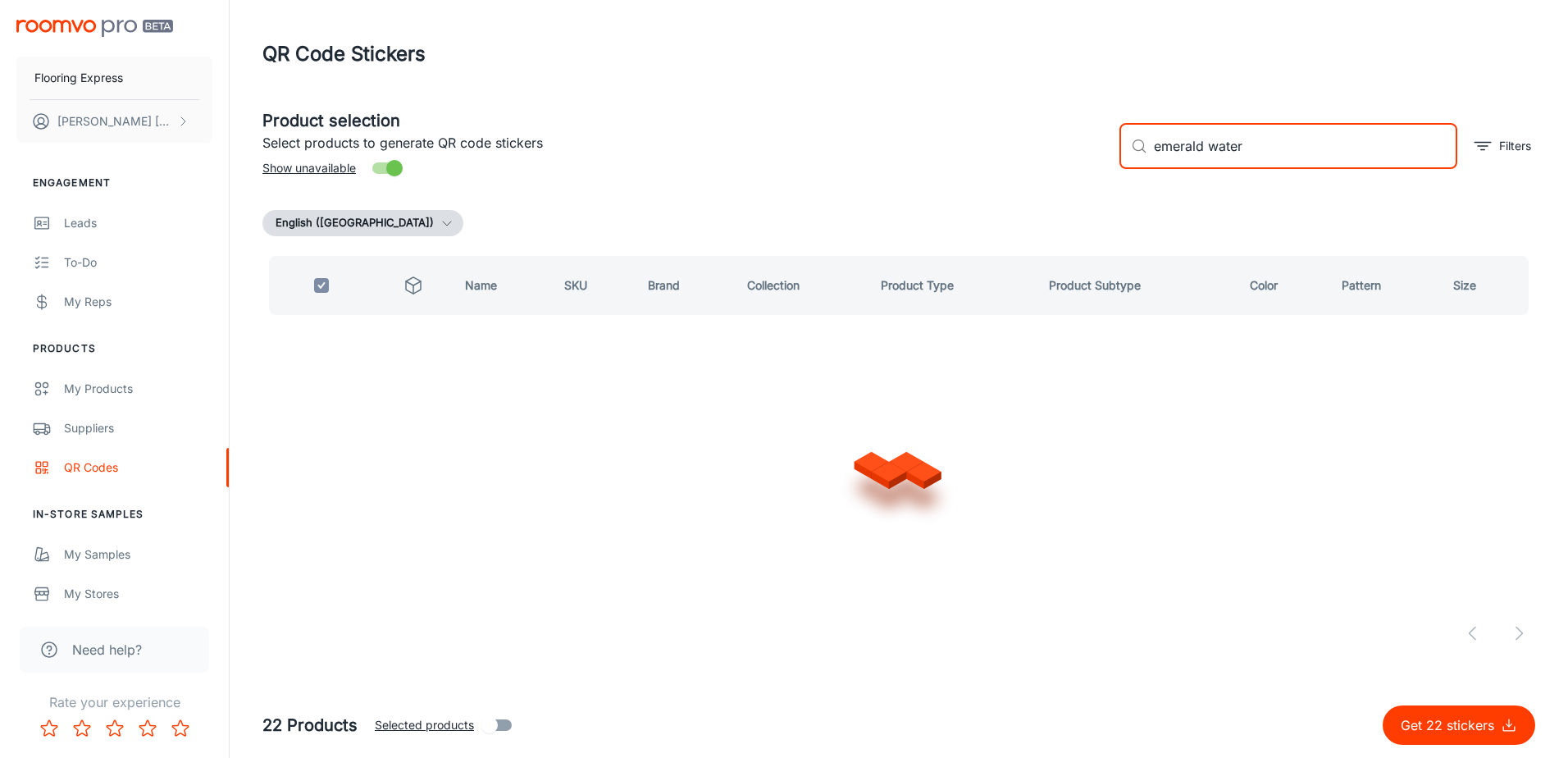
type input "emerald waters"
checkbox input "false"
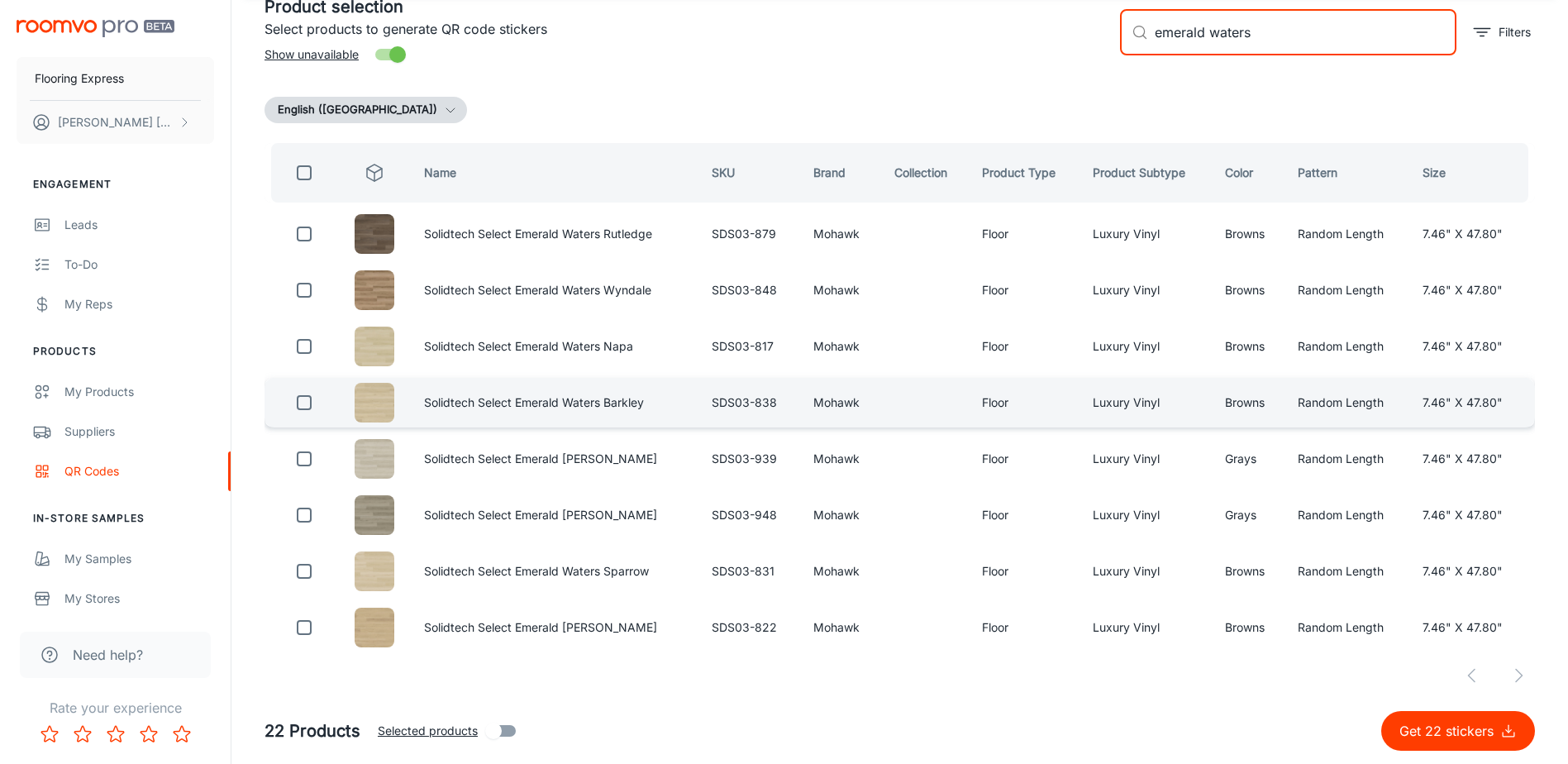
scroll to position [123, 0]
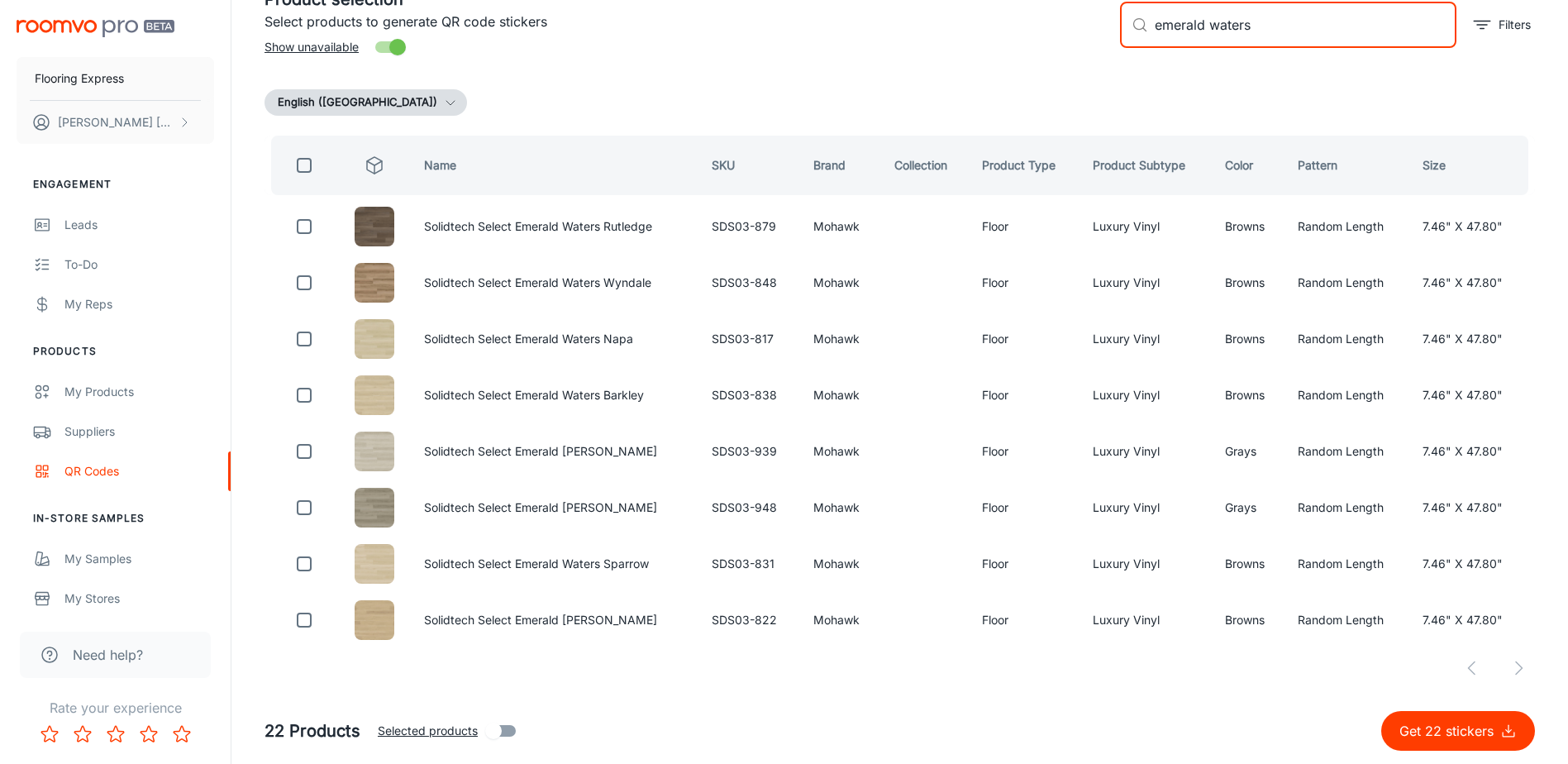
type input "emerald waters"
click at [296, 166] on input "checkbox" at bounding box center [304, 165] width 33 height 33
checkbox input "true"
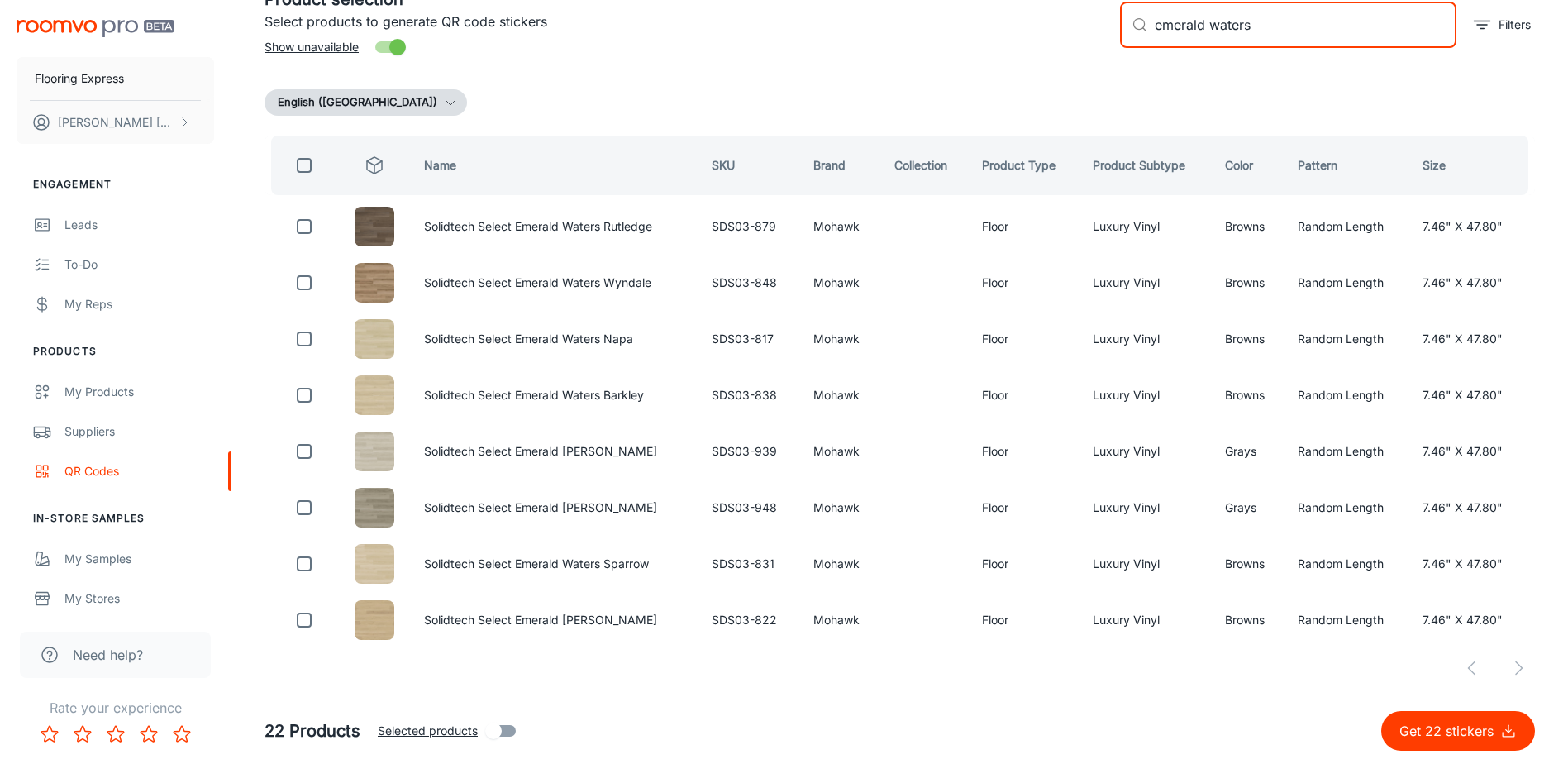
checkbox input "true"
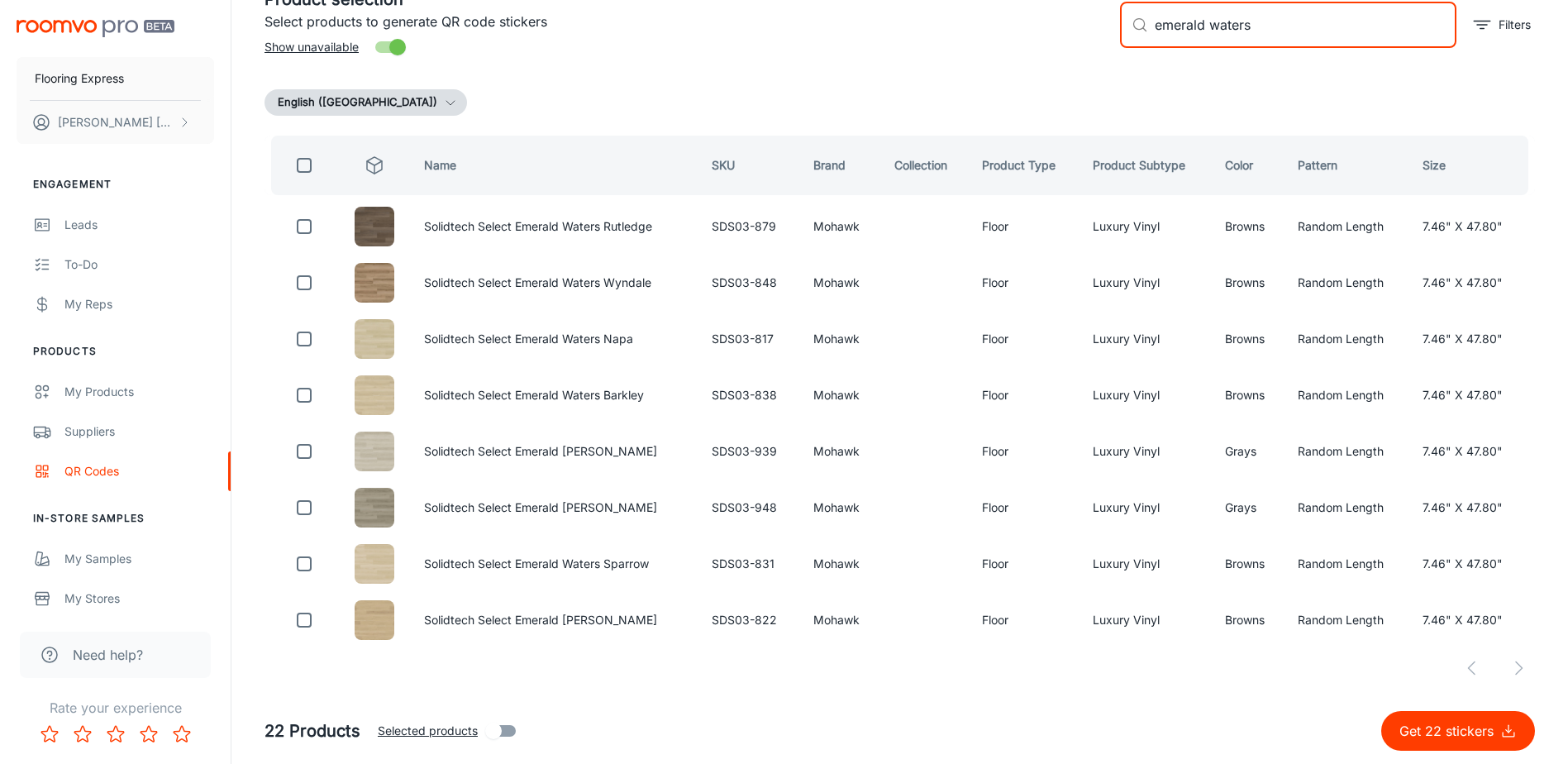
checkbox input "true"
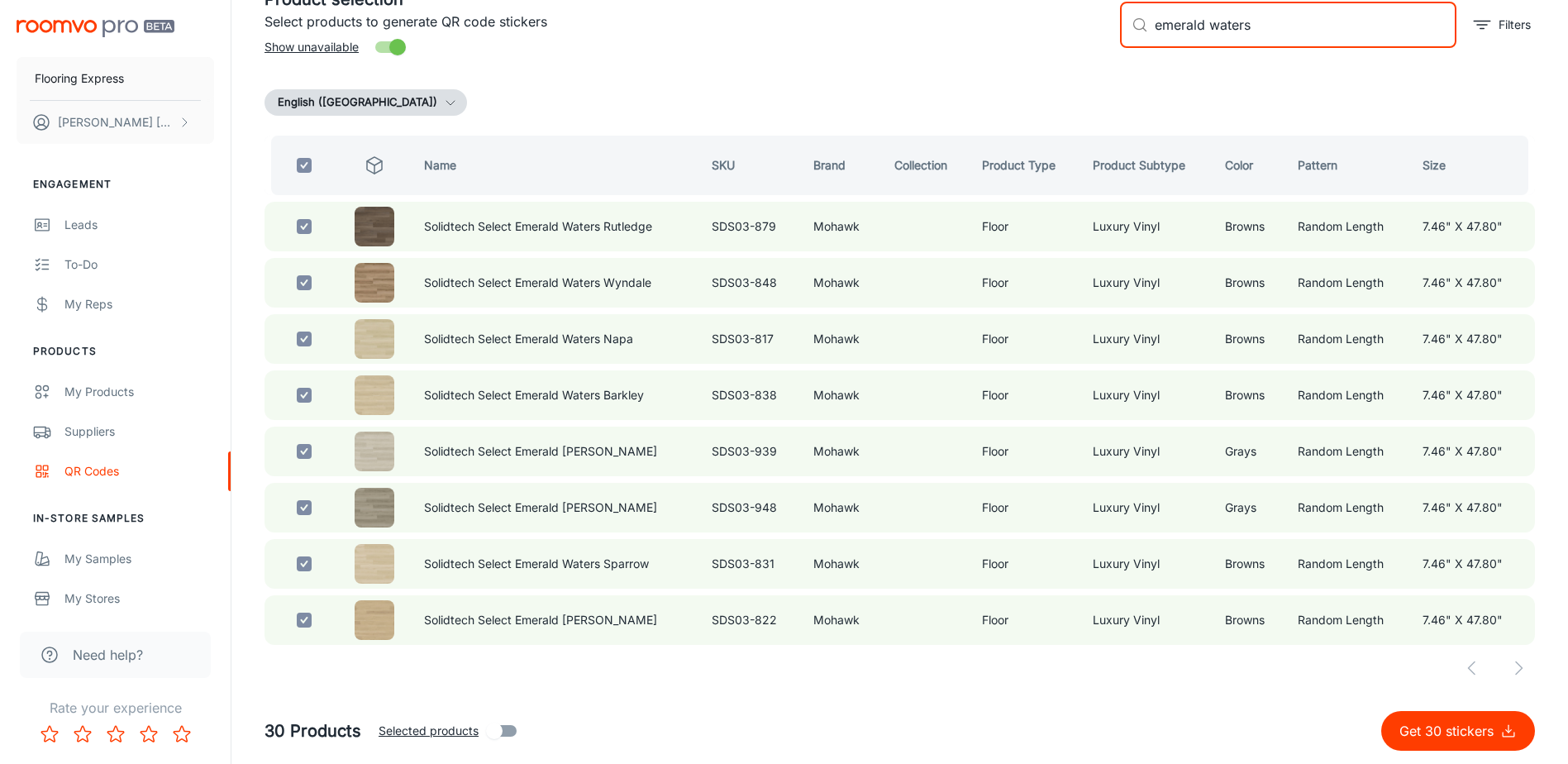
drag, startPoint x: 1258, startPoint y: 21, endPoint x: 1074, endPoint y: 24, distance: 184.0
click at [1075, 24] on div "Product selection Select products to generate QR code stickers Show unavailable…" at bounding box center [894, 18] width 1284 height 90
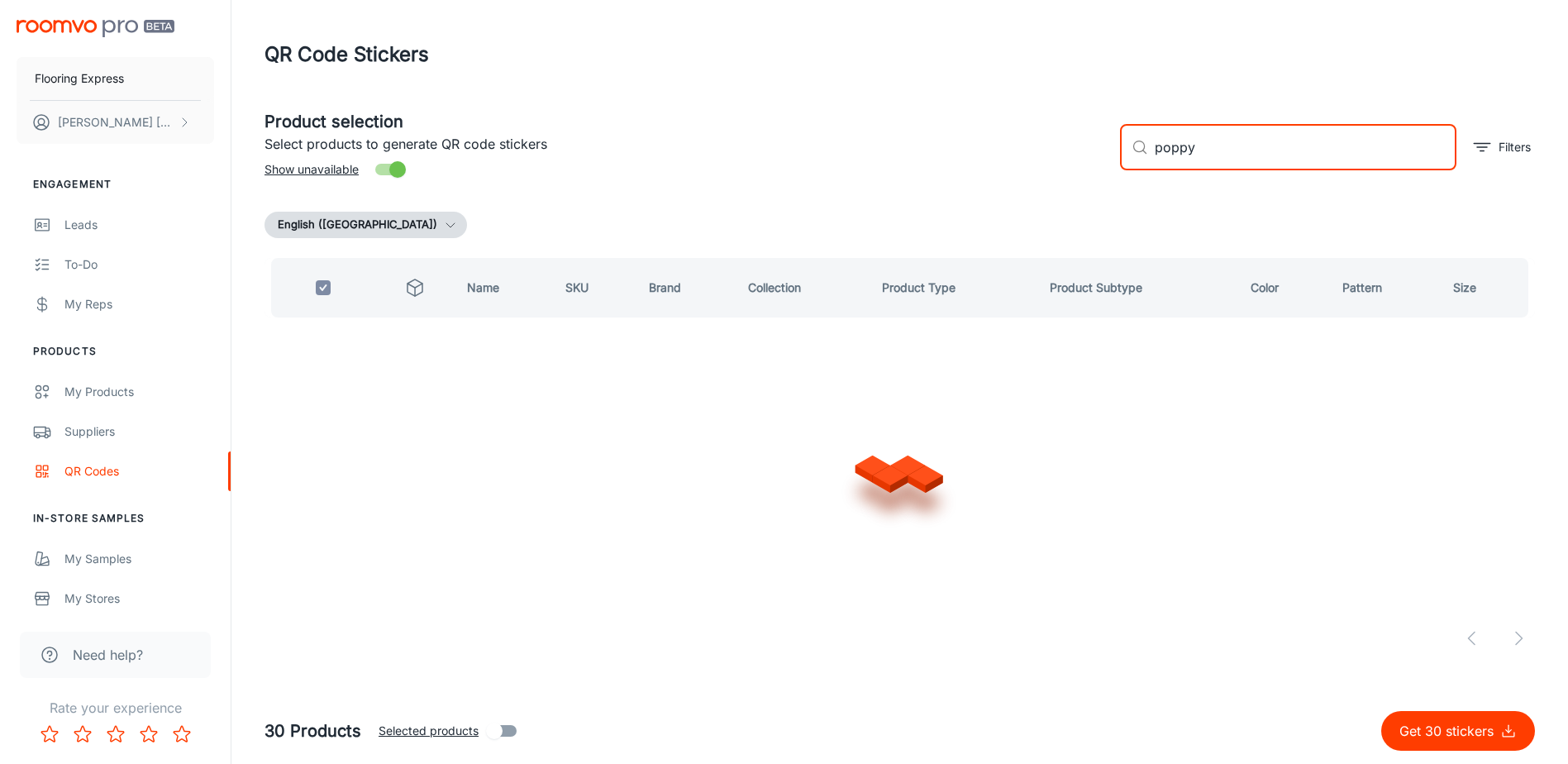
scroll to position [0, 0]
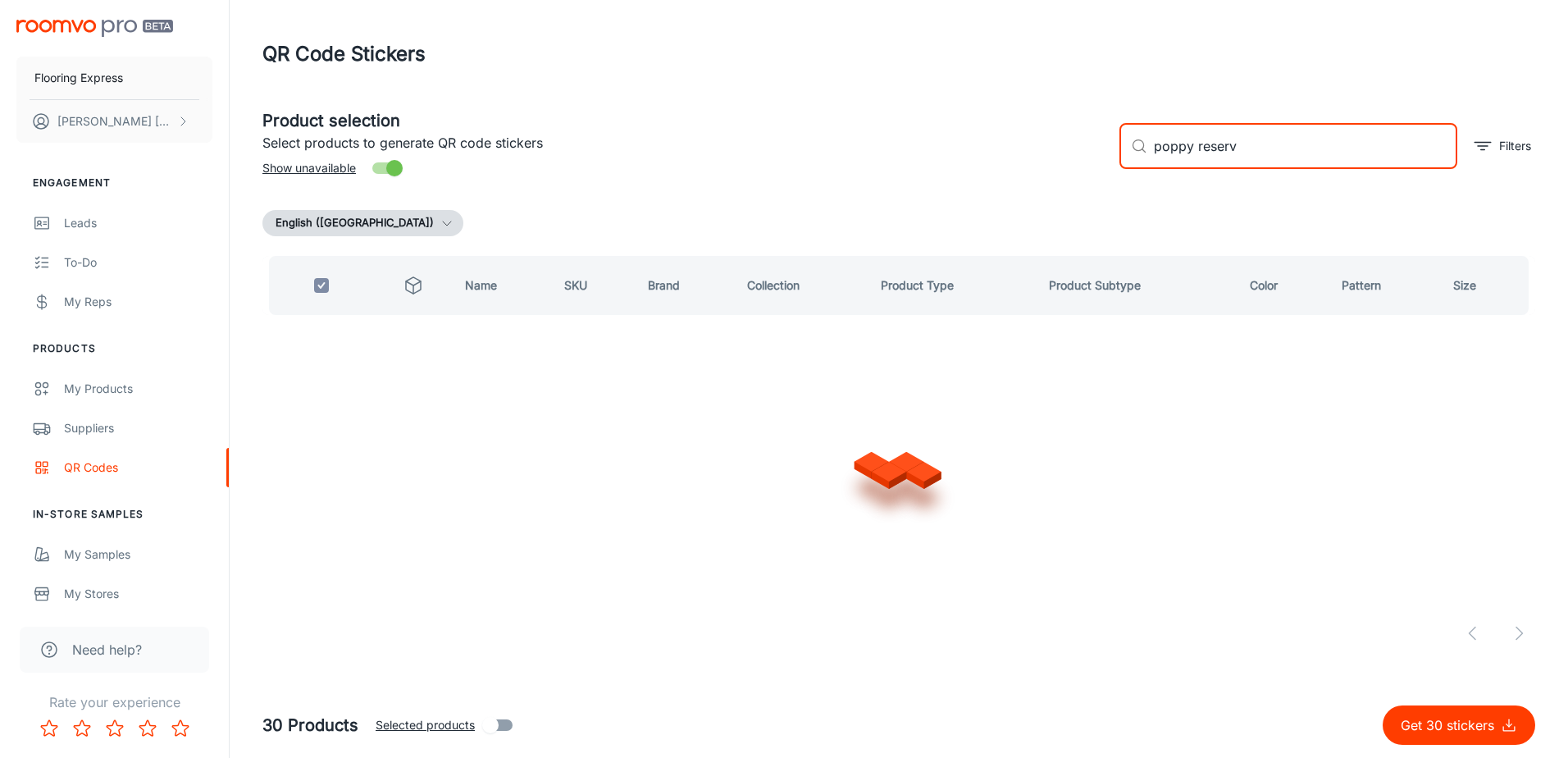
type input "poppy reserve"
checkbox input "false"
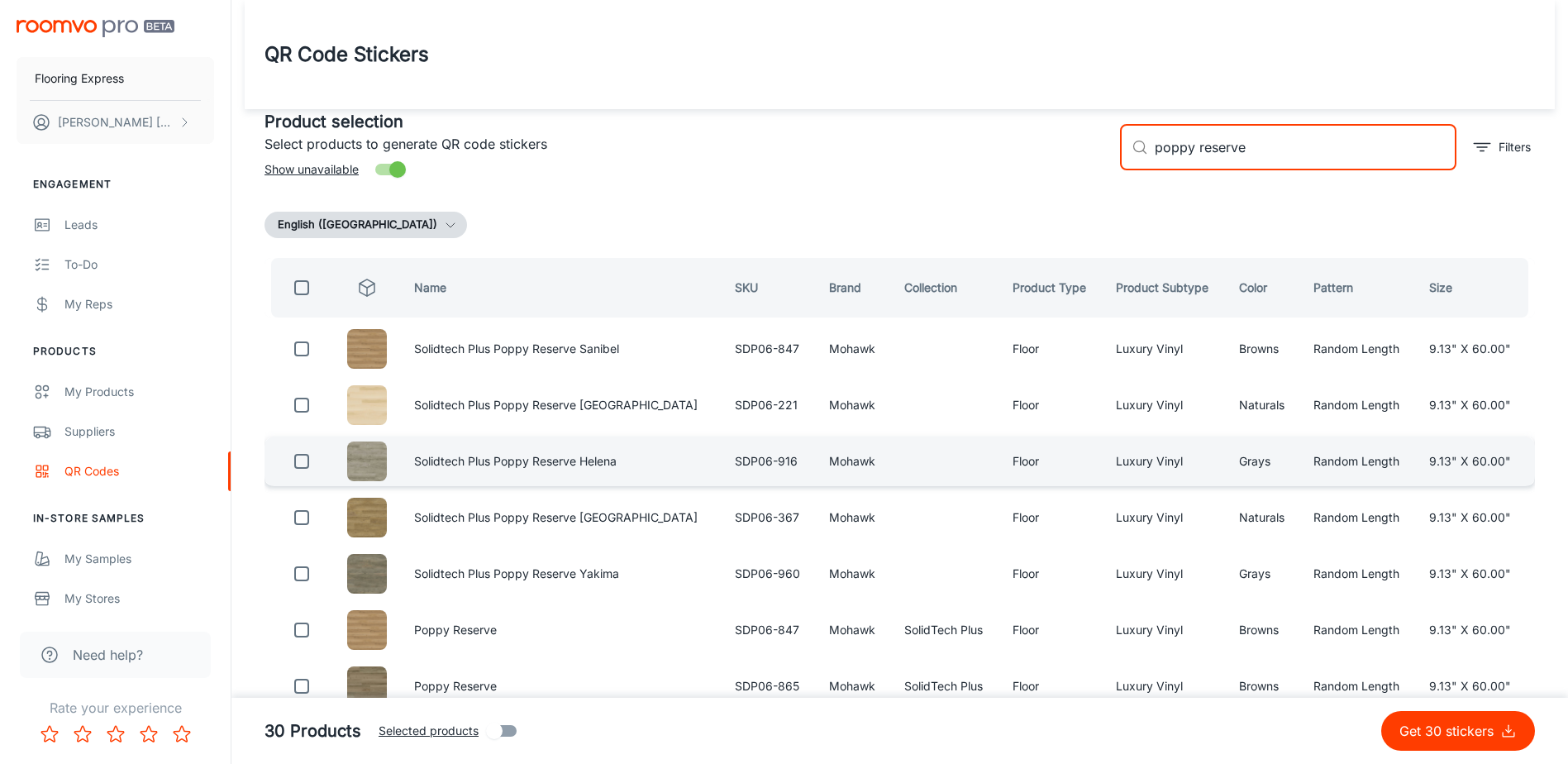
scroll to position [66, 0]
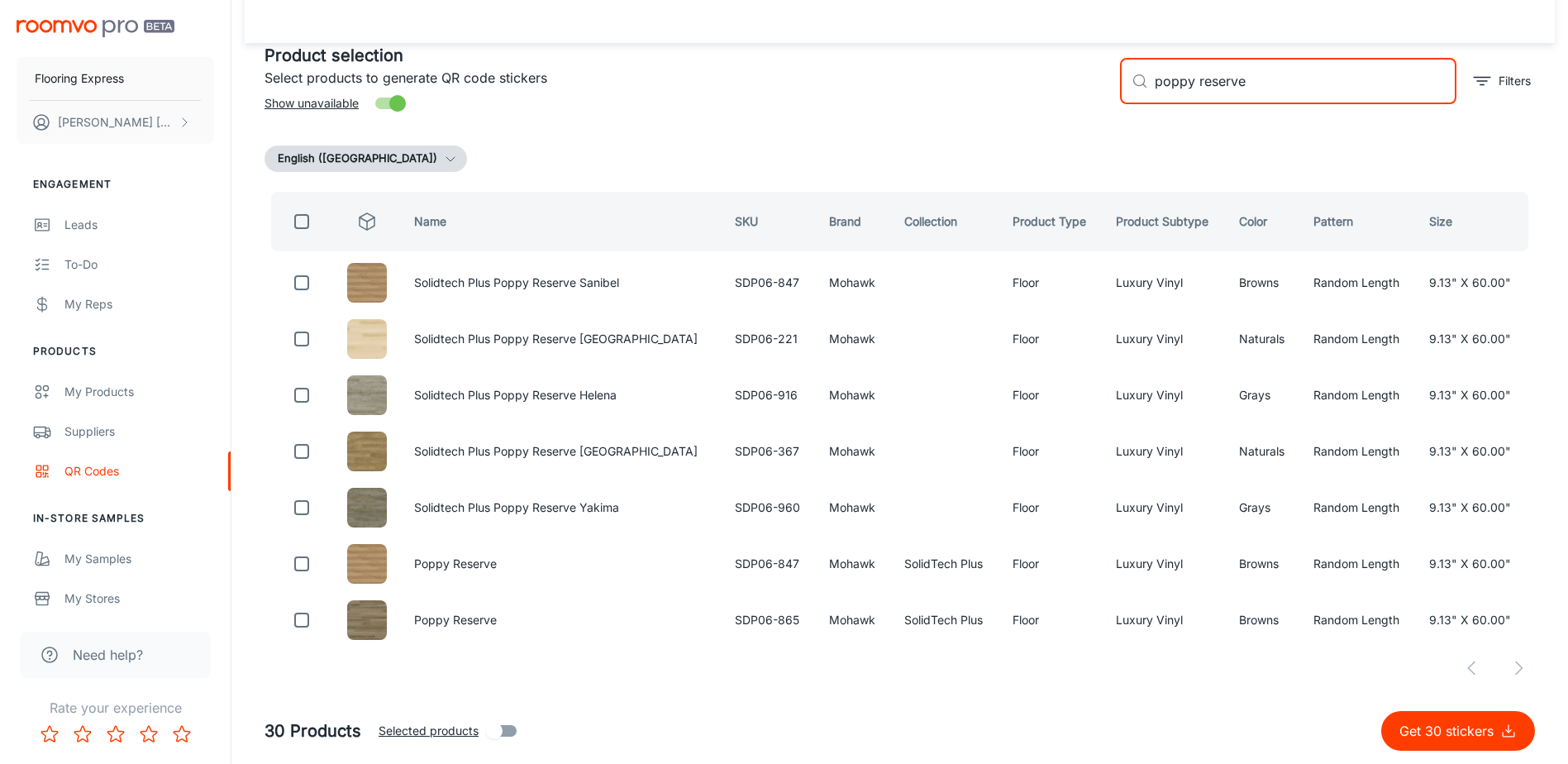
type input "poppy reserve"
click at [300, 219] on input "checkbox" at bounding box center [302, 221] width 33 height 33
checkbox input "true"
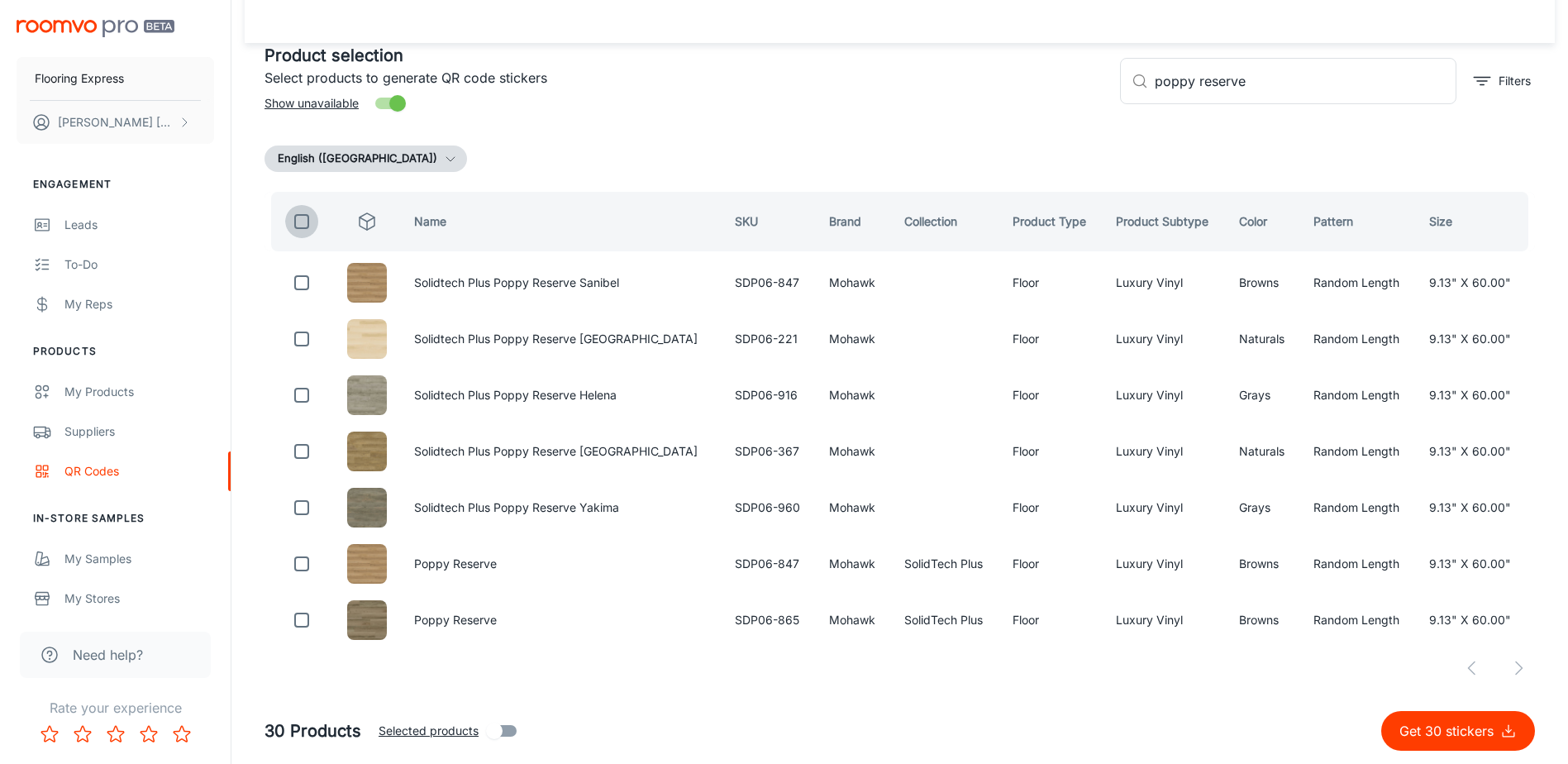
checkbox input "true"
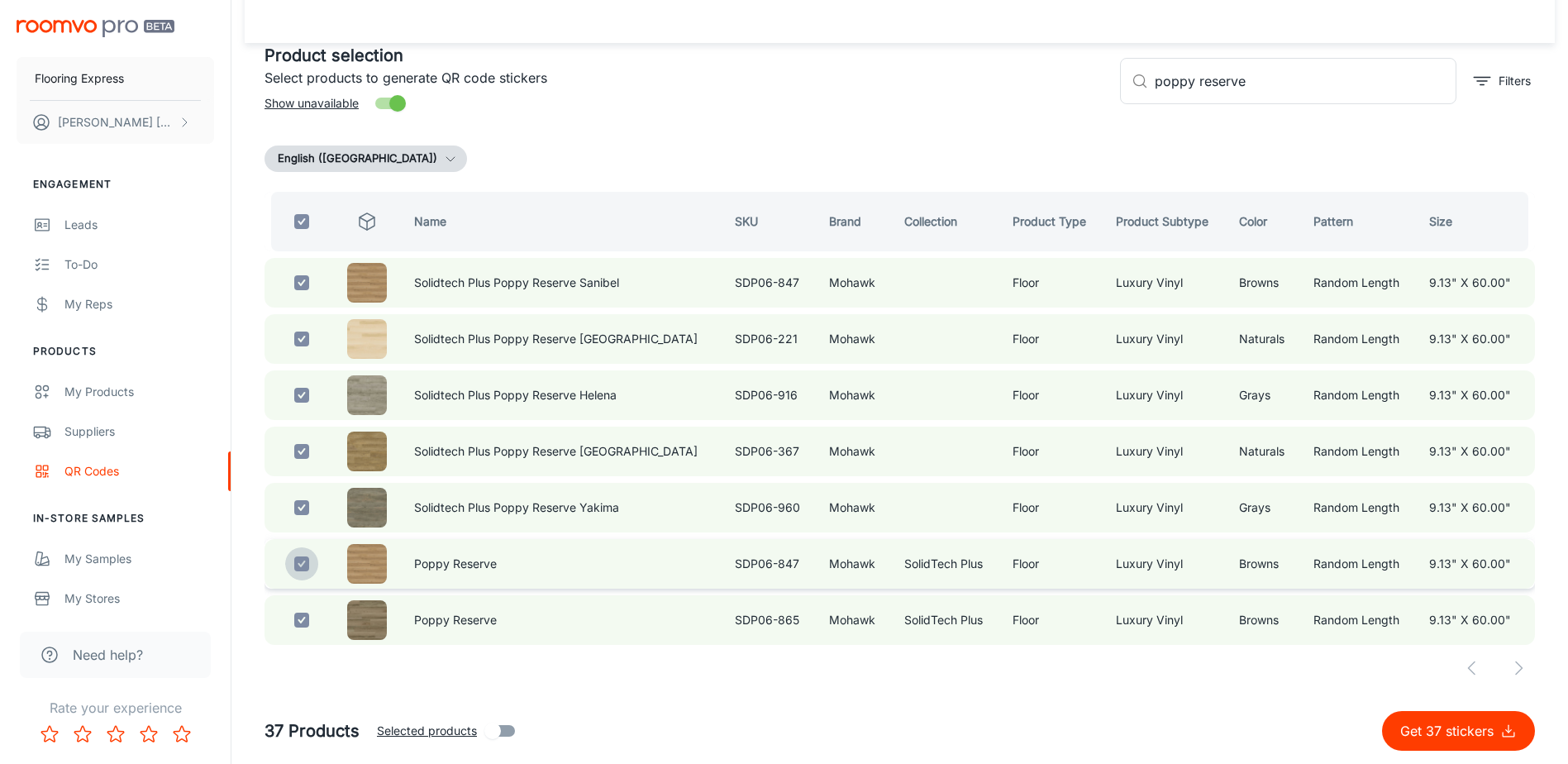
click at [305, 567] on input "checkbox" at bounding box center [302, 563] width 33 height 33
checkbox input "false"
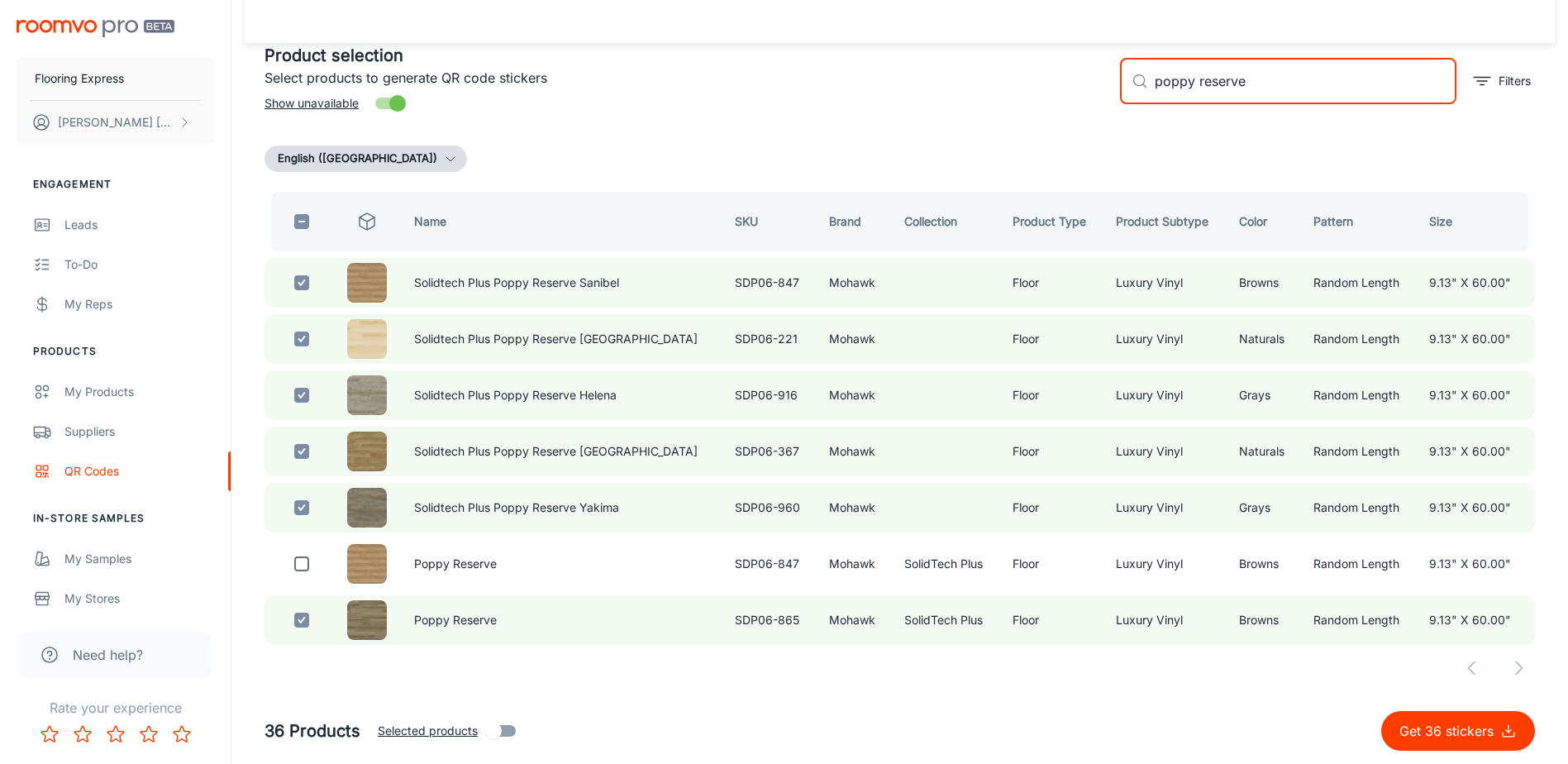
drag, startPoint x: 1259, startPoint y: 82, endPoint x: 1079, endPoint y: 87, distance: 180.1
click at [1079, 87] on div "Product selection Select products to generate QR code stickers Show unavailable…" at bounding box center [894, 74] width 1284 height 90
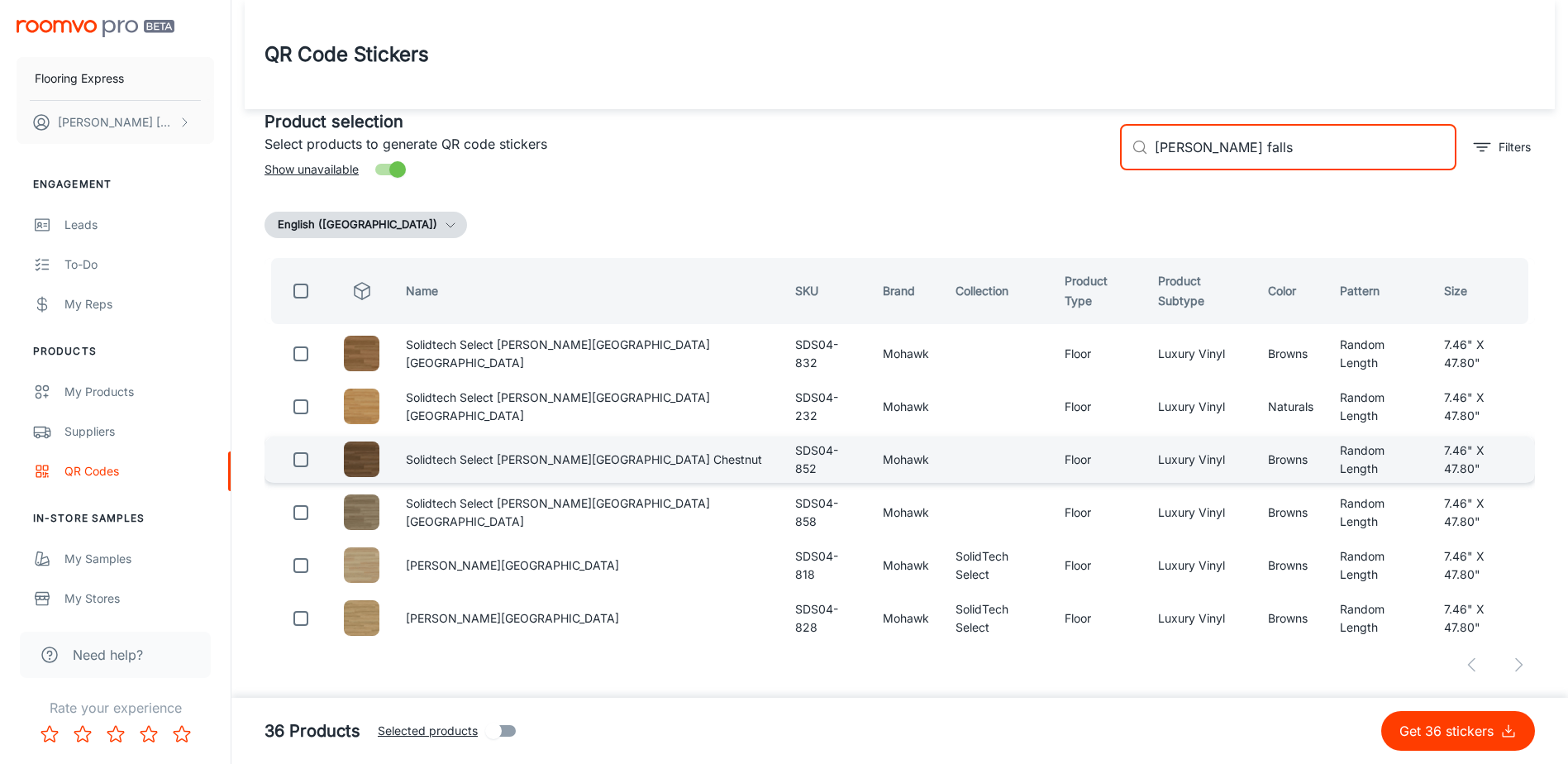
scroll to position [10, 0]
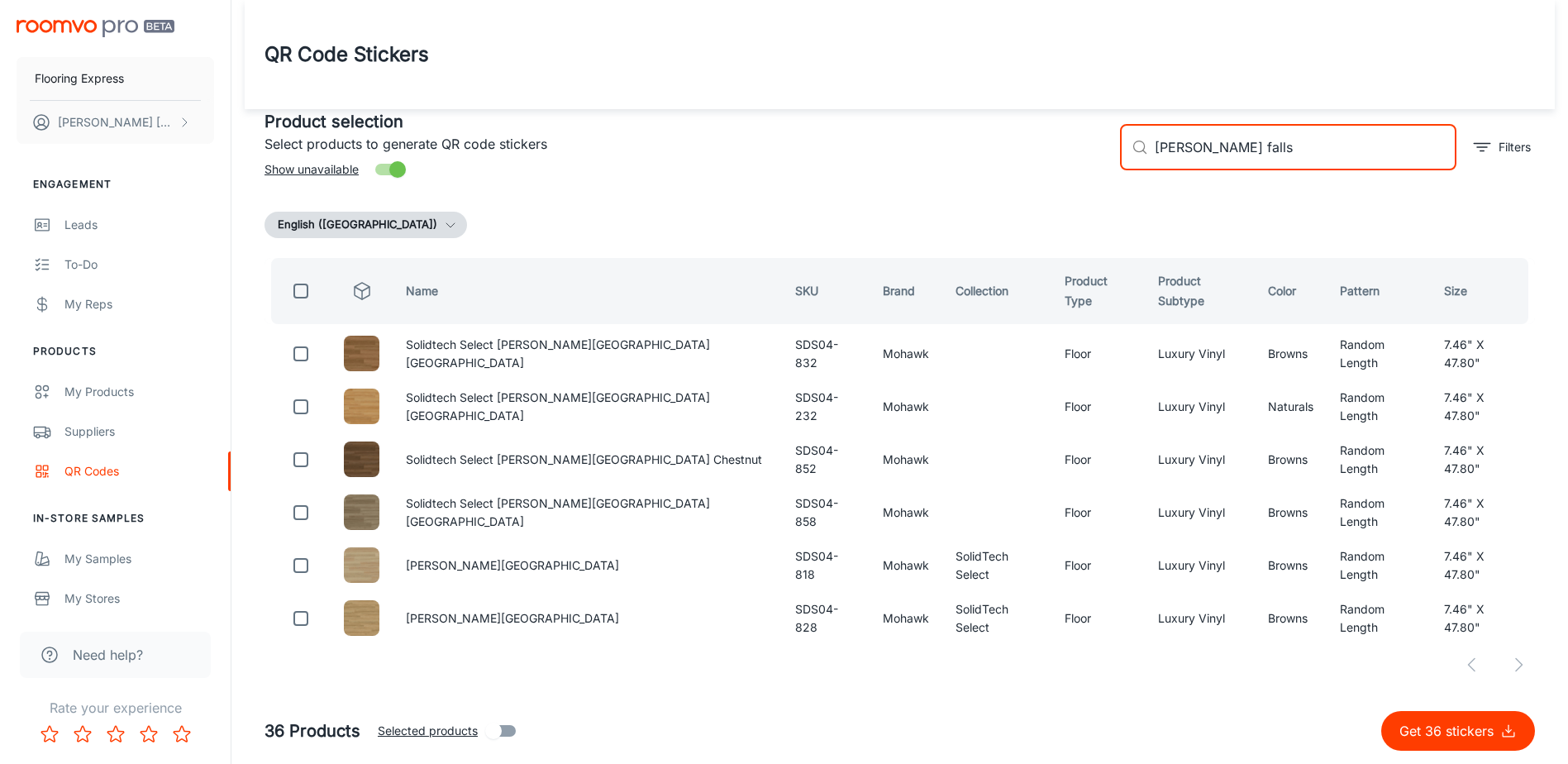
type input "[PERSON_NAME] falls"
click at [301, 279] on input "checkbox" at bounding box center [301, 291] width 33 height 33
checkbox input "true"
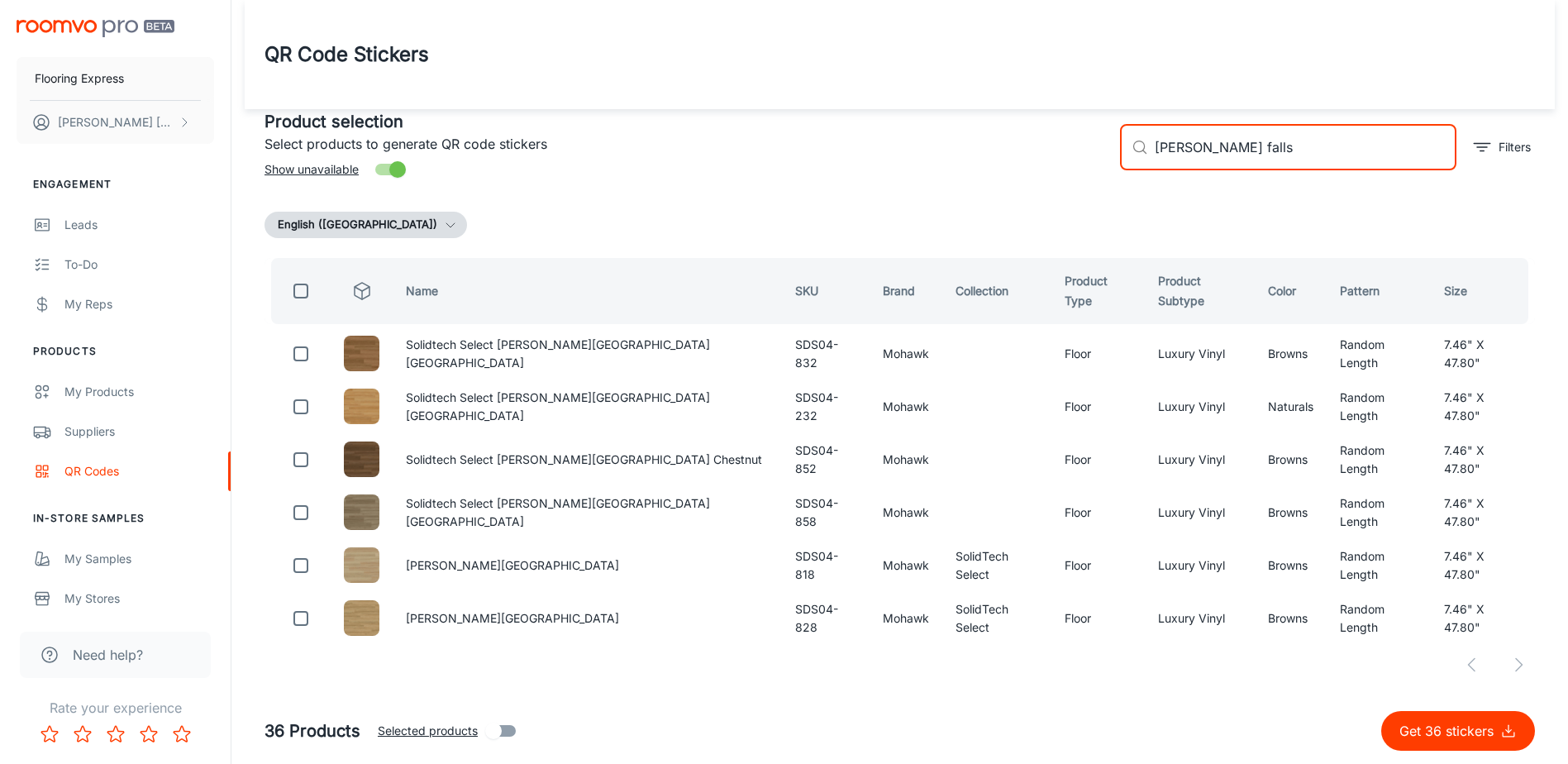
checkbox input "true"
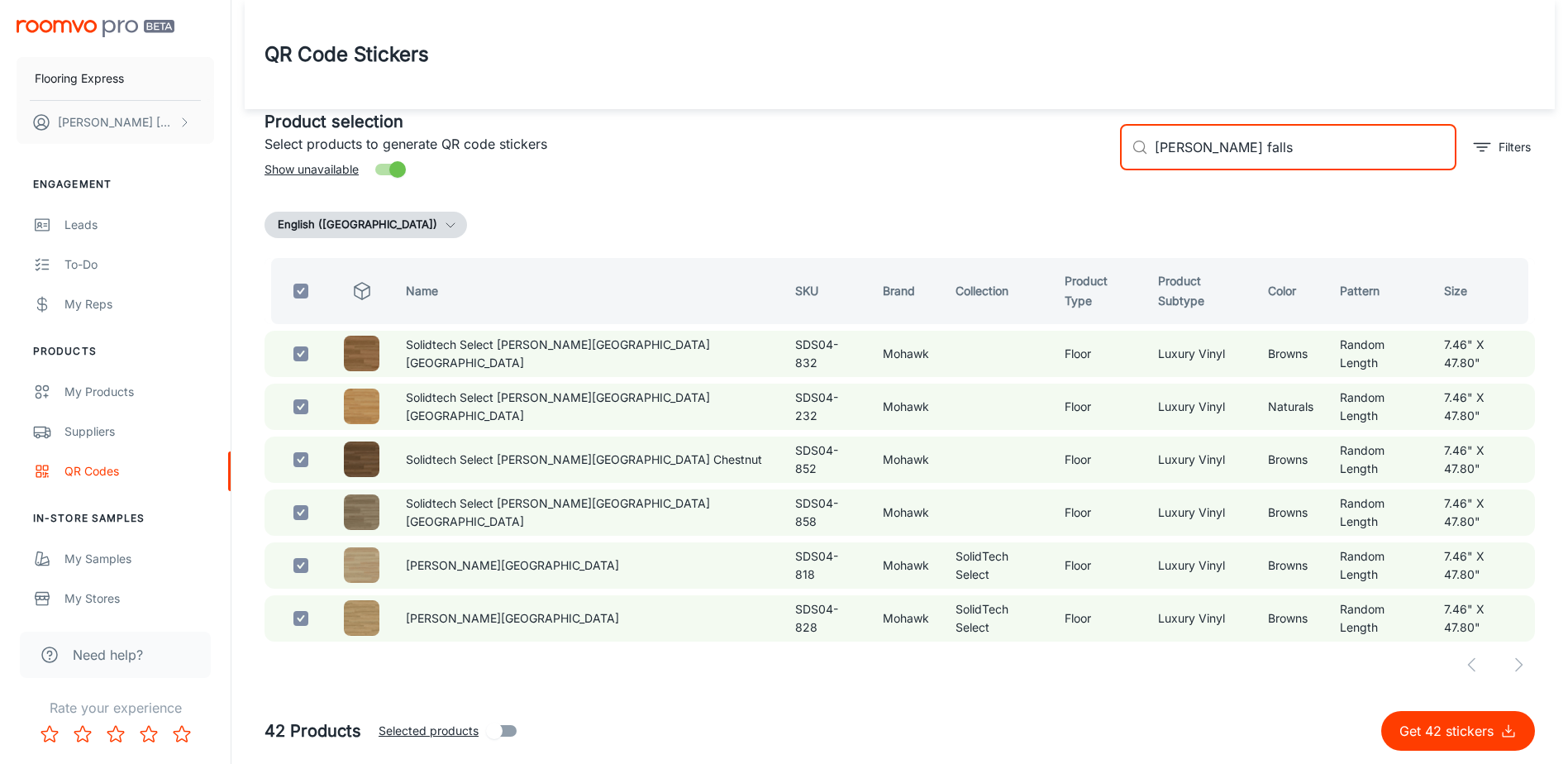
drag, startPoint x: 1261, startPoint y: 143, endPoint x: 1024, endPoint y: 145, distance: 237.0
click at [1026, 145] on div "Product selection Select products to generate QR code stickers Show unavailable…" at bounding box center [894, 141] width 1284 height 90
checkbox input "false"
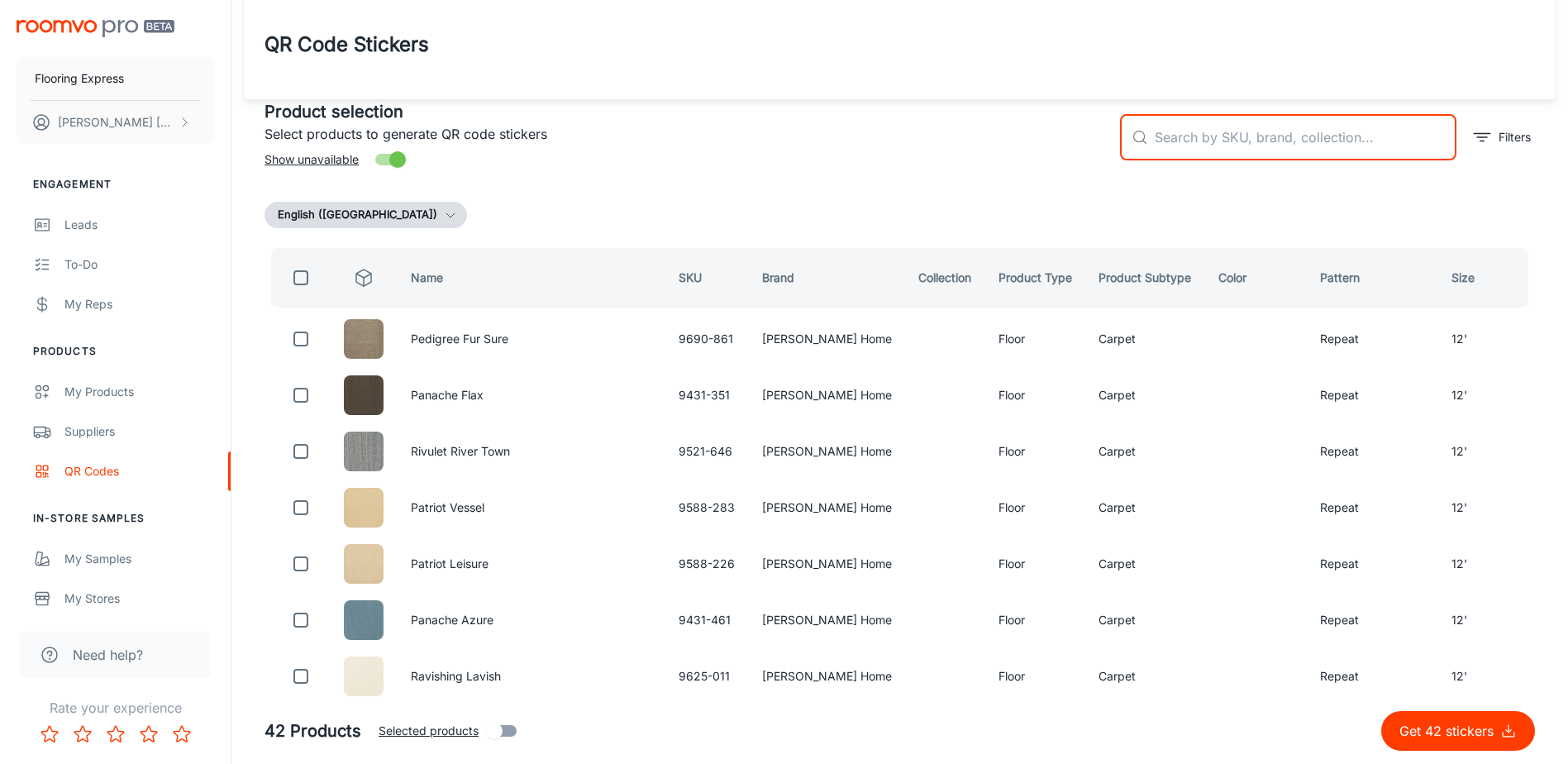
click at [1203, 141] on input "text" at bounding box center [1306, 137] width 302 height 47
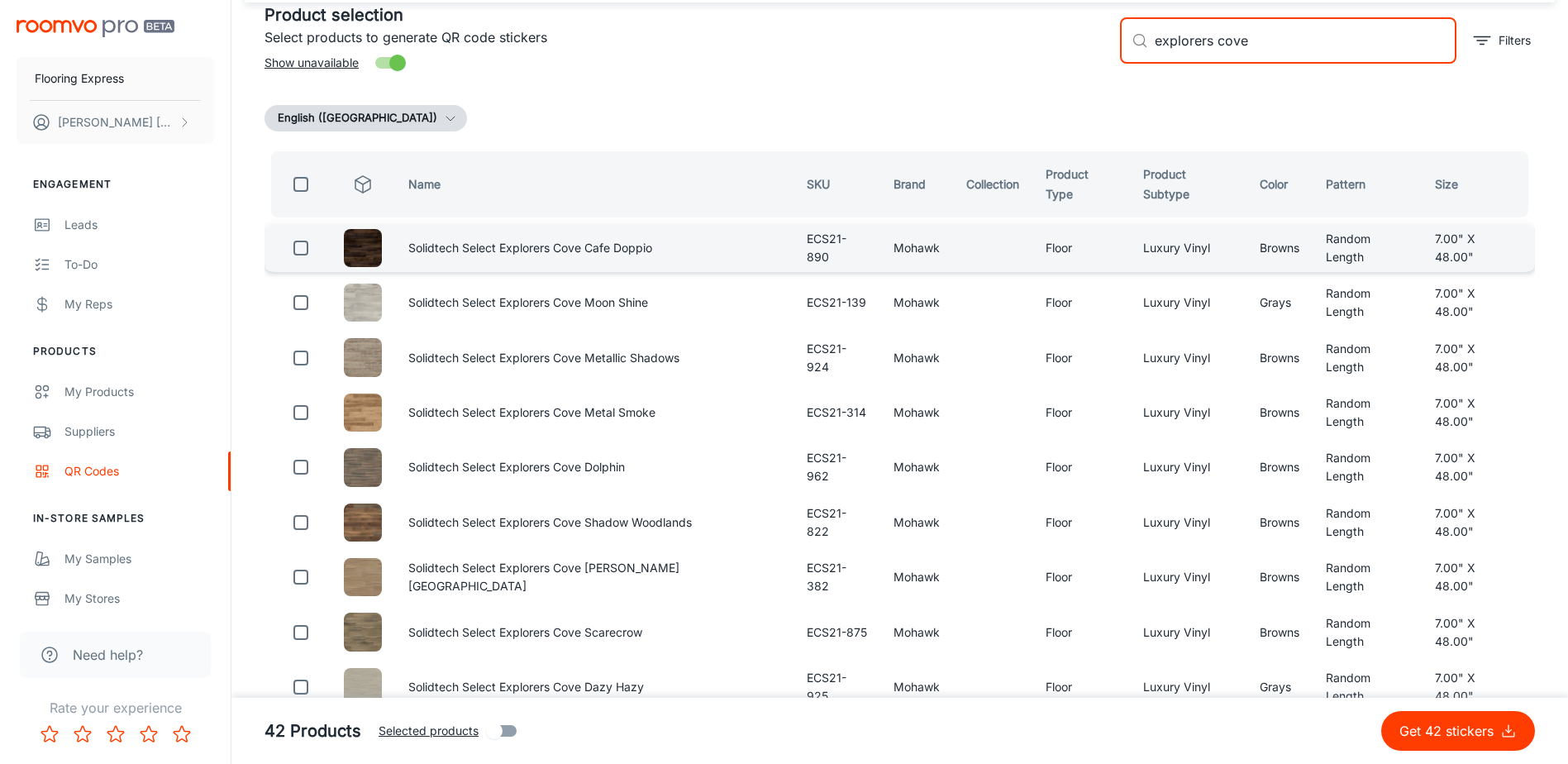
scroll to position [99, 0]
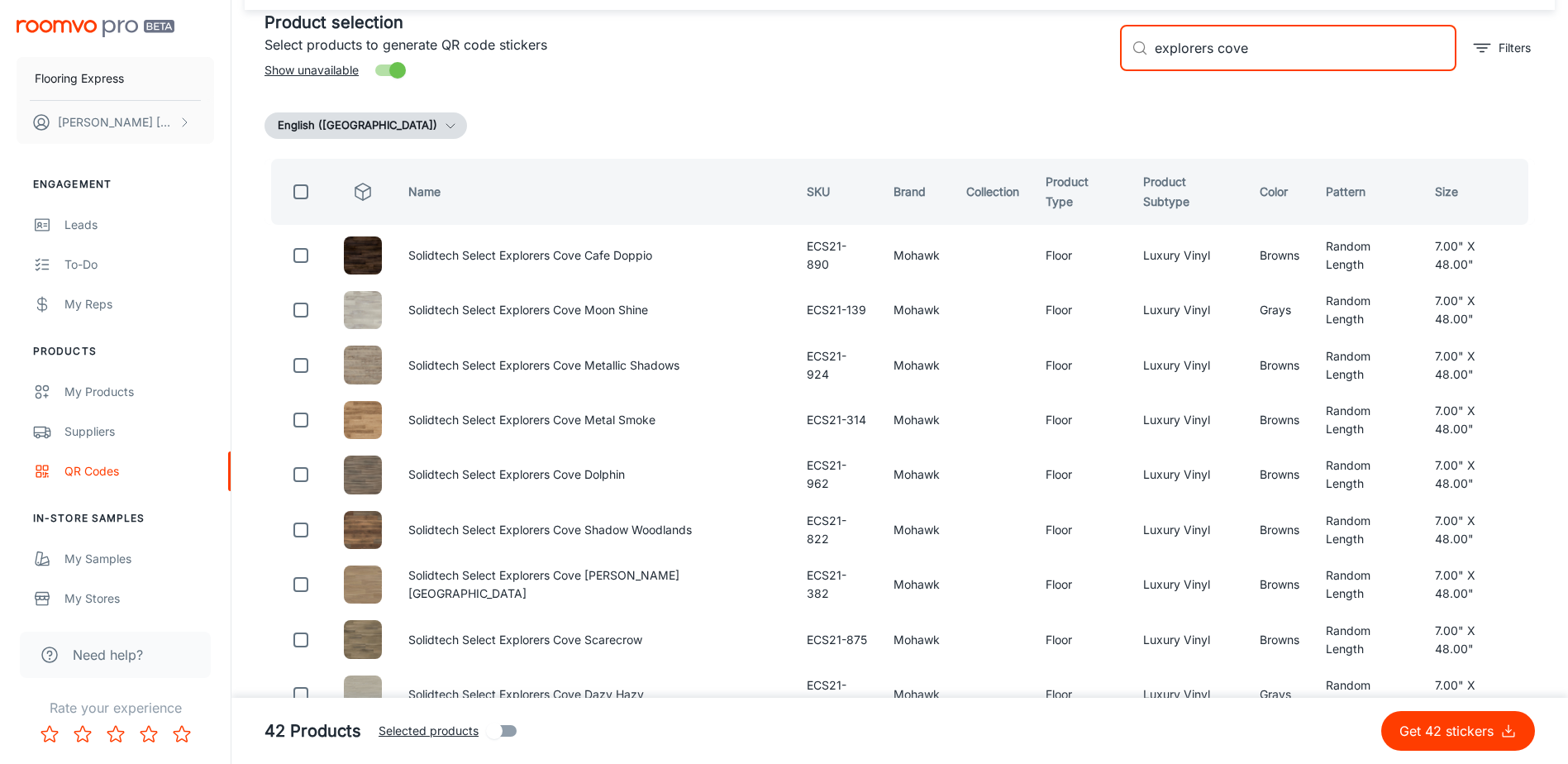
type input "explorers cove"
click at [304, 189] on input "checkbox" at bounding box center [301, 192] width 33 height 33
checkbox input "true"
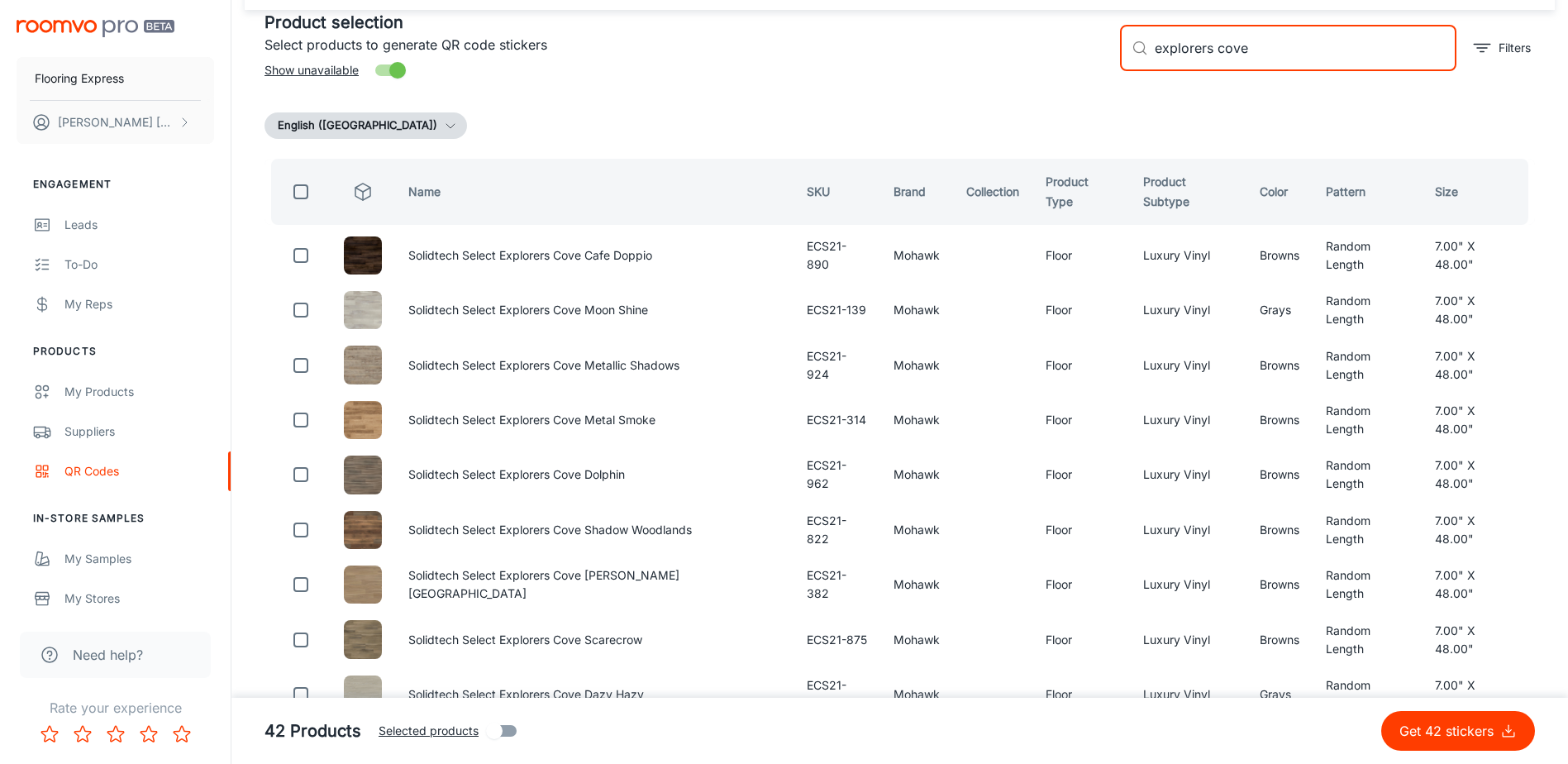
checkbox input "true"
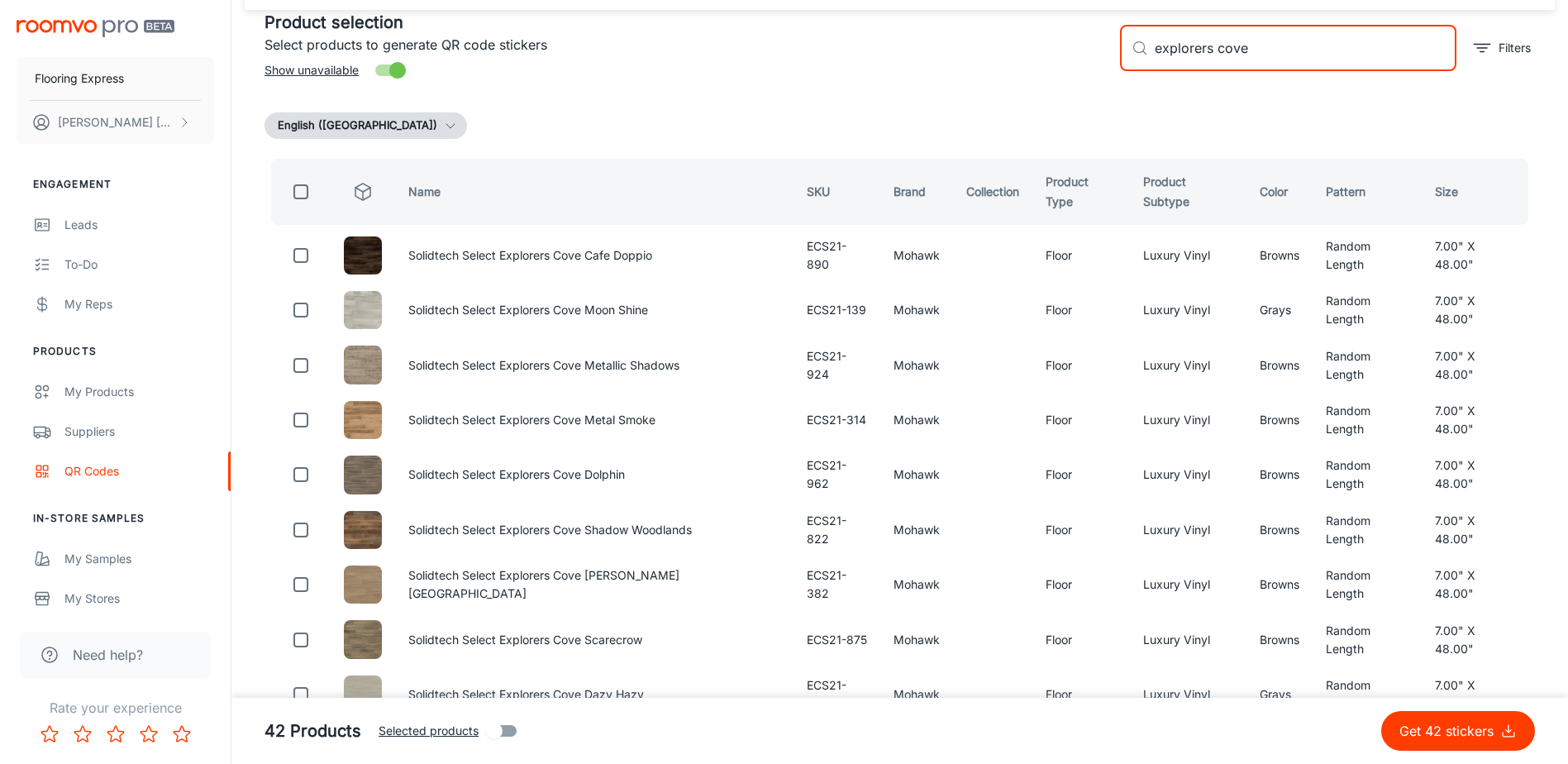
checkbox input "true"
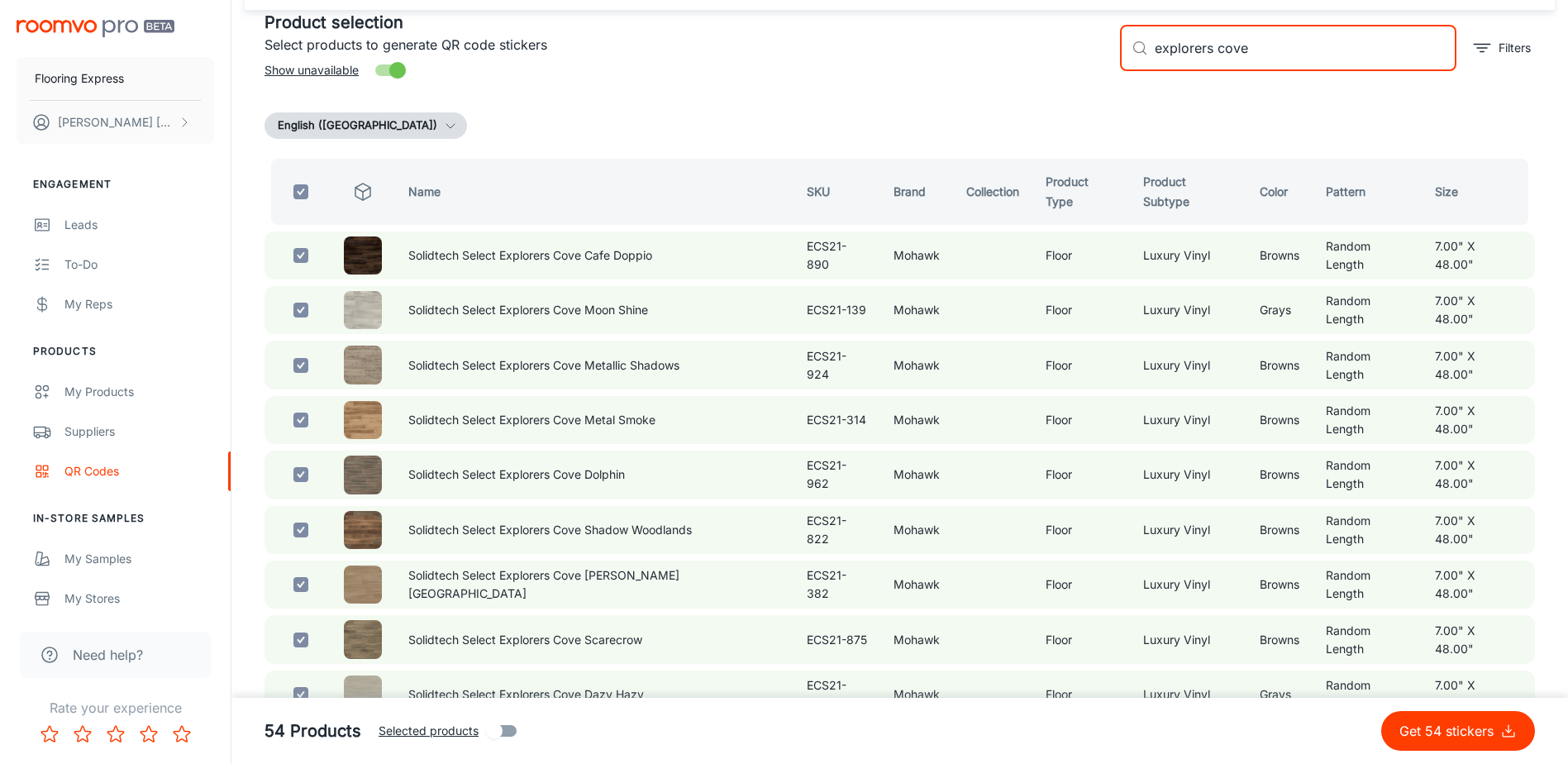
drag, startPoint x: 1271, startPoint y: 47, endPoint x: 1037, endPoint y: 66, distance: 234.8
click at [1038, 66] on div "Product selection Select products to generate QR code stickers Show unavailable…" at bounding box center [894, 41] width 1284 height 90
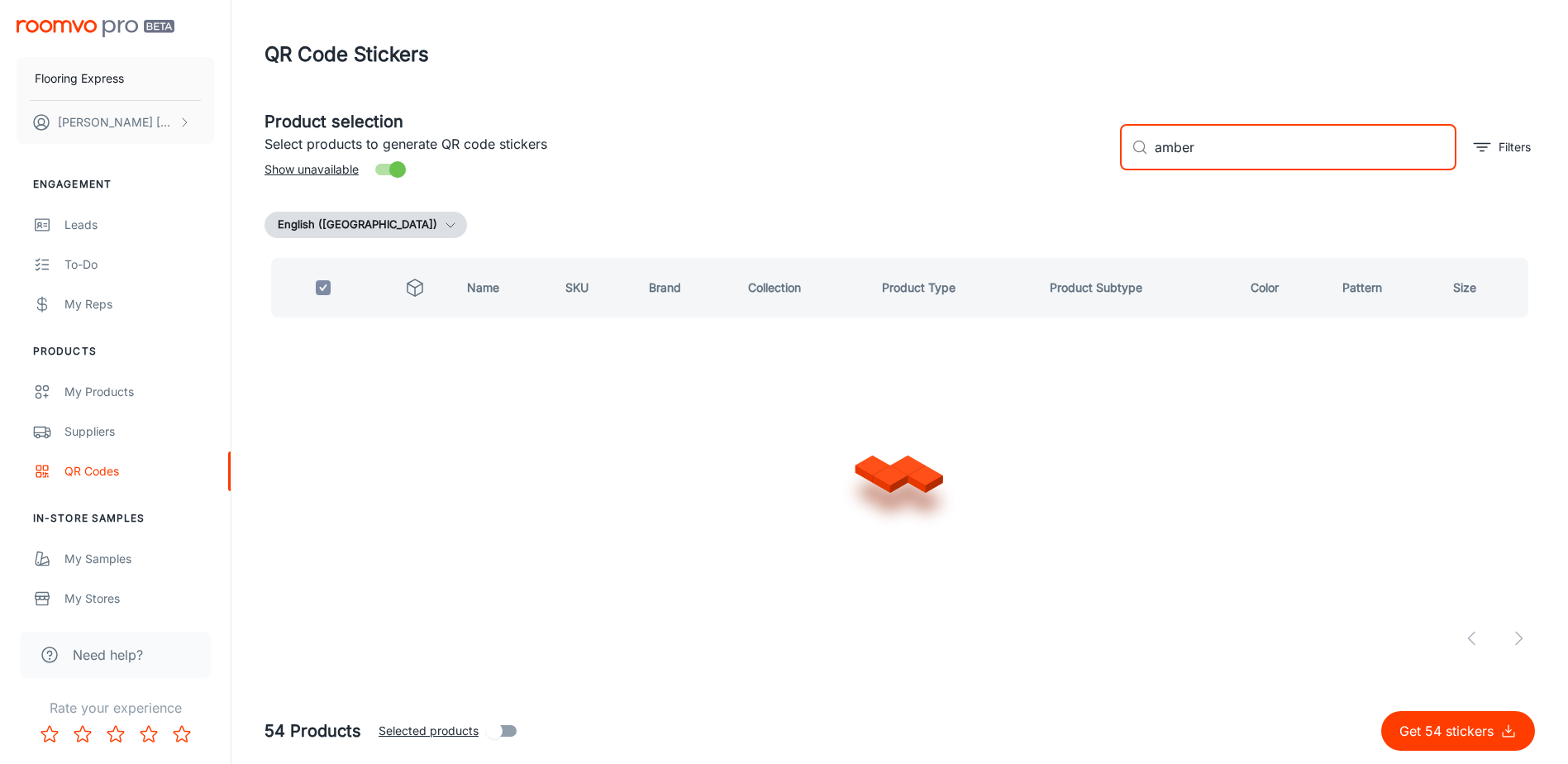
scroll to position [0, 0]
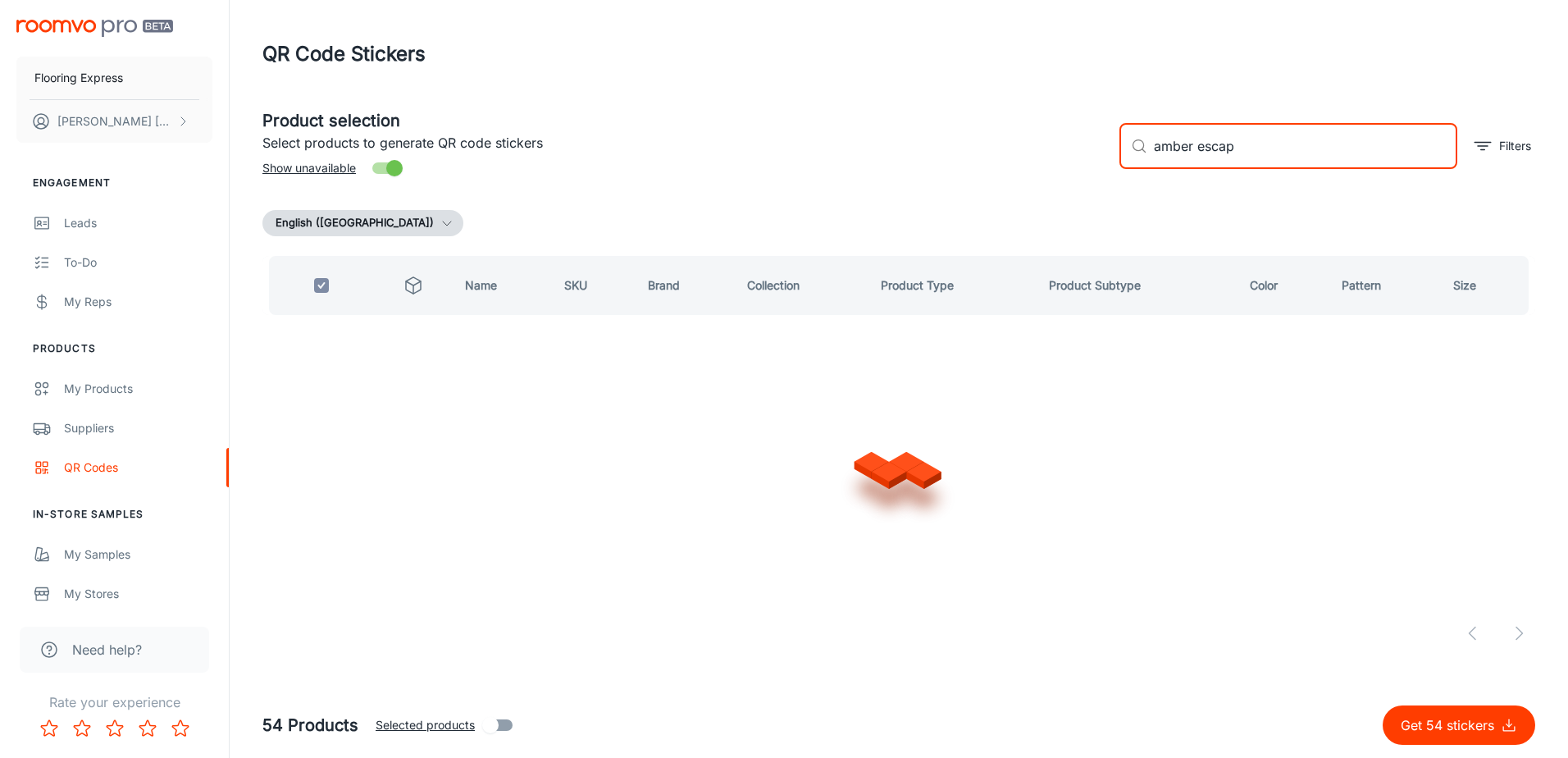
type input "amber escape"
checkbox input "false"
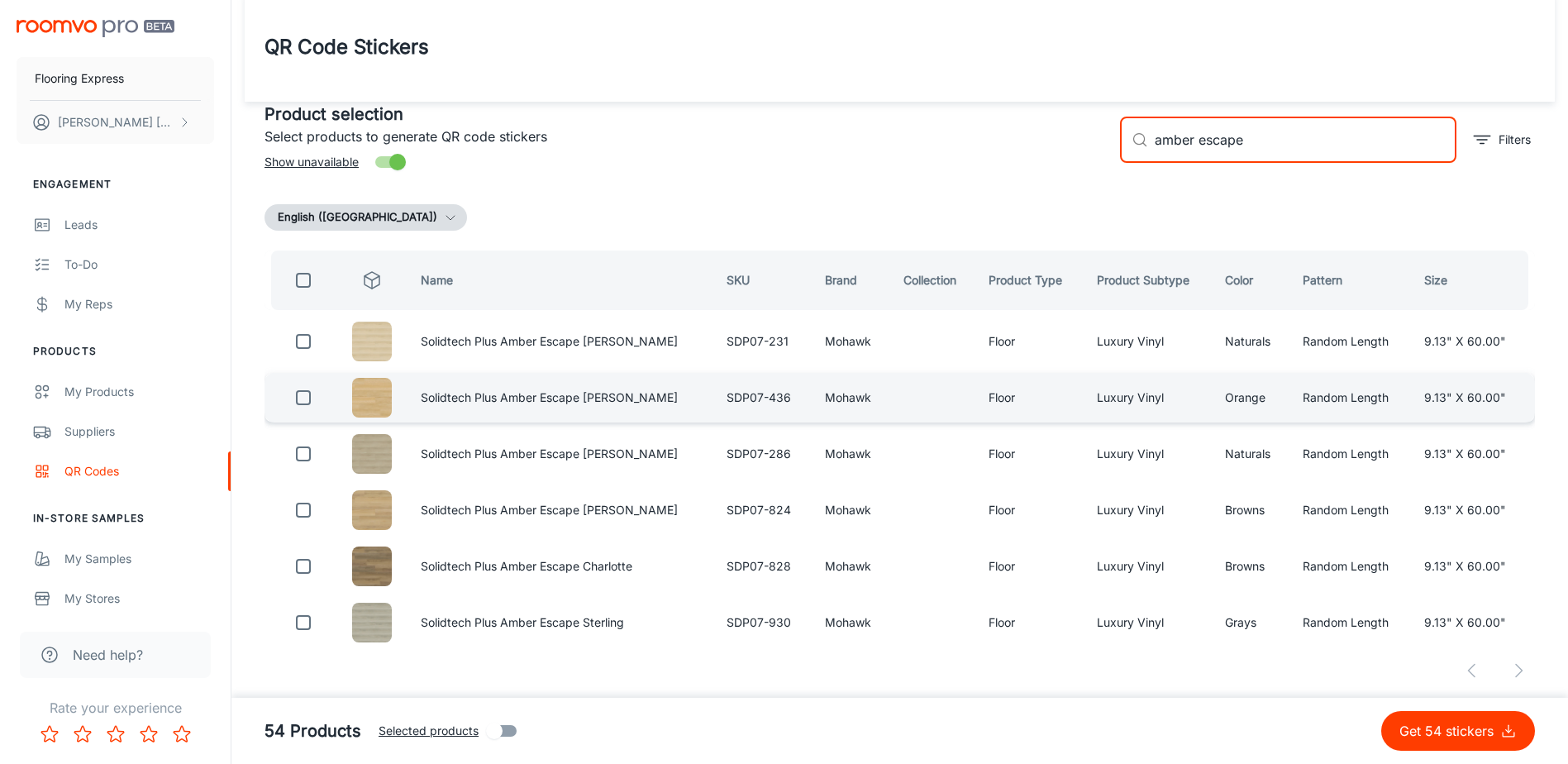
scroll to position [10, 0]
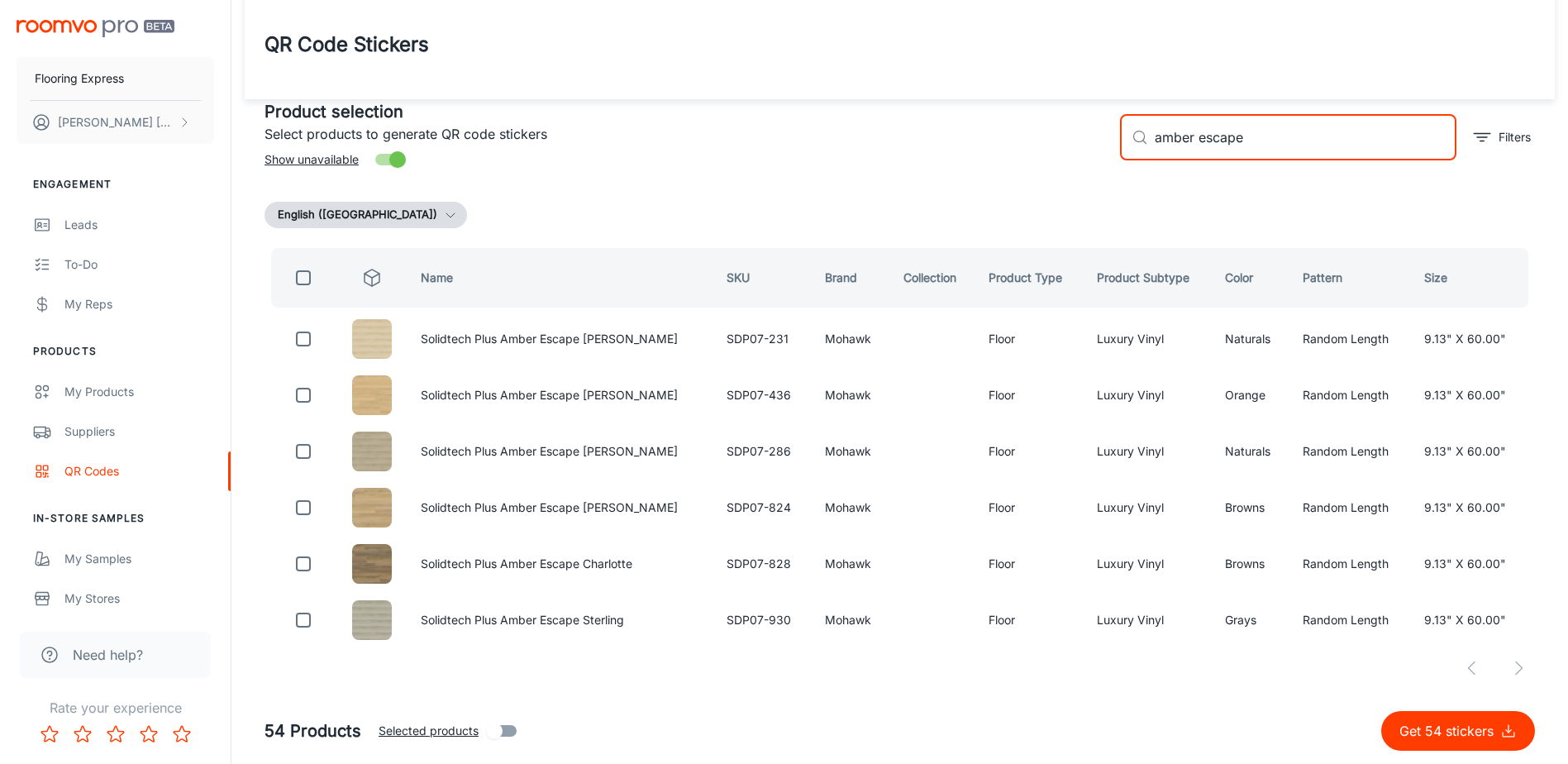
type input "amber escape"
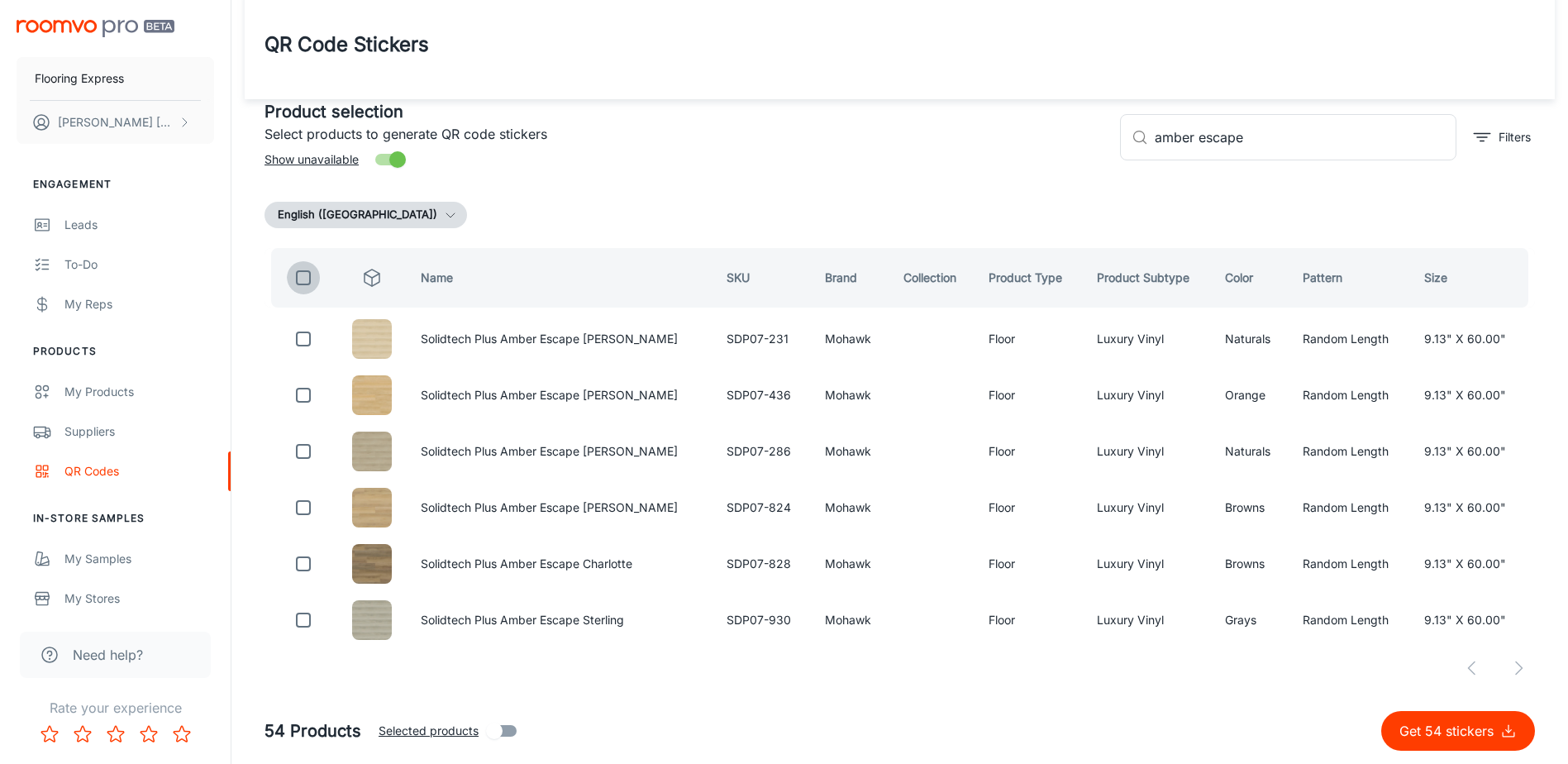
click at [300, 280] on input "checkbox" at bounding box center [303, 278] width 33 height 33
checkbox input "true"
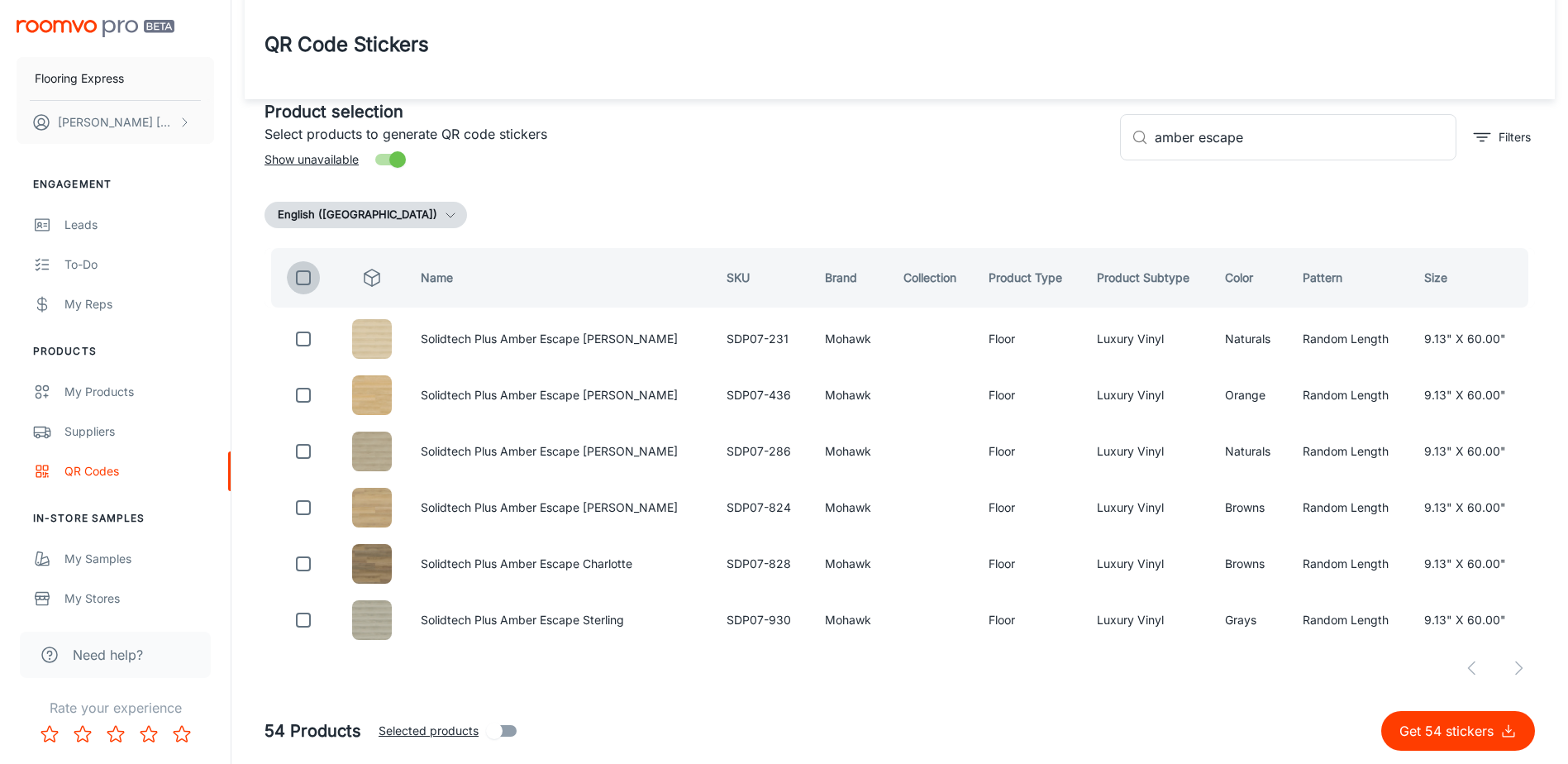
checkbox input "true"
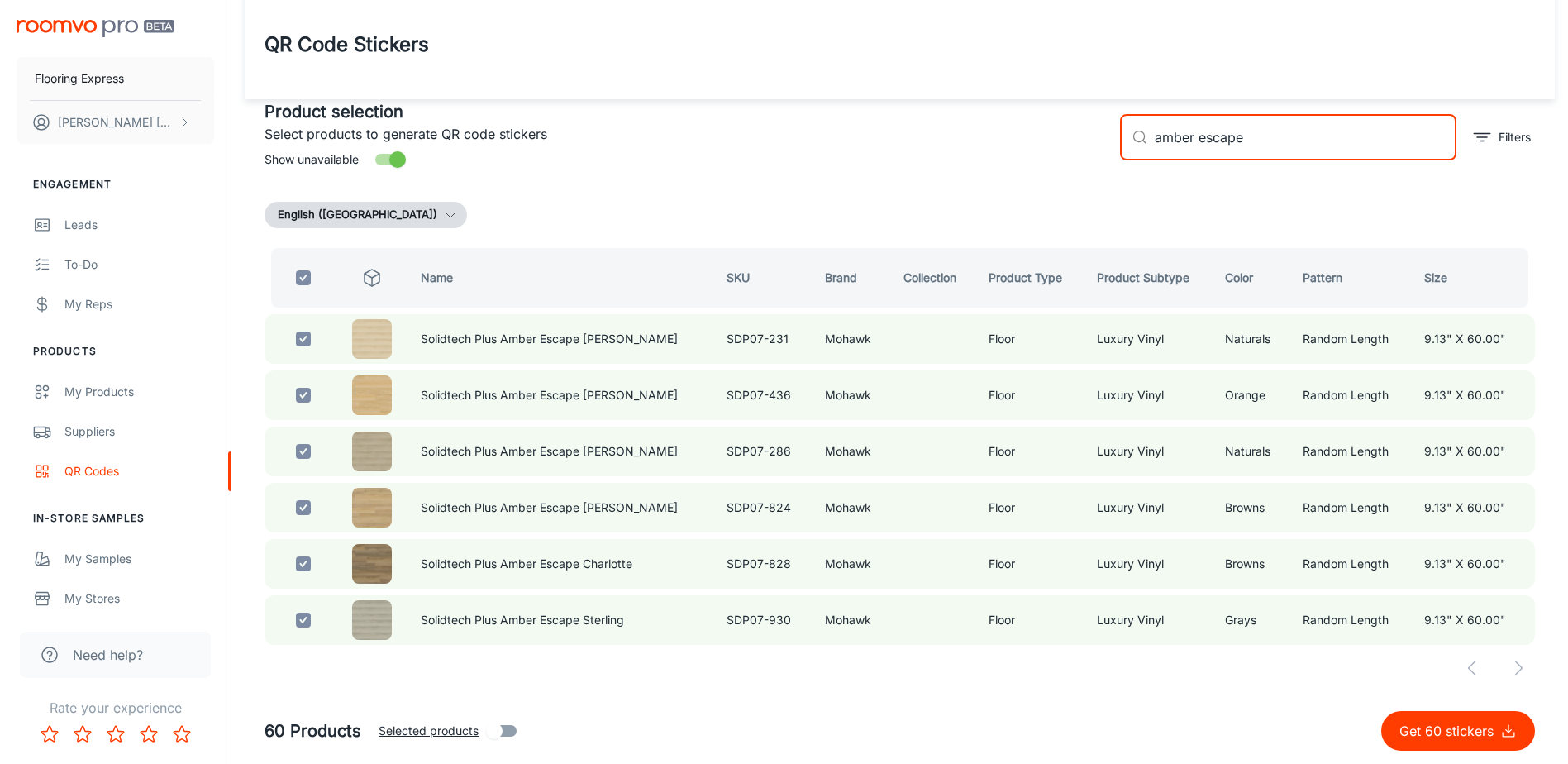
drag, startPoint x: 1272, startPoint y: 136, endPoint x: 938, endPoint y: 167, distance: 335.4
click at [938, 167] on div "Product selection Select products to generate QR code stickers Show unavailable…" at bounding box center [894, 131] width 1284 height 90
type input "disco"
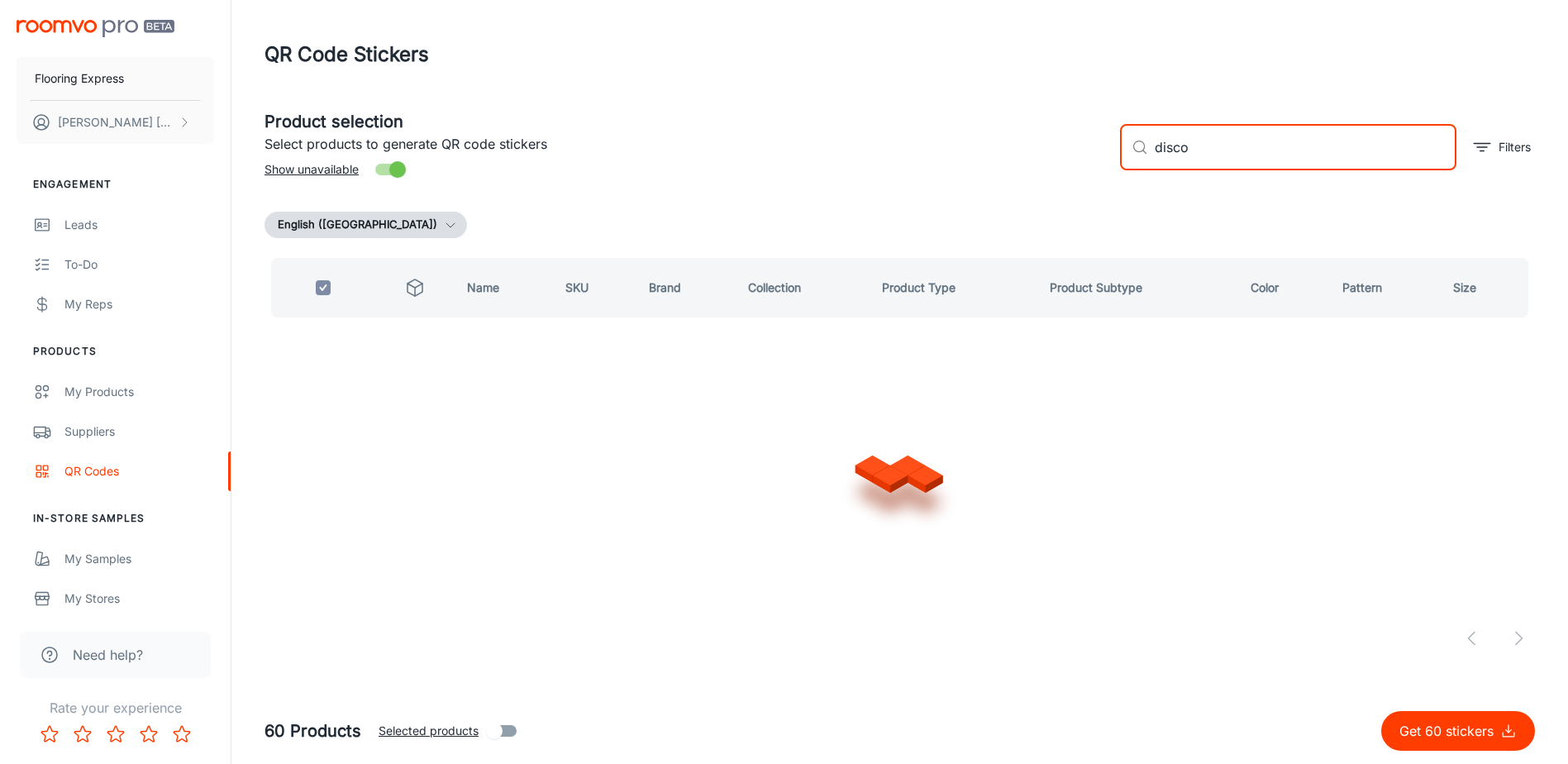
checkbox input "false"
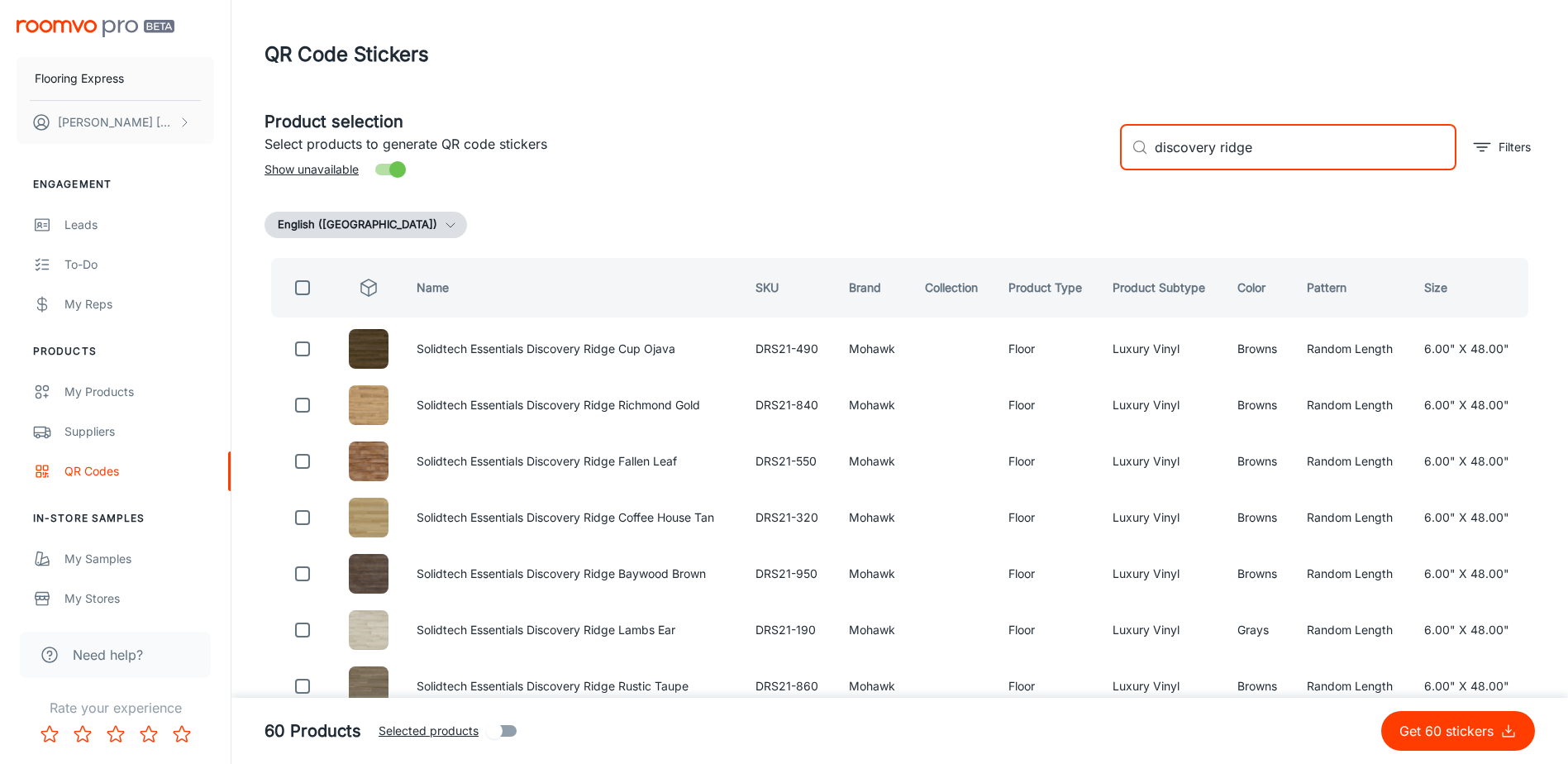
type input "discovery ridge"
click at [300, 290] on input "checkbox" at bounding box center [302, 288] width 33 height 33
checkbox input "true"
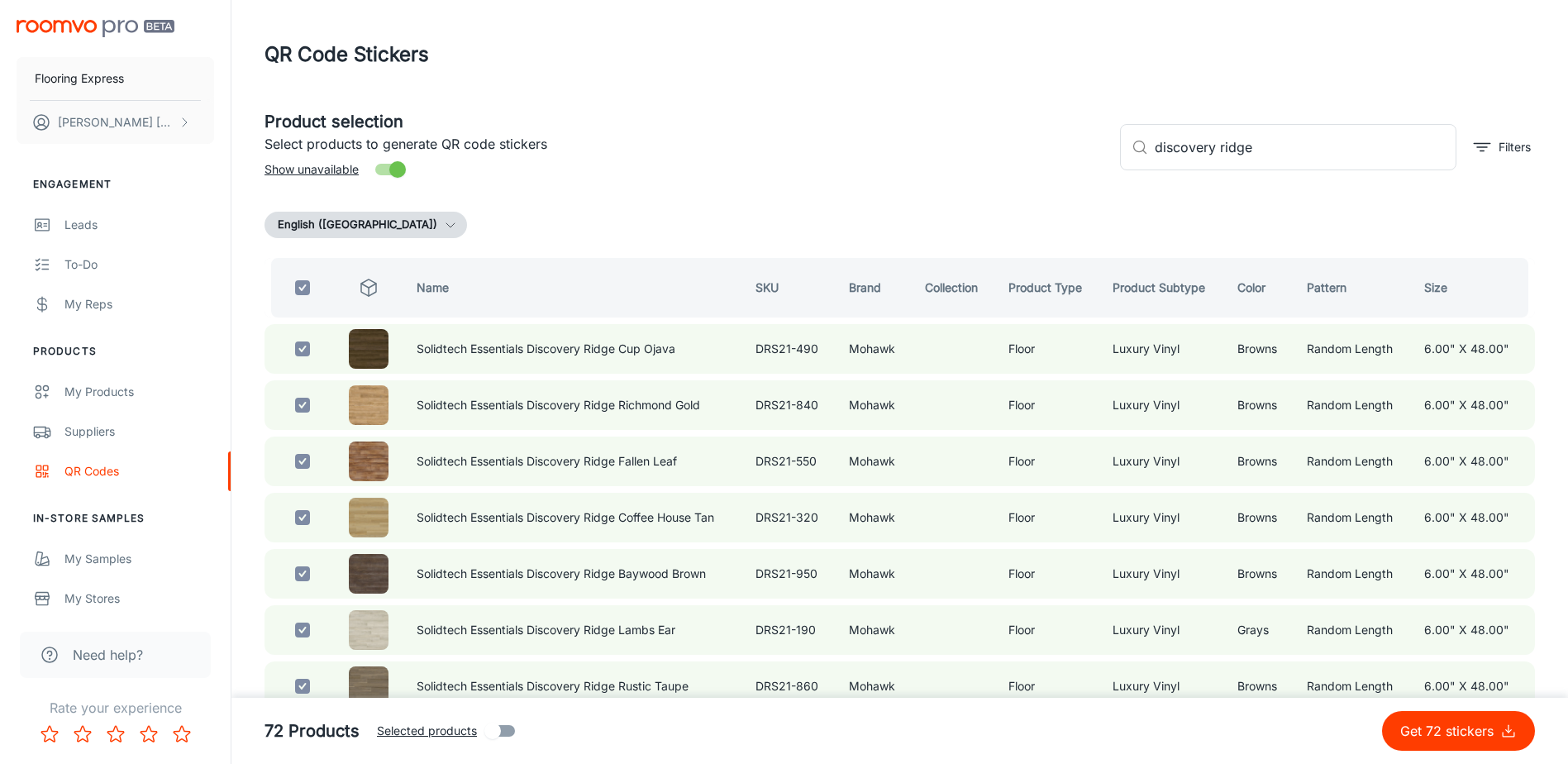
checkbox input "true"
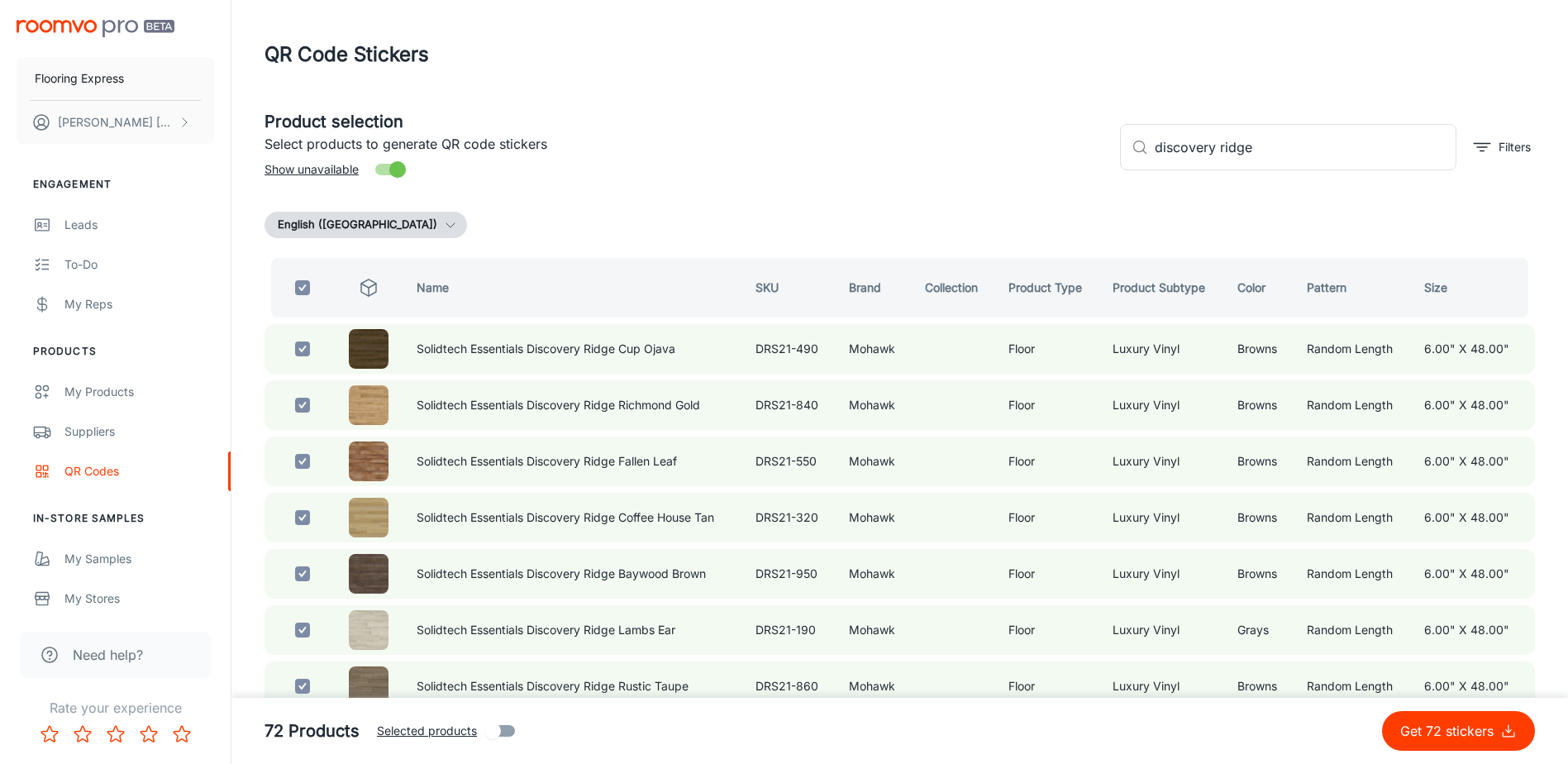
checkbox input "true"
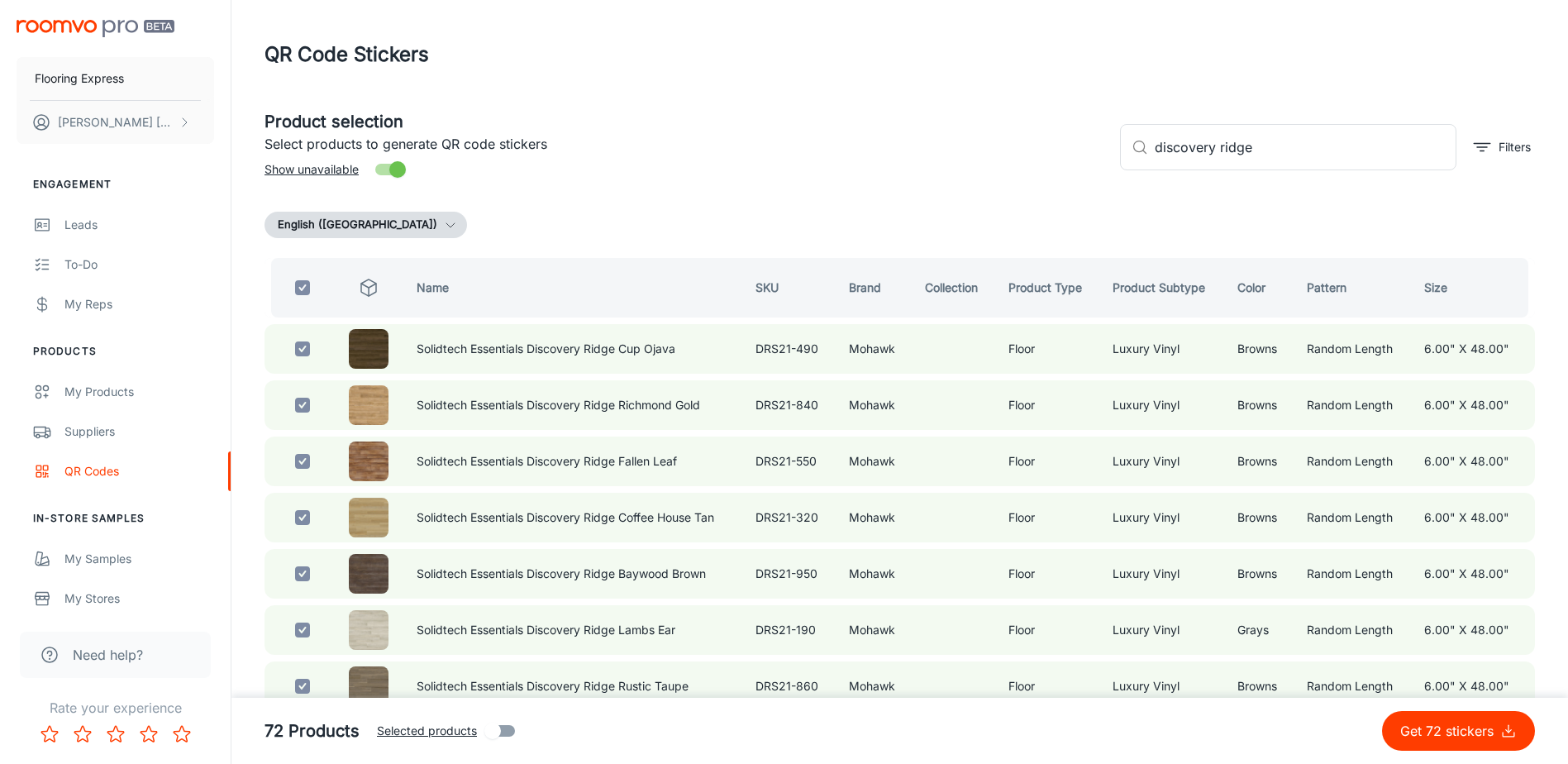
checkbox input "true"
drag, startPoint x: 1308, startPoint y: 159, endPoint x: 1055, endPoint y: 177, distance: 253.6
click at [1058, 177] on div "Product selection Select products to generate QR code stickers Show unavailable…" at bounding box center [894, 141] width 1284 height 90
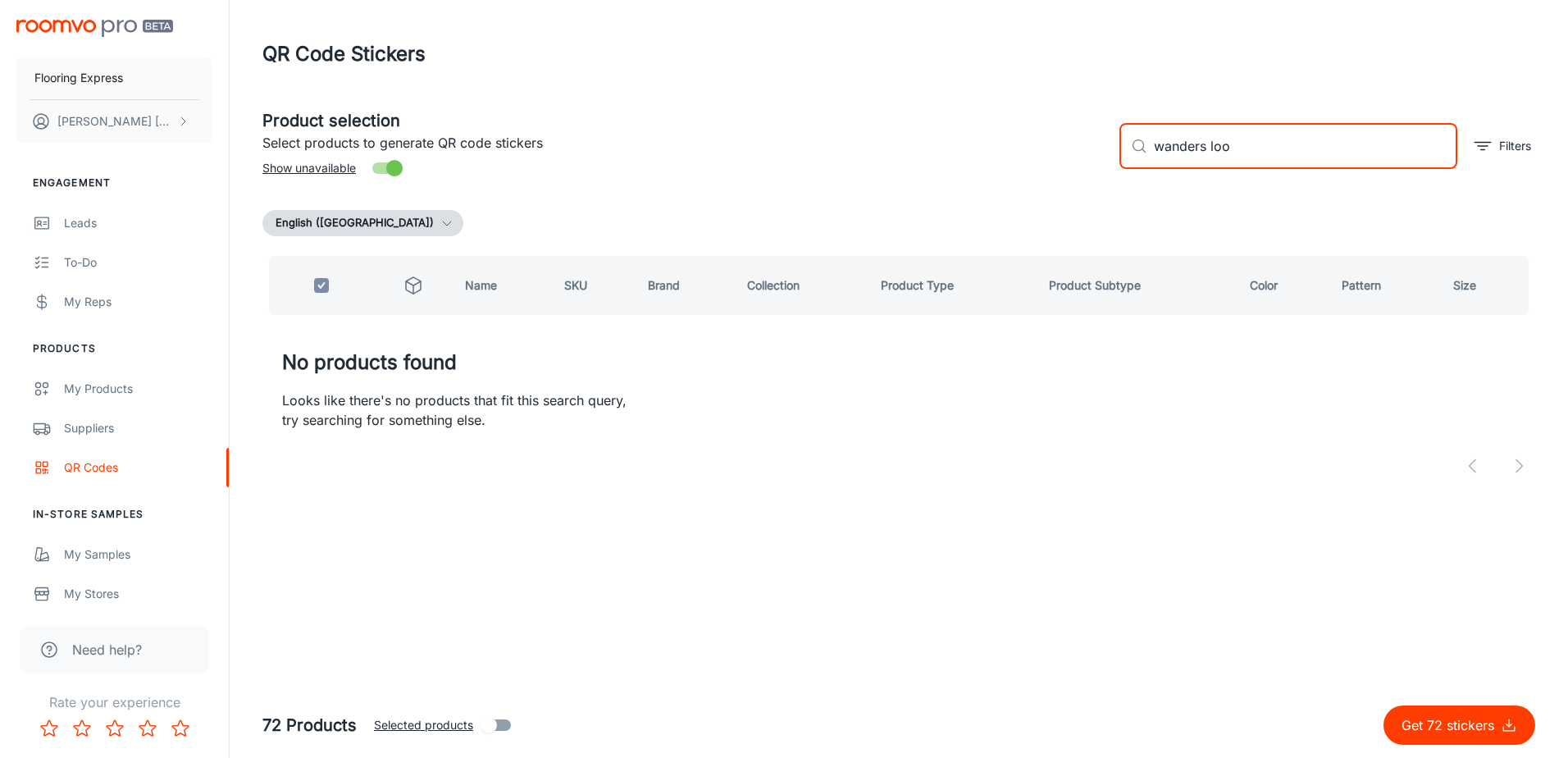
drag, startPoint x: 1238, startPoint y: 148, endPoint x: 1201, endPoint y: 153, distance: 37.3
click at [1201, 153] on input "wanders loo" at bounding box center [1306, 146] width 304 height 46
type input "wande"
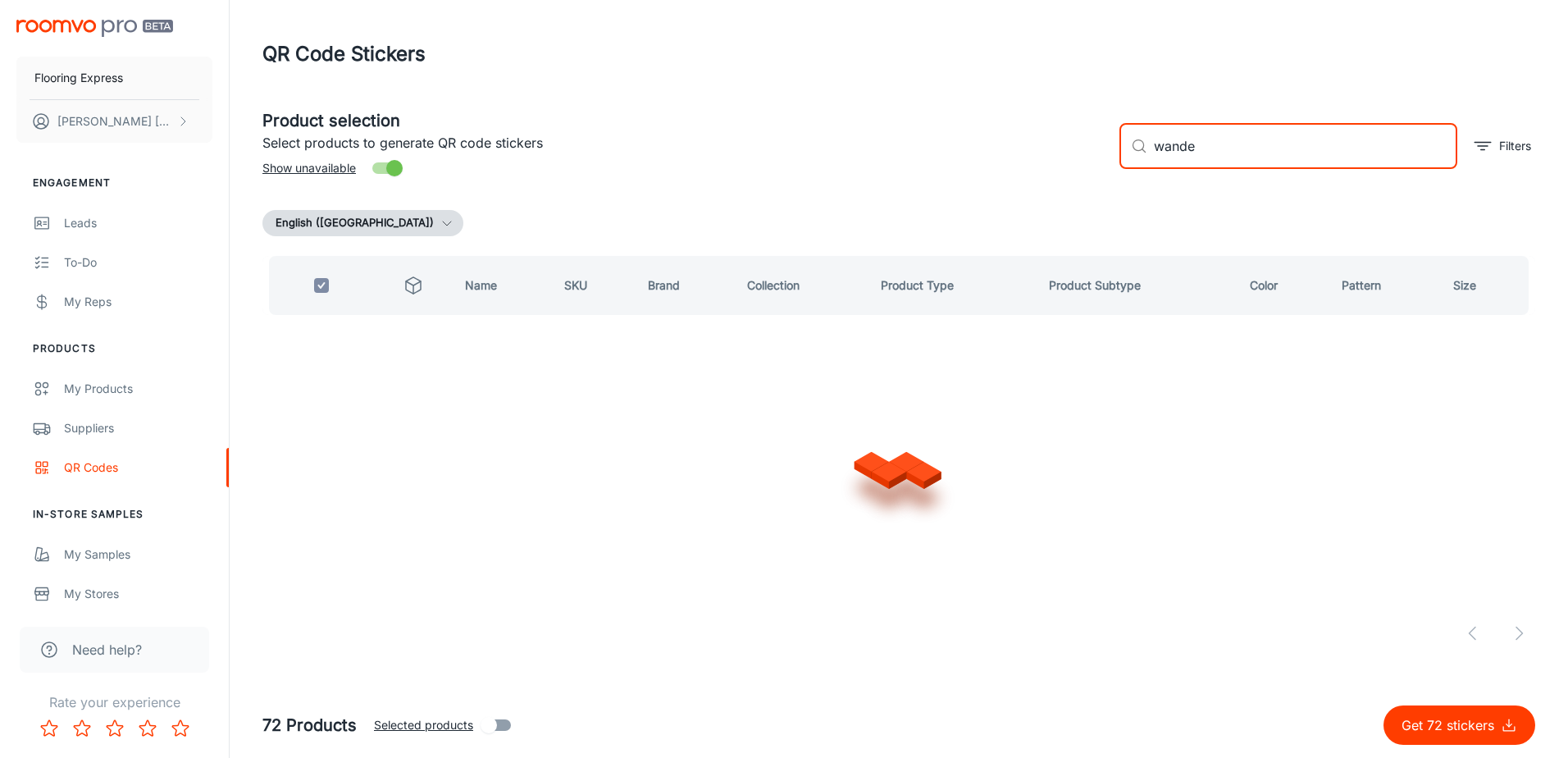
checkbox input "false"
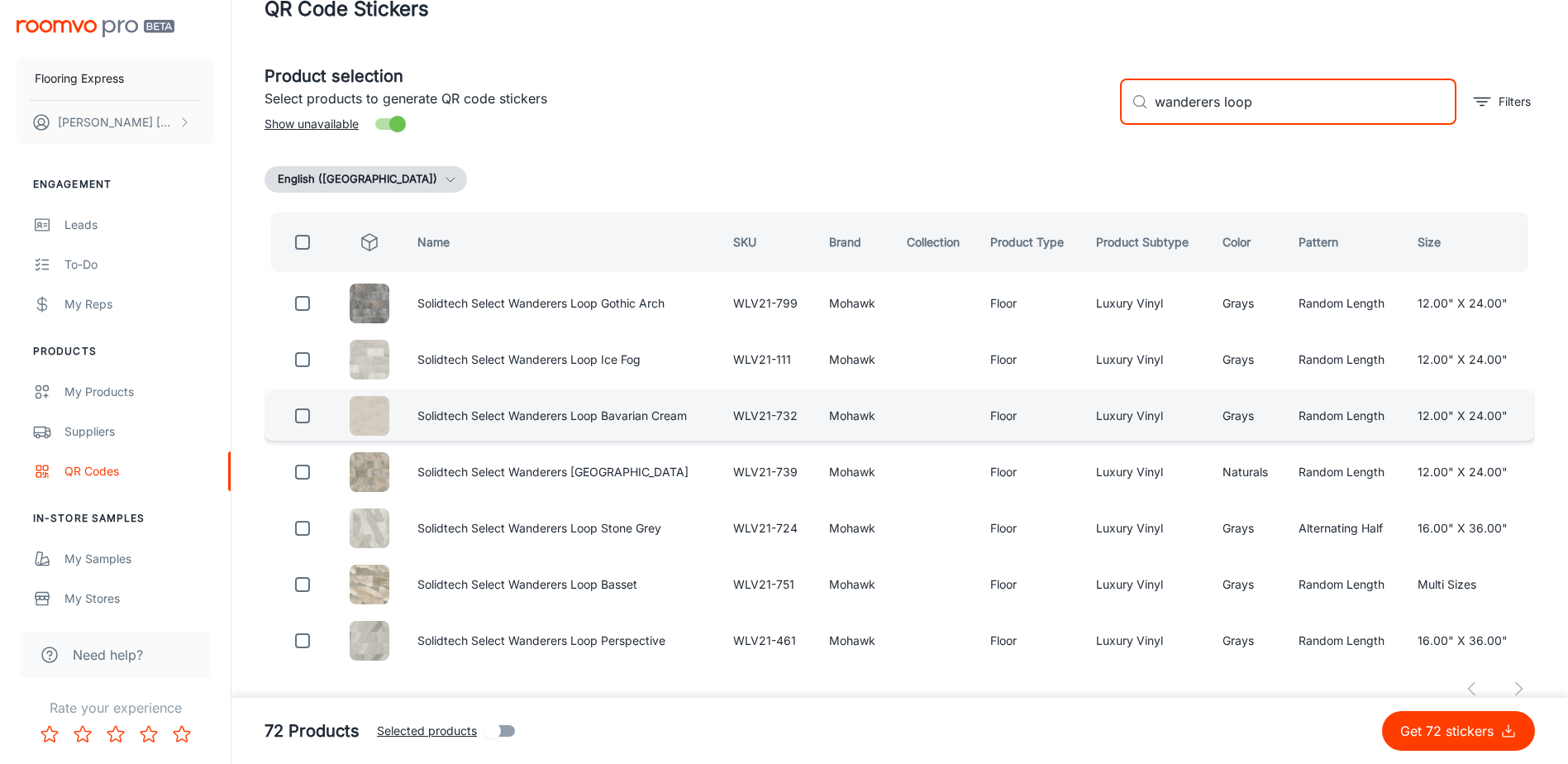
scroll to position [66, 0]
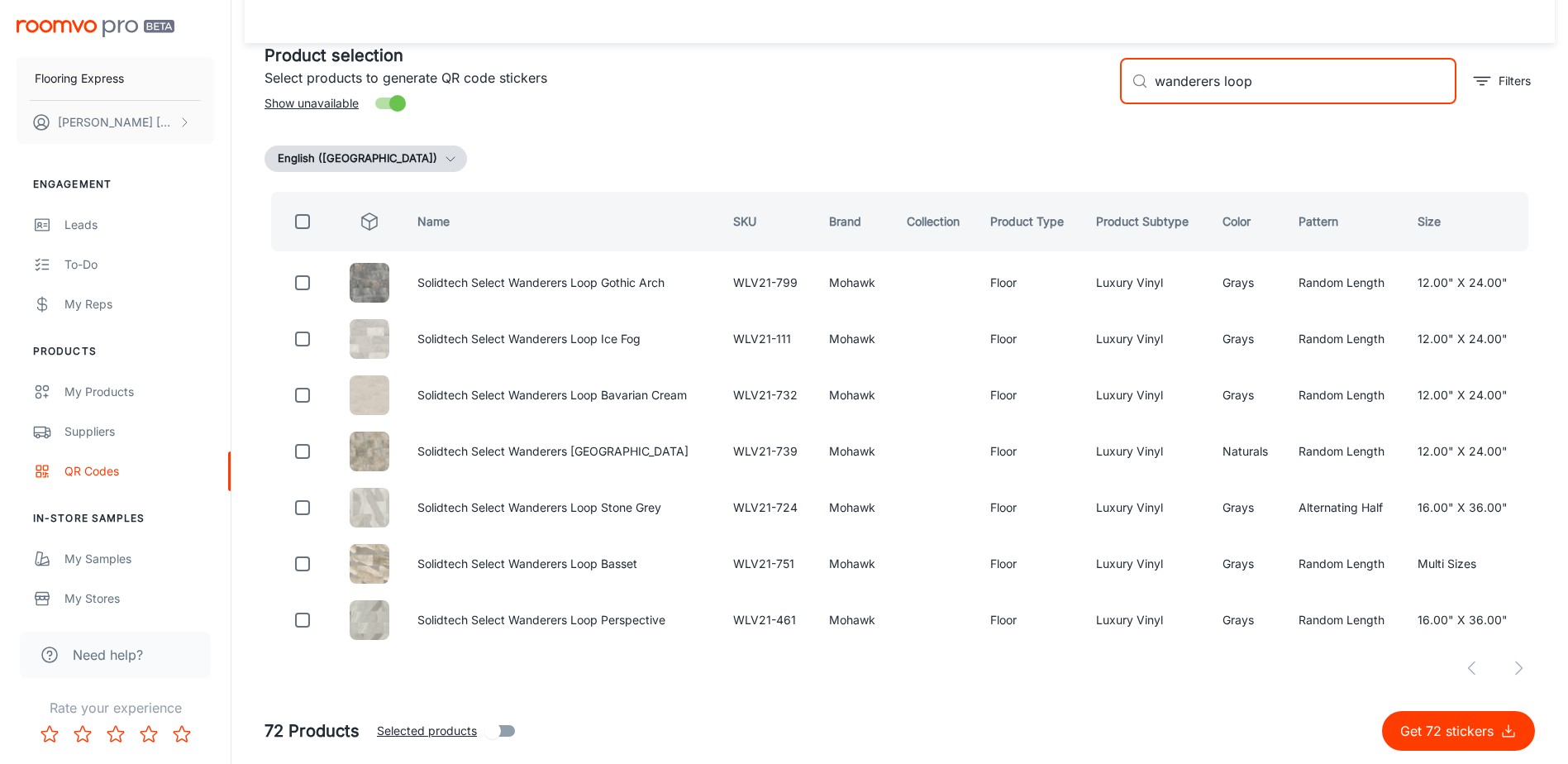
type input "wanderers loop"
click at [303, 223] on input "checkbox" at bounding box center [302, 221] width 33 height 33
checkbox input "true"
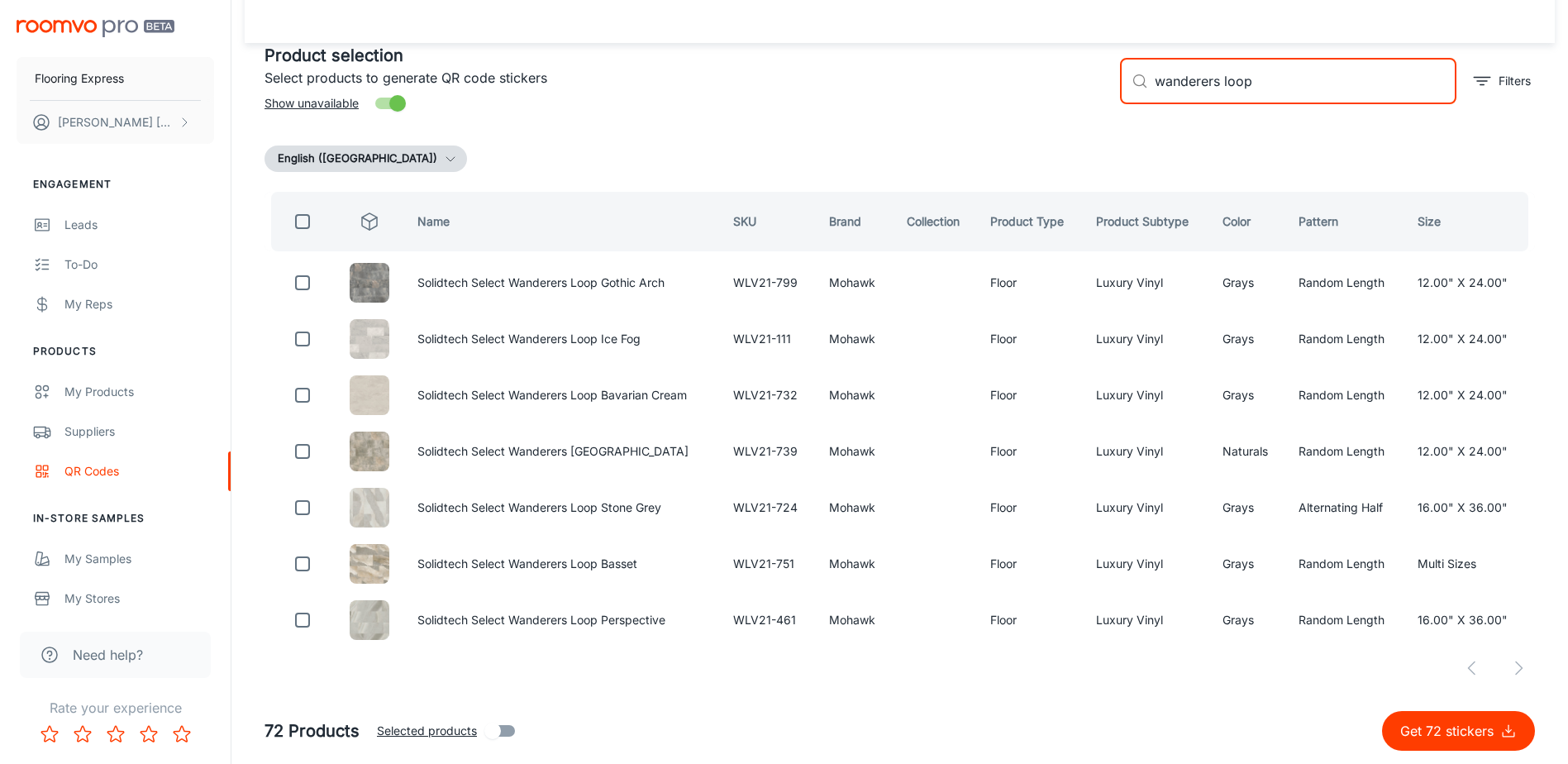
checkbox input "true"
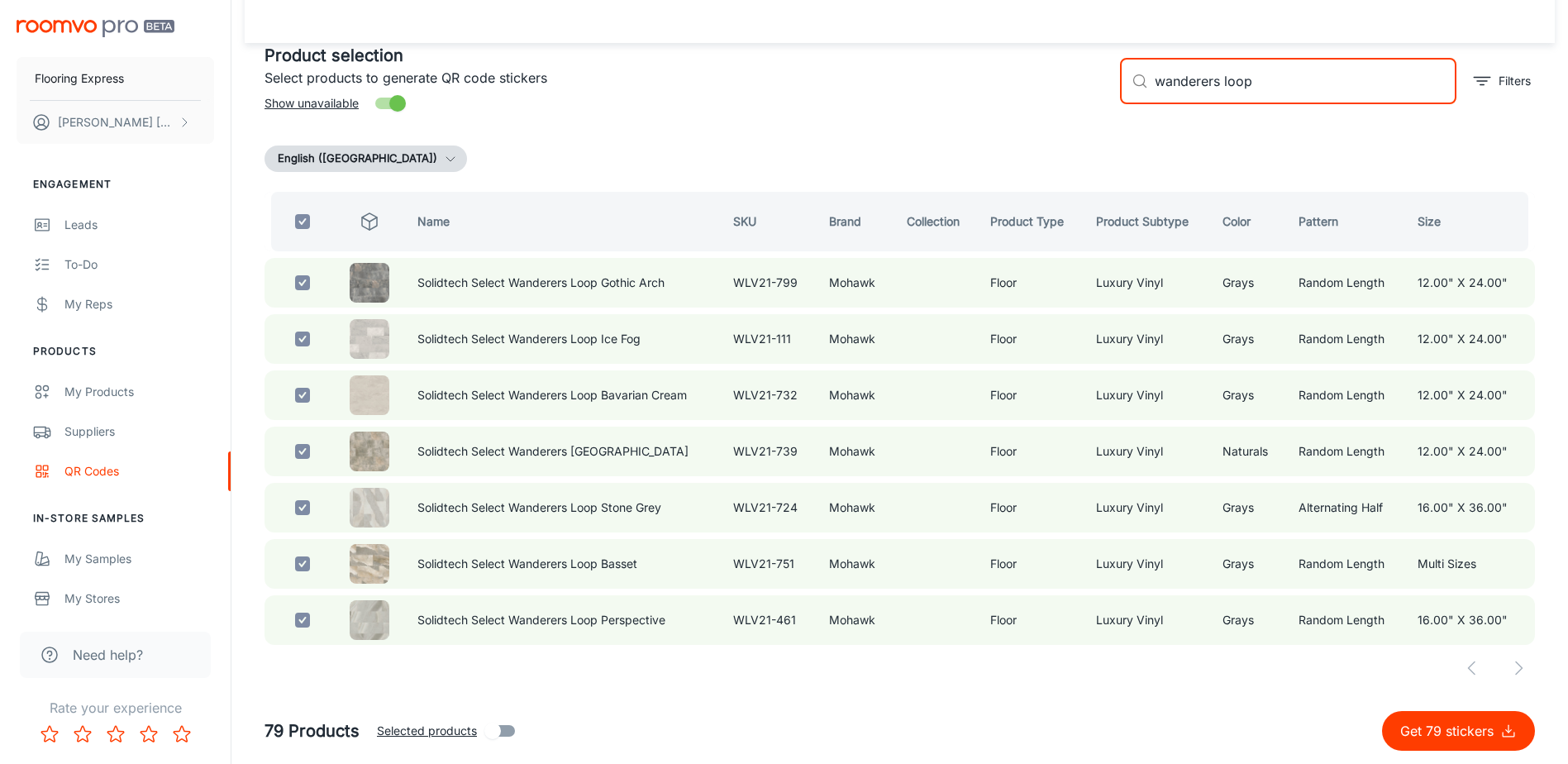
drag, startPoint x: 1266, startPoint y: 84, endPoint x: 1077, endPoint y: 102, distance: 189.9
click at [1077, 102] on div "Product selection Select products to generate QR code stickers Show unavailable…" at bounding box center [894, 74] width 1284 height 90
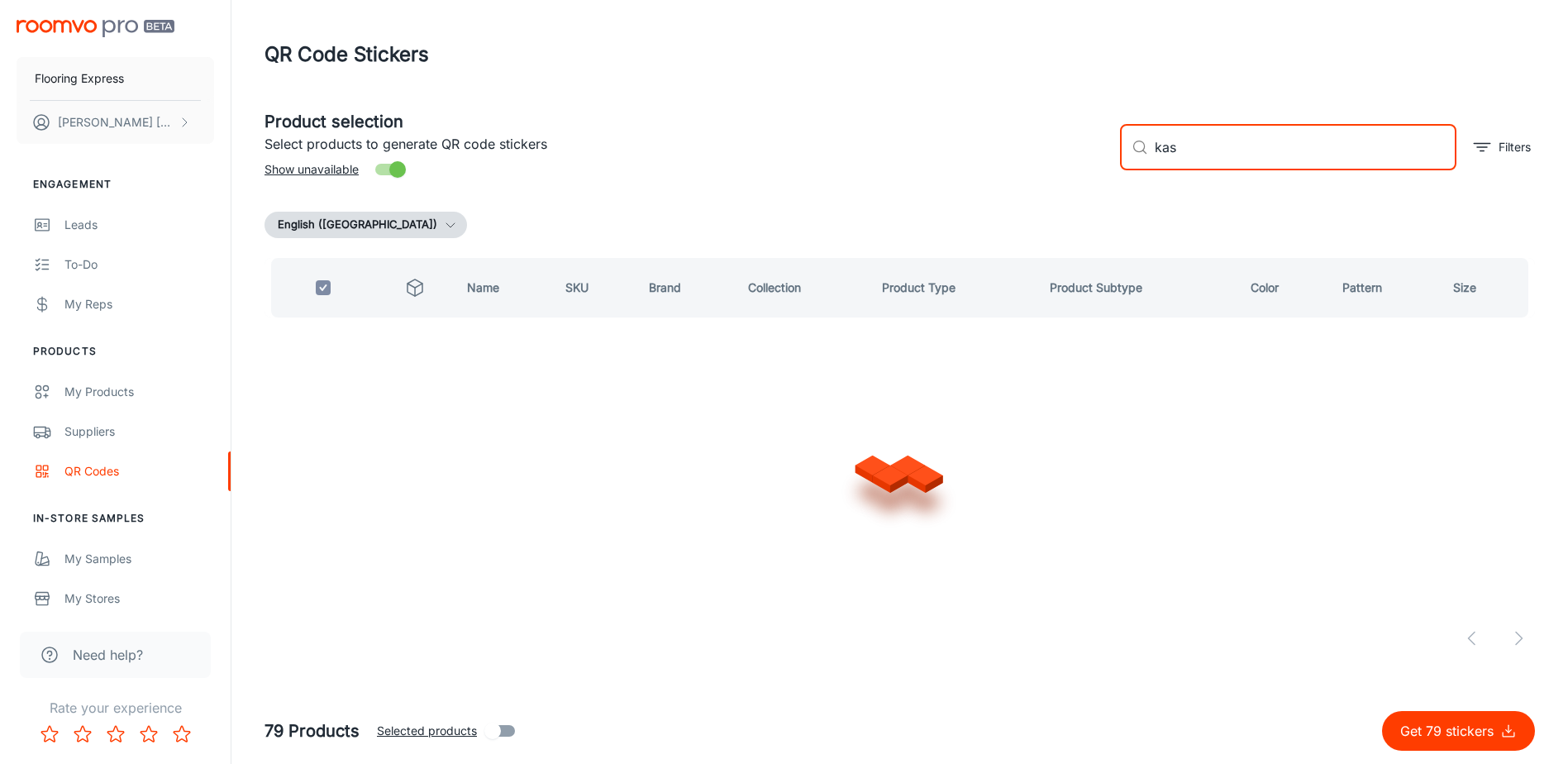
scroll to position [0, 0]
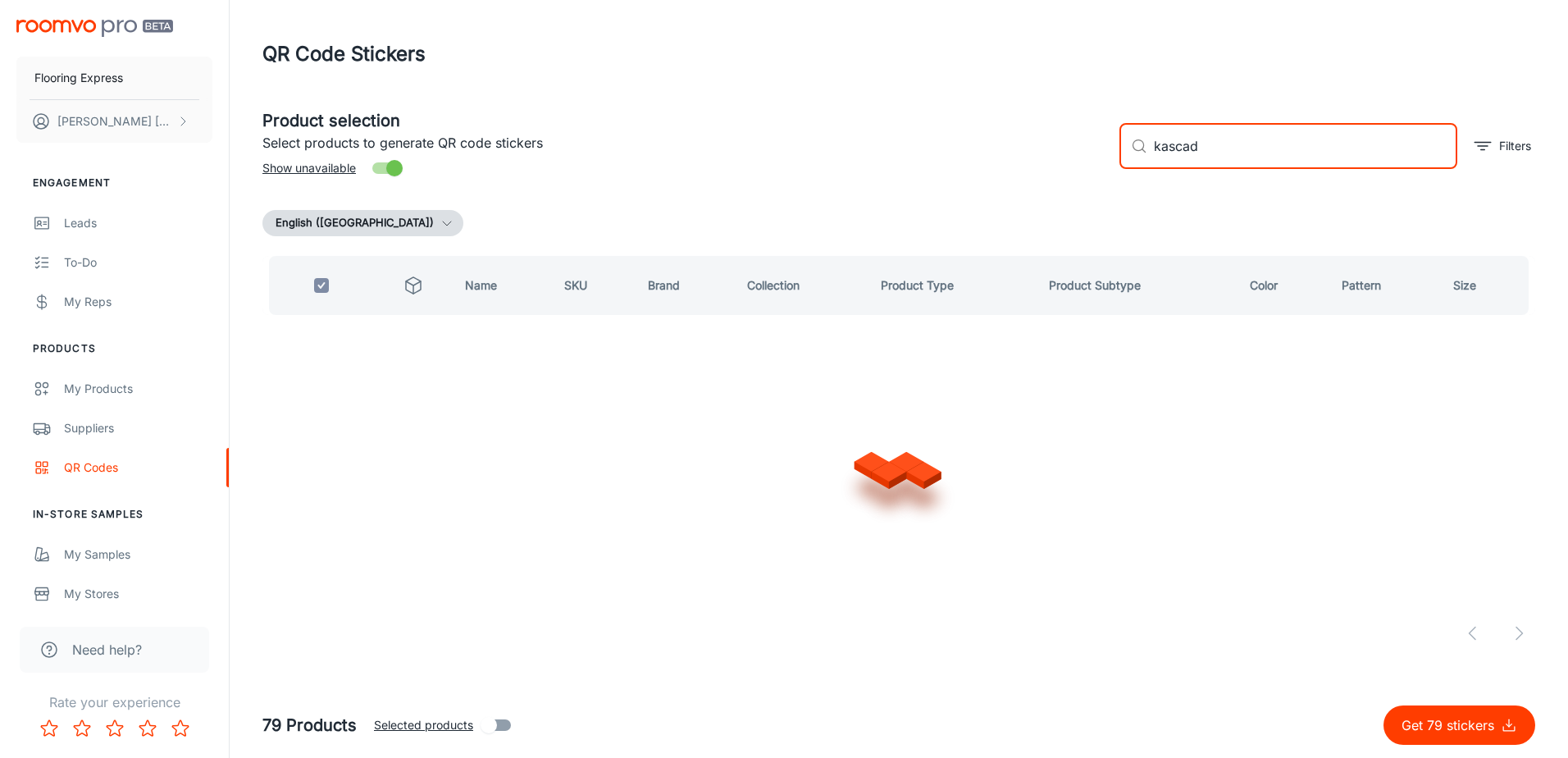
type input "kascade"
checkbox input "false"
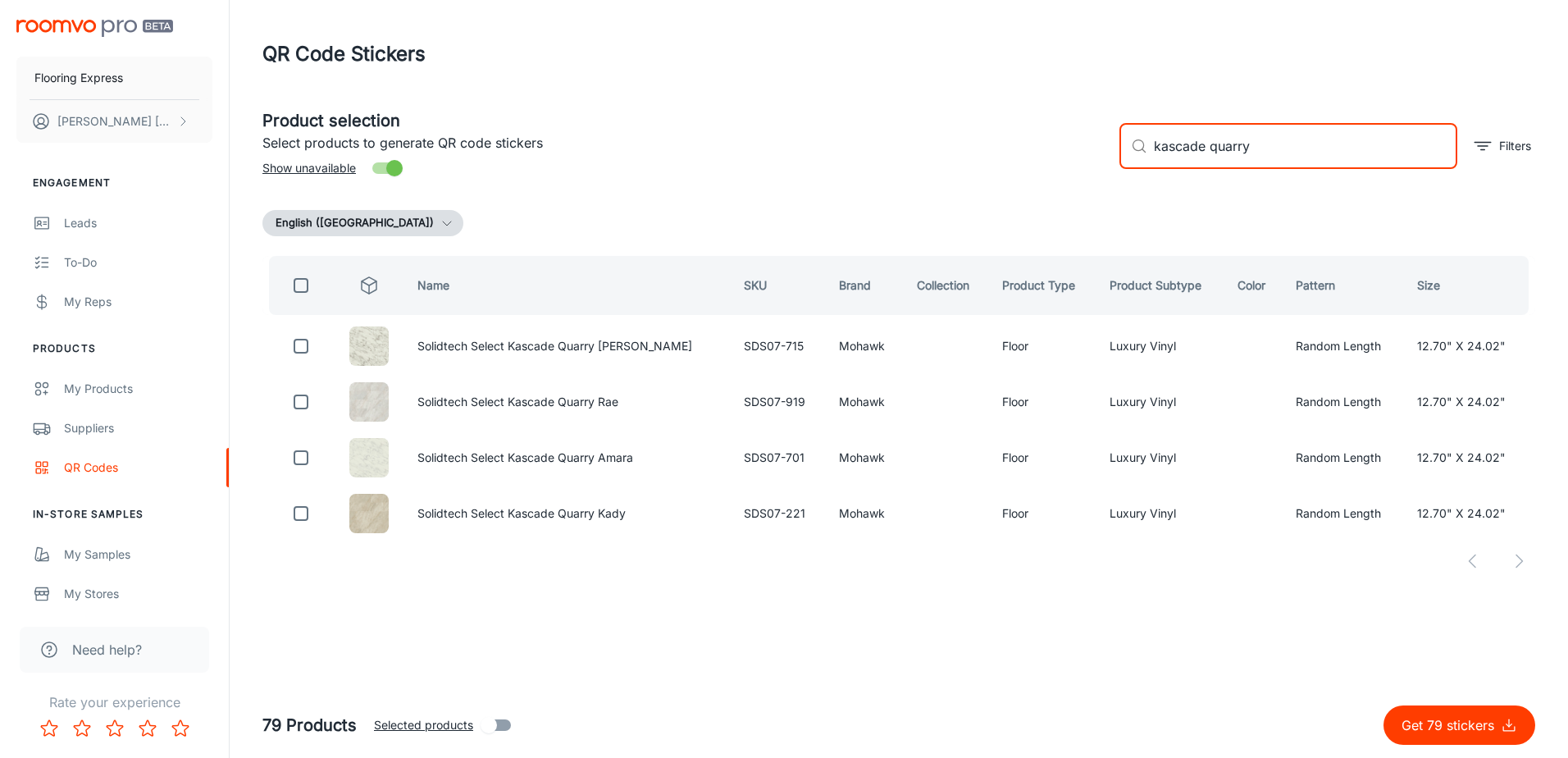
type input "kascade quarry"
click at [303, 286] on input "checkbox" at bounding box center [300, 285] width 33 height 33
checkbox input "true"
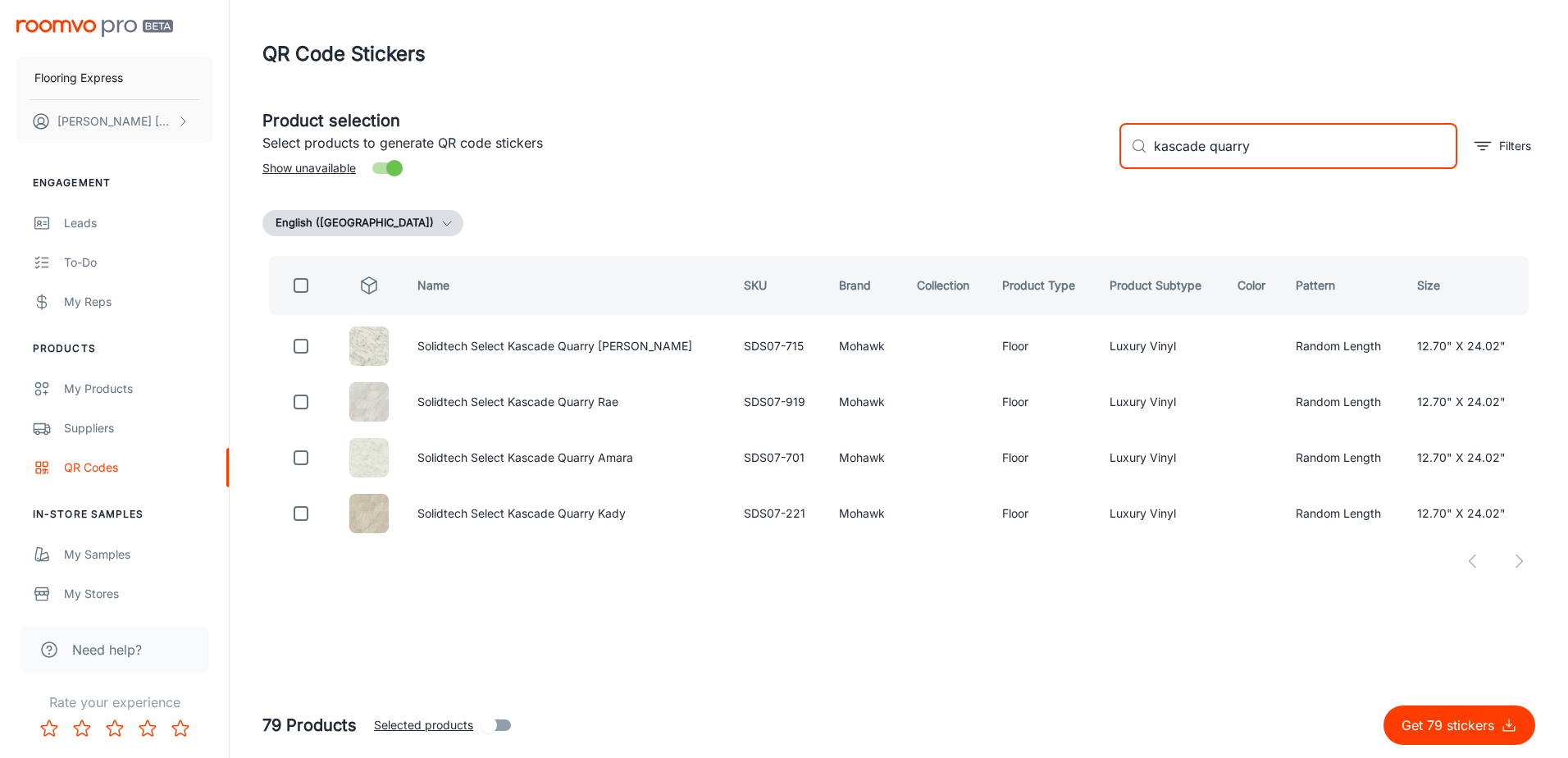
checkbox input "true"
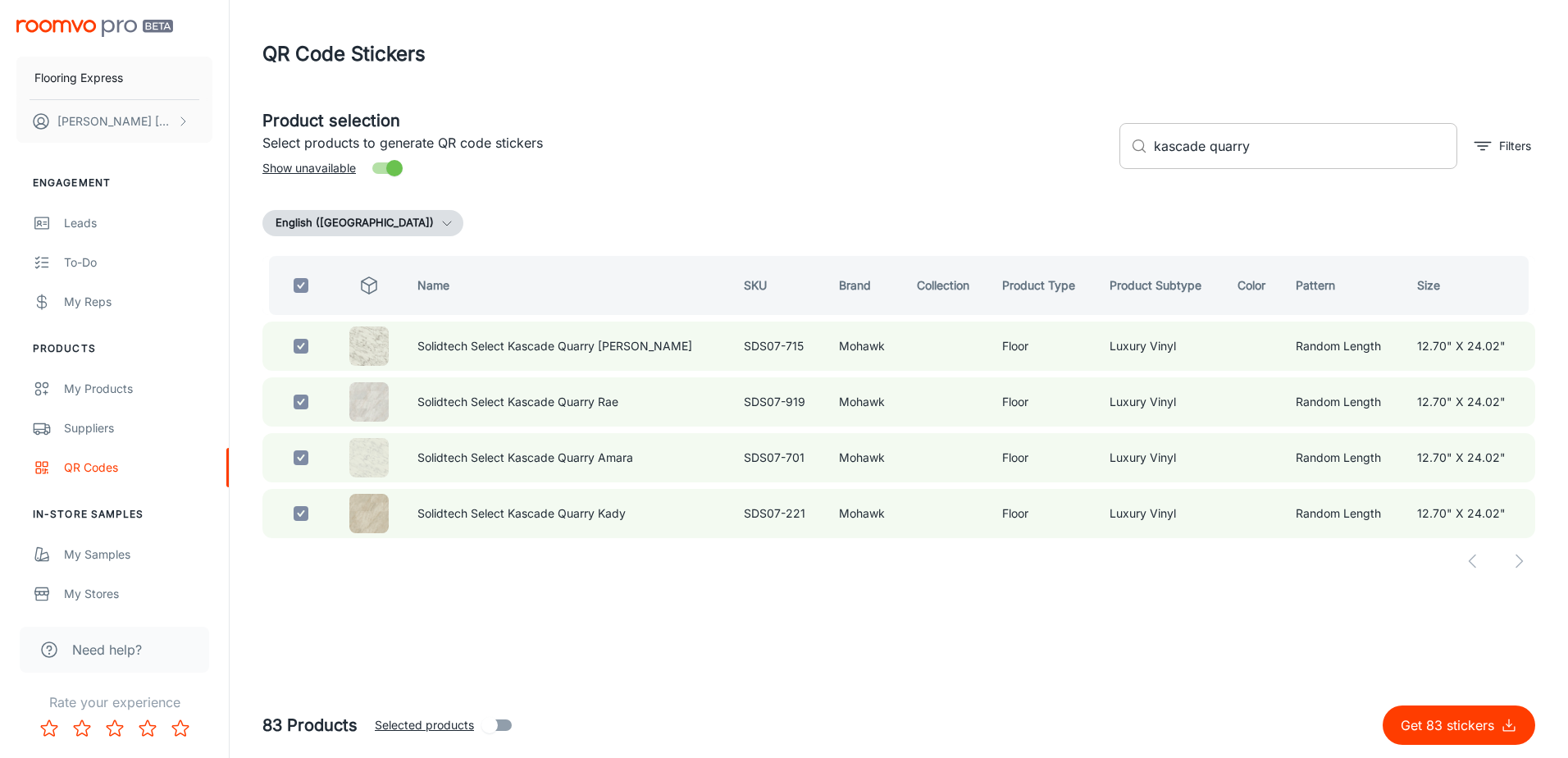
click at [1308, 151] on input "kascade quarry" at bounding box center [1306, 146] width 304 height 46
drag, startPoint x: 1267, startPoint y: 141, endPoint x: 1087, endPoint y: 151, distance: 180.3
click at [1088, 150] on div "Product selection Select products to generate QR code stickers Show unavailable…" at bounding box center [893, 140] width 1286 height 89
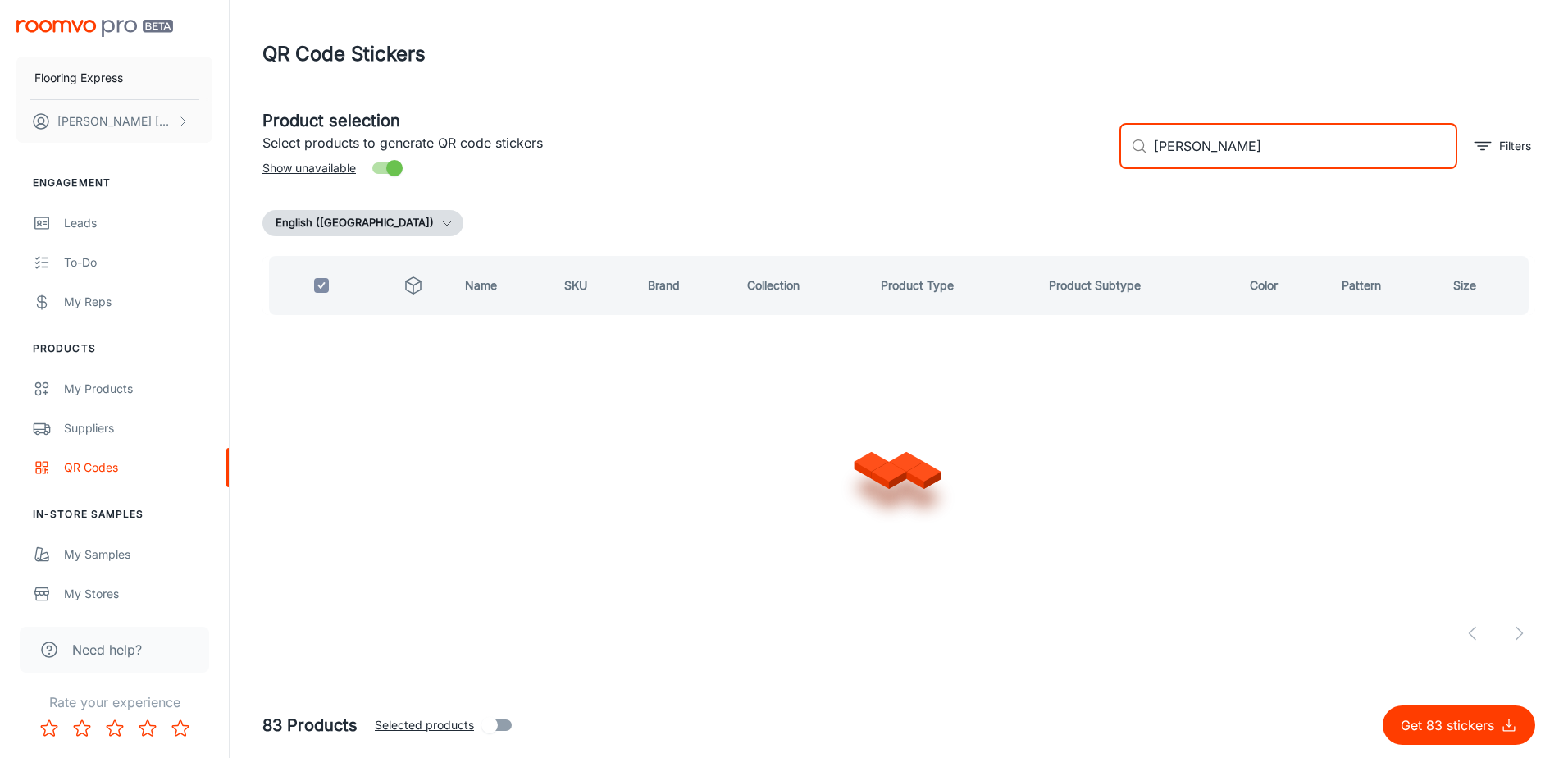
type input "[PERSON_NAME]"
checkbox input "false"
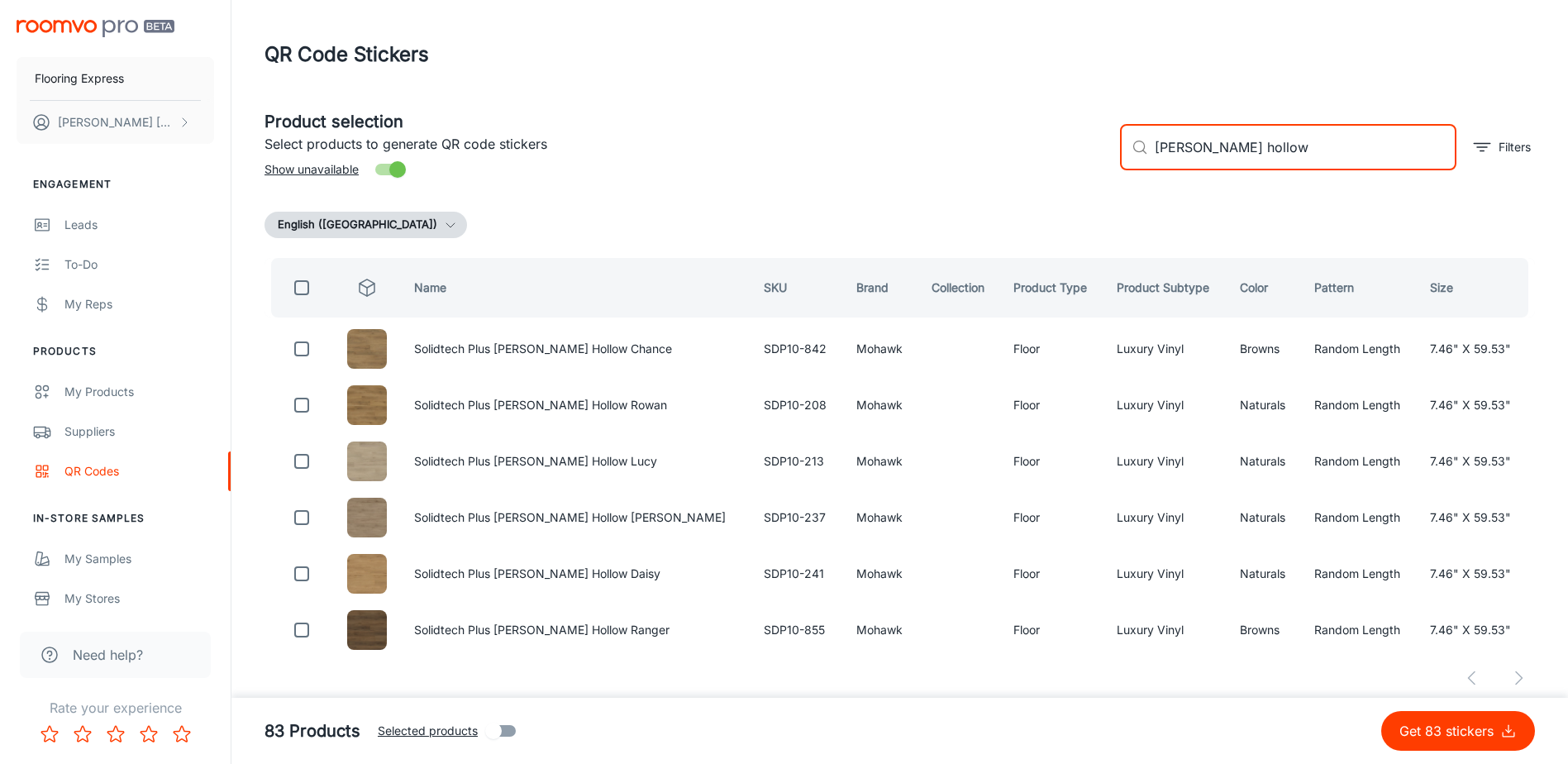
type input "[PERSON_NAME] hollow"
click at [297, 286] on input "checkbox" at bounding box center [302, 288] width 33 height 33
checkbox input "true"
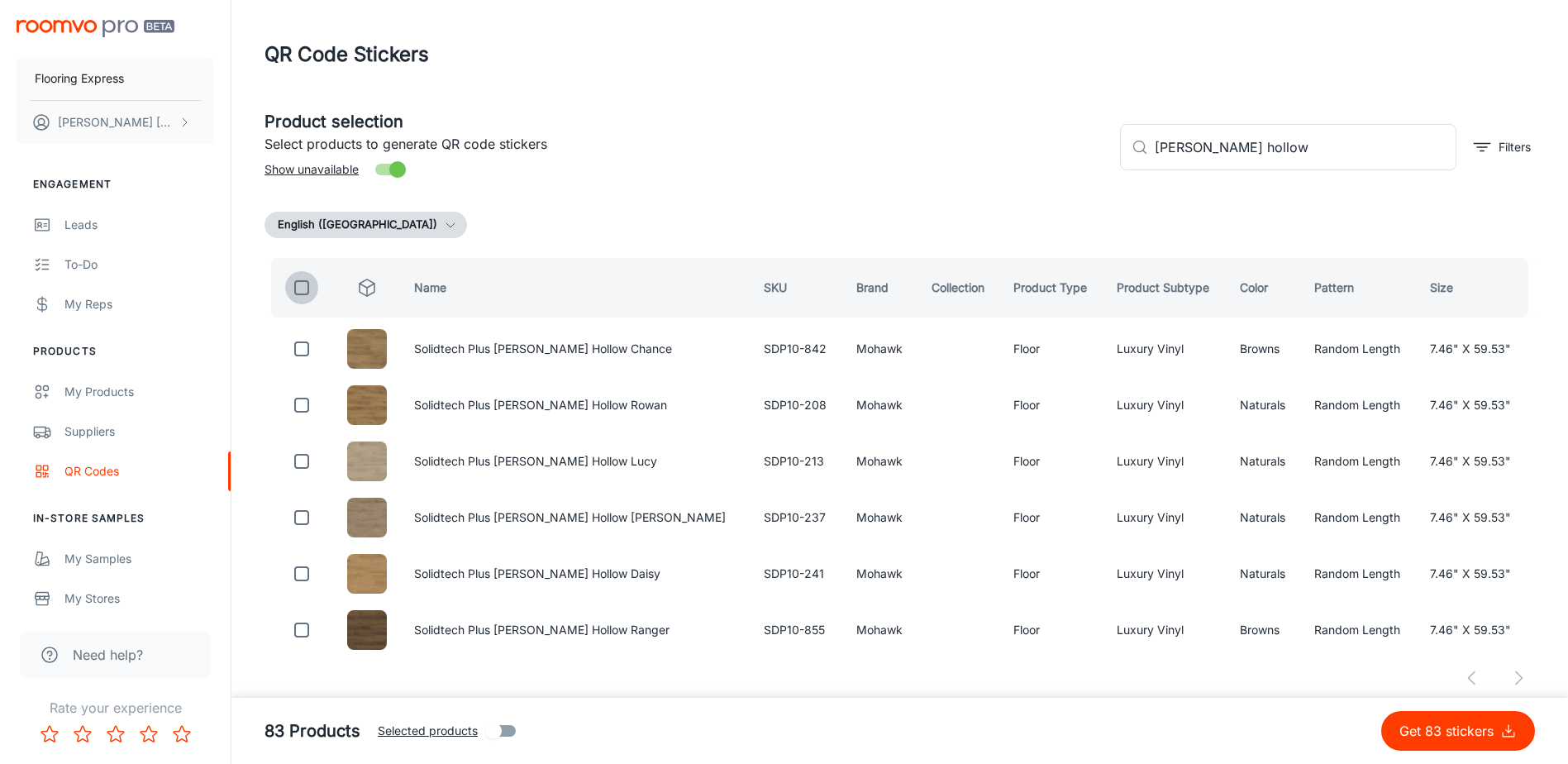
checkbox input "true"
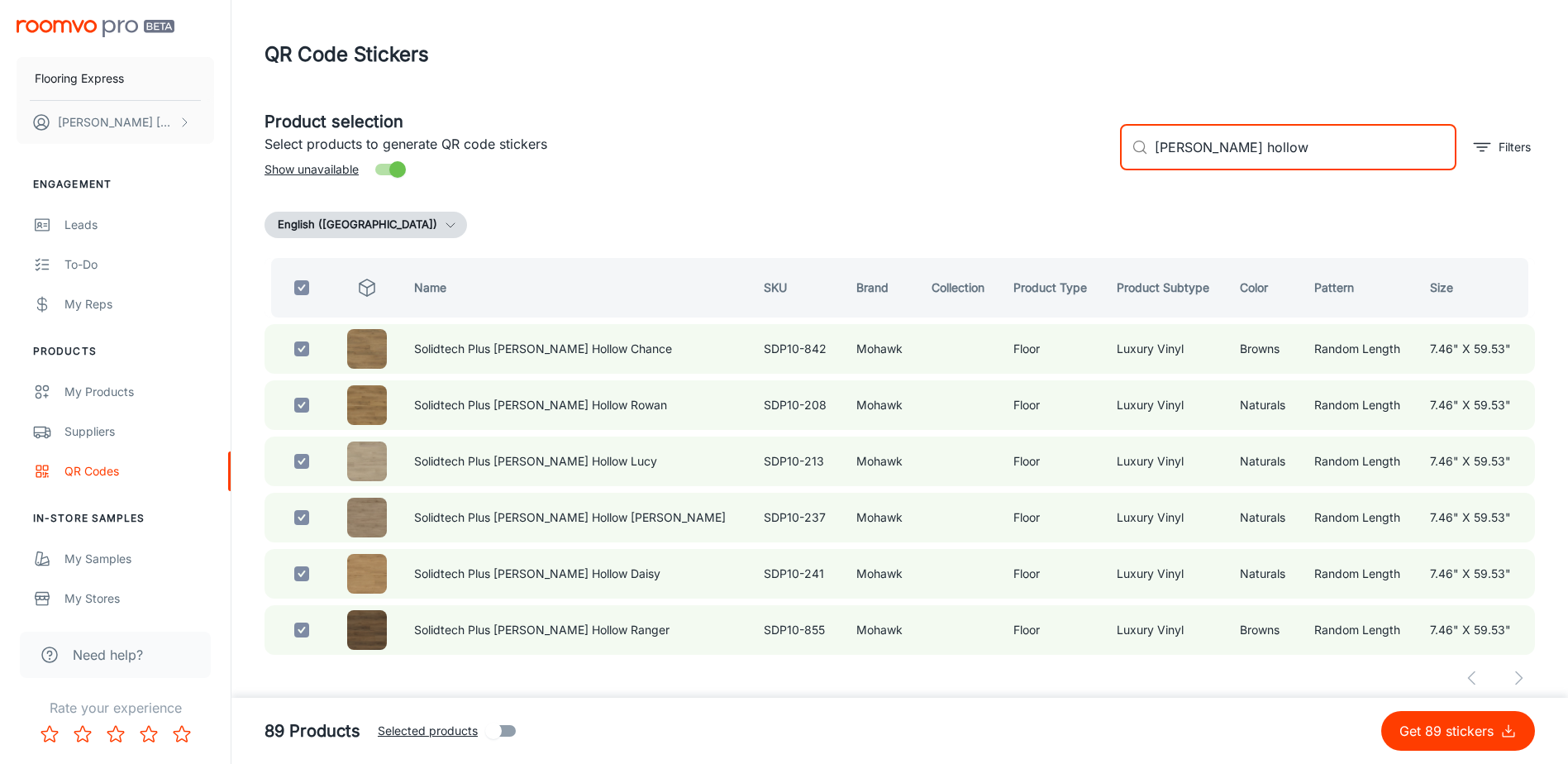
drag, startPoint x: 1307, startPoint y: 153, endPoint x: 1050, endPoint y: 167, distance: 257.4
click at [1050, 167] on div "Product selection Select products to generate QR code stickers Show unavailable…" at bounding box center [894, 141] width 1284 height 90
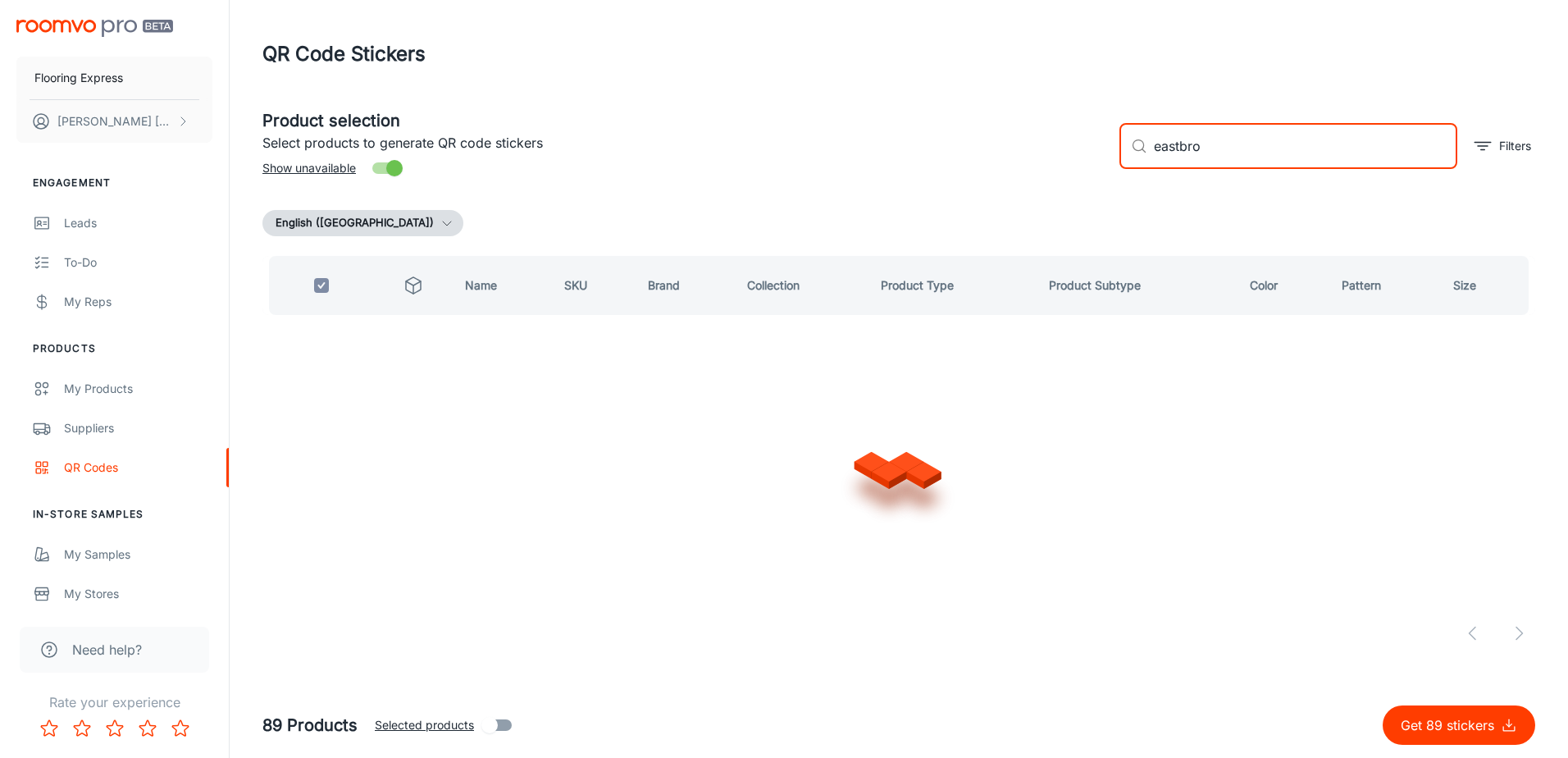
type input "eastbroo"
checkbox input "false"
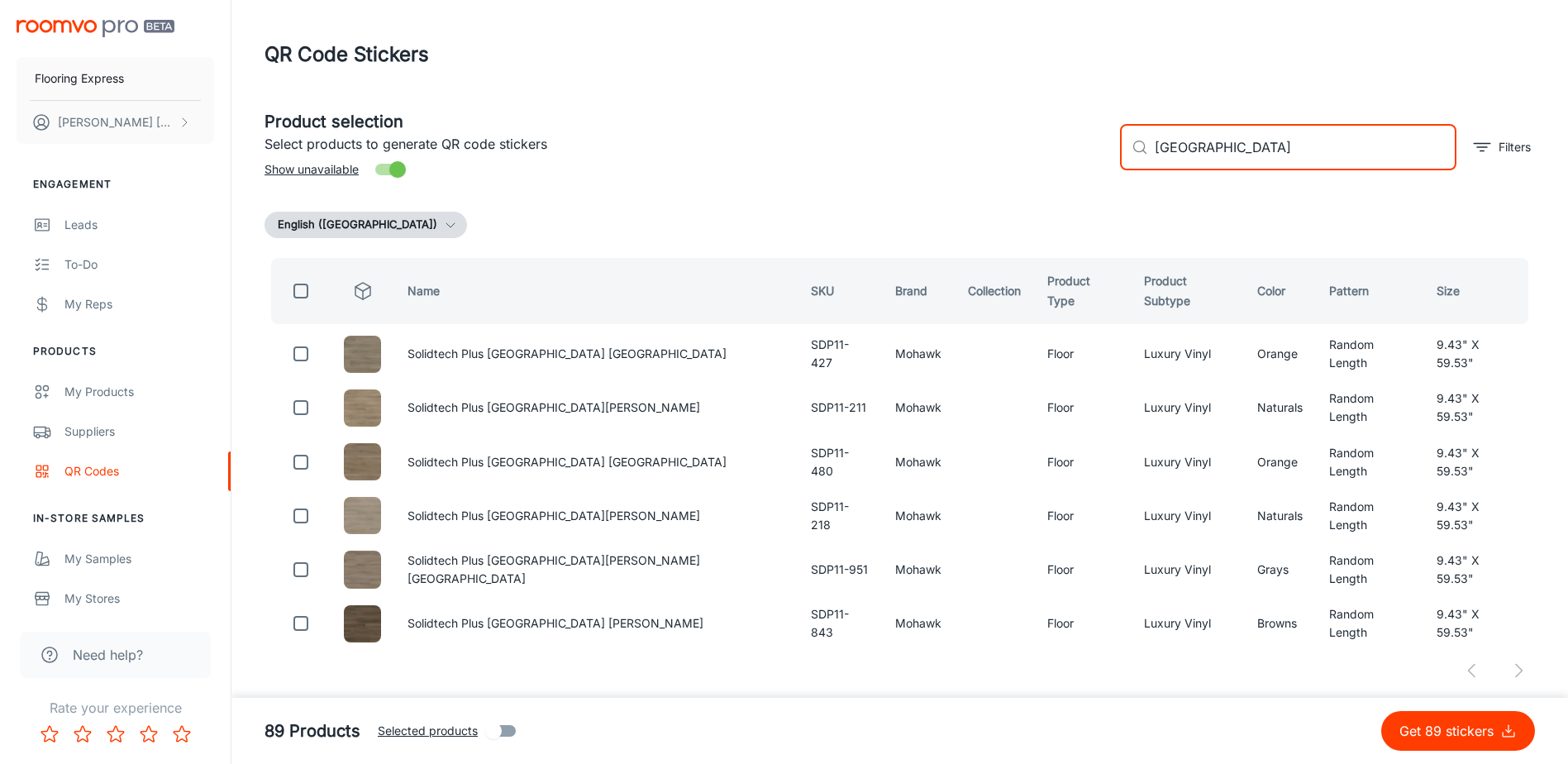
type input "[GEOGRAPHIC_DATA]"
click at [303, 286] on input "checkbox" at bounding box center [301, 291] width 33 height 33
checkbox input "true"
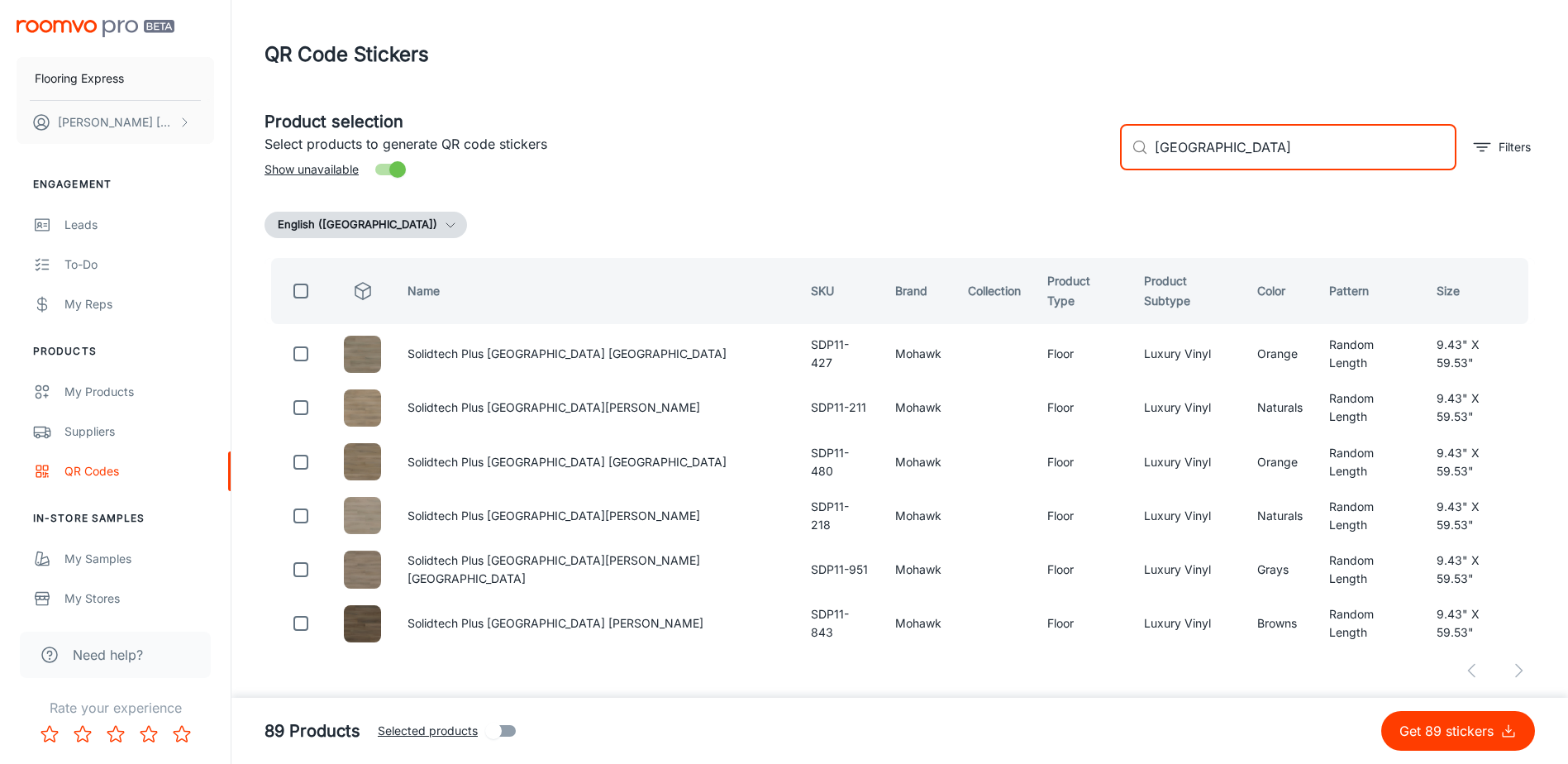
checkbox input "true"
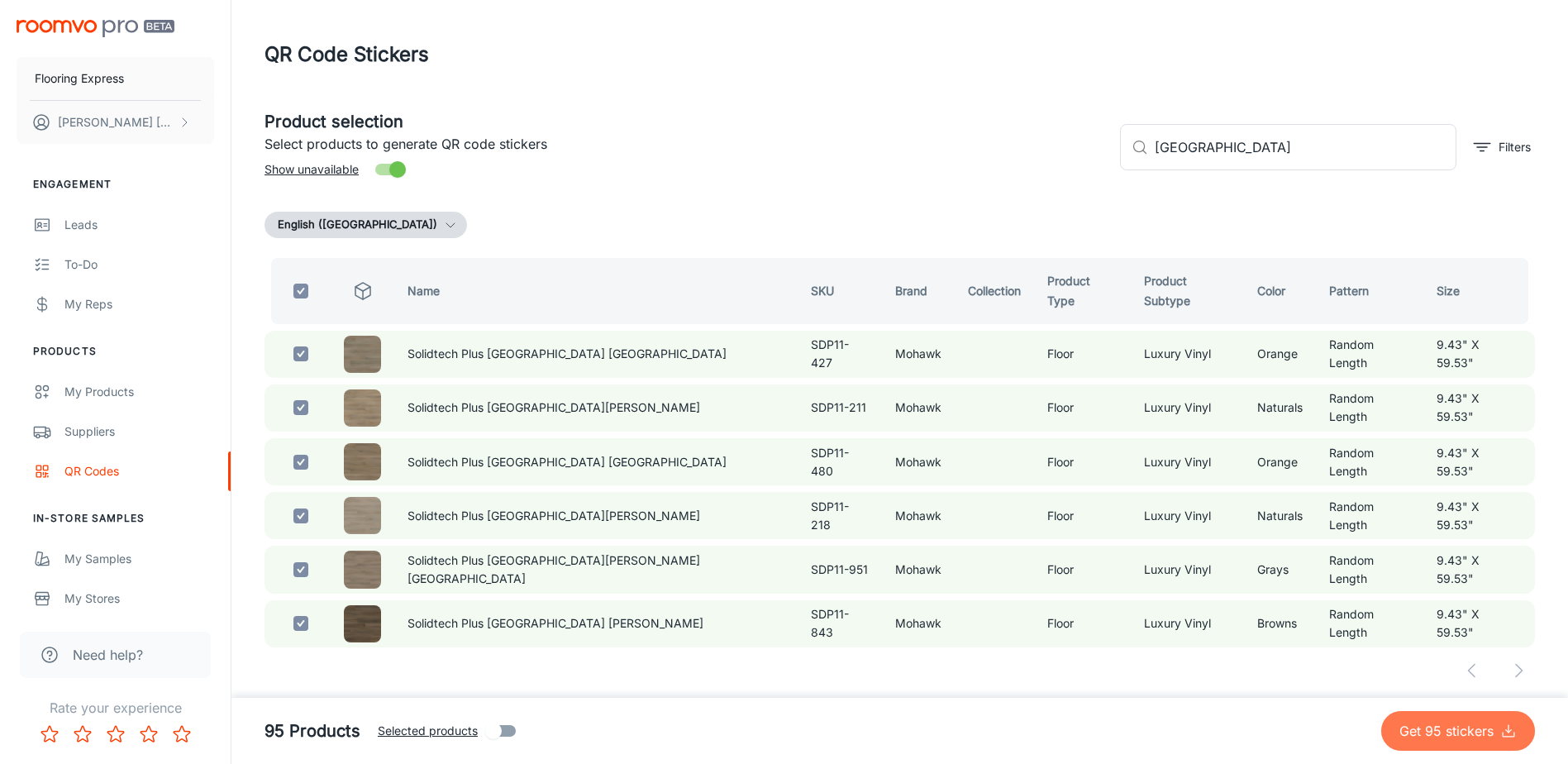
click at [1446, 737] on p "Get 95 stickers" at bounding box center [1450, 731] width 101 height 20
checkbox input "false"
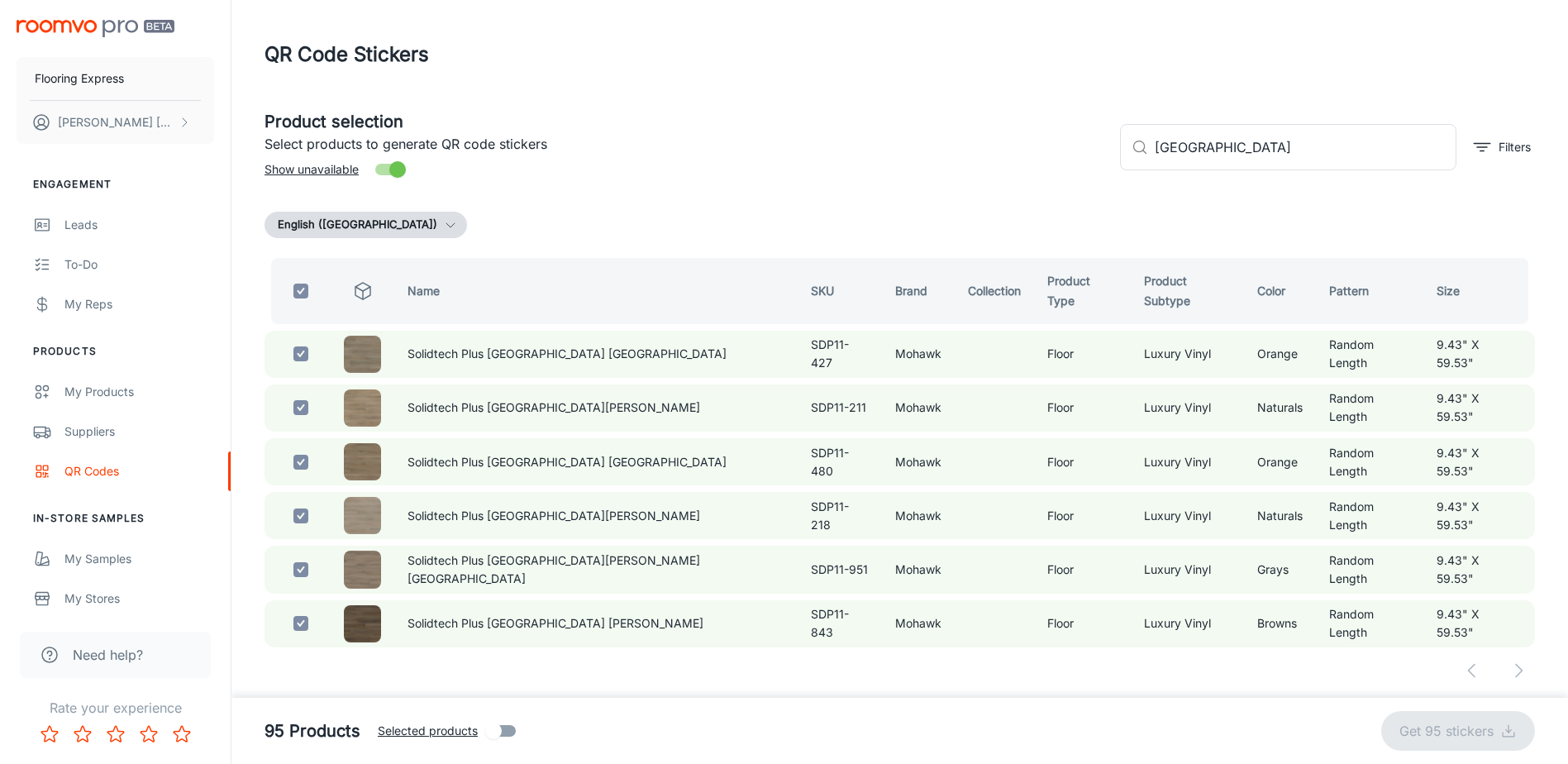
checkbox input "false"
